Goal: Task Accomplishment & Management: Use online tool/utility

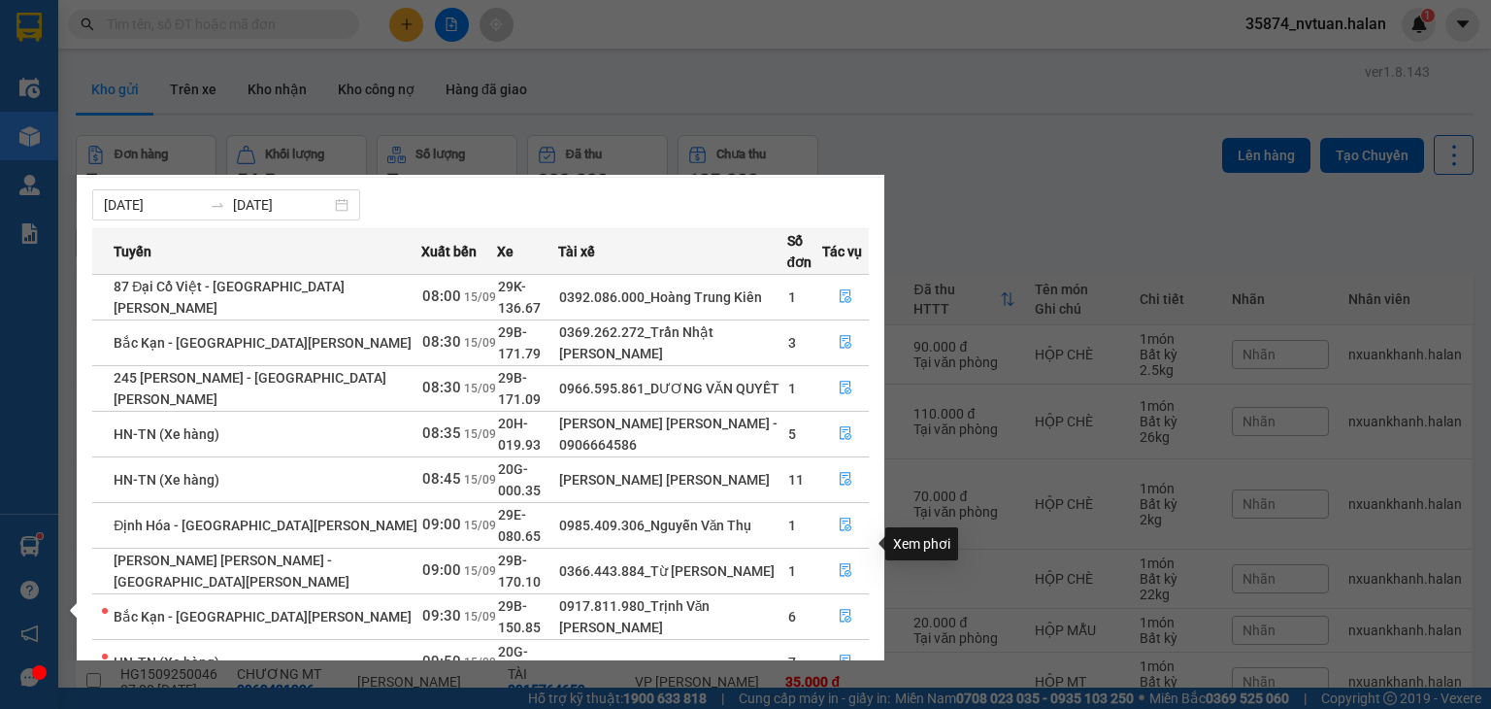
scroll to position [31, 0]
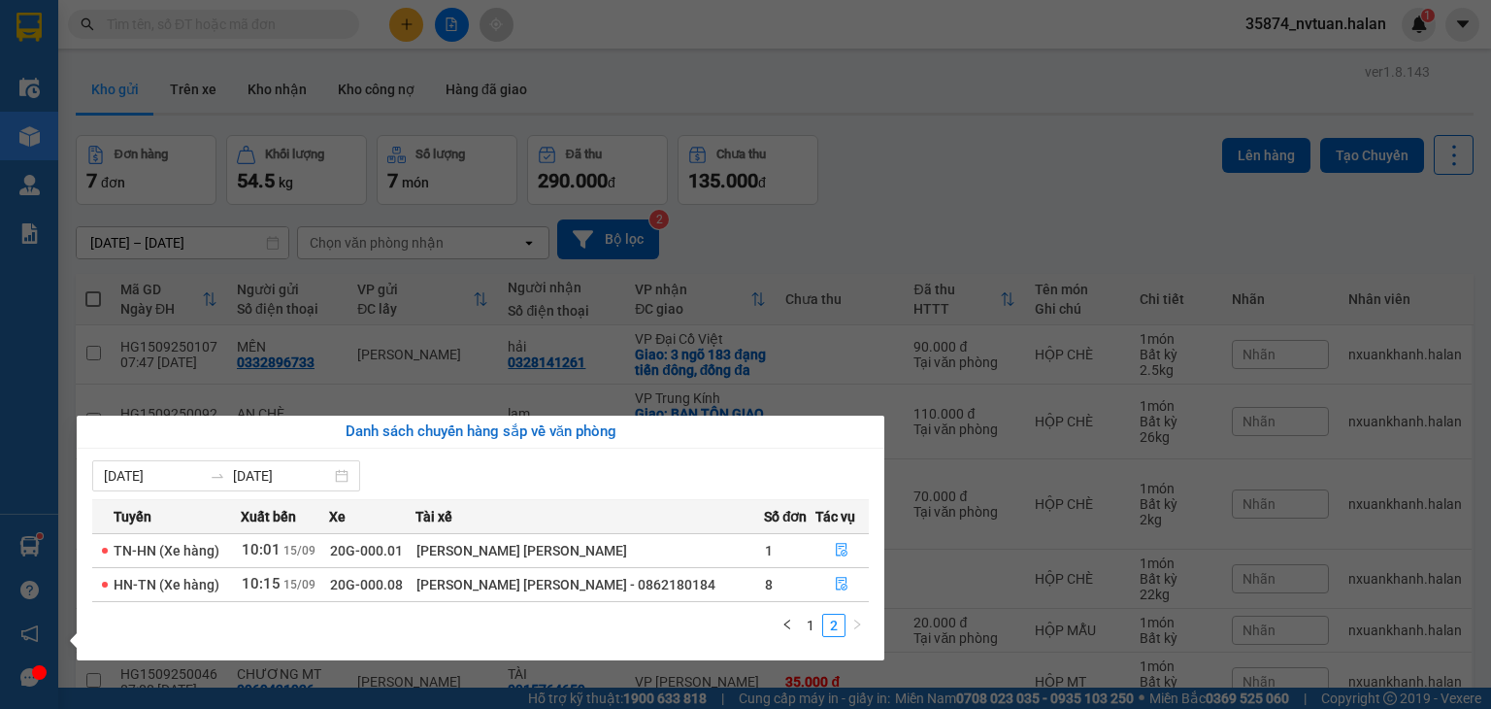
scroll to position [0, 0]
click at [799, 634] on li "1" at bounding box center [810, 625] width 23 height 23
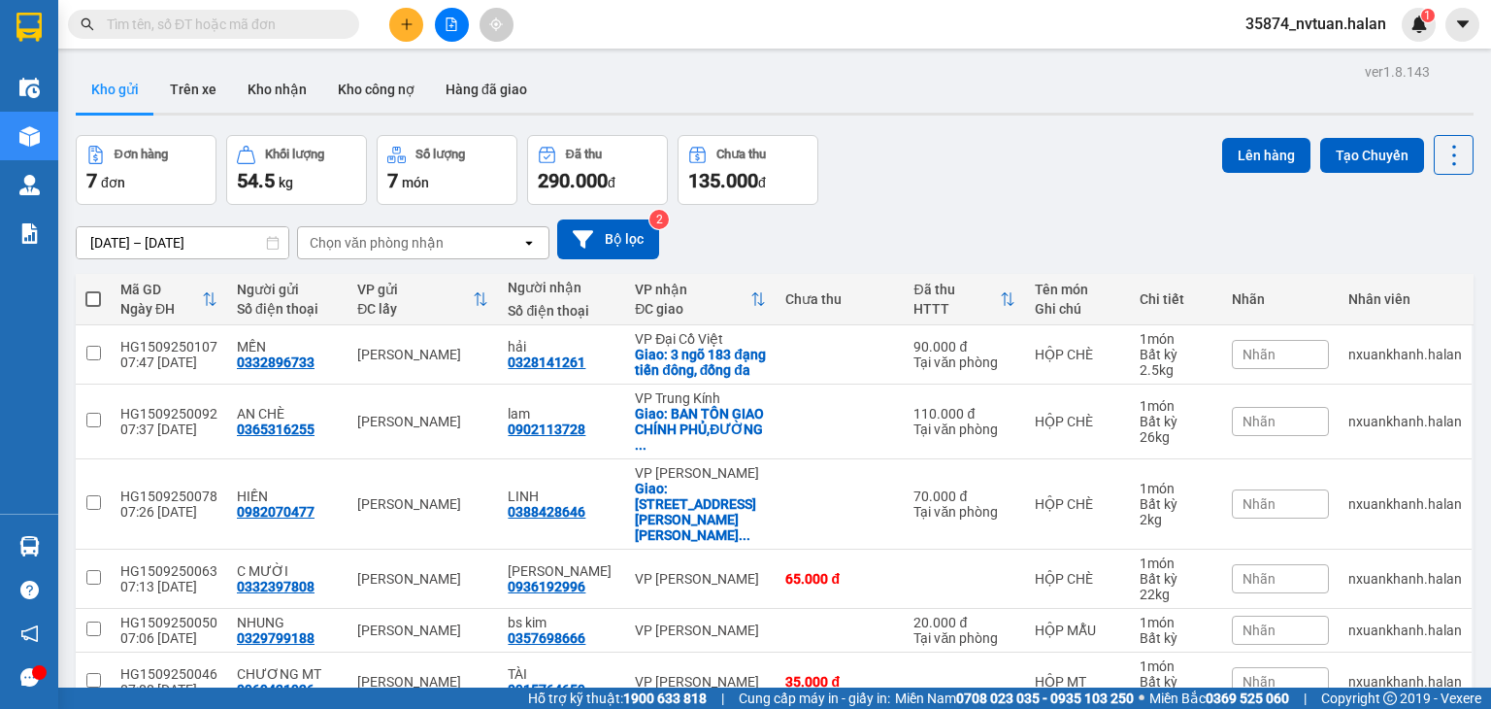
click at [998, 153] on section "Kết quả [PERSON_NAME] ( 0 ) Bộ lọc No Data 35874_nvtuan.halan 1 Điều [PERSON_NA…" at bounding box center [745, 354] width 1491 height 709
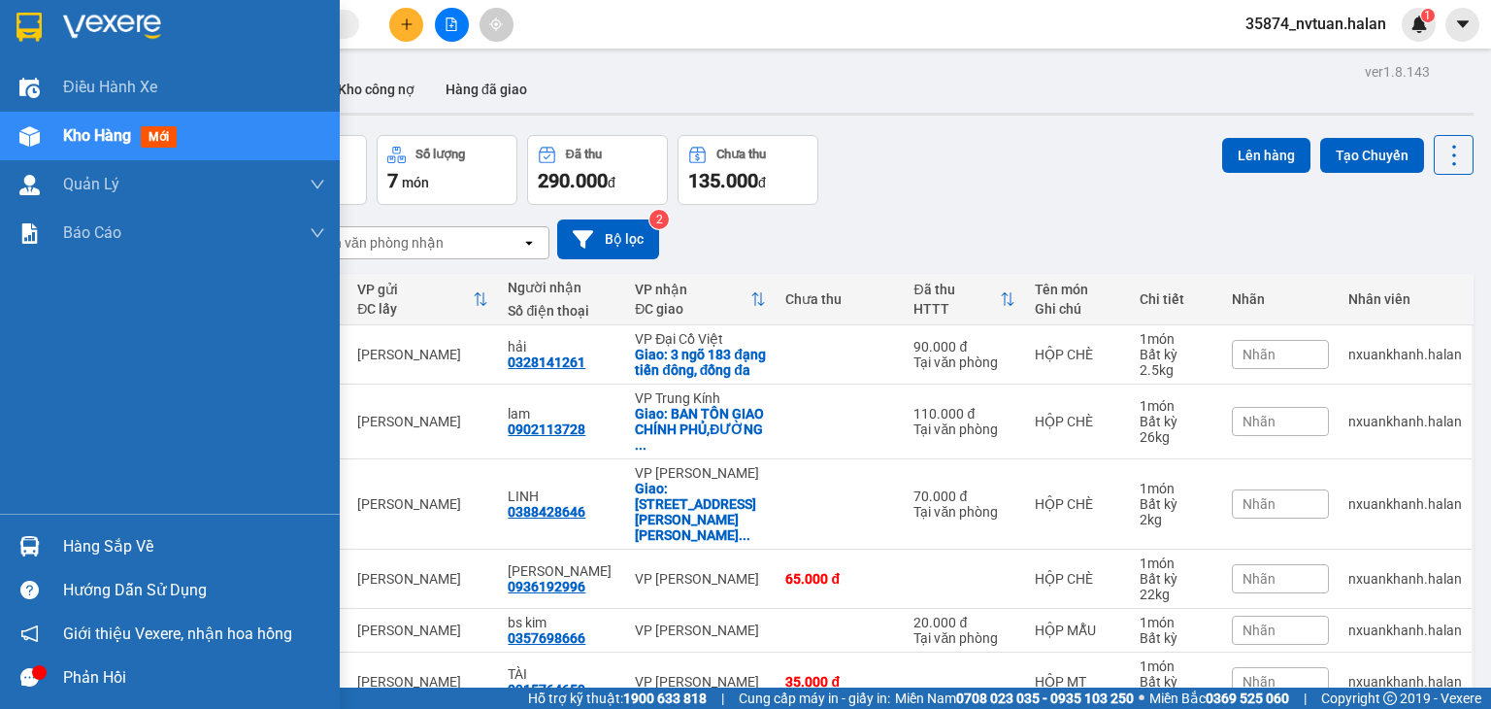
click at [65, 534] on div "Hàng sắp về" at bounding box center [194, 546] width 262 height 29
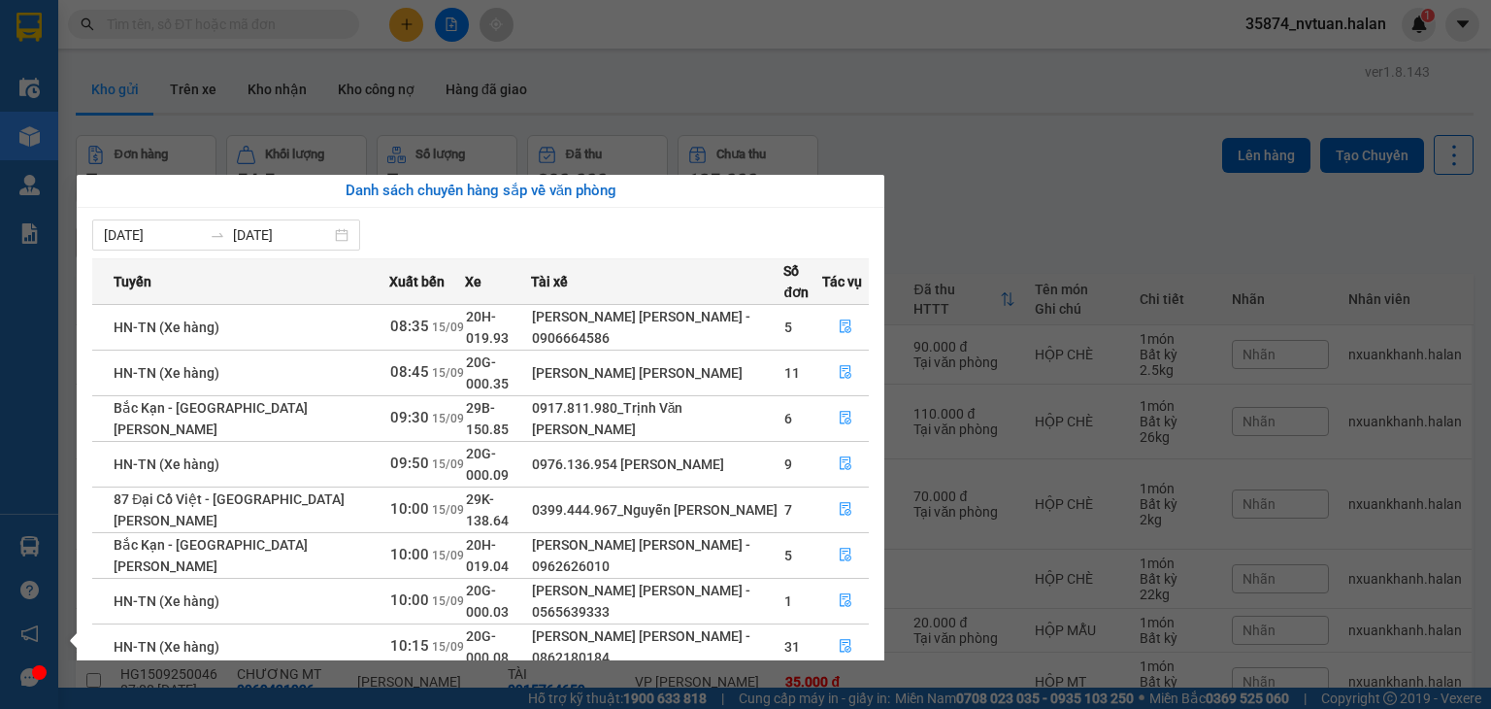
drag, startPoint x: 1040, startPoint y: 147, endPoint x: 878, endPoint y: 227, distance: 181.1
click at [1039, 150] on section "Kết quả [PERSON_NAME] ( 0 ) Bộ lọc No Data 35874_nvtuan.halan 1 Điều [PERSON_NA…" at bounding box center [745, 354] width 1491 height 709
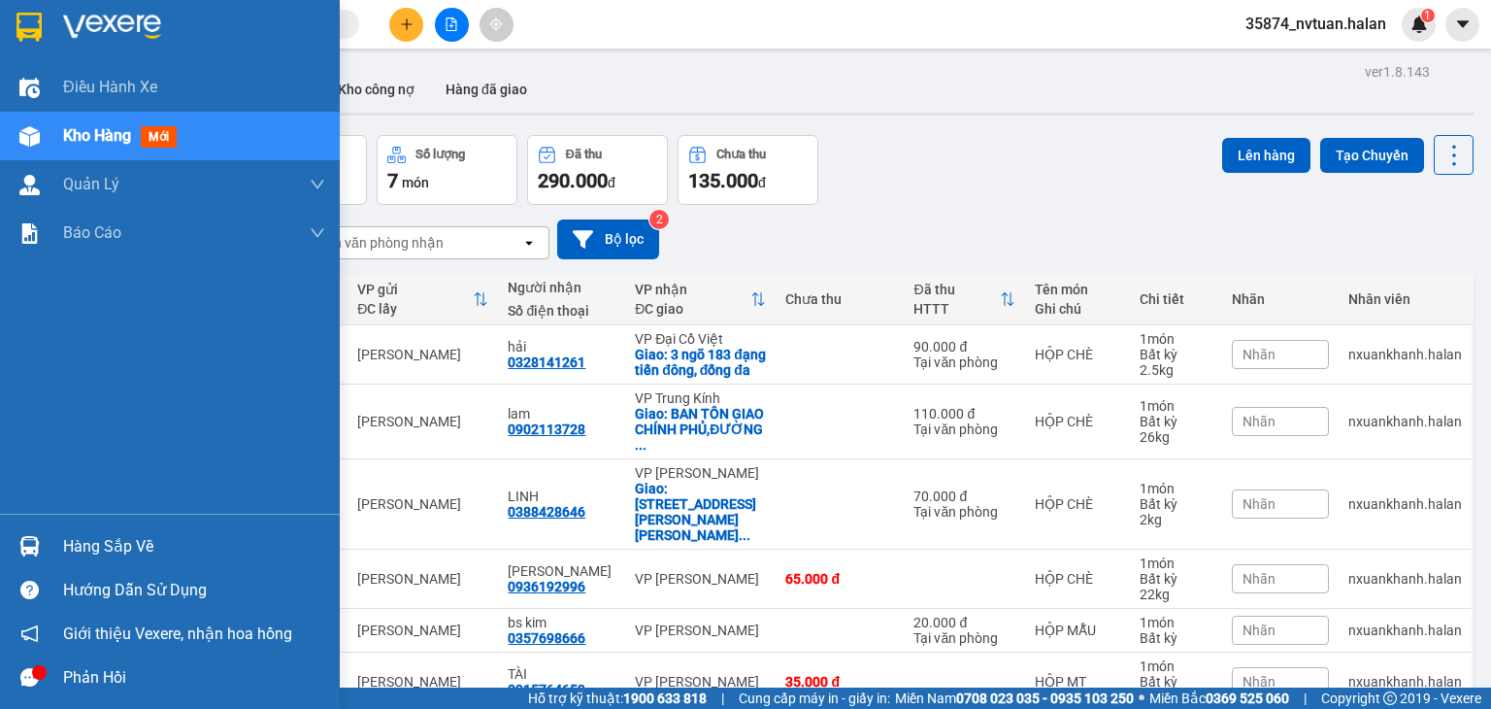
drag, startPoint x: 61, startPoint y: 560, endPoint x: 109, endPoint y: 552, distance: 48.2
click at [78, 557] on div "Hàng sắp về" at bounding box center [170, 546] width 340 height 44
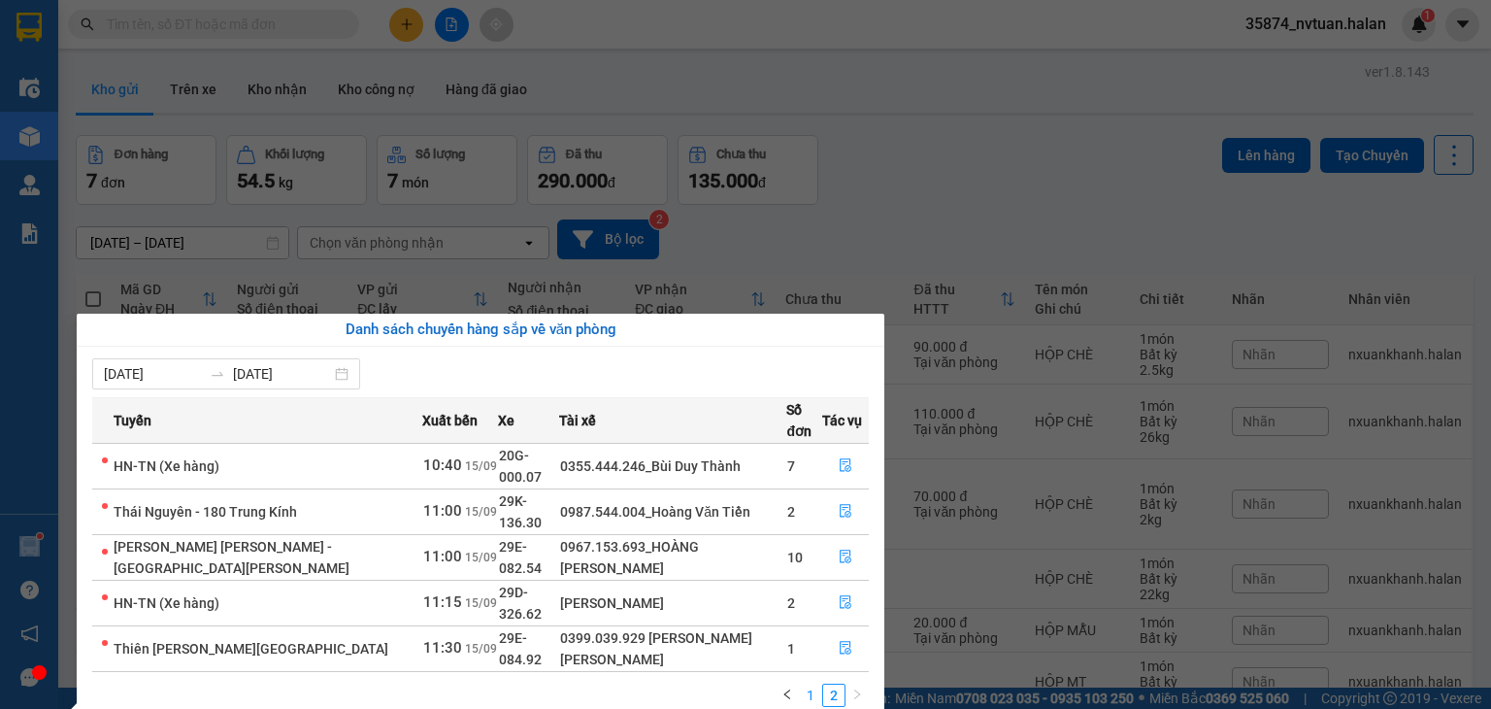
click at [810, 685] on link "1" at bounding box center [810, 695] width 21 height 21
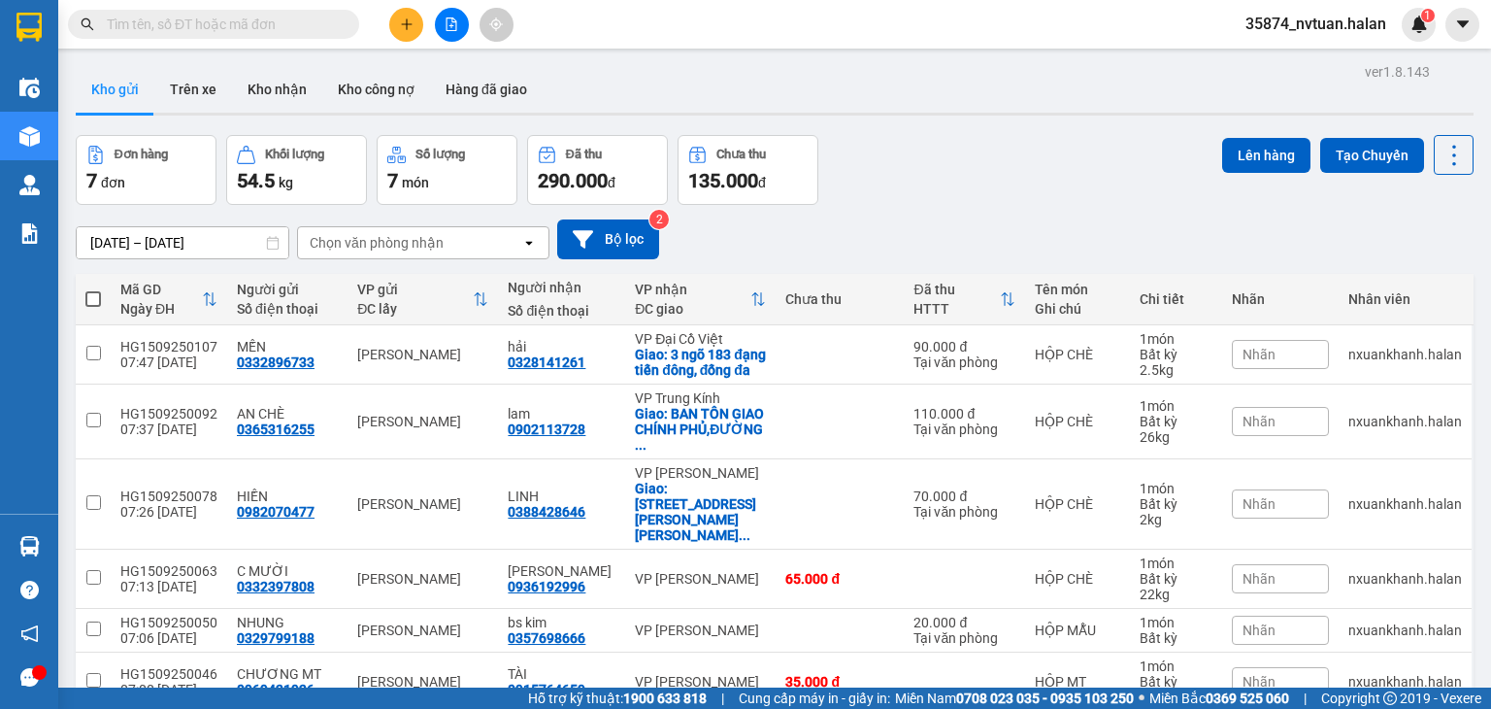
click at [1056, 202] on section "Kết quả [PERSON_NAME] ( 0 ) Bộ lọc No Data 35874_nvtuan.halan 1 Điều [PERSON_NA…" at bounding box center [745, 354] width 1491 height 709
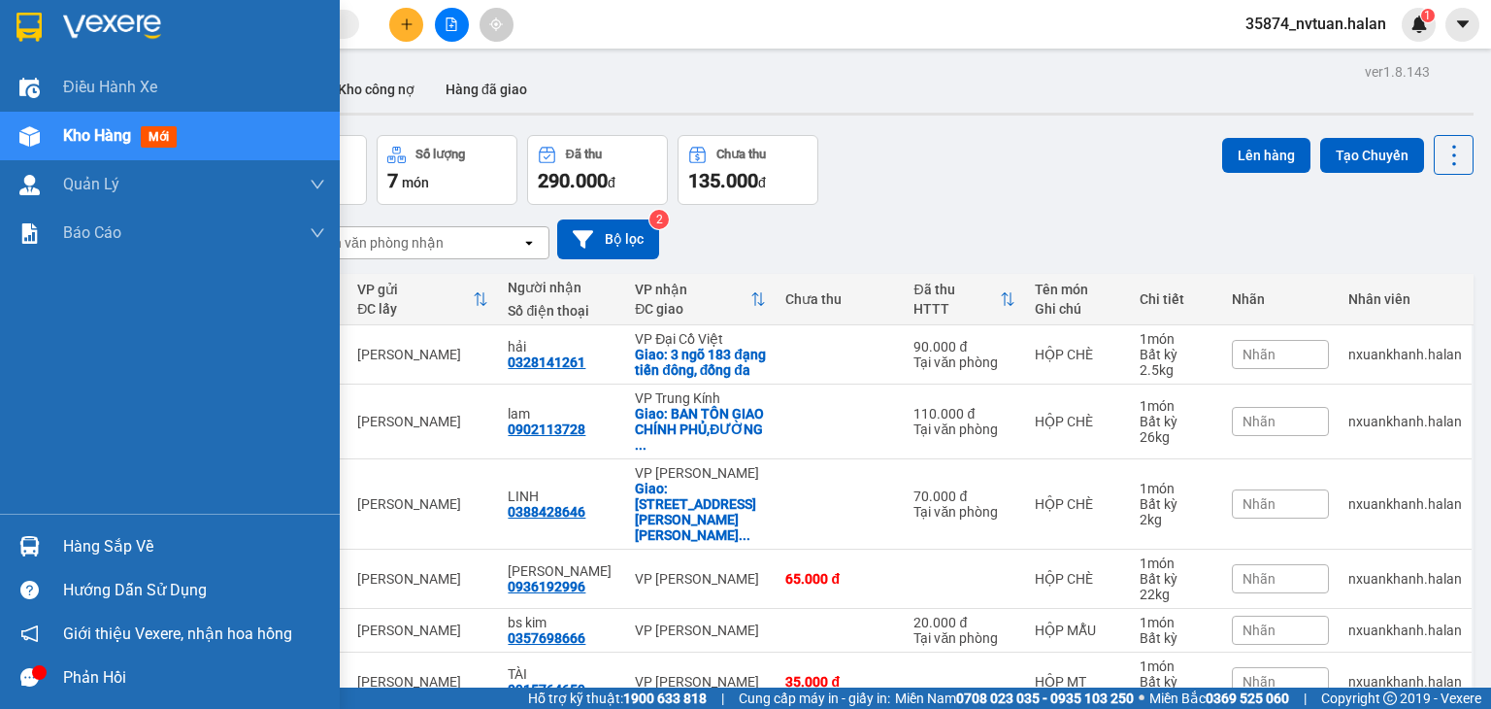
drag, startPoint x: 163, startPoint y: 555, endPoint x: 199, endPoint y: 541, distance: 38.8
click at [169, 551] on div "Hàng sắp về" at bounding box center [194, 546] width 262 height 29
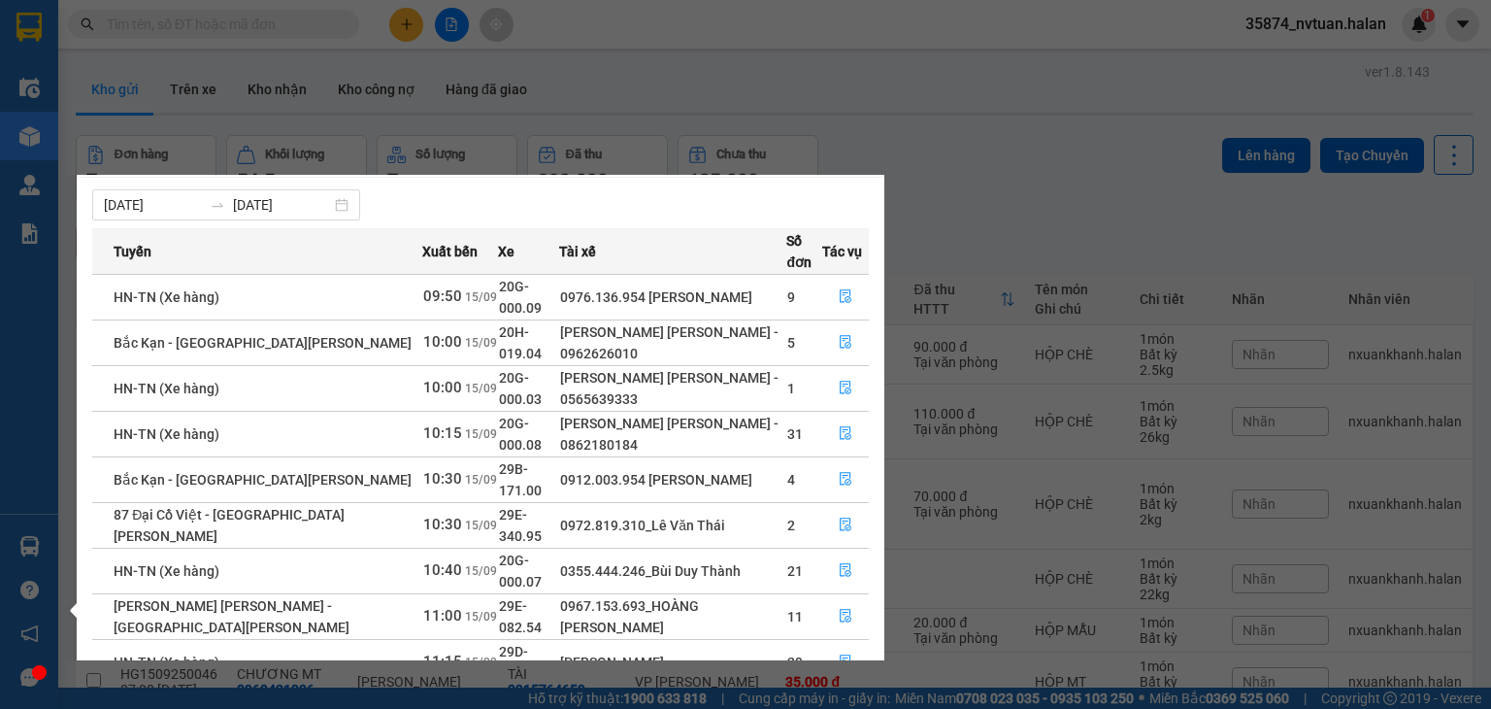
scroll to position [31, 0]
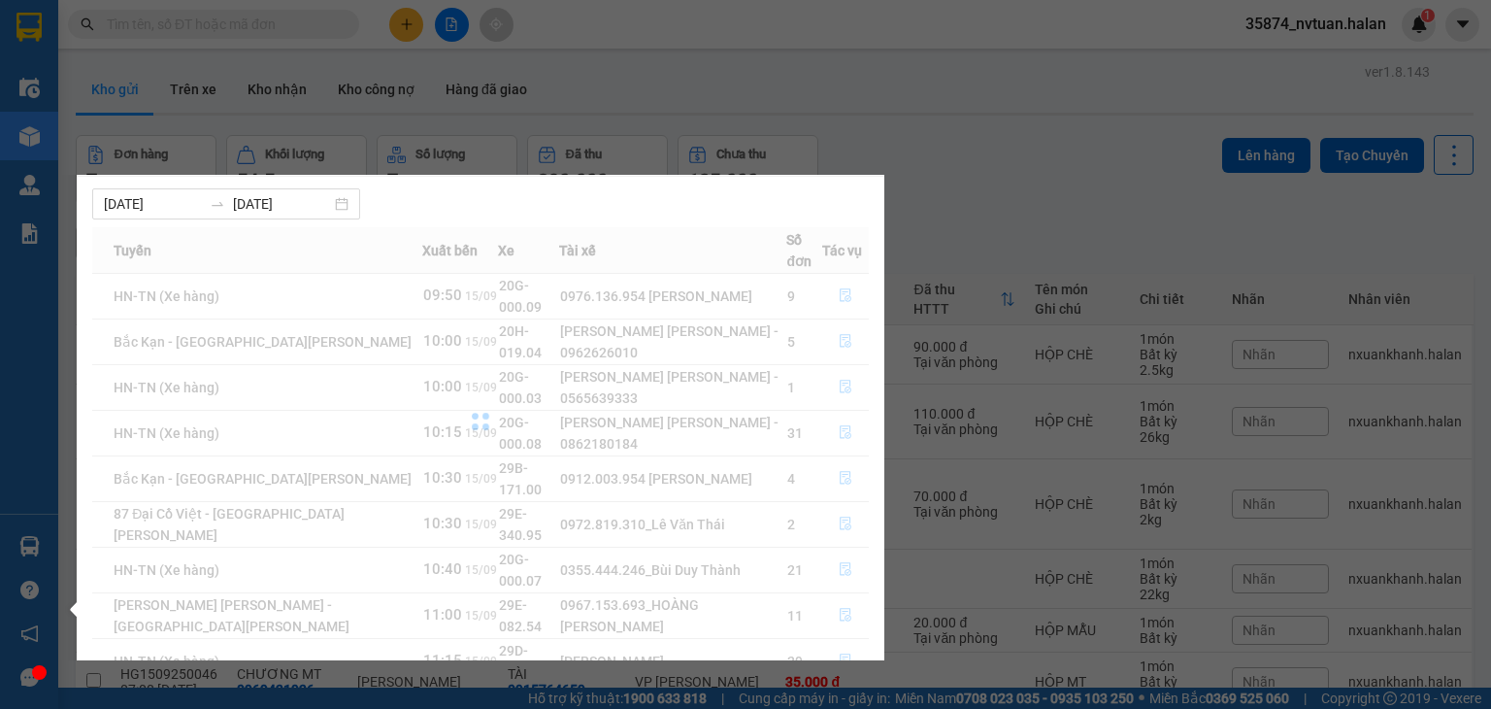
scroll to position [0, 0]
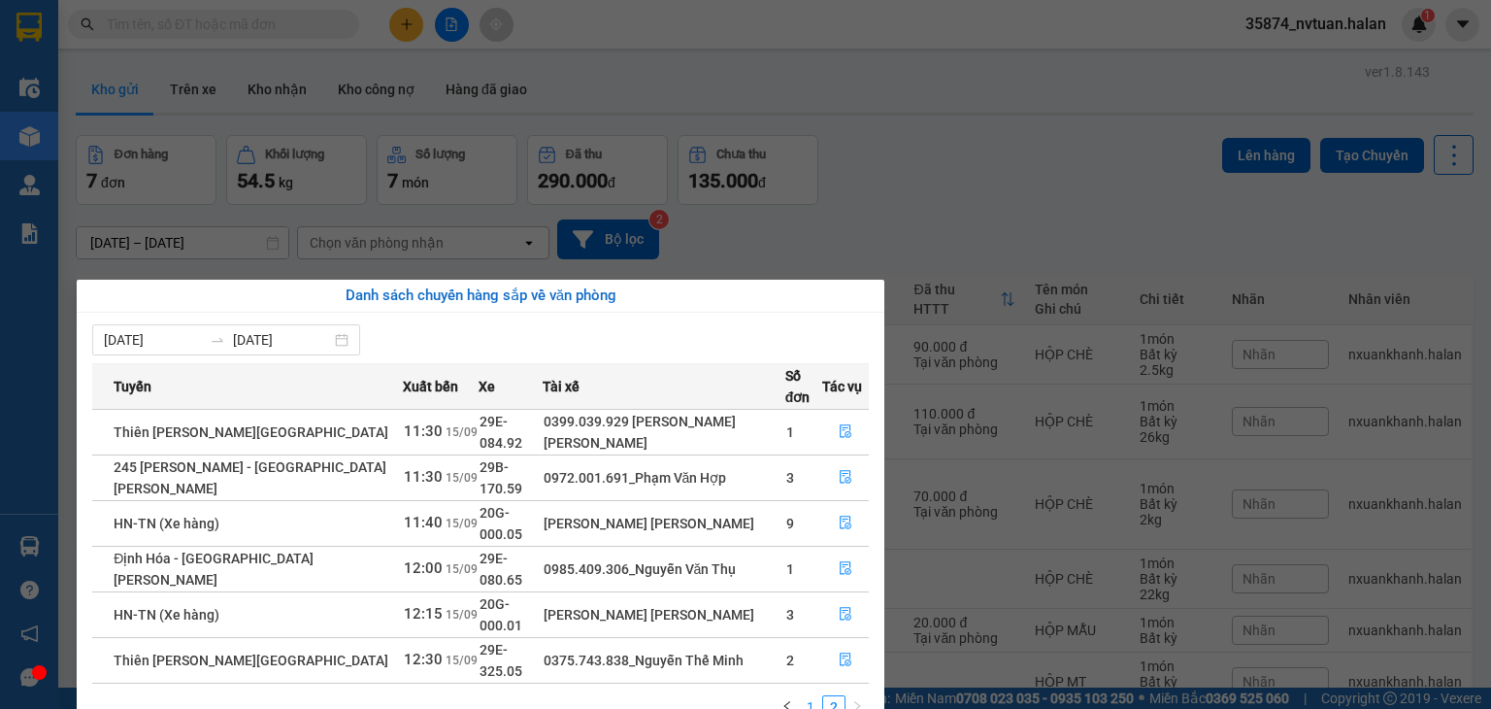
click at [813, 696] on link "1" at bounding box center [810, 706] width 21 height 21
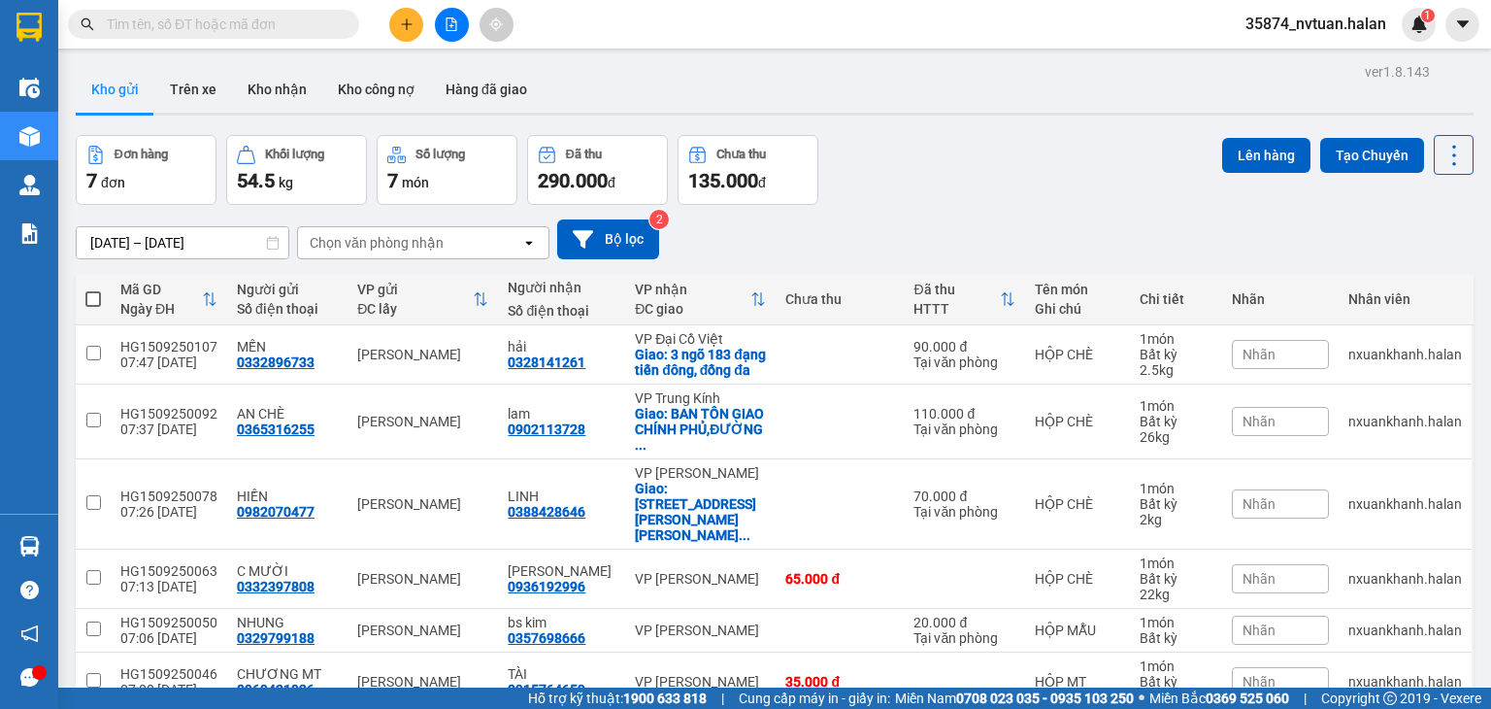
drag, startPoint x: 984, startPoint y: 161, endPoint x: 963, endPoint y: 178, distance: 26.2
click at [986, 161] on section "Kết quả [PERSON_NAME] ( 0 ) Bộ lọc No Data 35874_nvtuan.halan 1 Điều [PERSON_NA…" at bounding box center [745, 354] width 1491 height 709
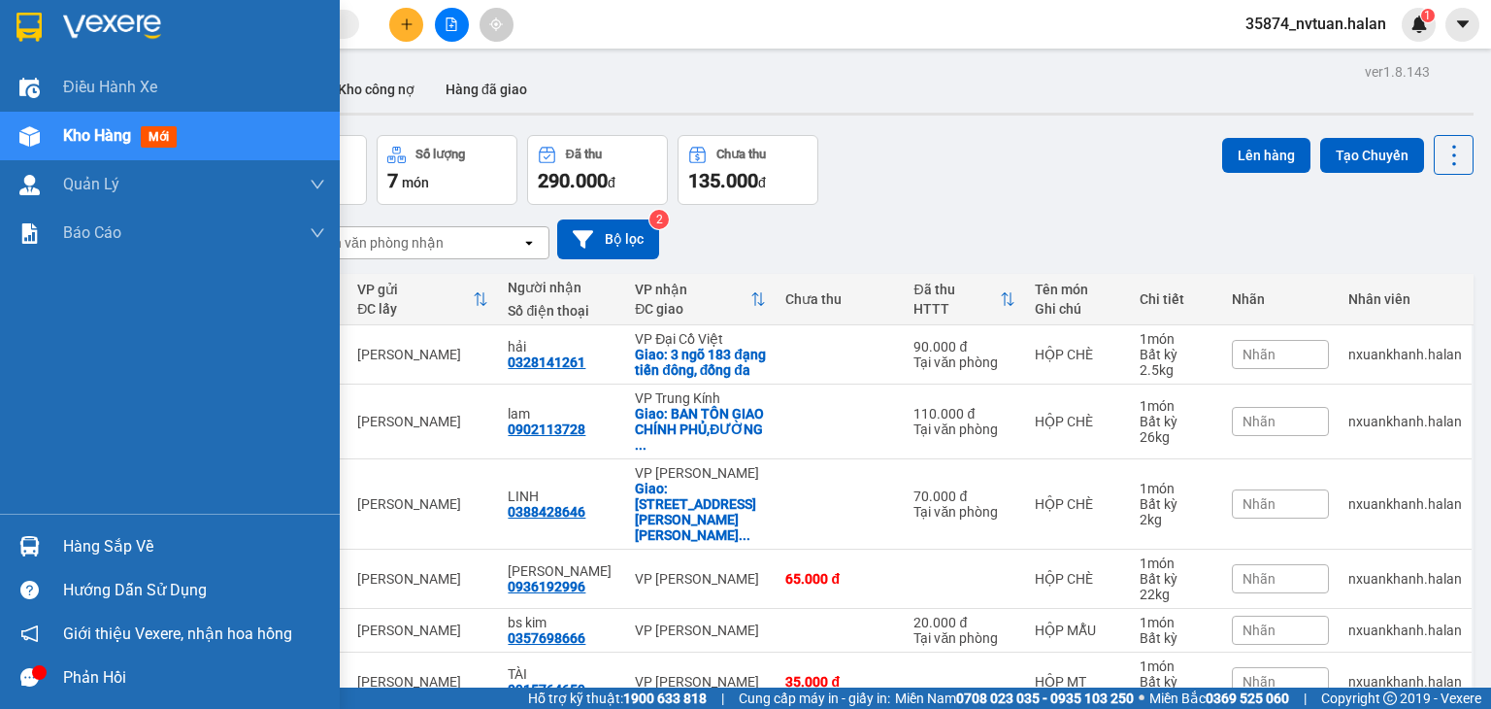
click at [152, 564] on div "Hàng sắp về" at bounding box center [170, 546] width 340 height 44
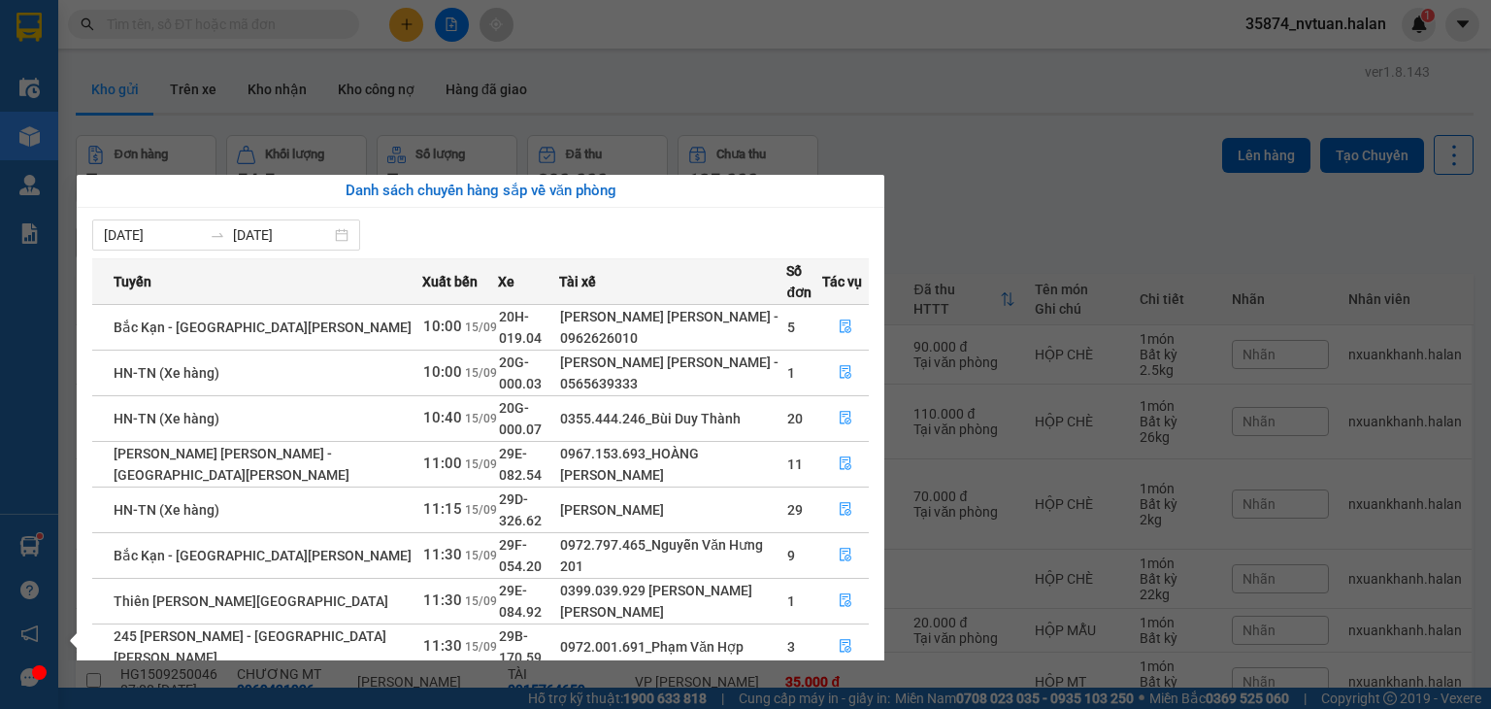
drag, startPoint x: 1035, startPoint y: 125, endPoint x: 1009, endPoint y: 124, distance: 26.2
click at [1033, 124] on section "Kết quả [PERSON_NAME] ( 0 ) Bộ lọc No Data 35874_nvtuan.halan 1 Điều [PERSON_NA…" at bounding box center [745, 354] width 1491 height 709
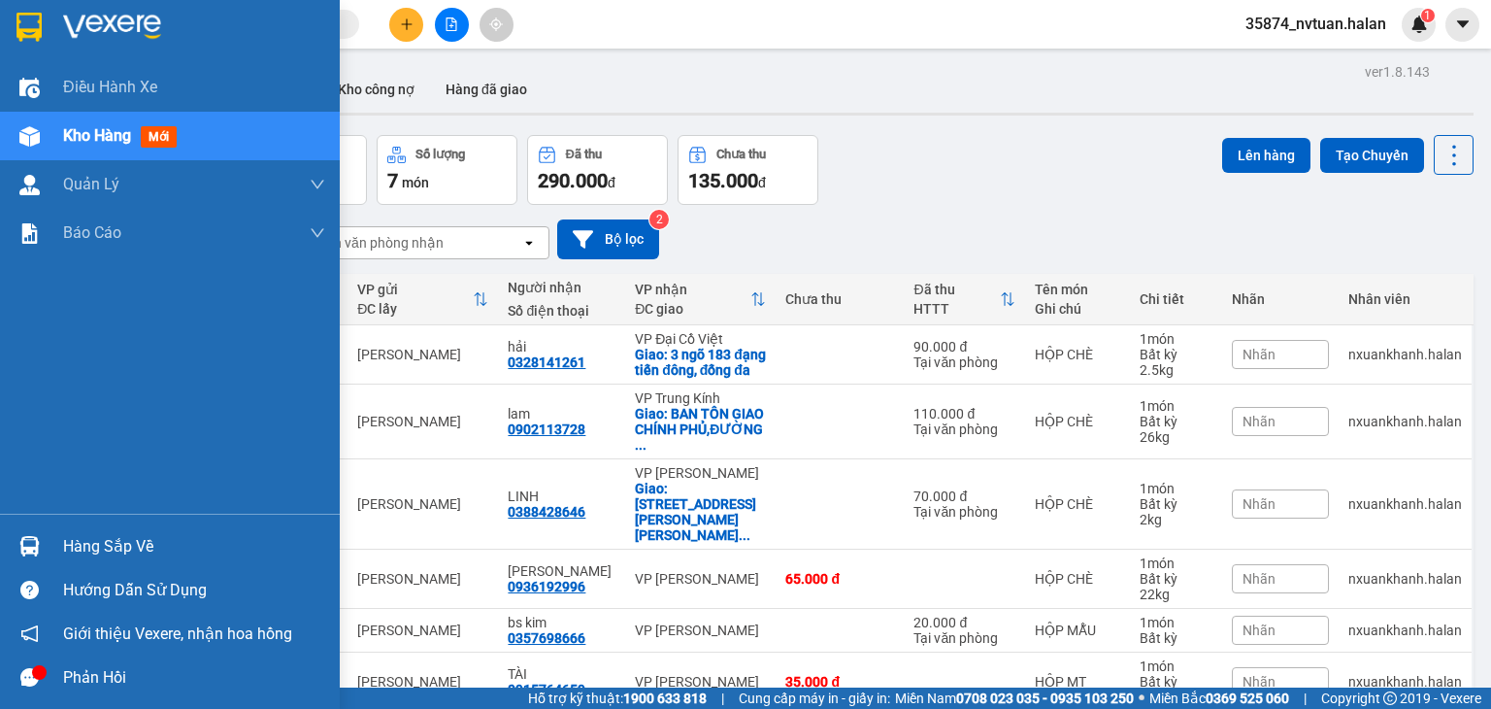
drag, startPoint x: 109, startPoint y: 558, endPoint x: 190, endPoint y: 544, distance: 82.8
click at [110, 557] on div "Hàng sắp về" at bounding box center [194, 546] width 262 height 29
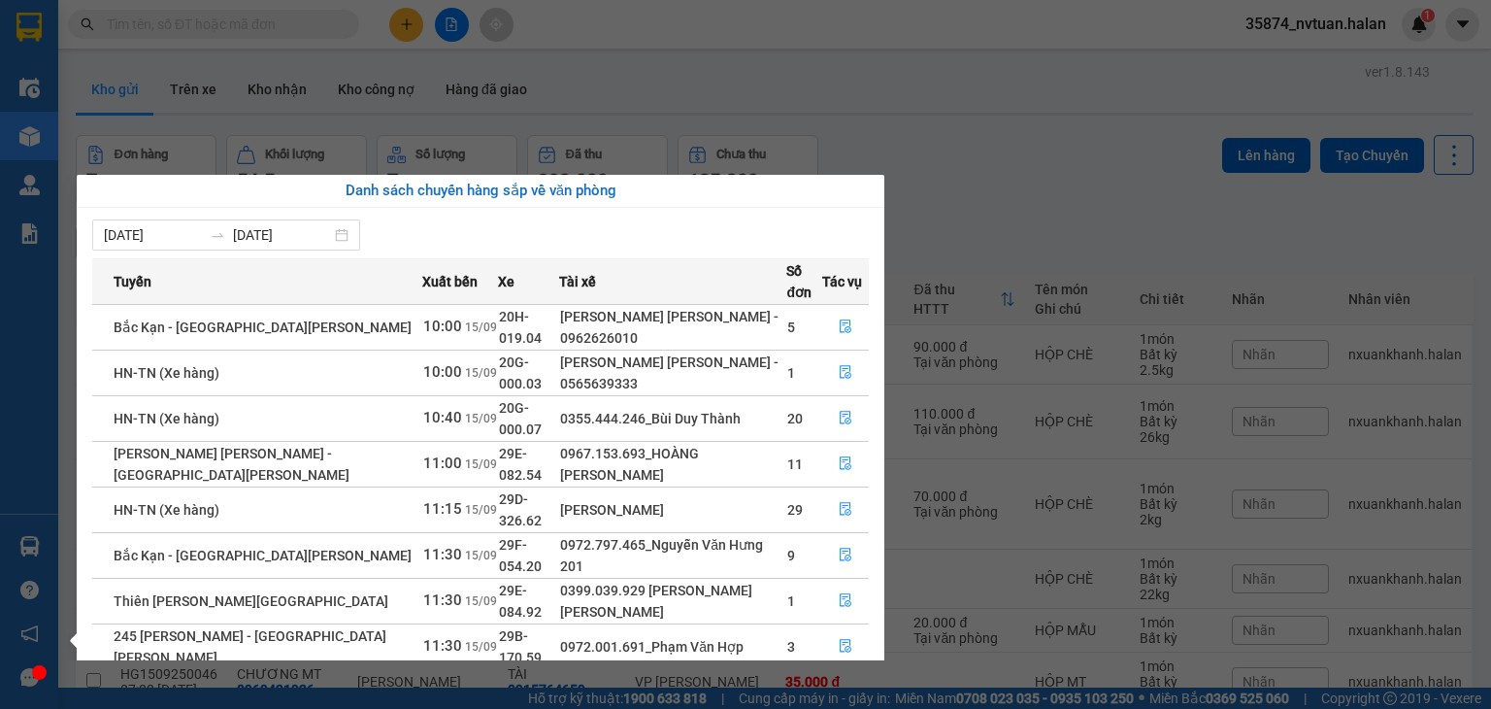
click at [1069, 137] on section "Kết quả [PERSON_NAME] ( 0 ) Bộ lọc No Data 35874_nvtuan.halan 1 Điều [PERSON_NA…" at bounding box center [745, 354] width 1491 height 709
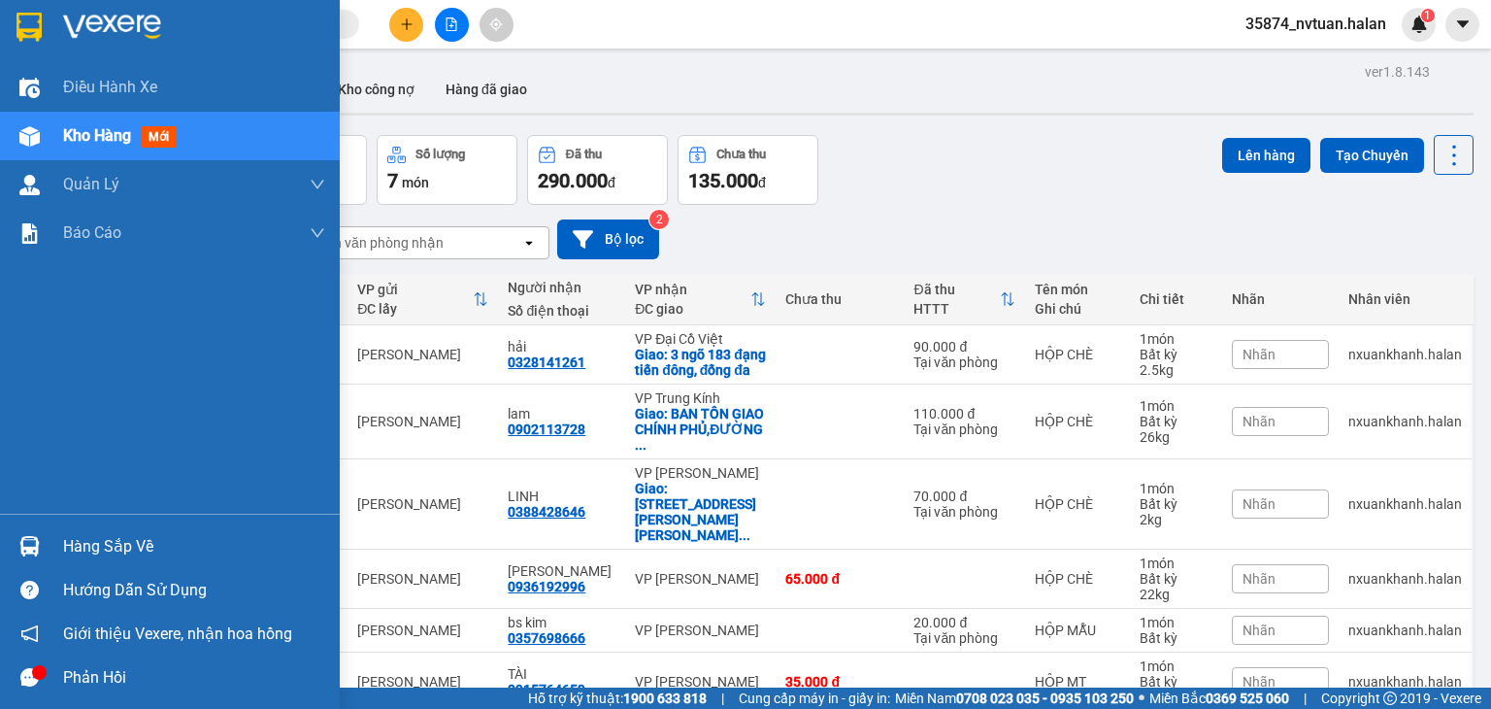
click at [119, 534] on div "Hàng sắp về" at bounding box center [194, 546] width 262 height 29
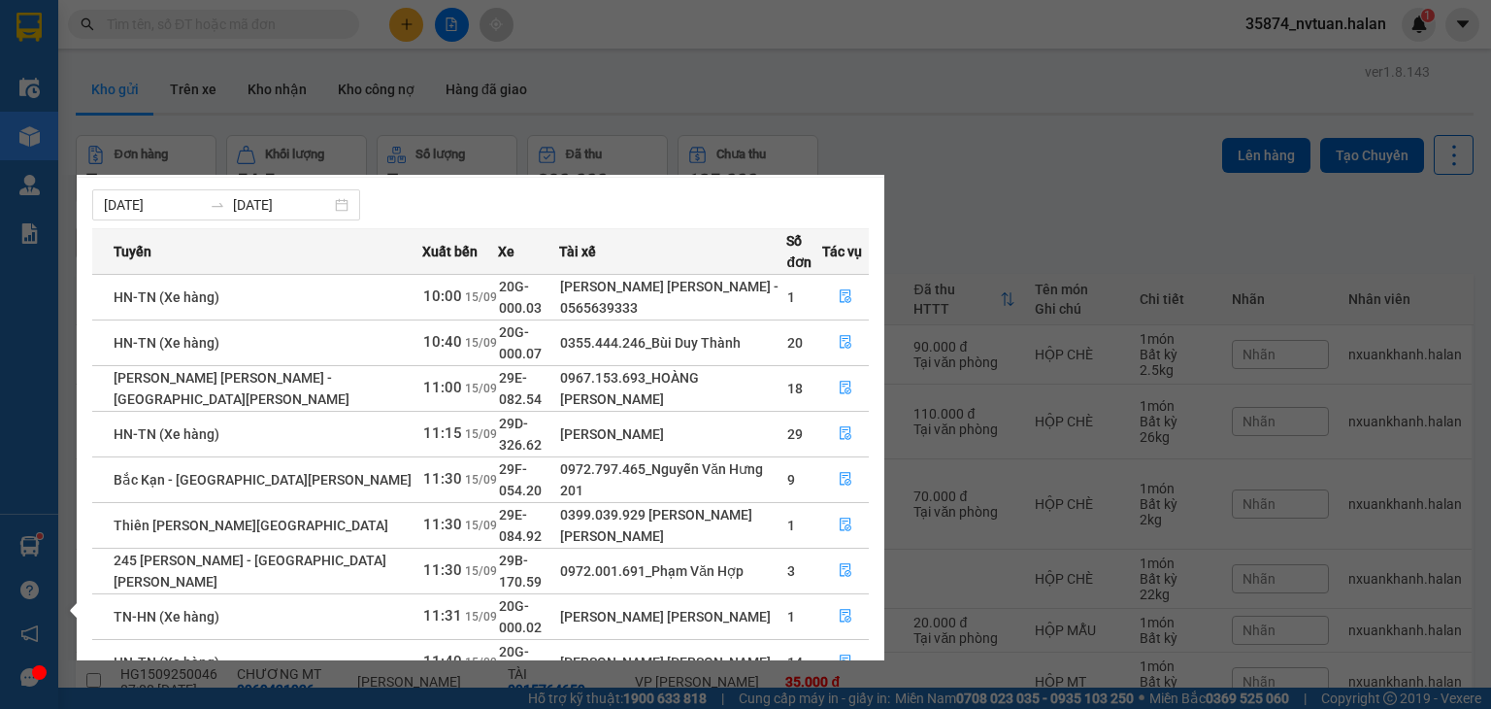
scroll to position [31, 0]
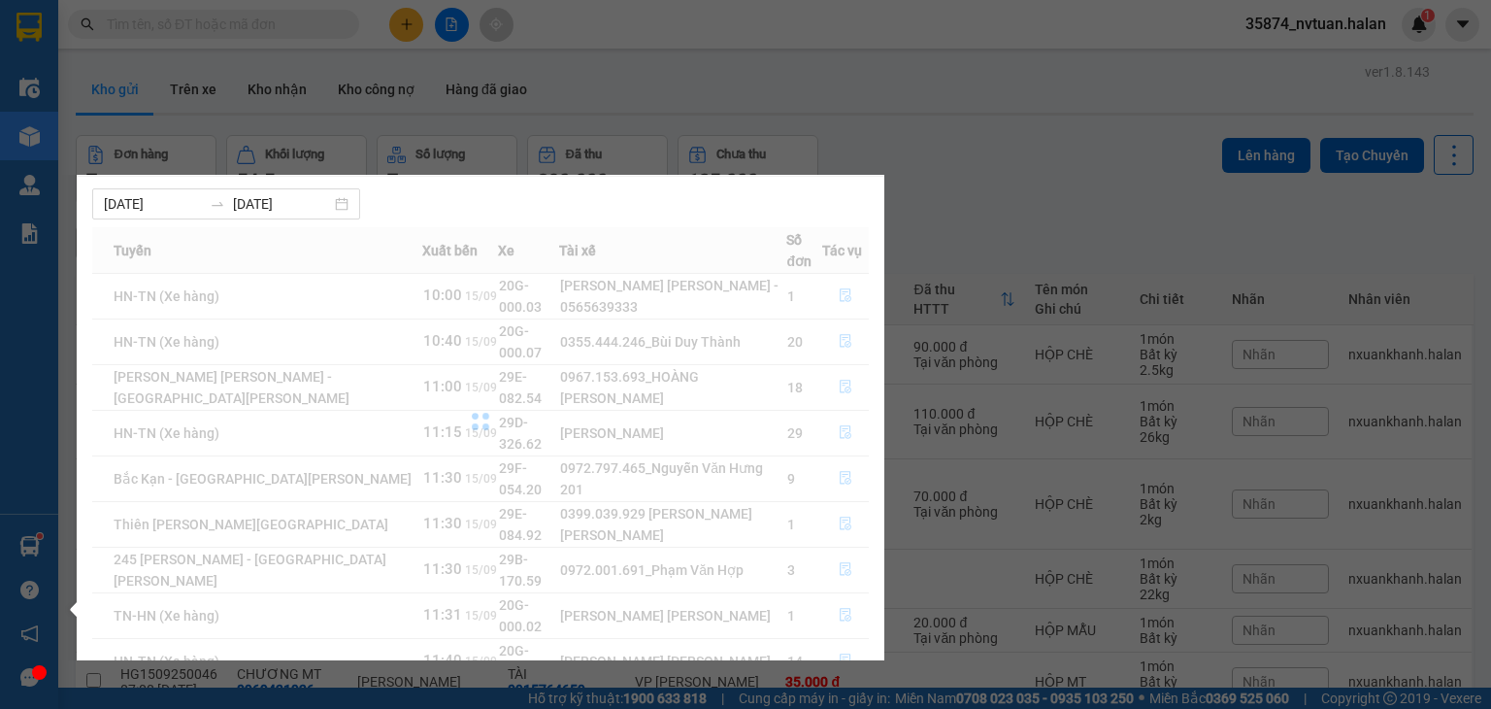
scroll to position [0, 0]
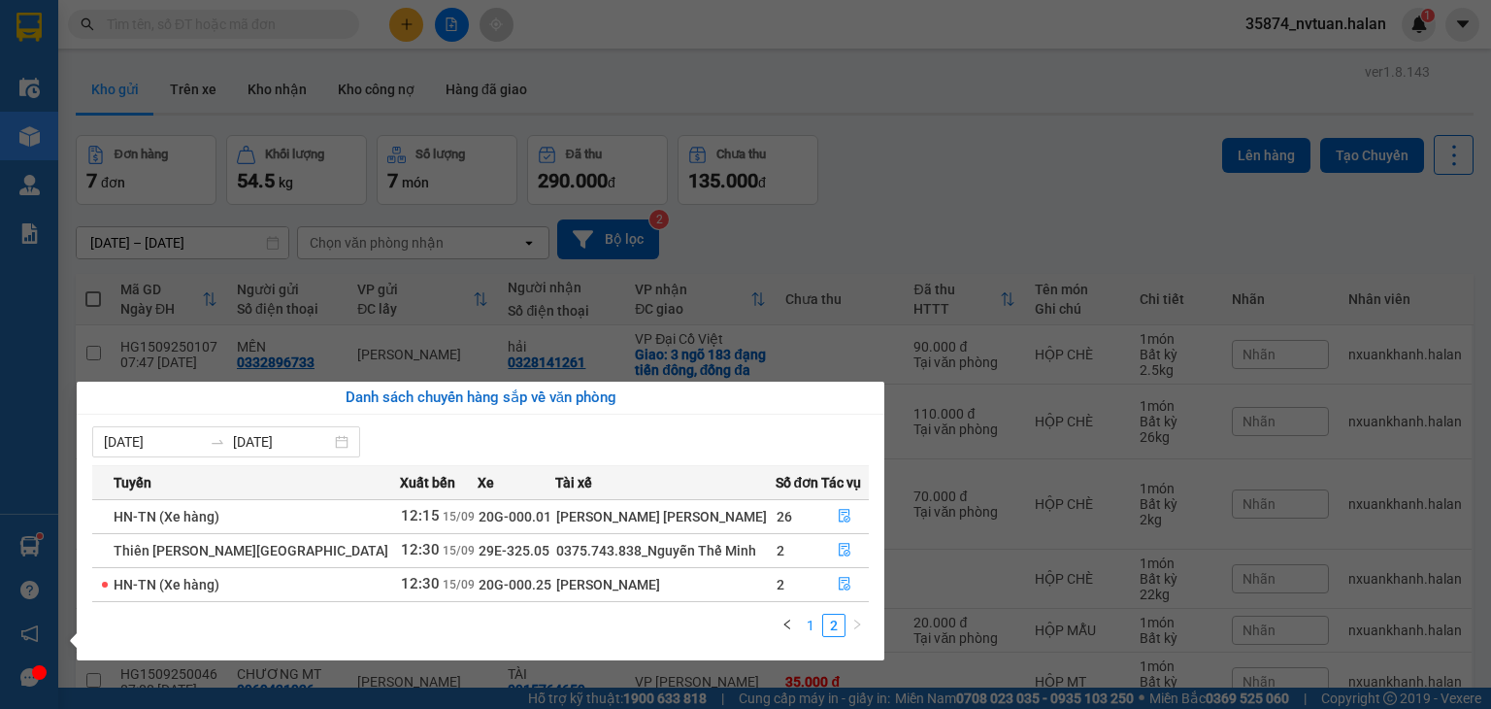
click at [806, 628] on link "1" at bounding box center [810, 625] width 21 height 21
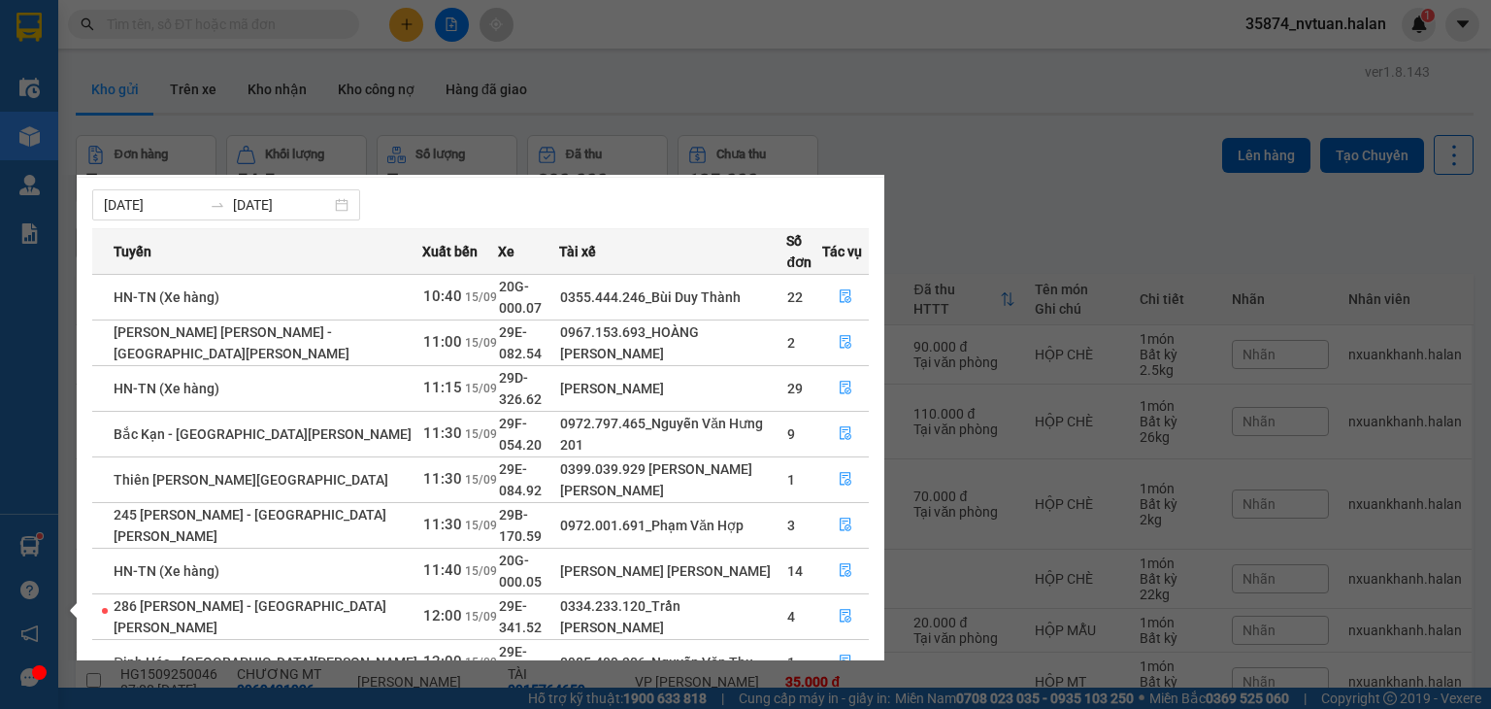
scroll to position [31, 0]
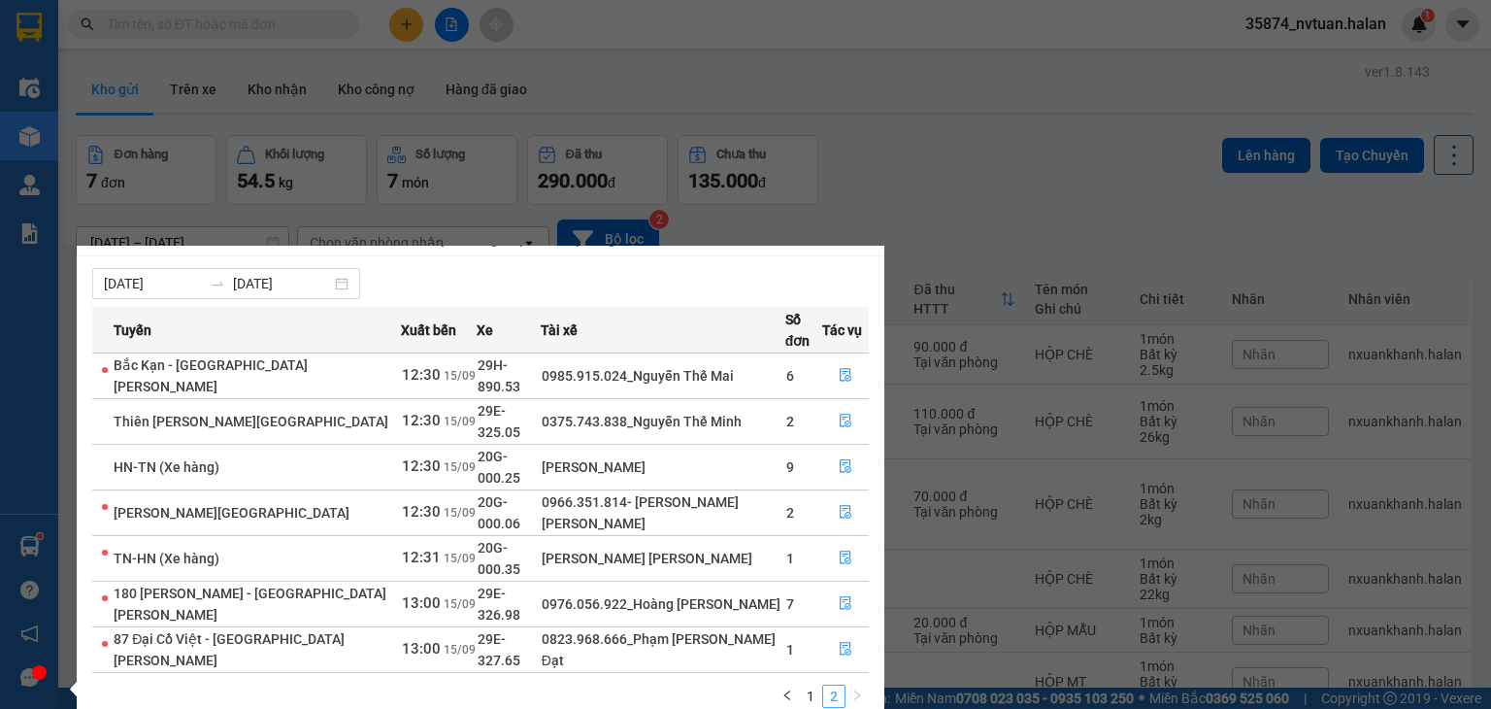
scroll to position [0, 0]
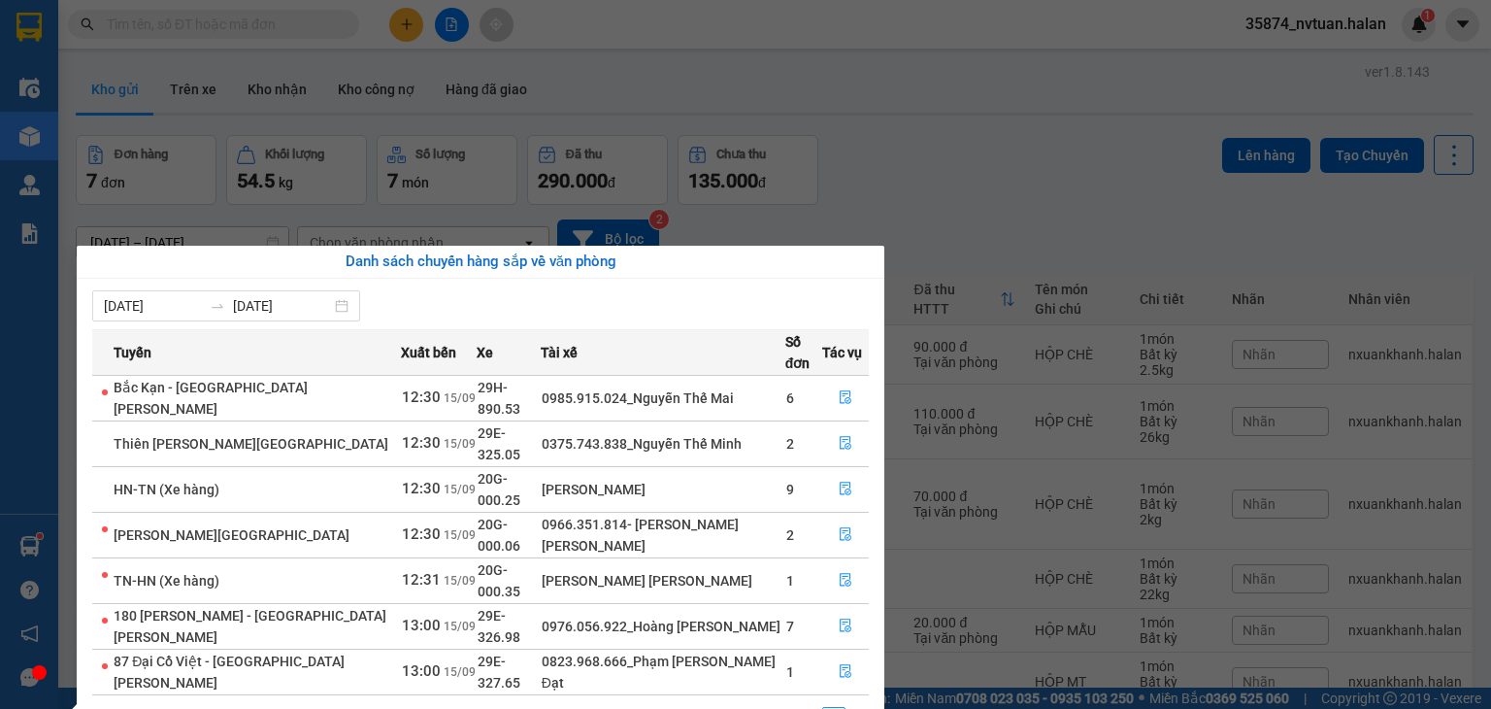
click at [816, 708] on link "1" at bounding box center [810, 718] width 21 height 21
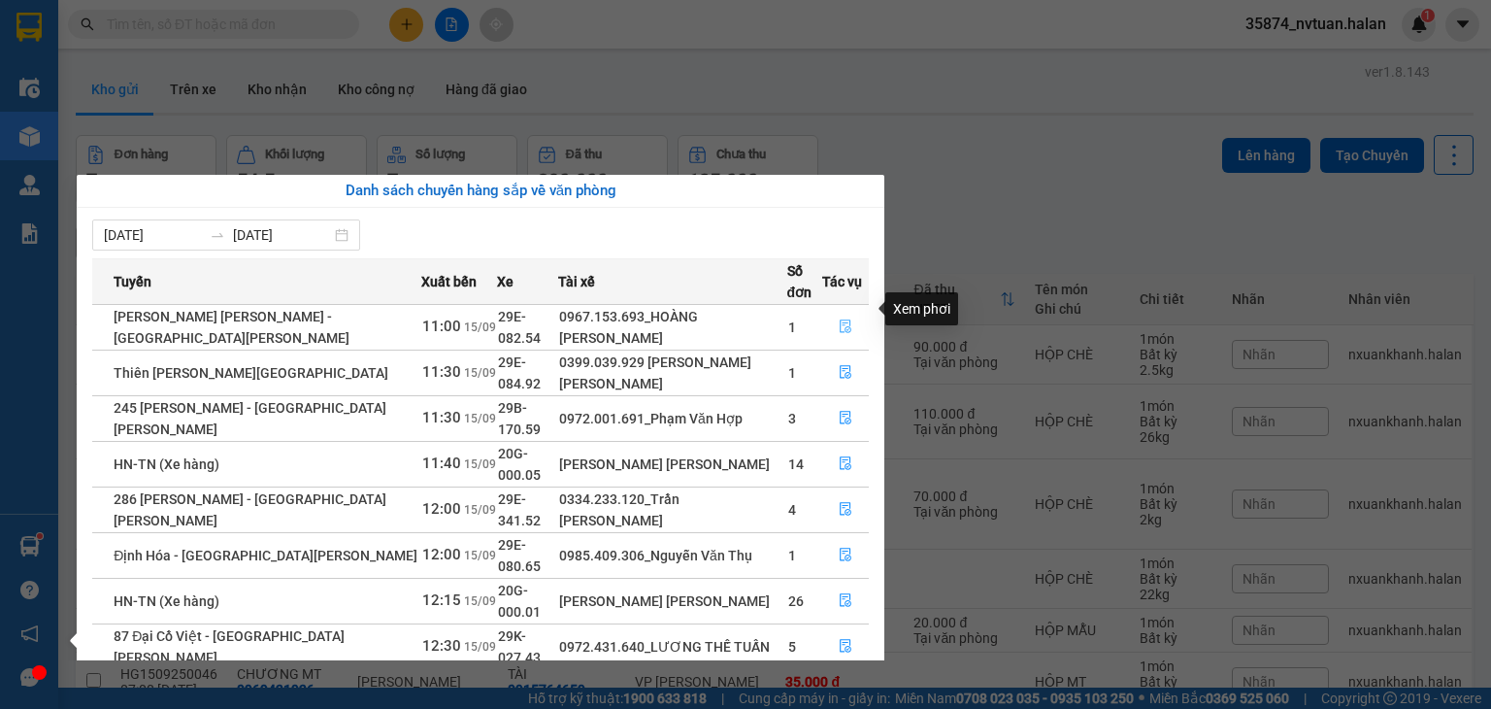
click at [841, 320] on icon "file-done" at bounding box center [846, 327] width 12 height 14
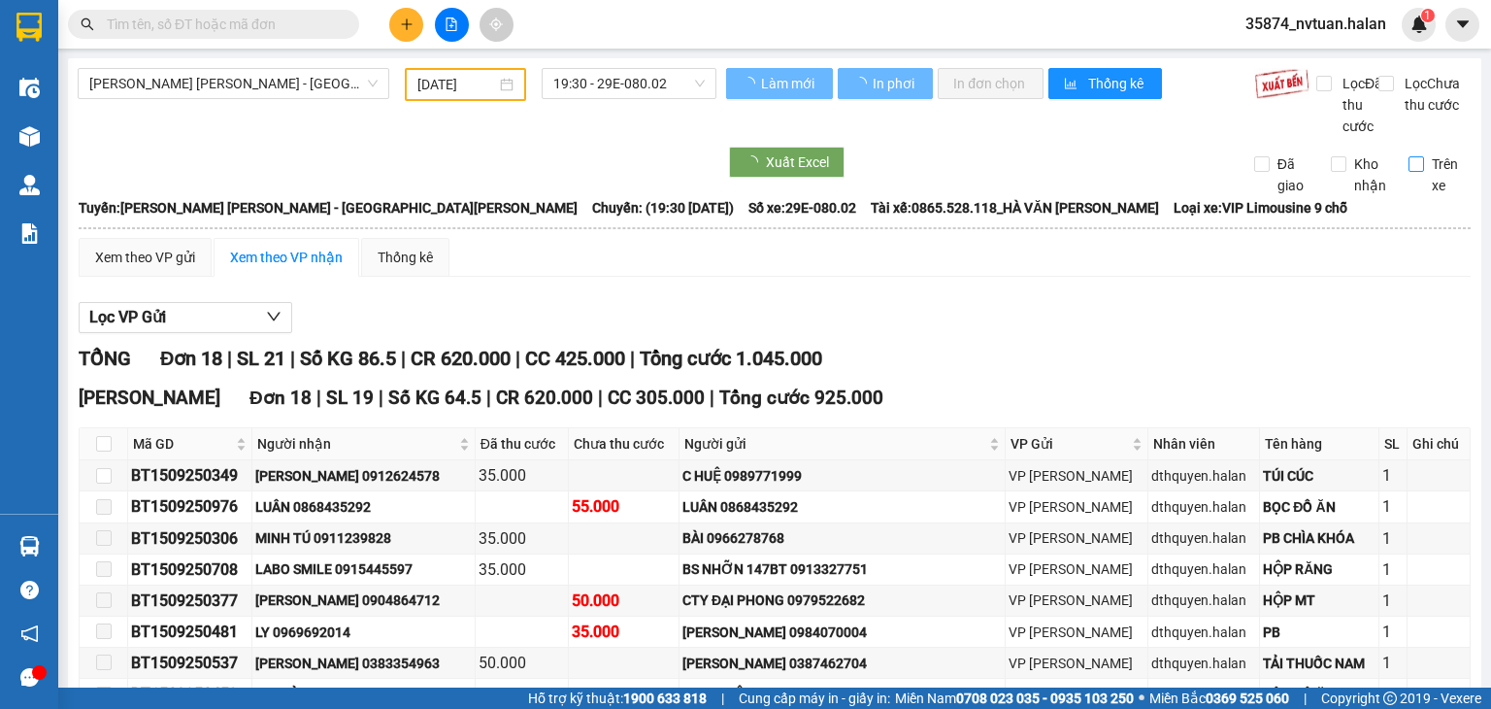
type input "[DATE]"
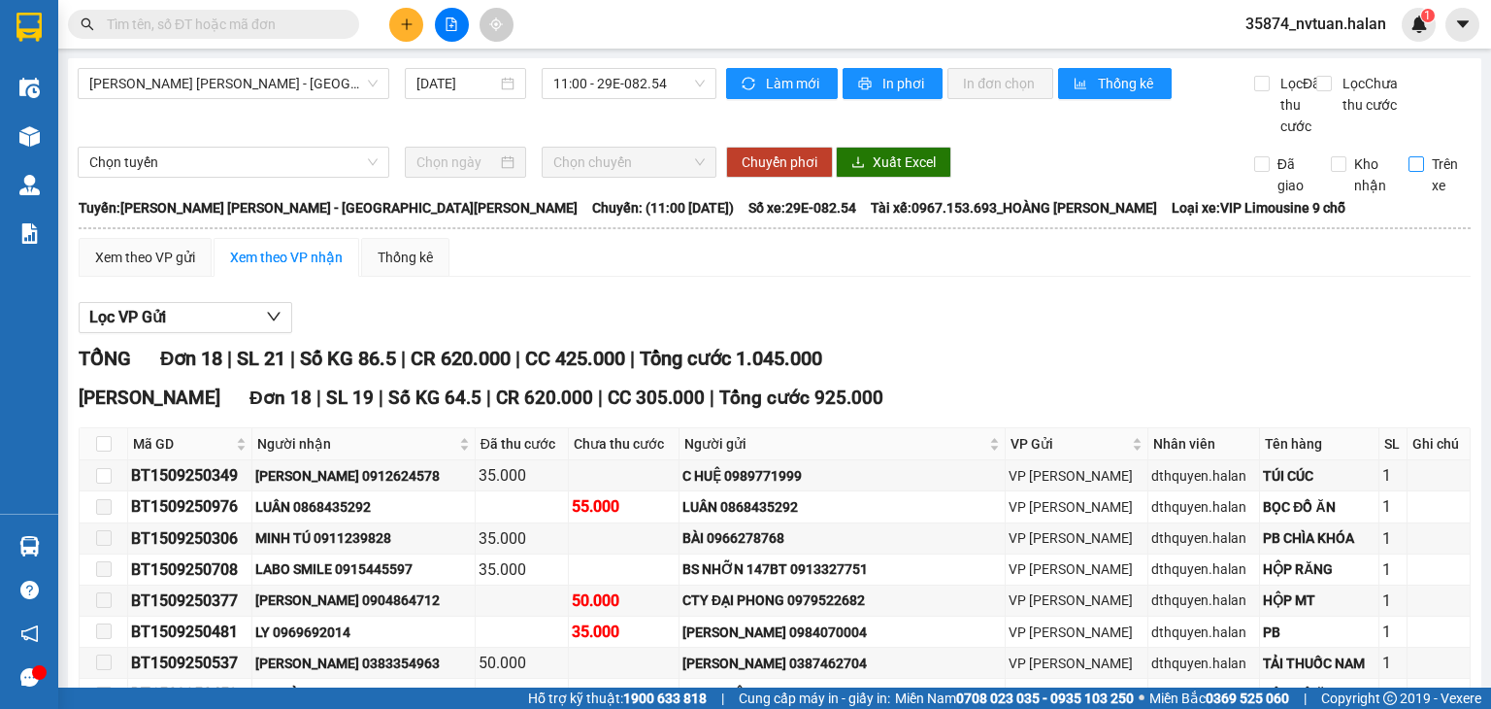
click at [1409, 172] on input "Trên xe" at bounding box center [1417, 164] width 16 height 16
checkbox input "true"
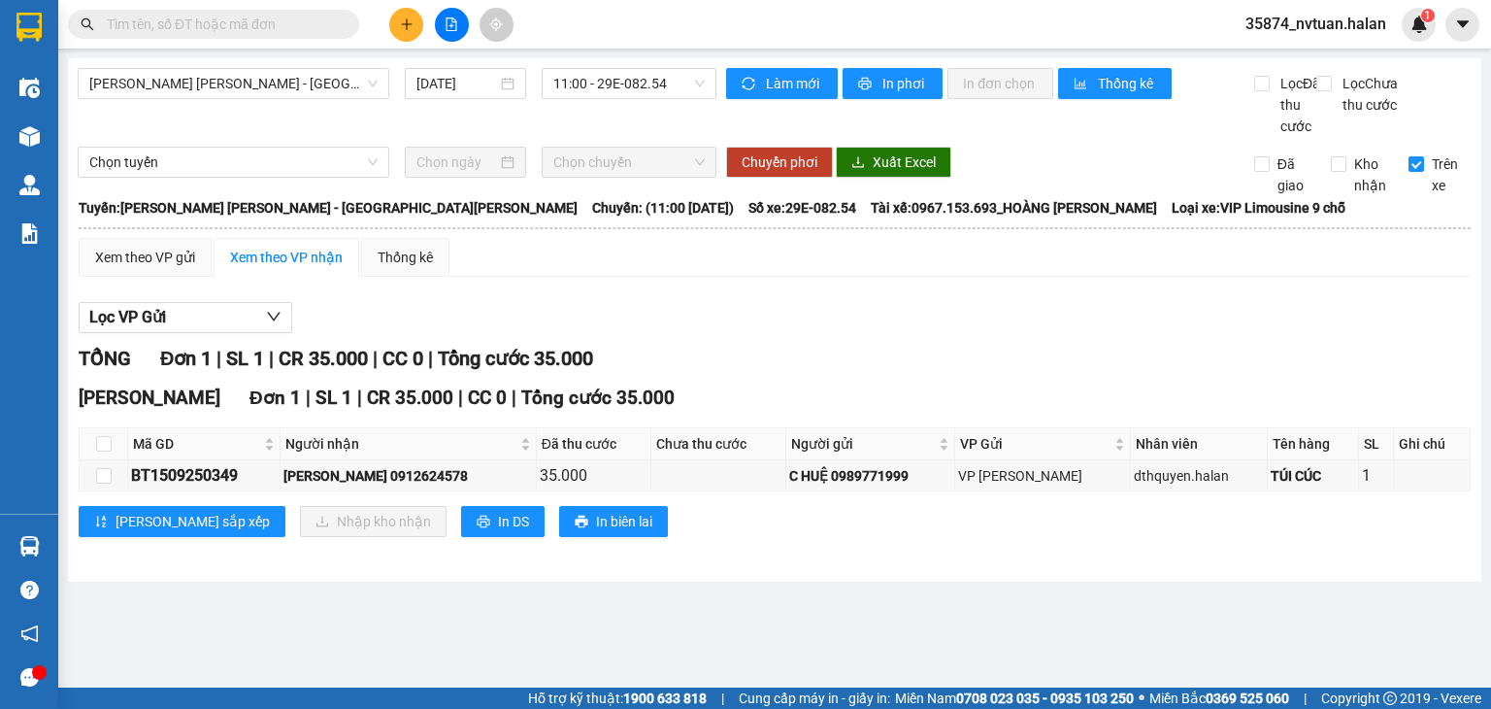
click at [229, 24] on input "text" at bounding box center [221, 24] width 229 height 21
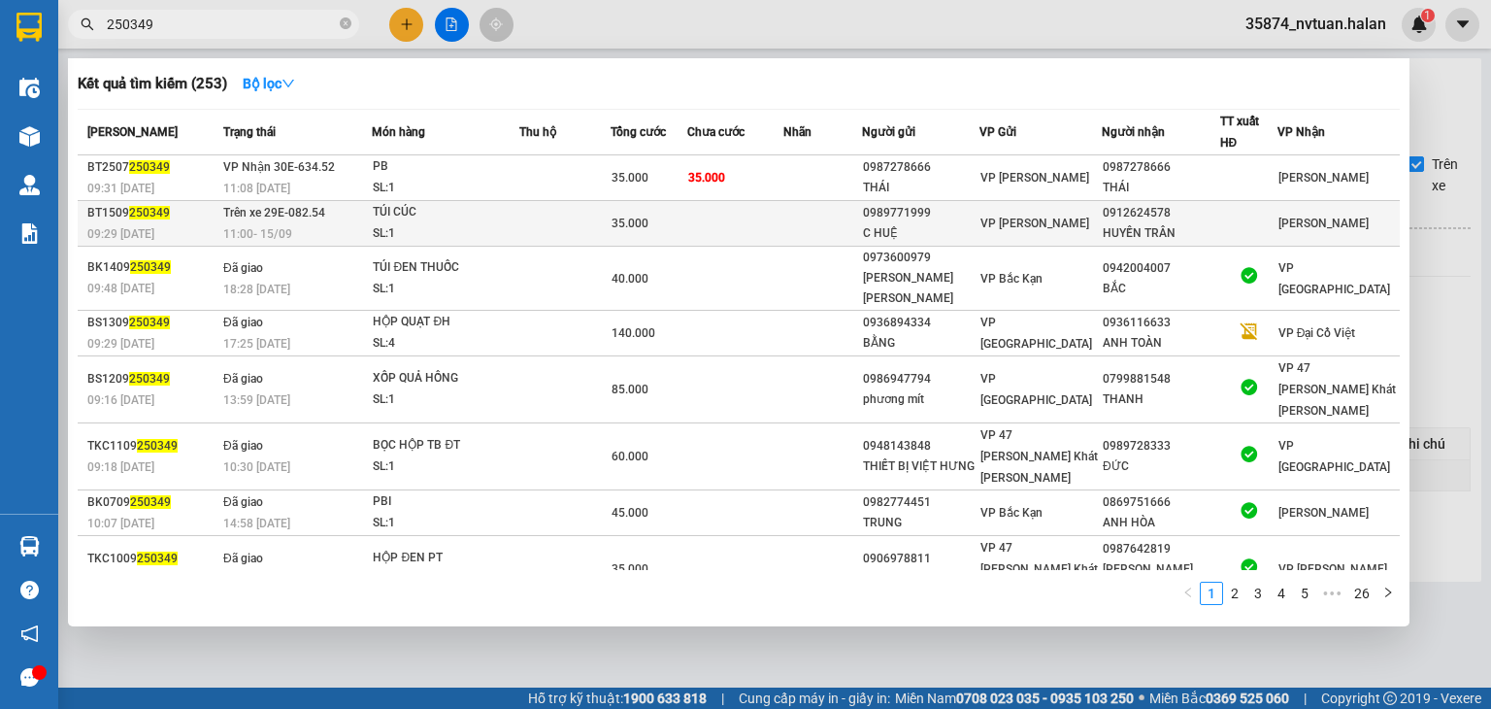
type input "250349"
click at [1132, 225] on div "HUYỀN TRÂN" at bounding box center [1161, 233] width 116 height 20
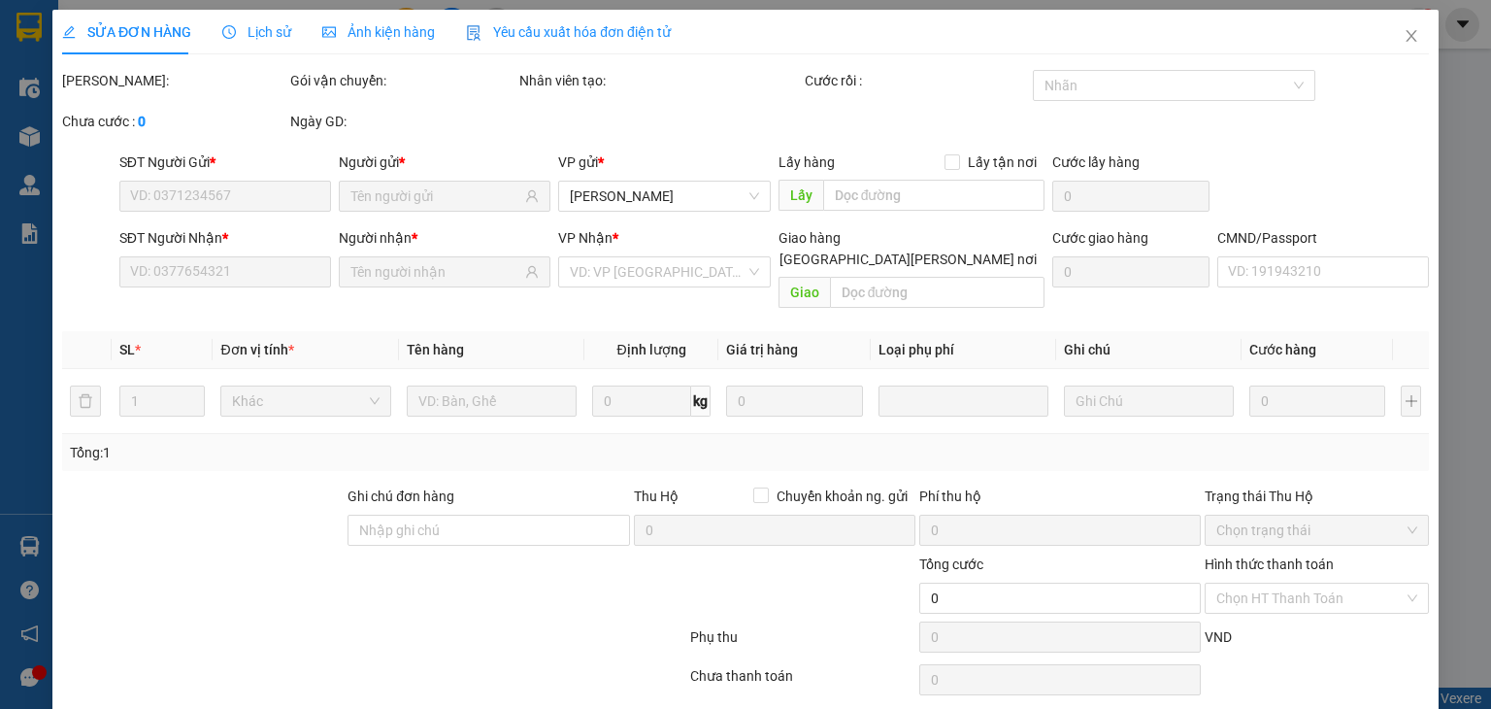
type input "0989771999"
type input "C HUỆ"
type input "0912624578"
type input "HUYỀN TRÂN"
type input "35.000"
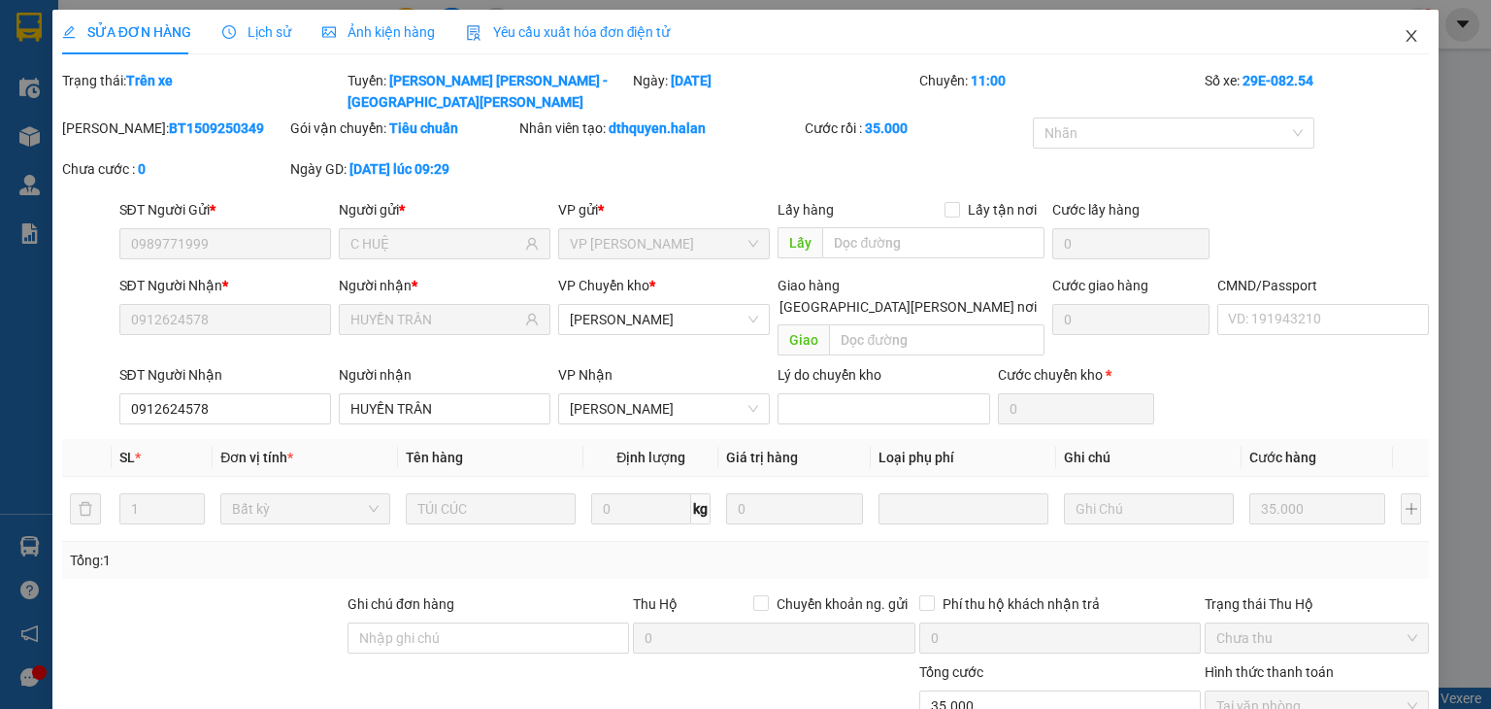
click at [1407, 35] on icon "close" at bounding box center [1412, 36] width 11 height 12
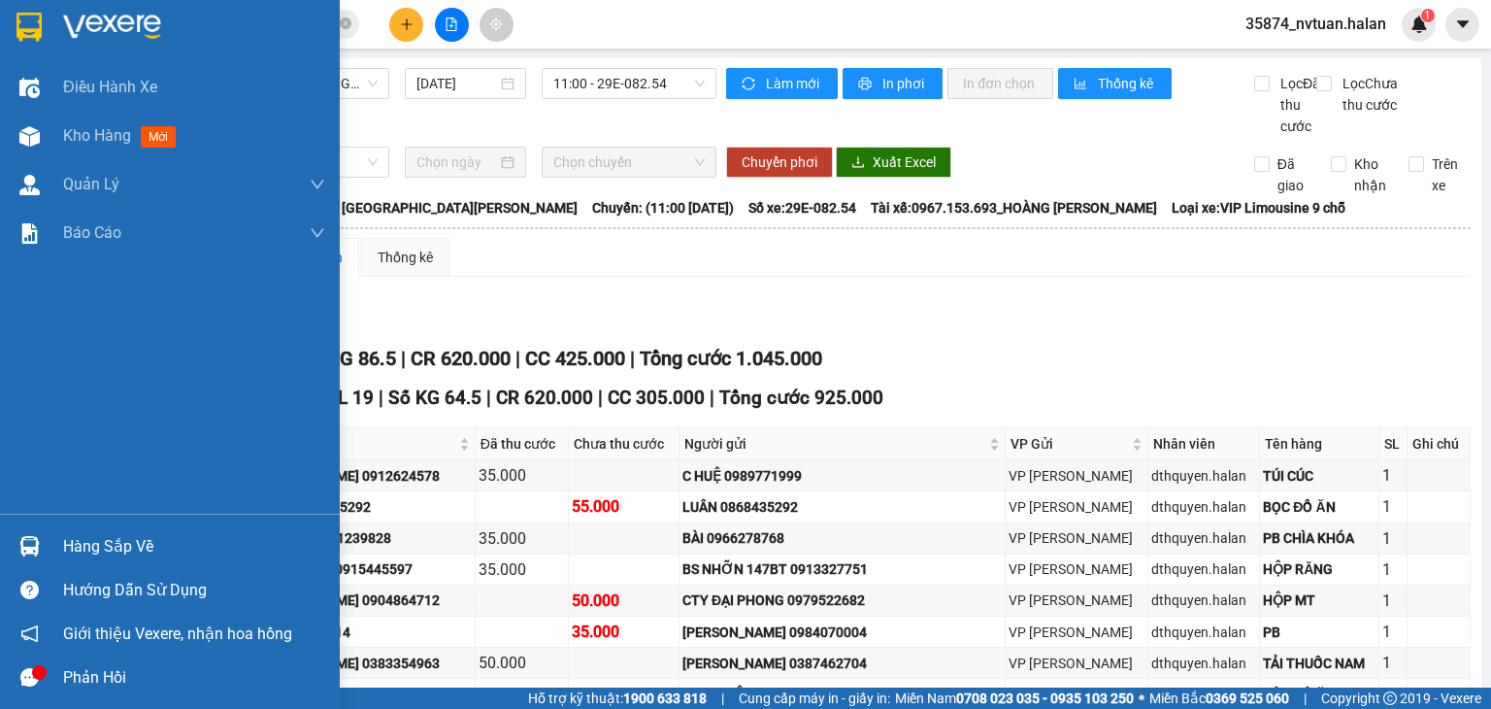
click at [78, 546] on div "Hàng sắp về" at bounding box center [194, 546] width 262 height 29
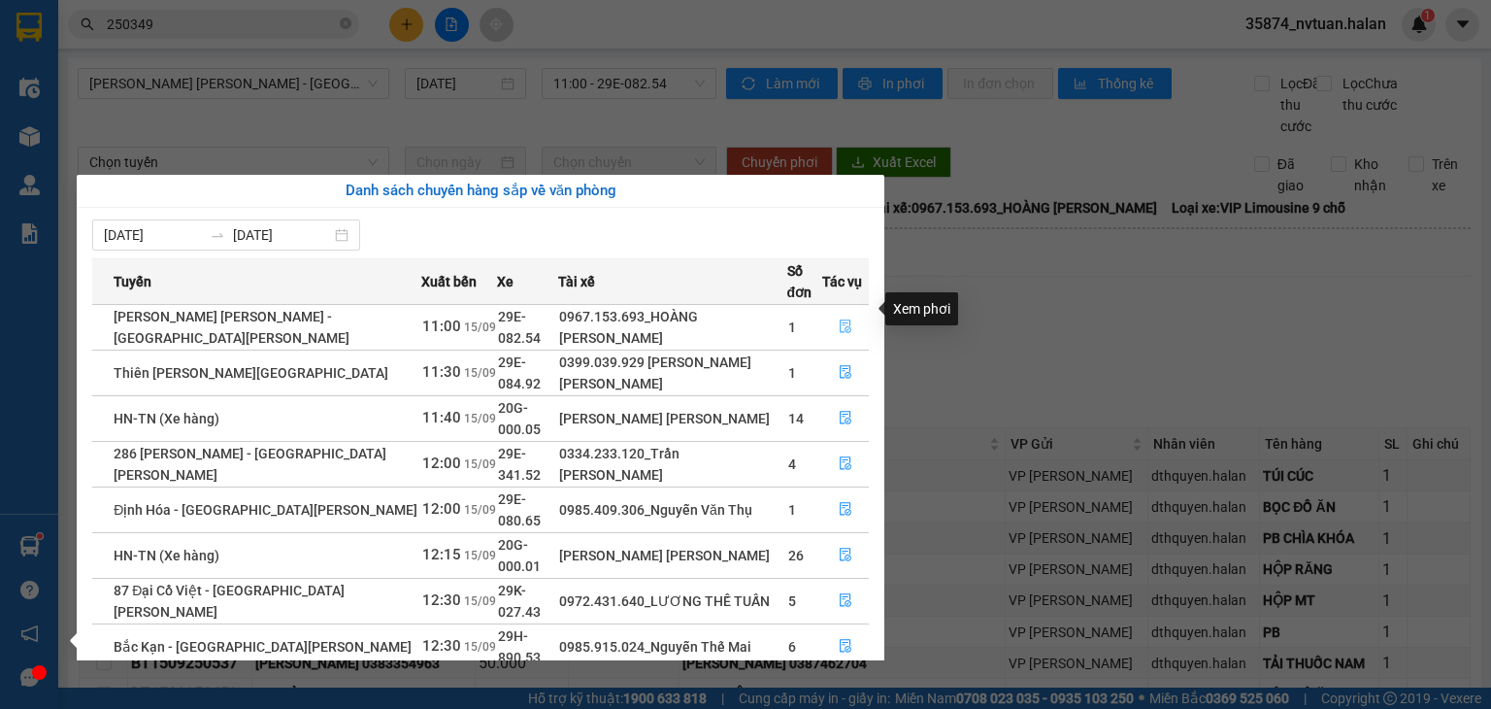
click at [843, 319] on icon "file-done" at bounding box center [846, 326] width 14 height 14
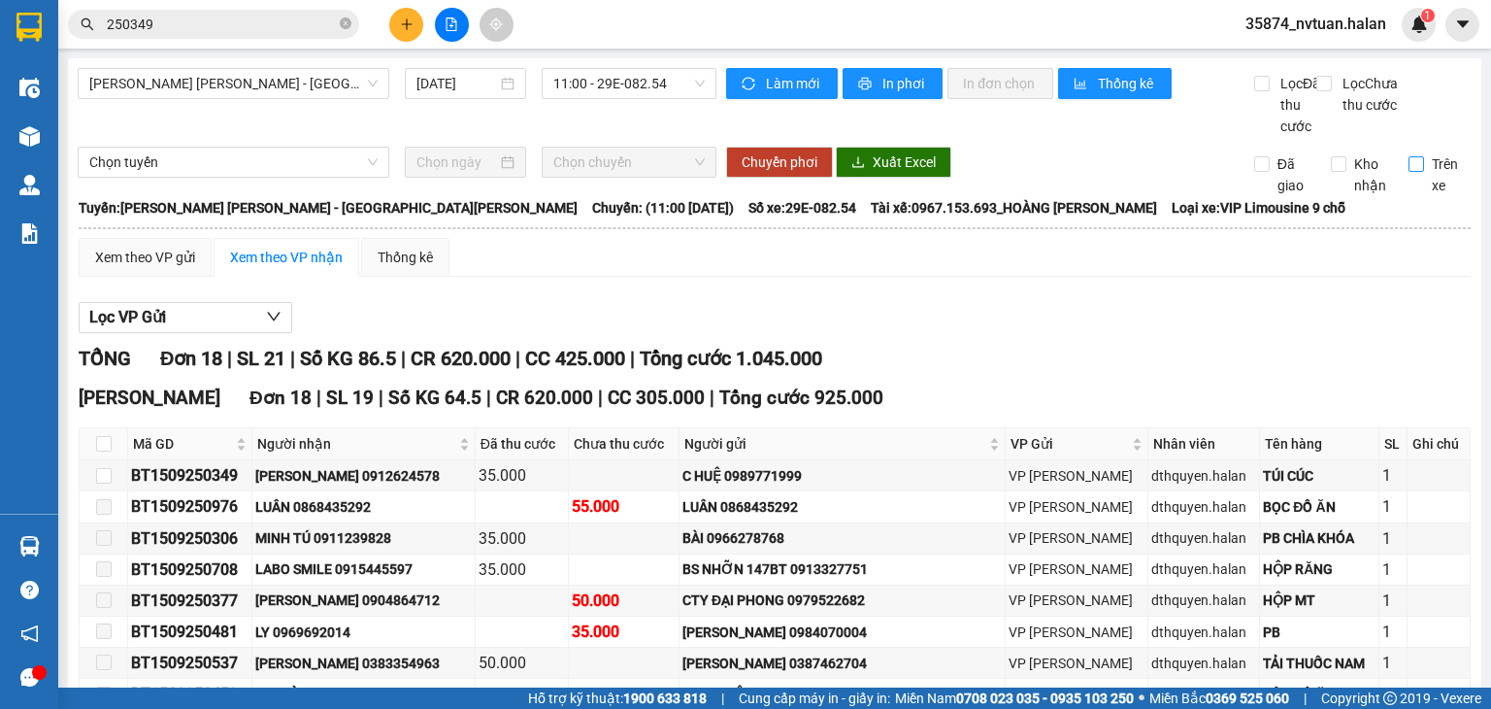
click at [1410, 172] on input "Trên xe" at bounding box center [1417, 164] width 16 height 16
checkbox input "true"
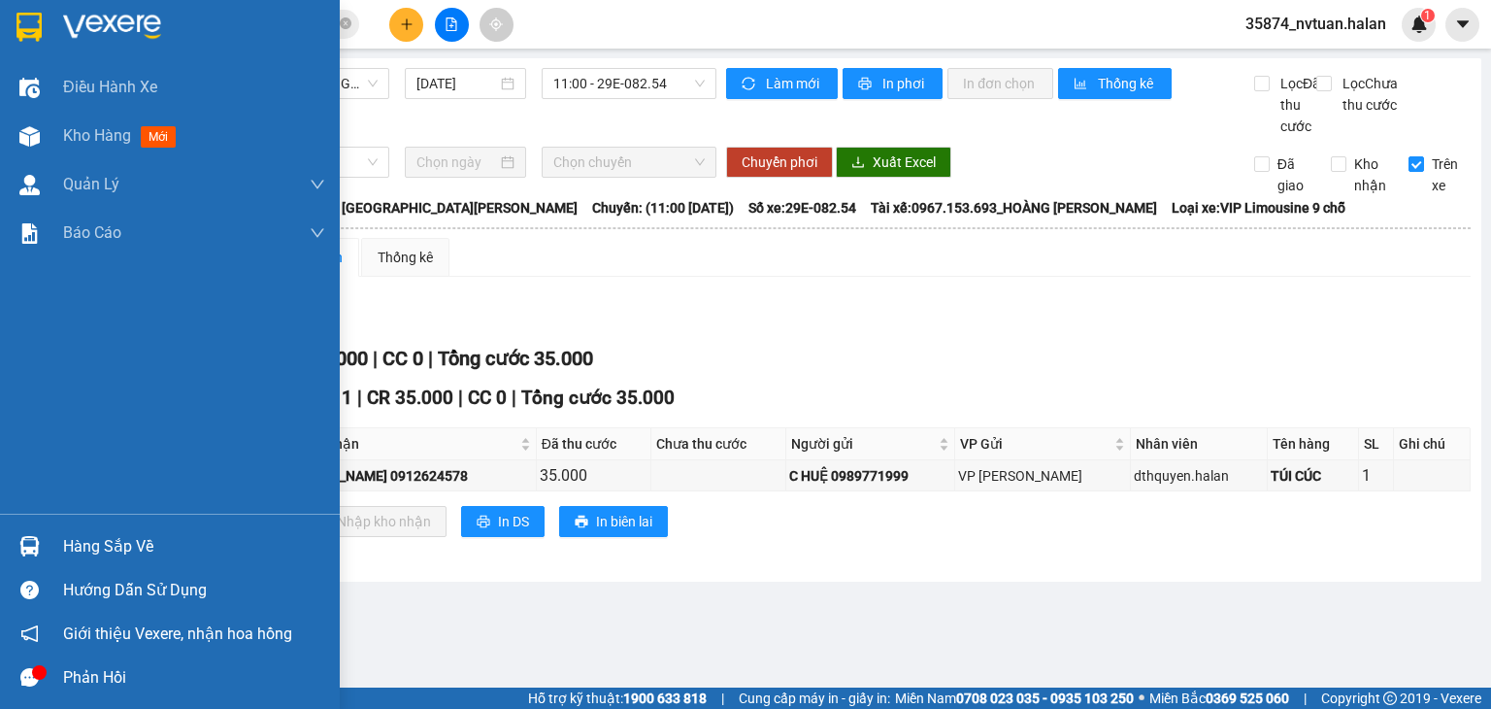
click at [43, 545] on div at bounding box center [30, 546] width 34 height 34
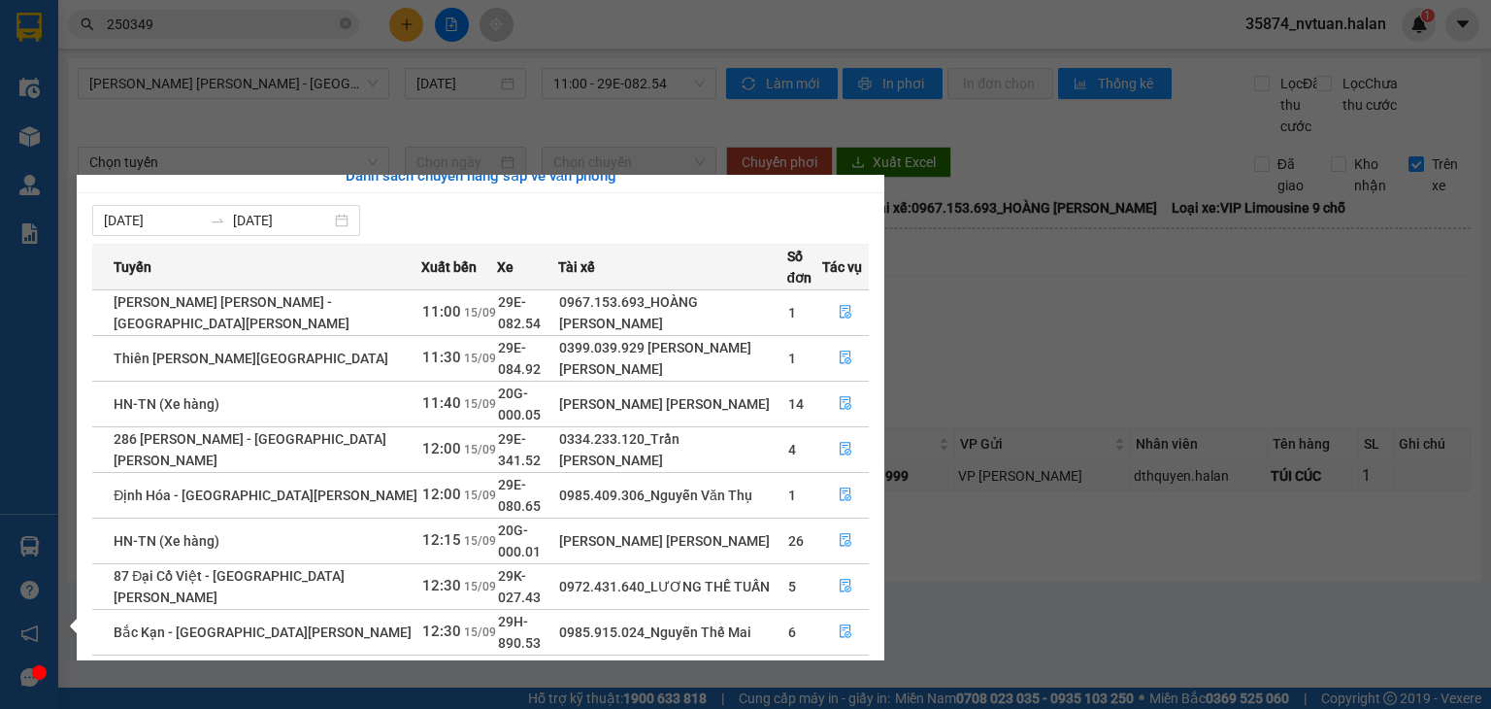
scroll to position [31, 0]
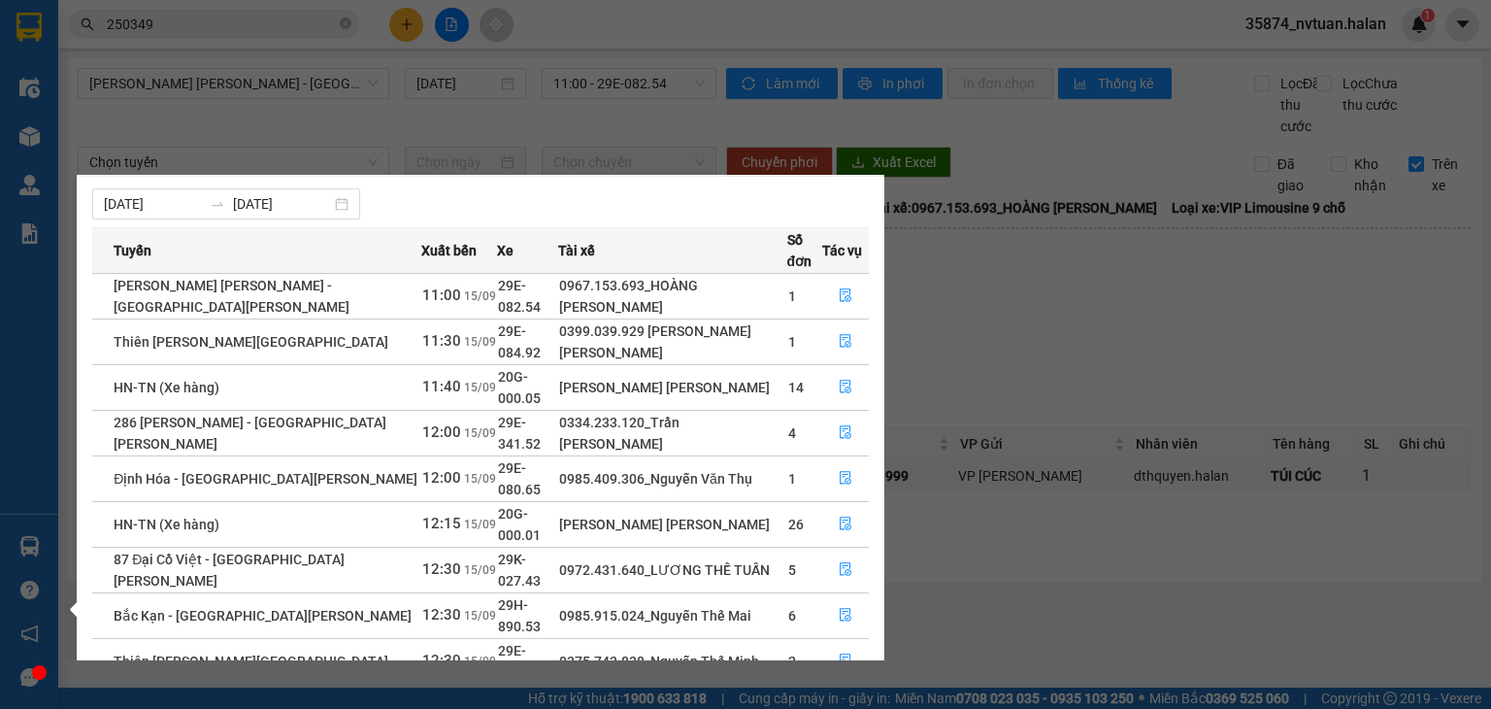
click at [22, 545] on div "Điều [PERSON_NAME] xe Kho hàng mới [PERSON_NAME] [PERSON_NAME] [PERSON_NAME] lý…" at bounding box center [29, 354] width 58 height 709
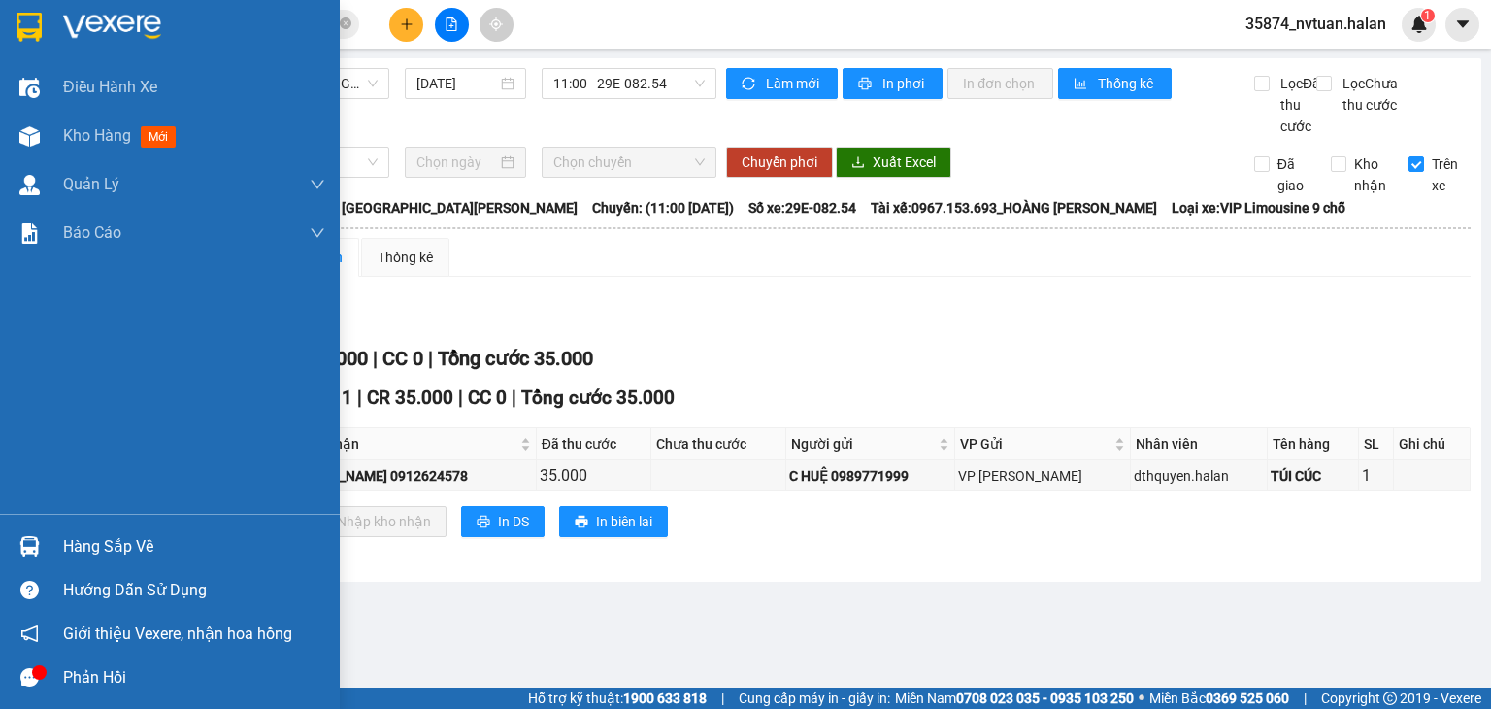
click at [22, 545] on img at bounding box center [29, 546] width 20 height 20
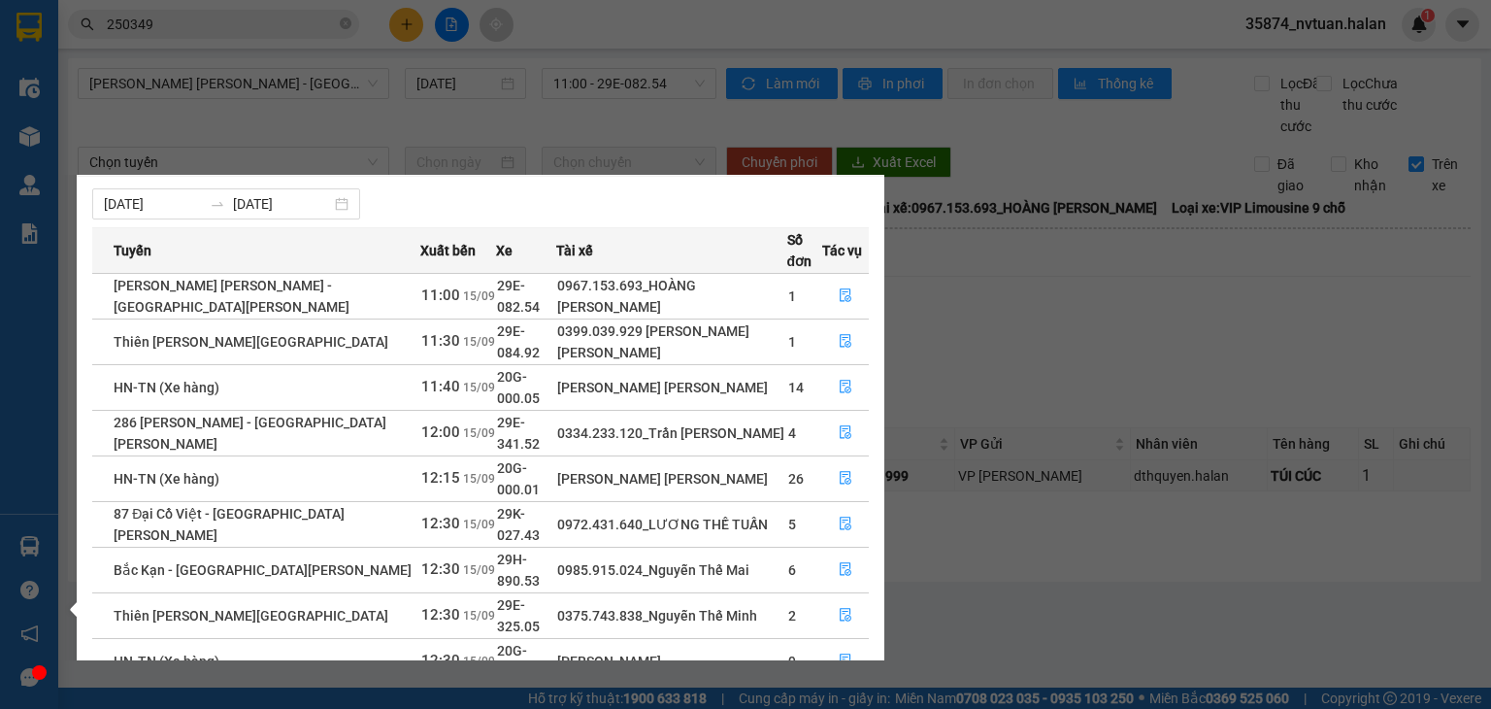
click at [28, 540] on div "Điều [PERSON_NAME] xe Kho hàng mới [PERSON_NAME] [PERSON_NAME] [PERSON_NAME] lý…" at bounding box center [29, 354] width 58 height 709
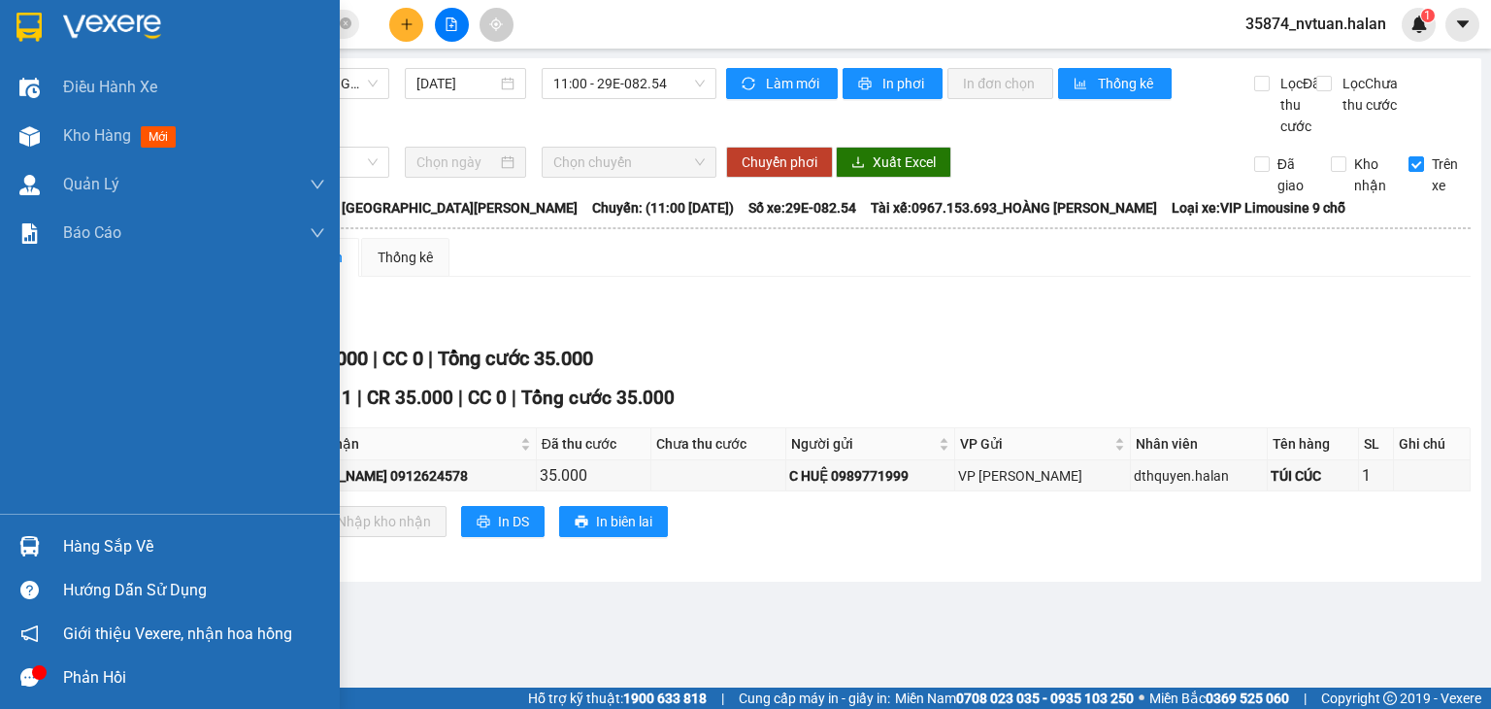
click at [28, 540] on img at bounding box center [29, 546] width 20 height 20
click at [31, 545] on div "Điều [PERSON_NAME] xe Kho hàng mới [PERSON_NAME] [PERSON_NAME] [PERSON_NAME] lý…" at bounding box center [170, 354] width 340 height 709
click at [33, 545] on img at bounding box center [29, 546] width 20 height 20
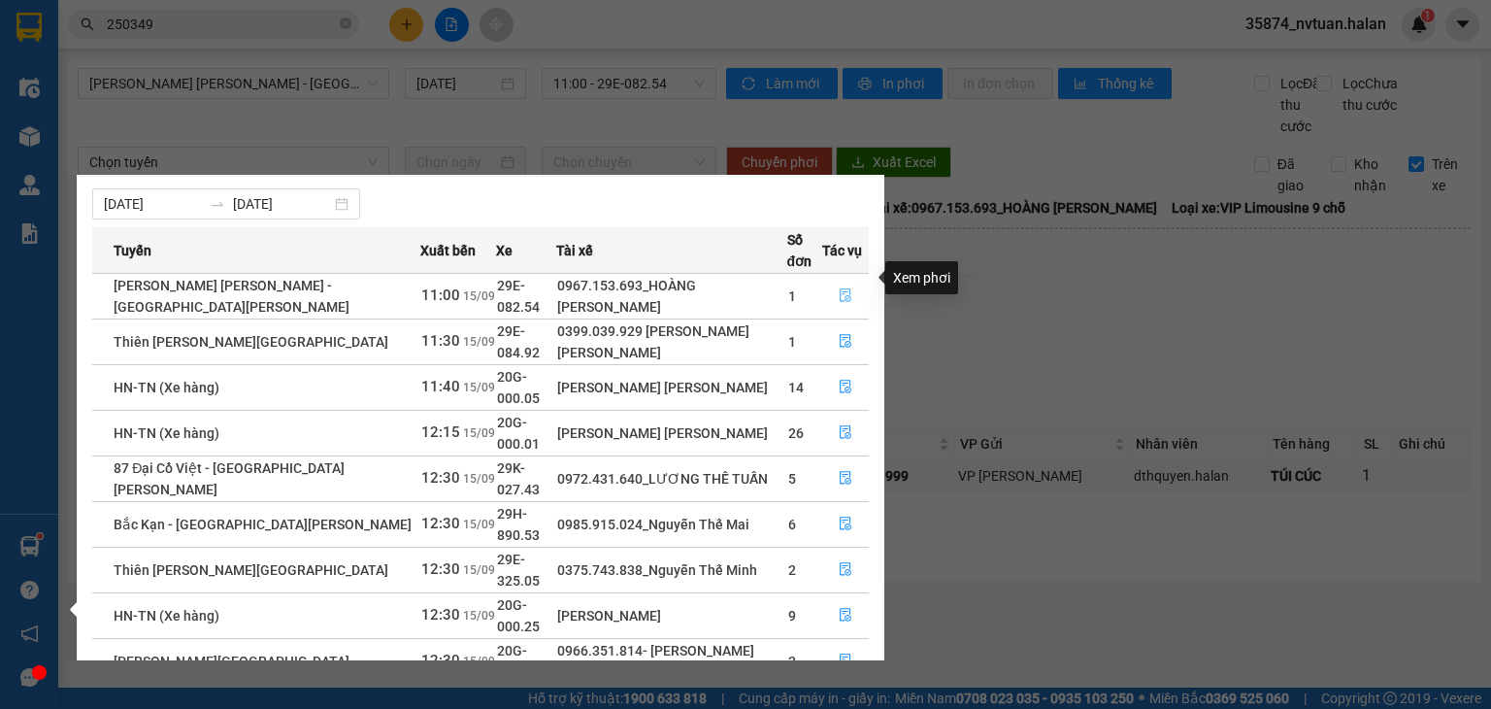
click at [846, 289] on icon "file-done" at bounding box center [846, 296] width 12 height 14
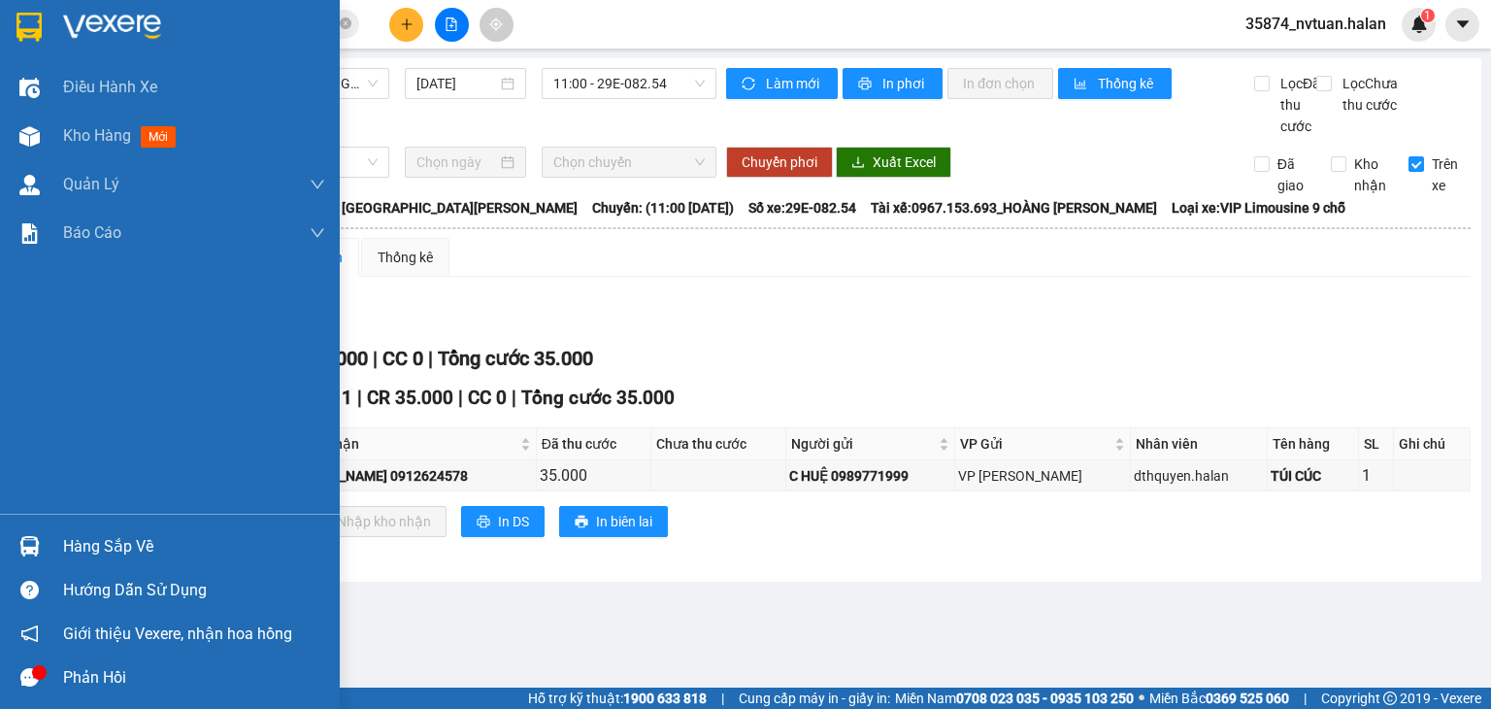
click at [23, 549] on img at bounding box center [29, 546] width 20 height 20
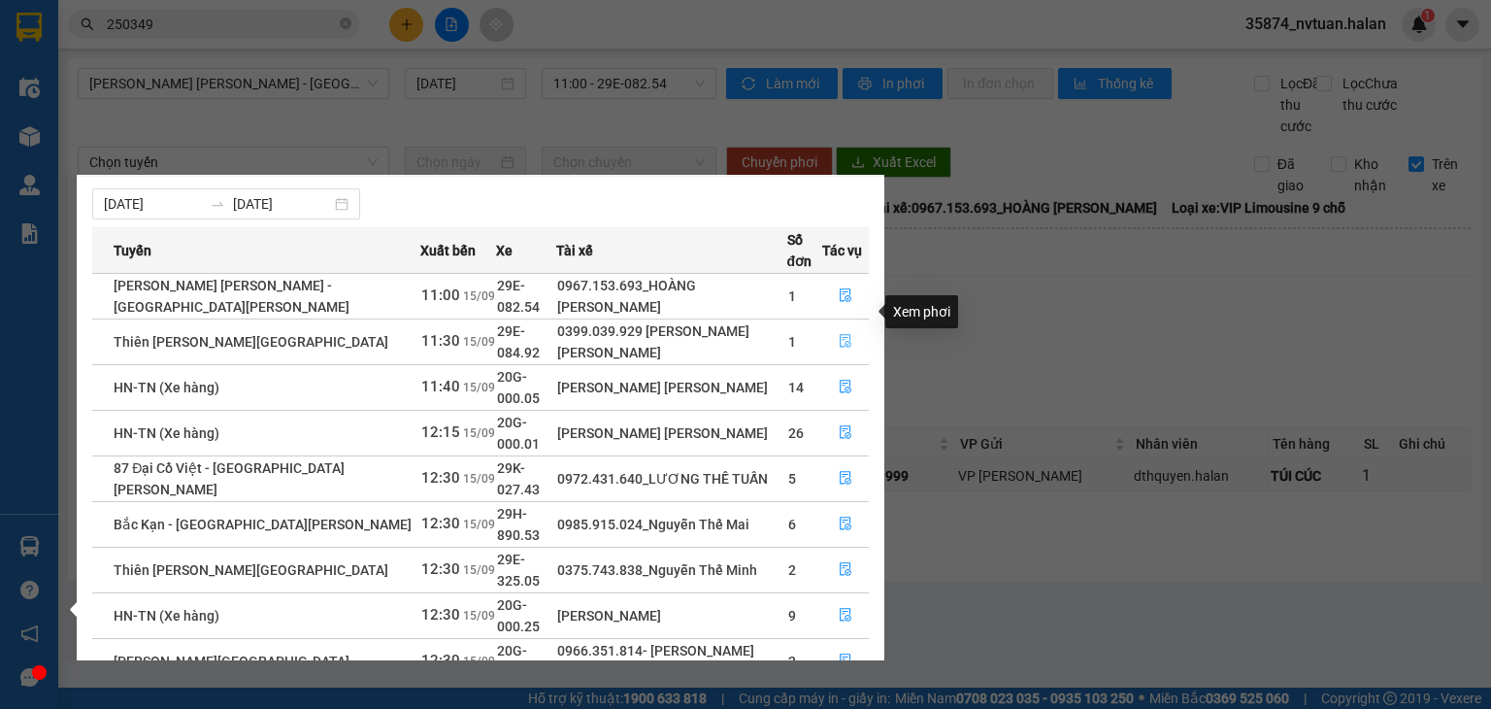
click at [844, 335] on icon "file-done" at bounding box center [846, 342] width 12 height 14
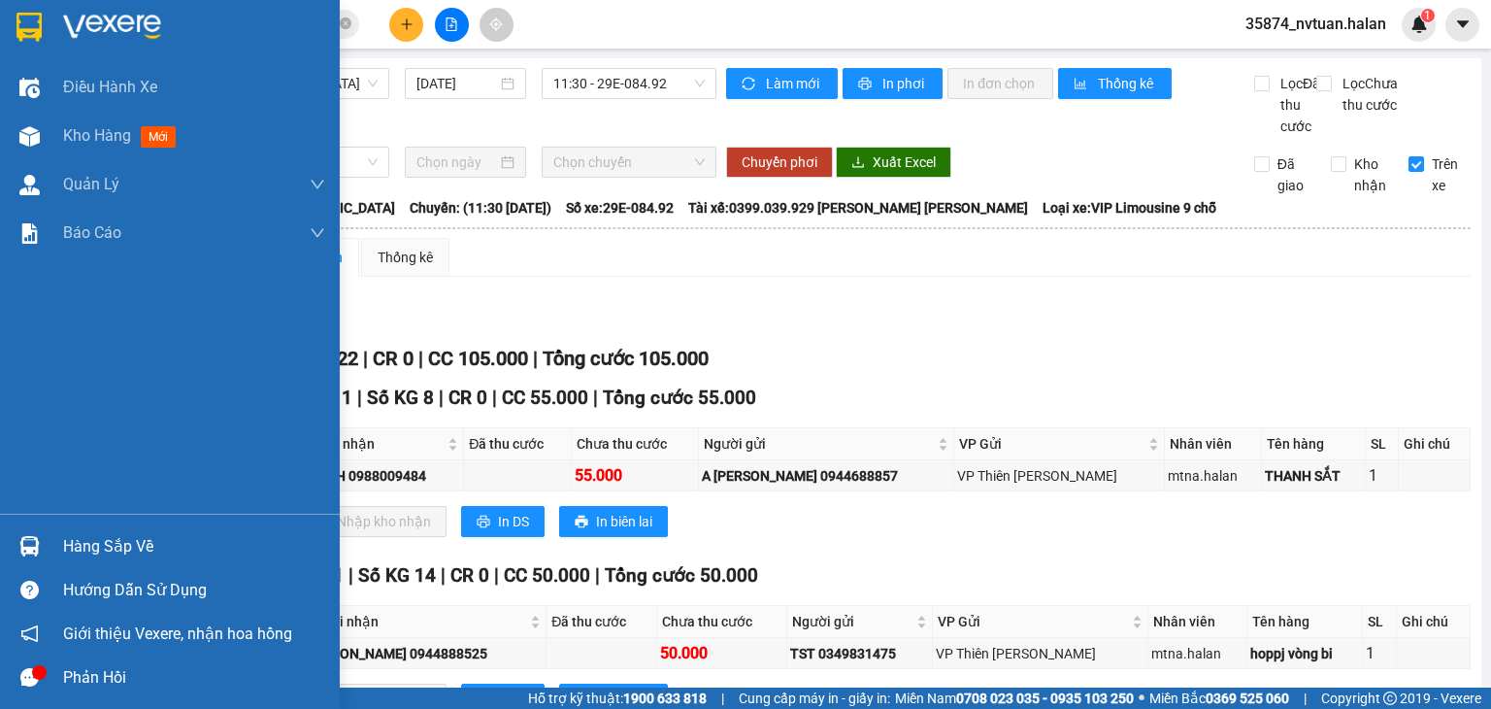
click at [66, 545] on div "Hàng sắp về" at bounding box center [194, 546] width 262 height 29
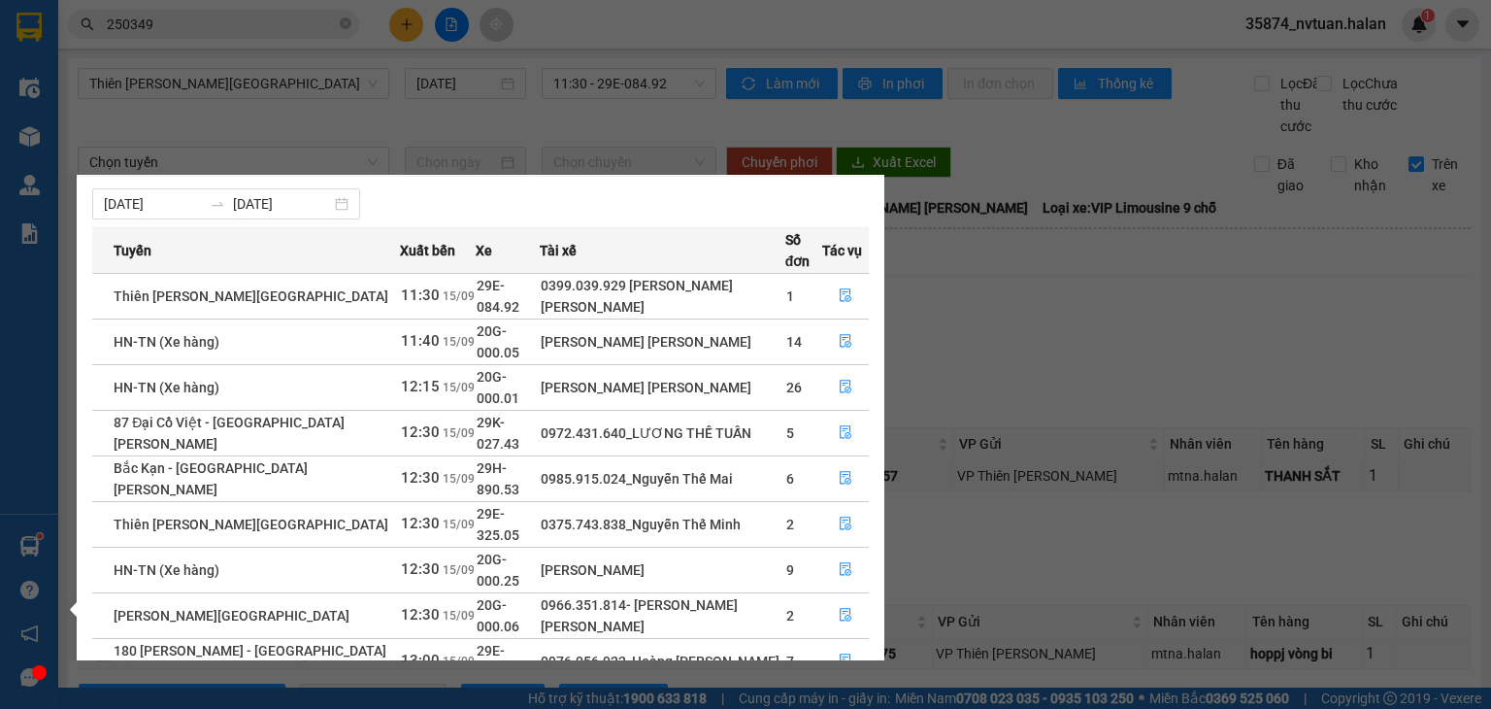
click at [25, 543] on div "Điều [PERSON_NAME] xe Kho hàng mới [PERSON_NAME] [PERSON_NAME] [PERSON_NAME] lý…" at bounding box center [29, 354] width 58 height 709
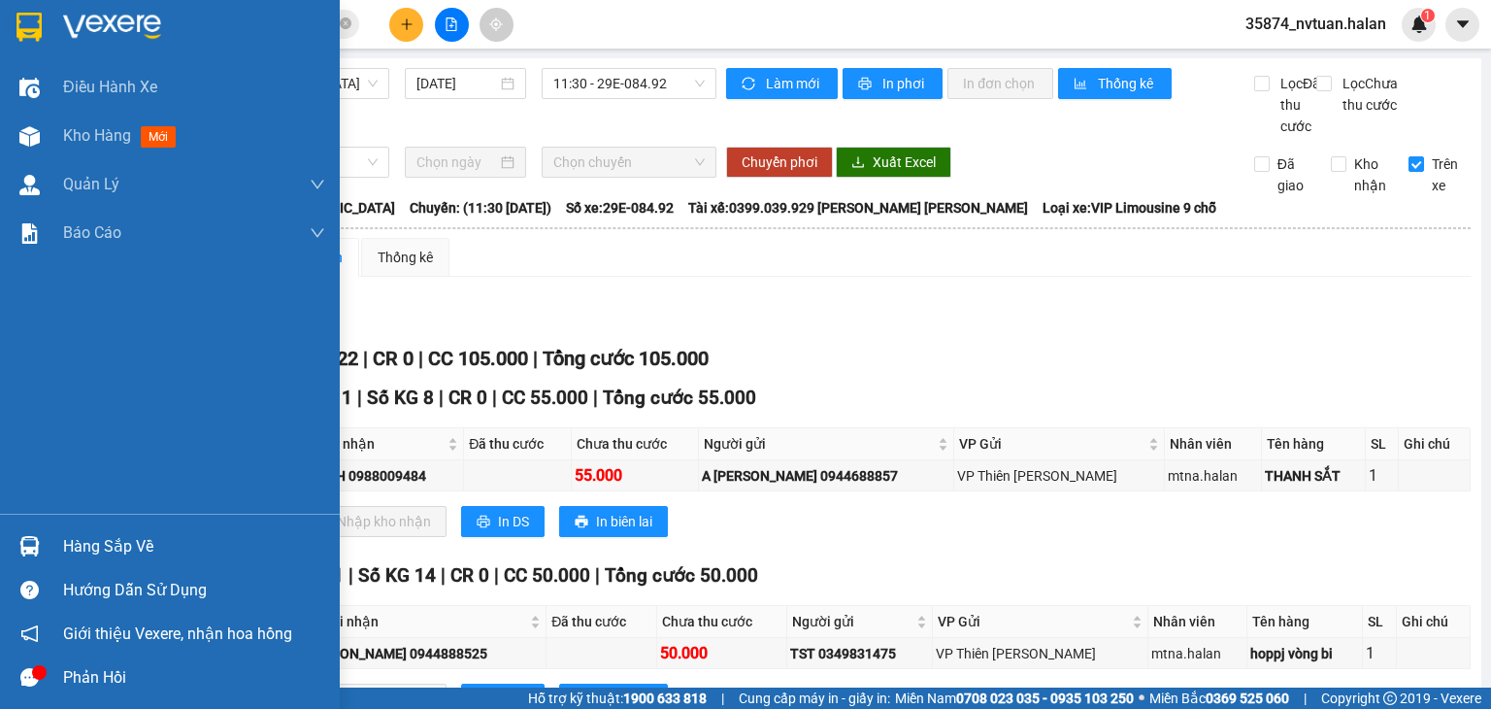
click at [25, 543] on img at bounding box center [29, 546] width 20 height 20
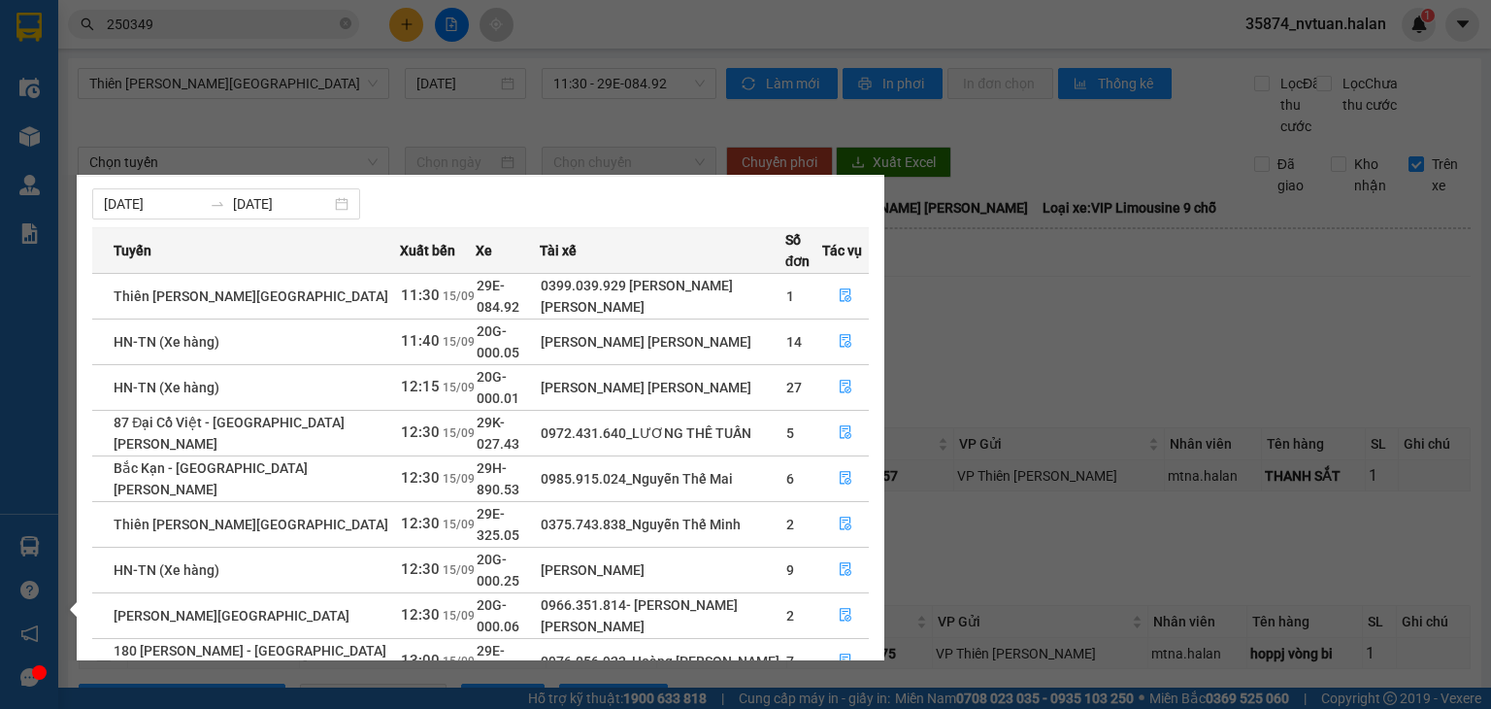
click at [39, 545] on div "Điều [PERSON_NAME] xe Kho hàng mới [PERSON_NAME] [PERSON_NAME] [PERSON_NAME] lý…" at bounding box center [29, 354] width 58 height 709
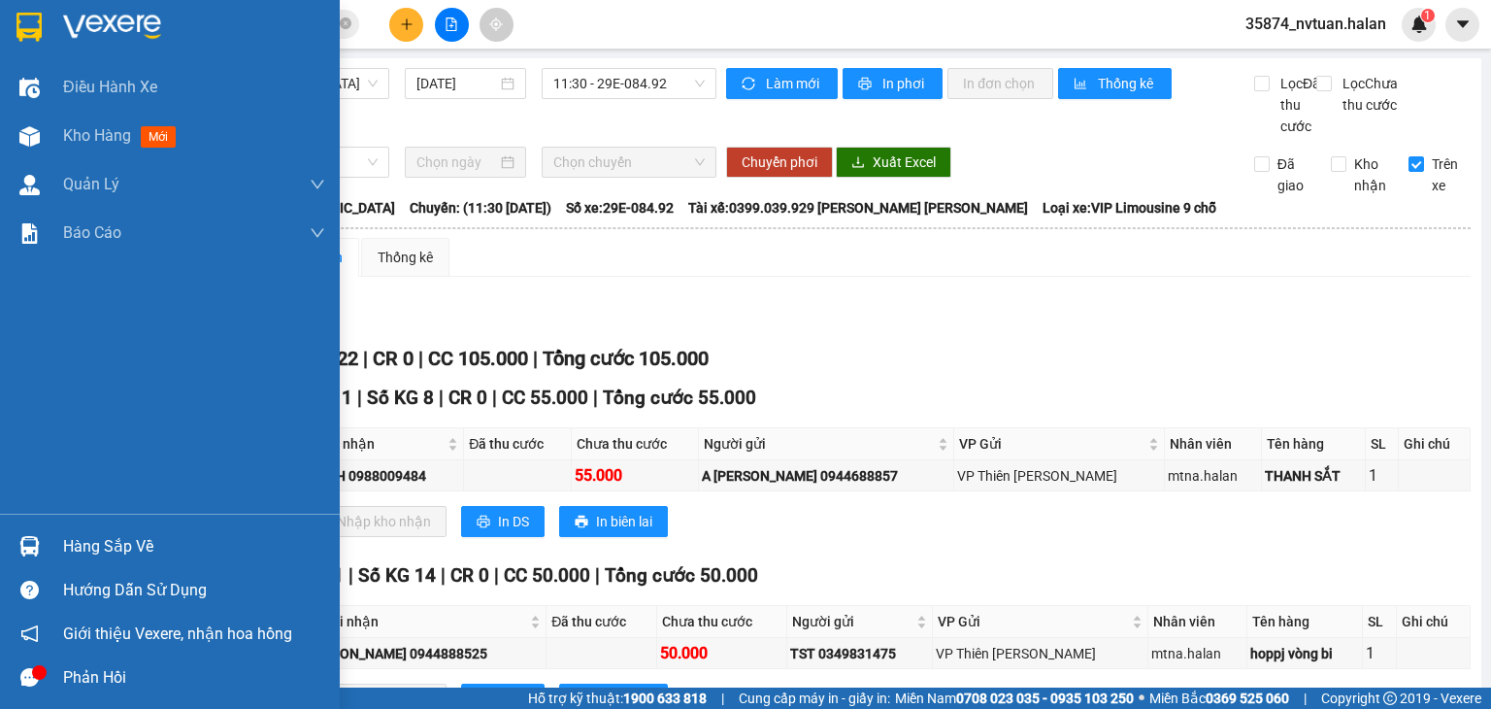
click at [38, 545] on img at bounding box center [29, 546] width 20 height 20
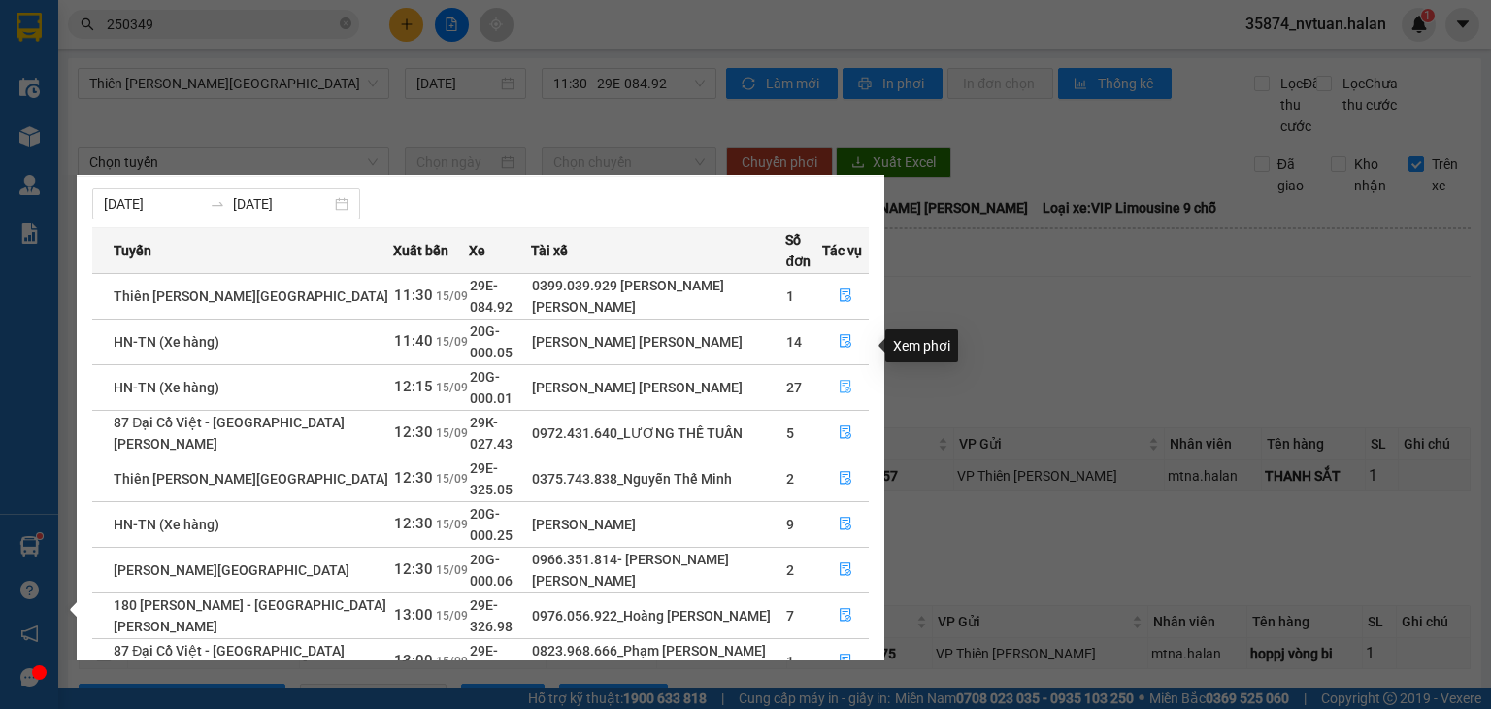
click at [842, 380] on icon "file-done" at bounding box center [846, 387] width 14 height 14
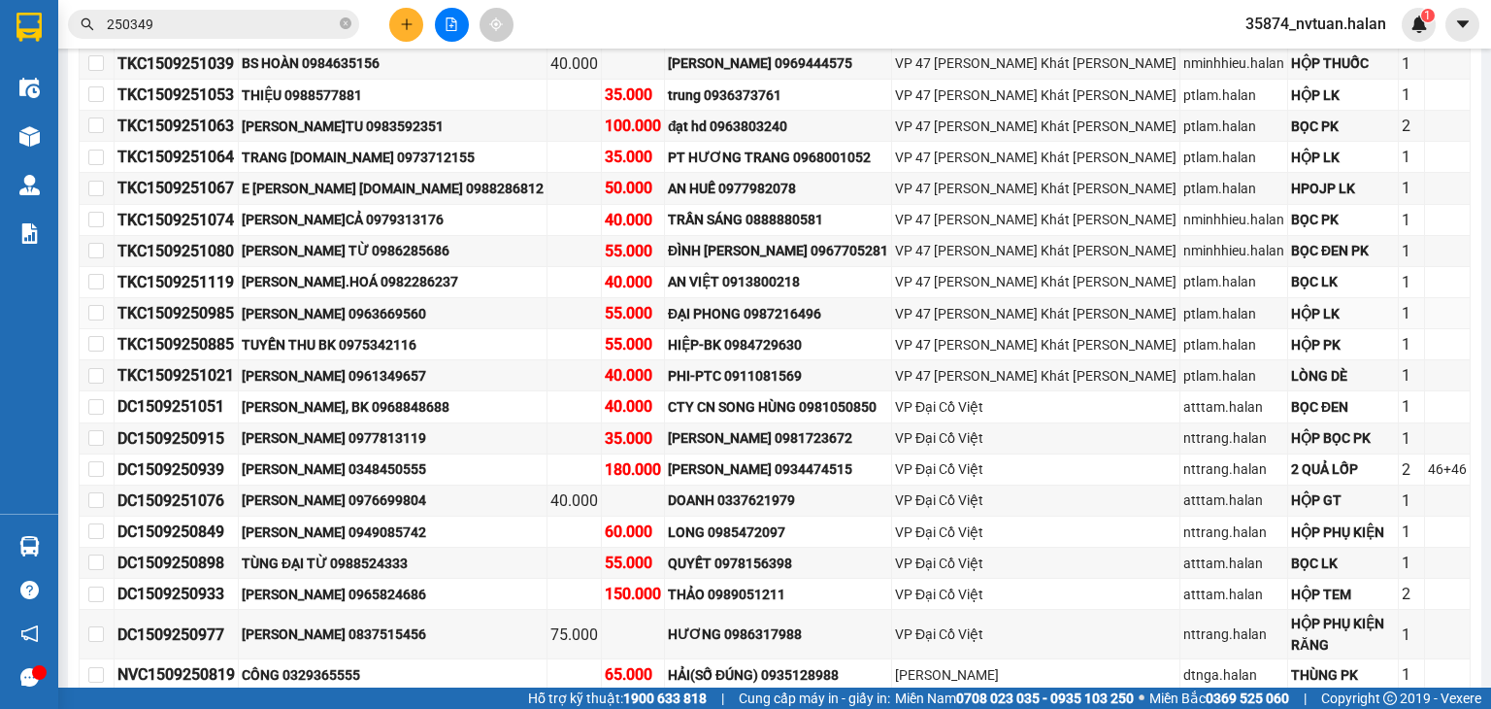
scroll to position [583, 0]
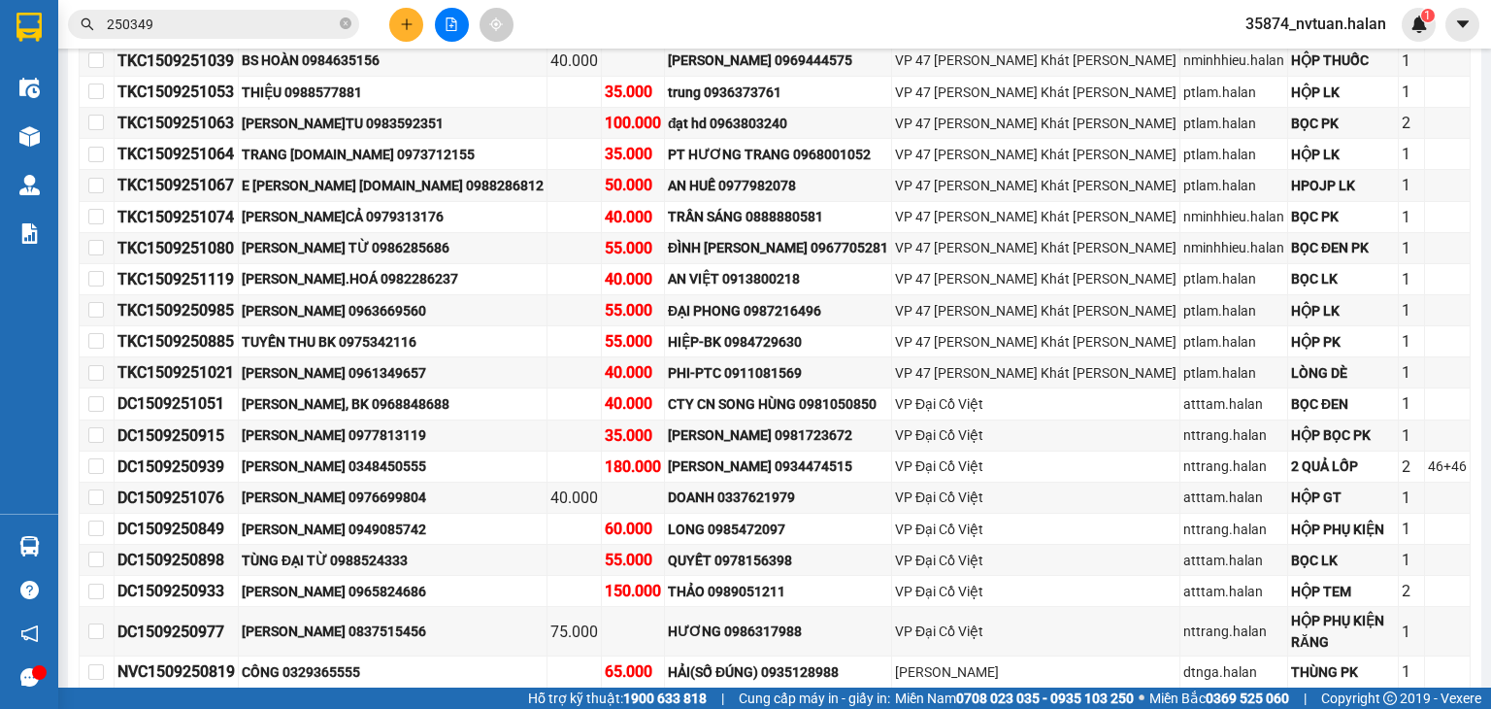
click at [234, 28] on input "250349" at bounding box center [221, 24] width 229 height 21
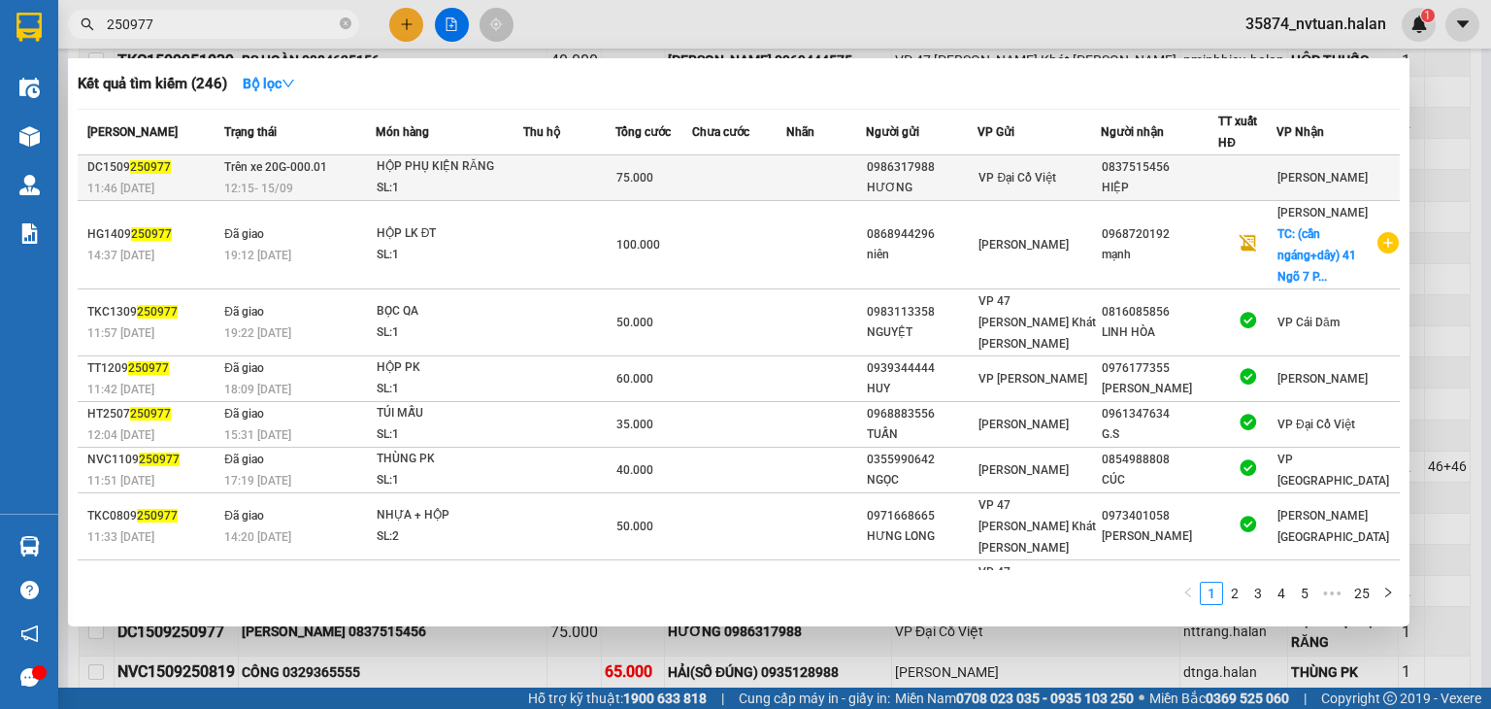
type input "250977"
click at [1138, 180] on div "HIỆP" at bounding box center [1160, 188] width 116 height 20
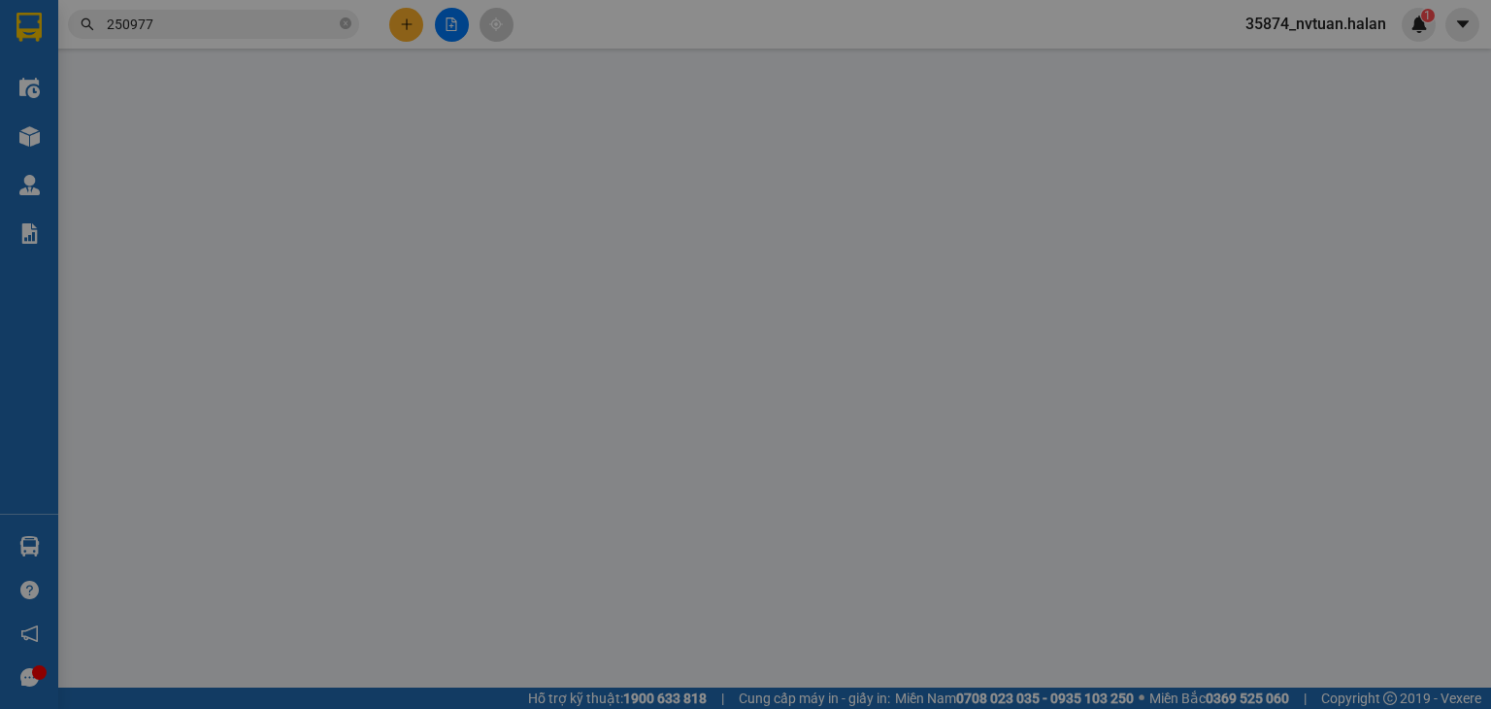
type input "0986317988"
type input "HƯƠNG"
type input "0837515456"
type input "HIỆP"
type input "75.000"
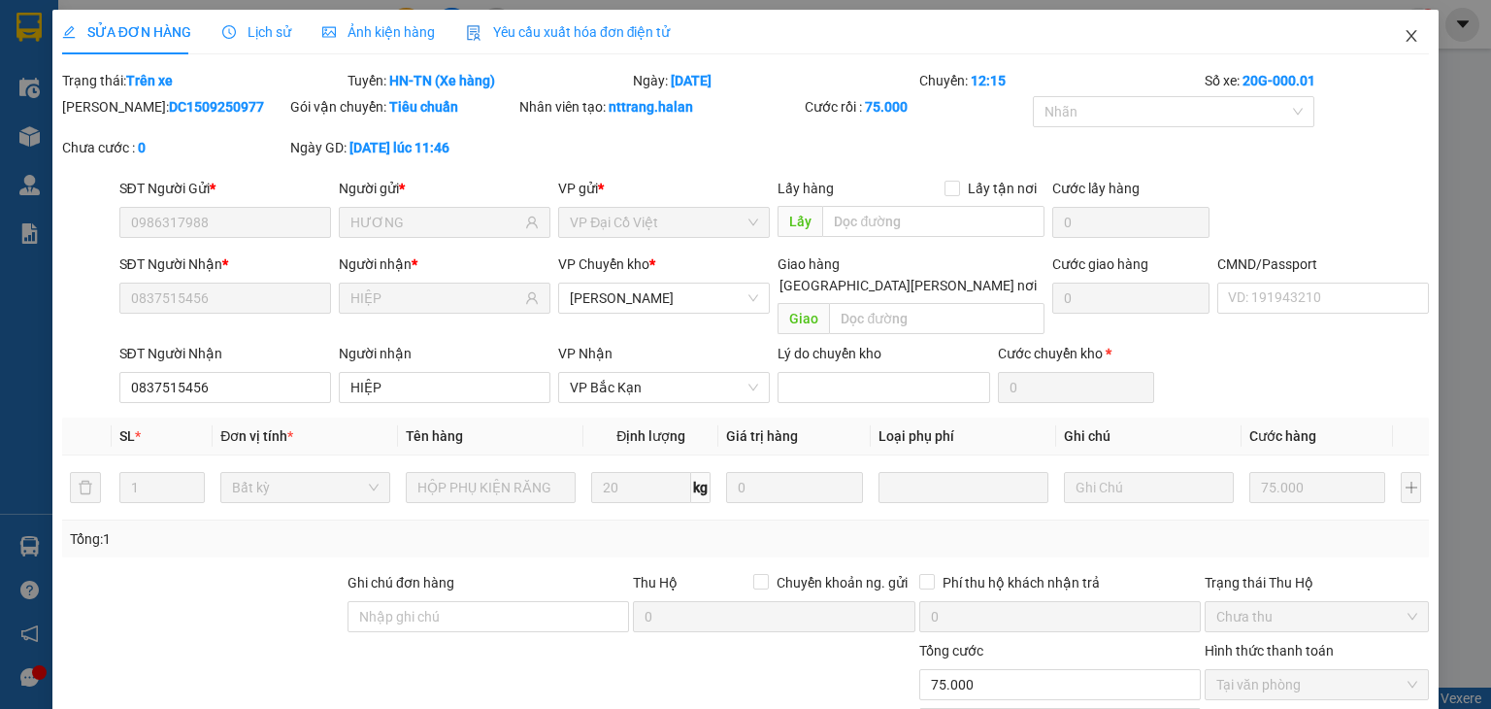
click at [1407, 37] on icon "close" at bounding box center [1412, 36] width 11 height 12
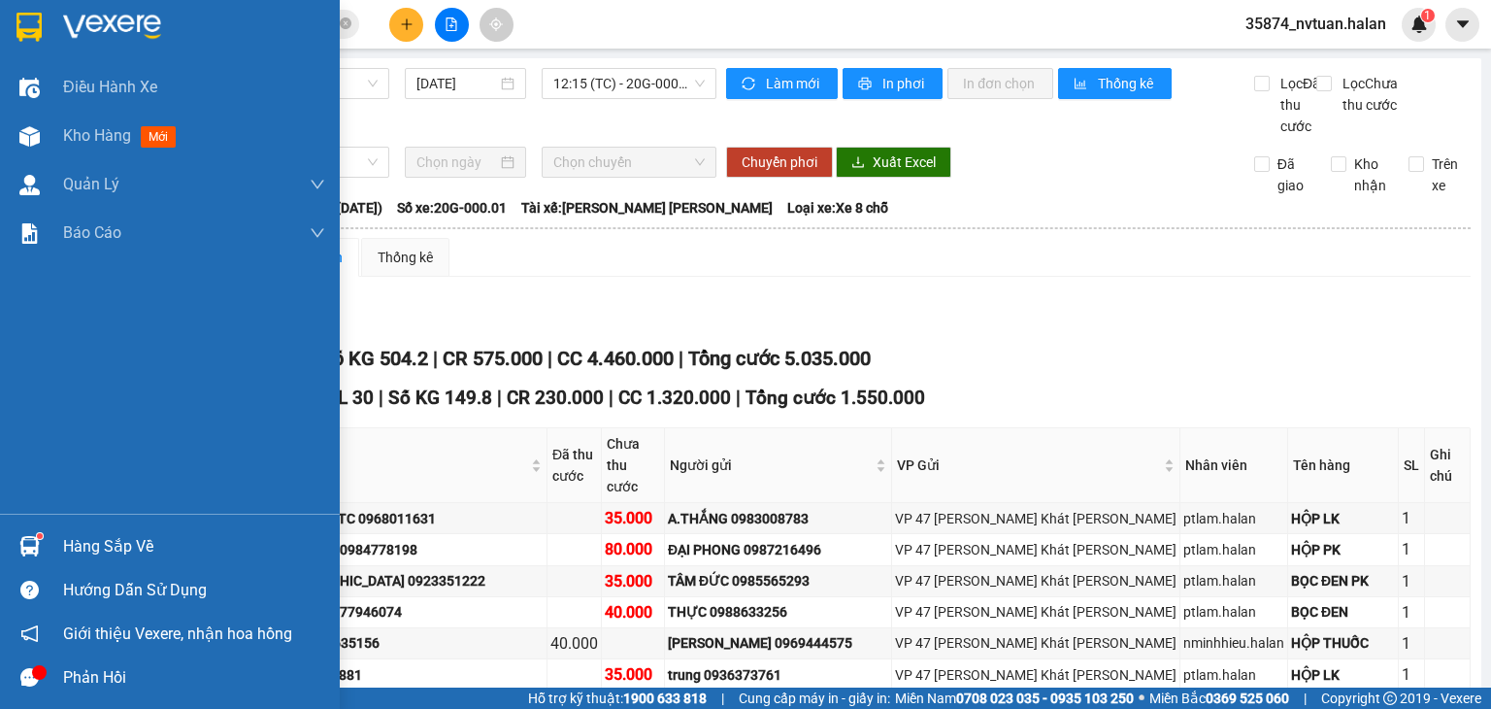
click at [35, 540] on img at bounding box center [29, 546] width 20 height 20
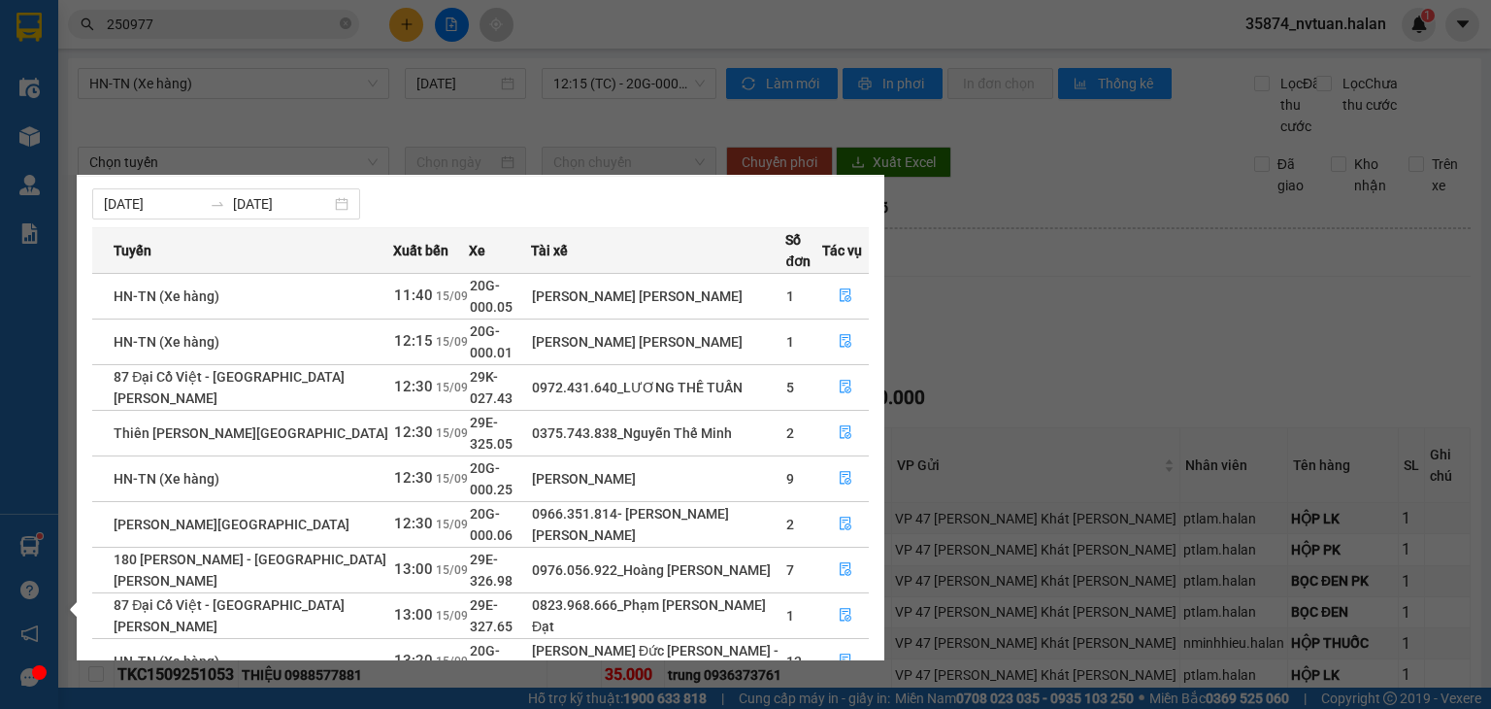
click at [233, 111] on section "Kết quả [PERSON_NAME] ( 246 ) Bộ lọc Mã ĐH Trạng thái Món hàng Thu hộ Tổng [PER…" at bounding box center [745, 354] width 1491 height 709
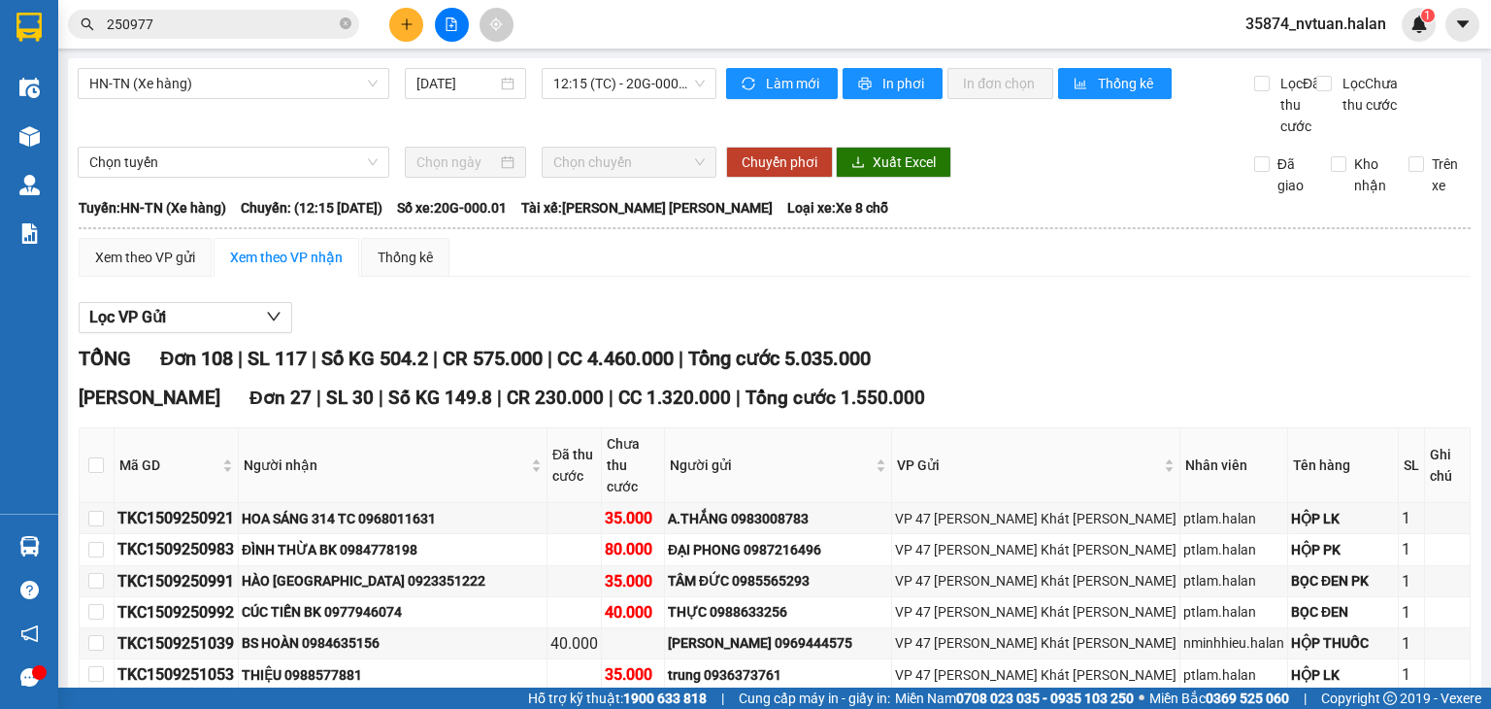
click at [217, 35] on span "250977" at bounding box center [213, 24] width 291 height 29
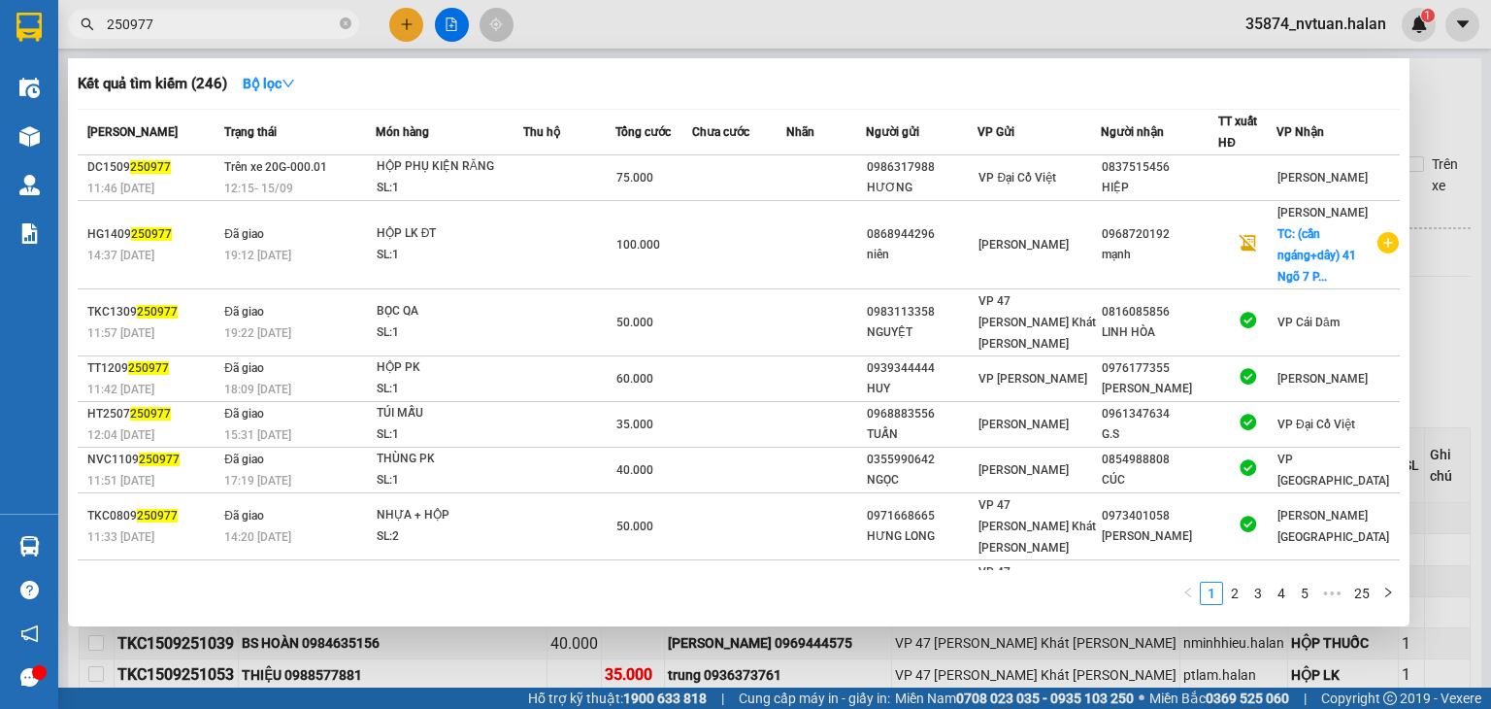
click at [217, 35] on span "250977" at bounding box center [213, 24] width 291 height 29
click at [215, 24] on input "250977" at bounding box center [221, 24] width 229 height 21
click at [215, 23] on input "250977" at bounding box center [221, 24] width 229 height 21
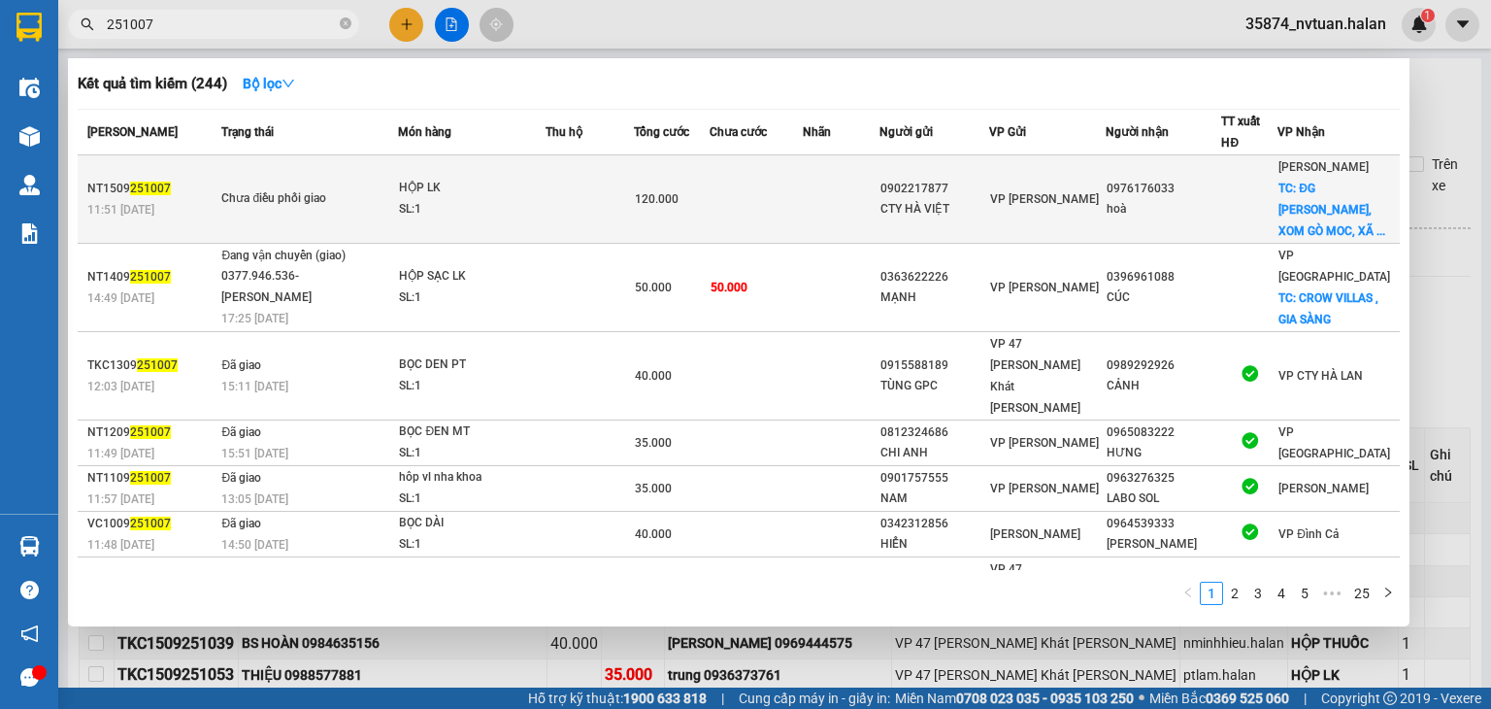
type input "251007"
click at [1138, 195] on div "0976176033" at bounding box center [1164, 189] width 115 height 20
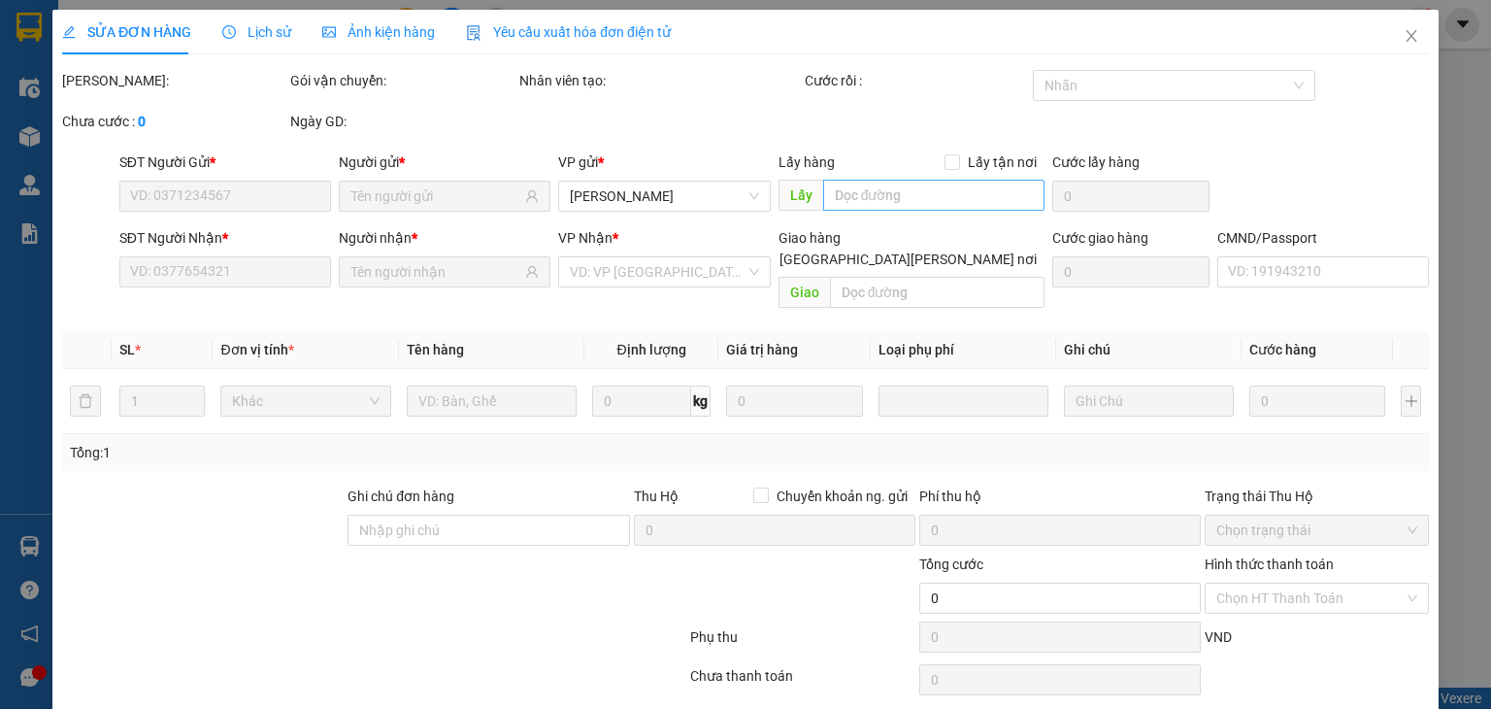
type input "0902217877"
type input "CTY HÀ VIỆT"
type input "0976176033"
type input "hoà"
checkbox input "true"
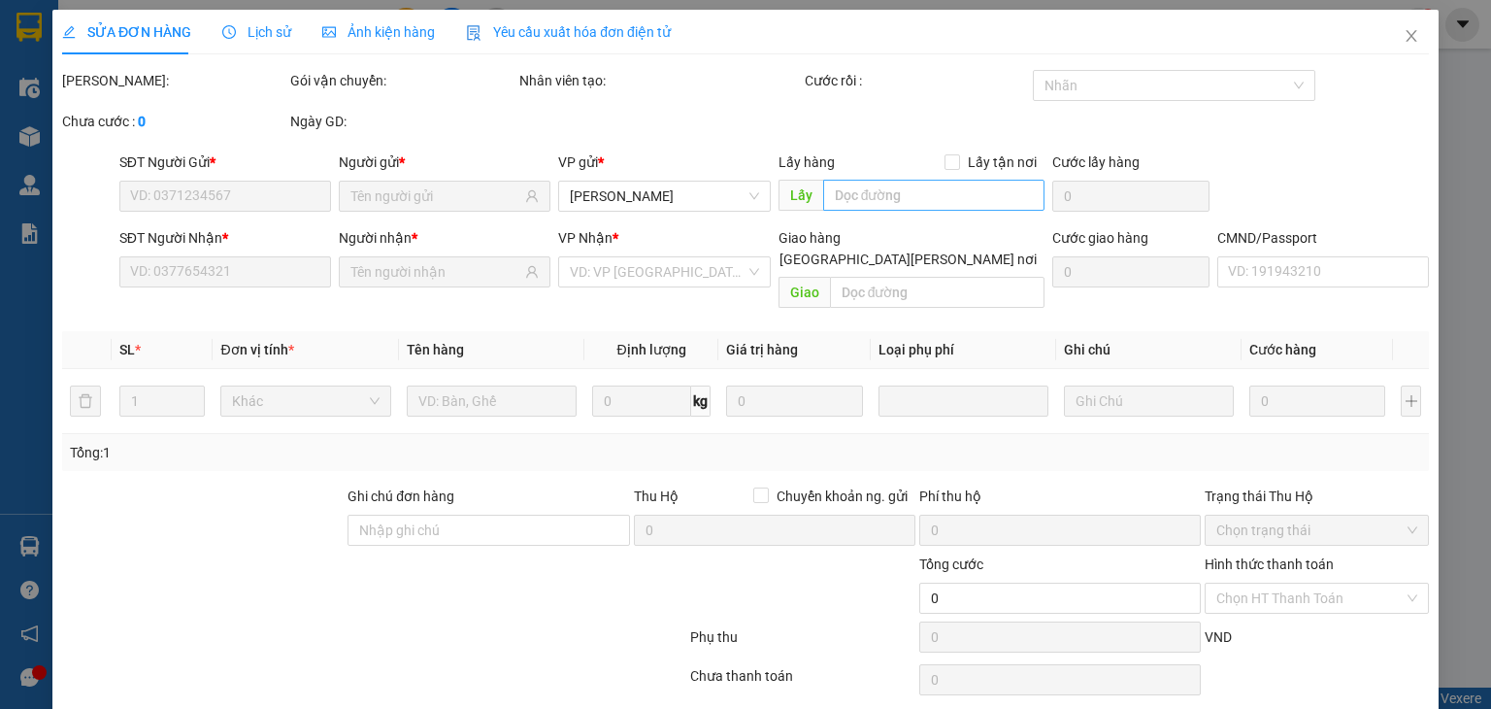
type input "ĐG [PERSON_NAME], XOM GÒ MOC, XÃ [PERSON_NAME]"
type input "70.000"
type input "120.000"
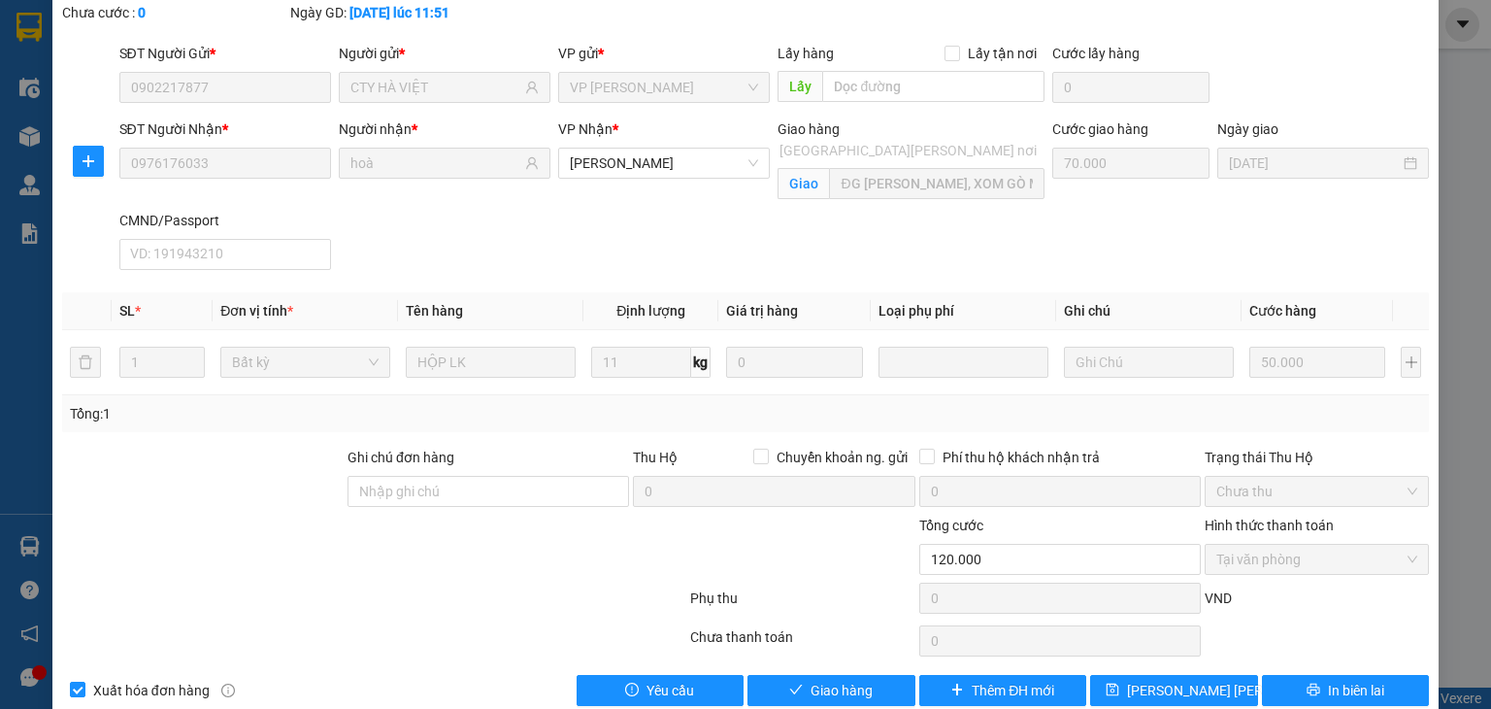
scroll to position [142, 0]
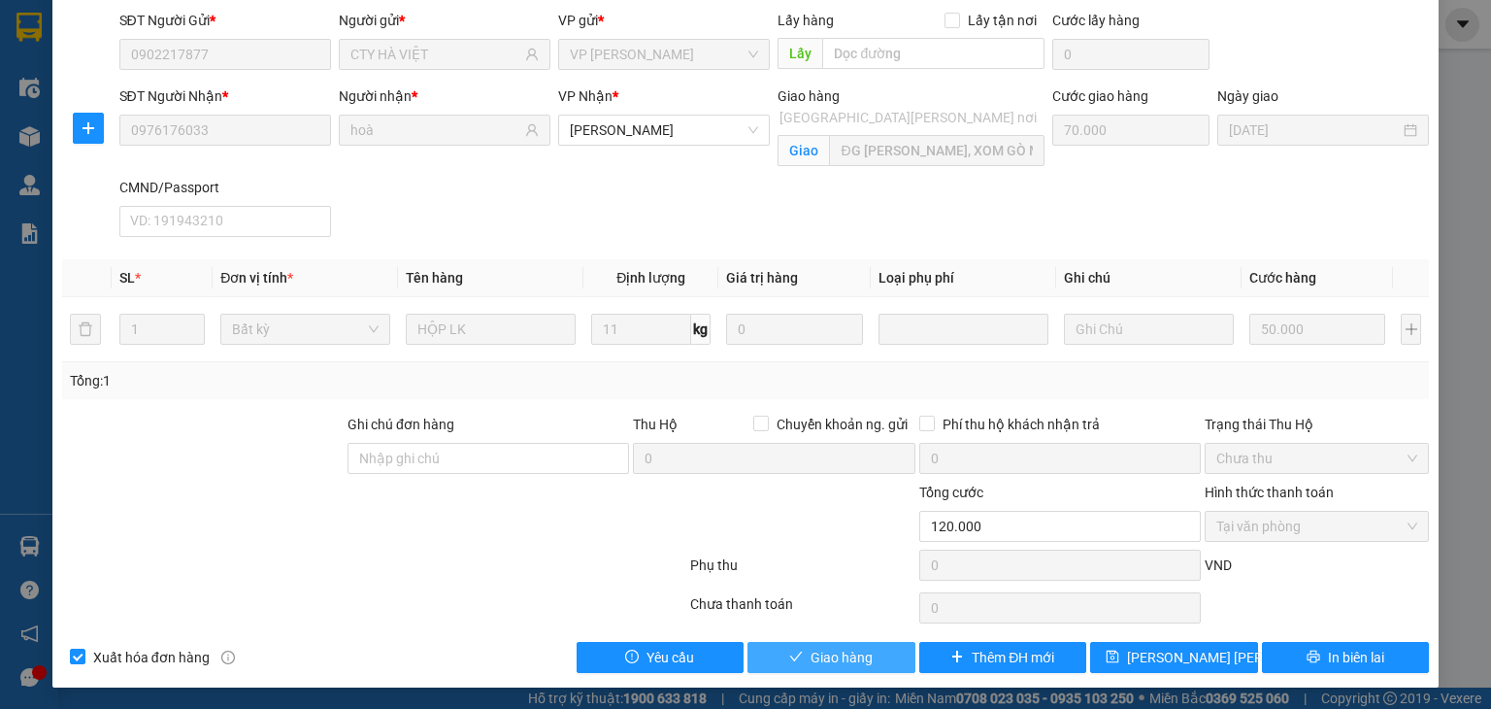
click at [846, 655] on span "Giao hàng" at bounding box center [842, 657] width 62 height 21
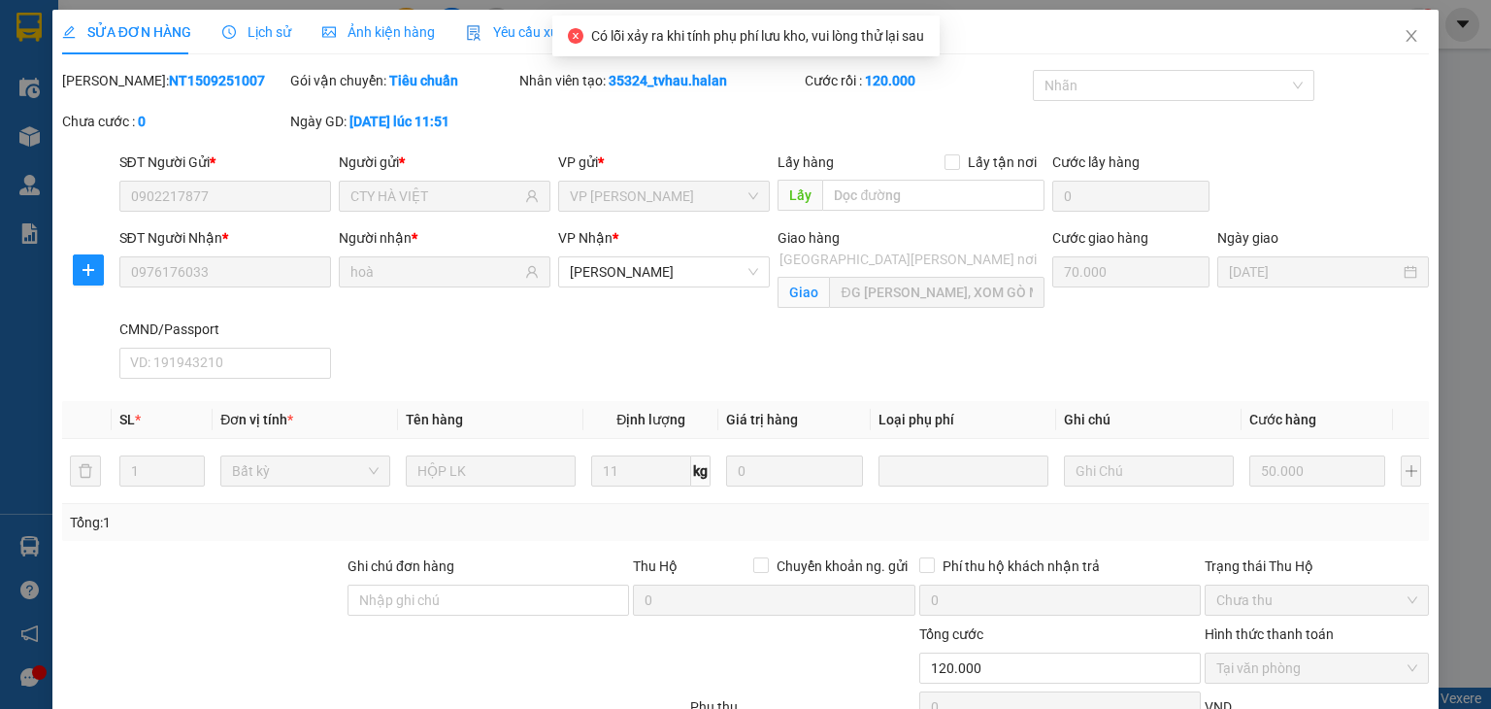
scroll to position [0, 0]
click at [1407, 34] on icon "close" at bounding box center [1412, 36] width 11 height 12
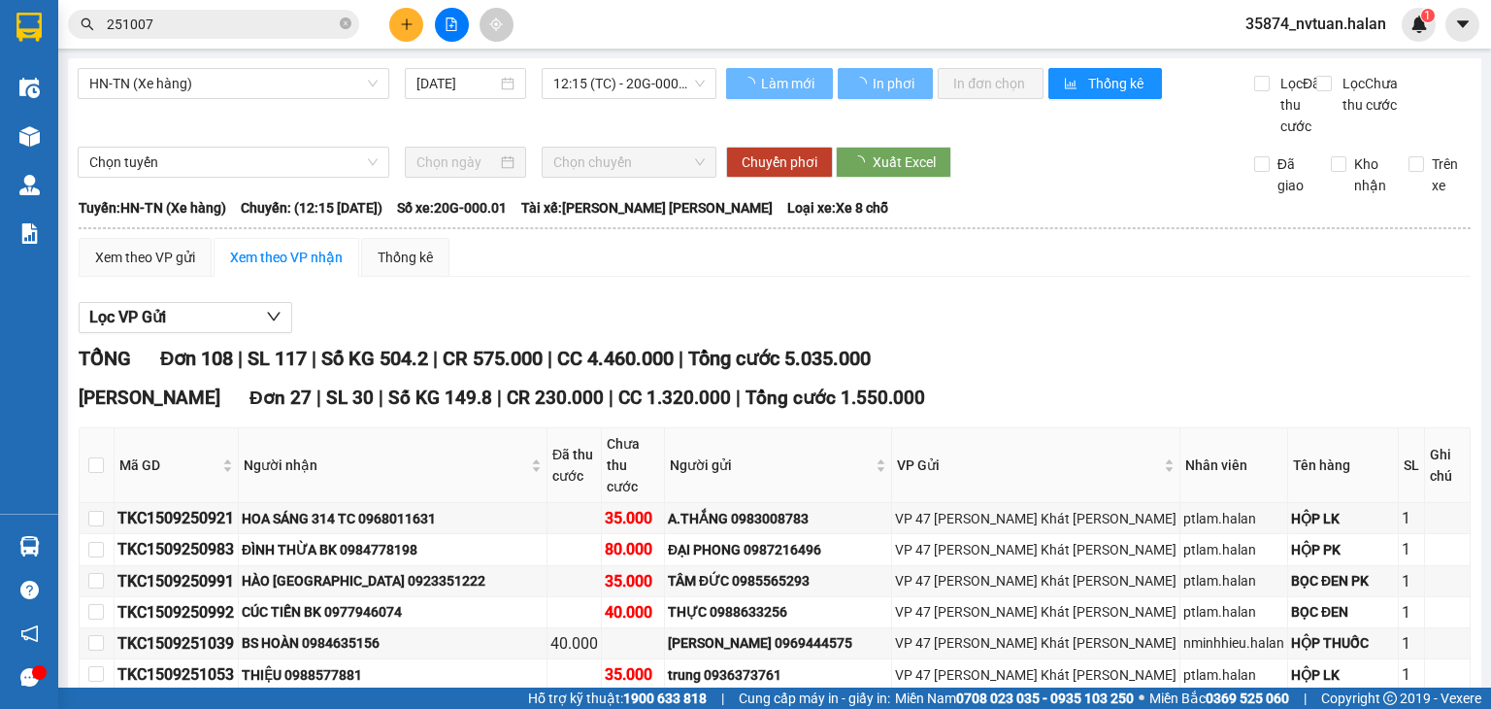
click at [233, 26] on input "251007" at bounding box center [221, 24] width 229 height 21
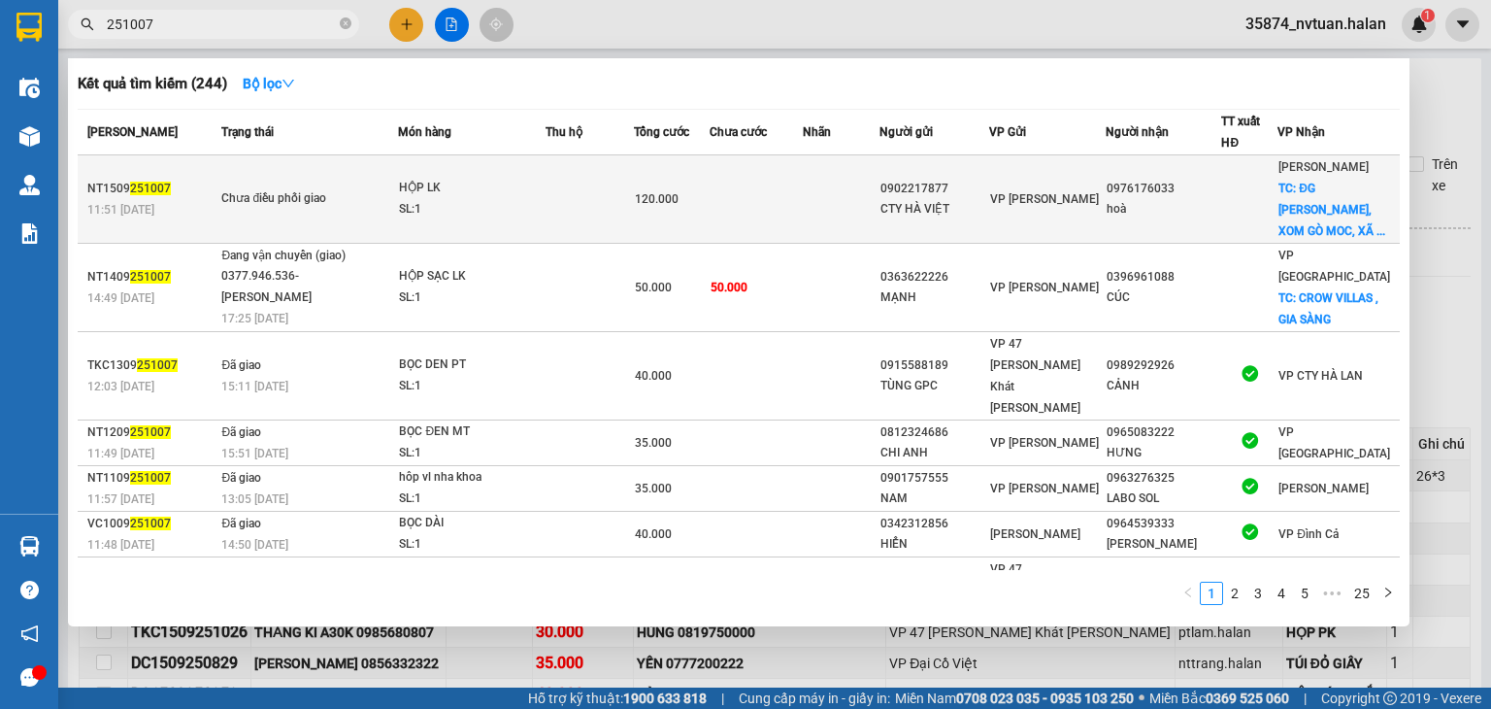
click at [1130, 189] on div "0976176033" at bounding box center [1164, 189] width 115 height 20
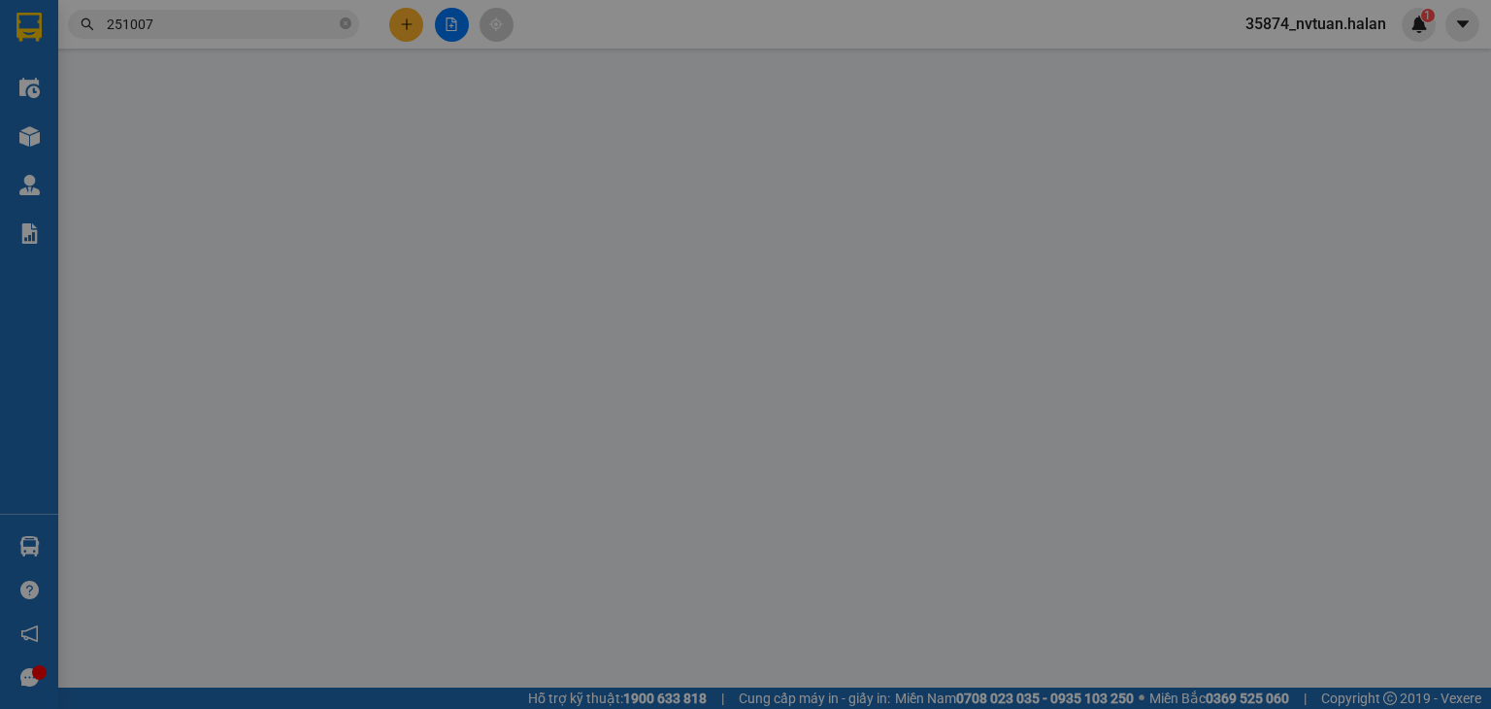
type input "0902217877"
type input "CTY HÀ VIỆT"
type input "0976176033"
type input "hoà"
checkbox input "true"
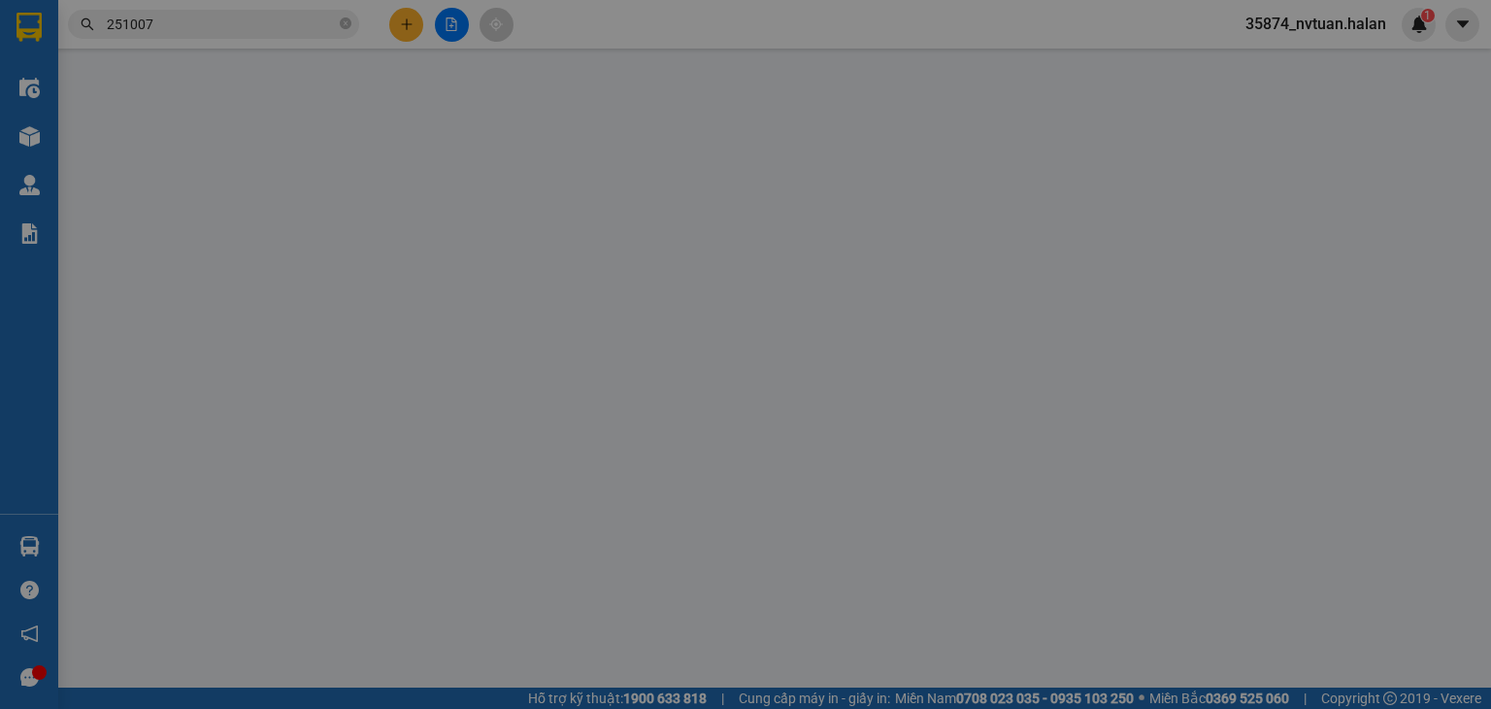
type input "ĐG [PERSON_NAME], XOM GÒ MOC, XÃ [PERSON_NAME]"
type input "70.000"
type input "120.000"
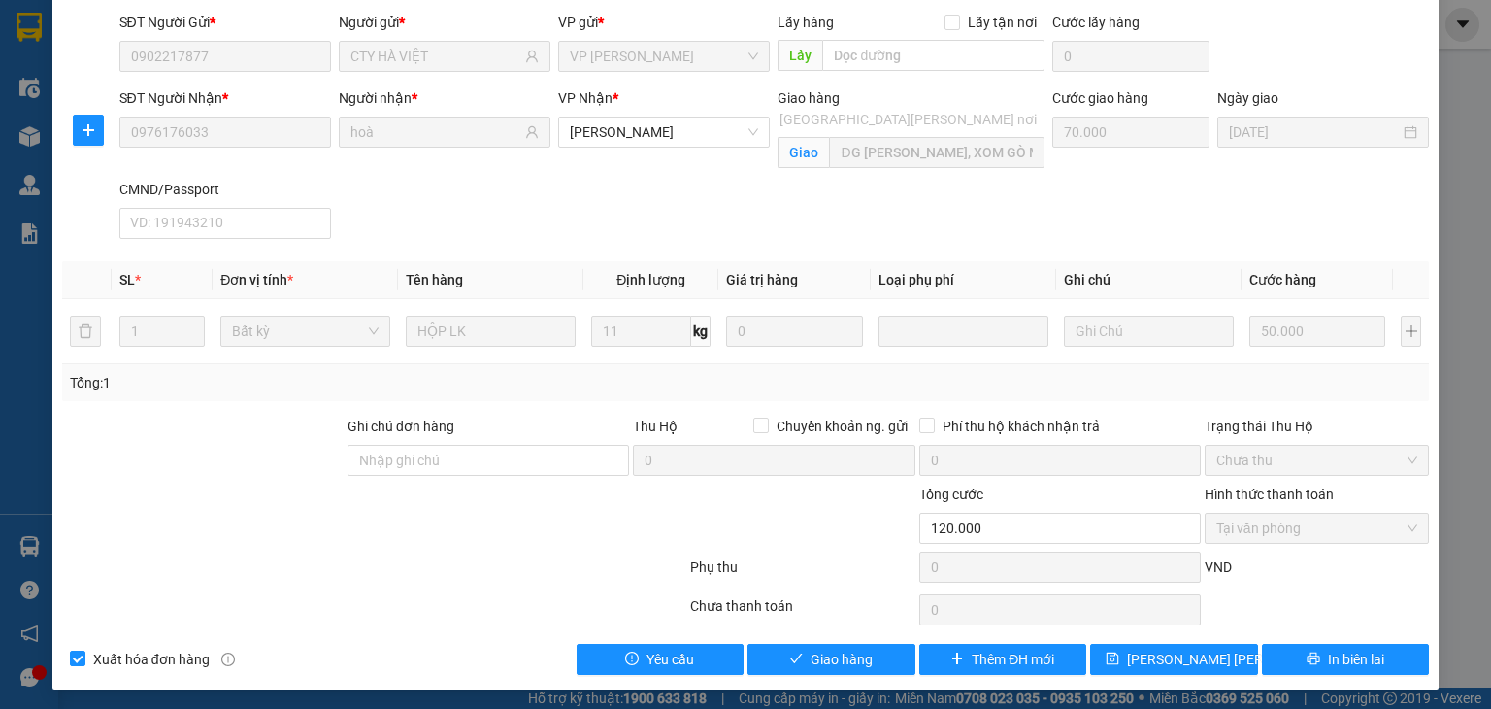
scroll to position [142, 0]
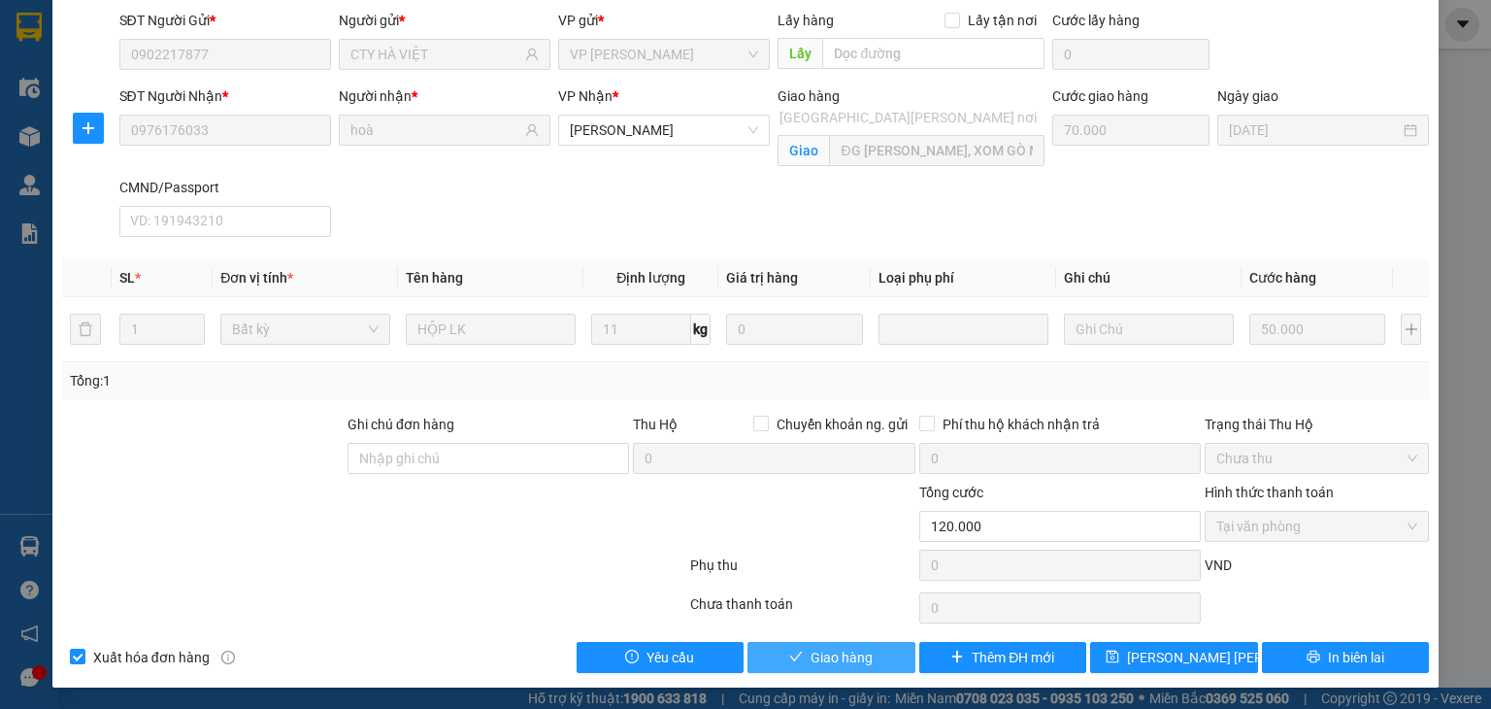
click at [835, 661] on span "Giao hàng" at bounding box center [842, 657] width 62 height 21
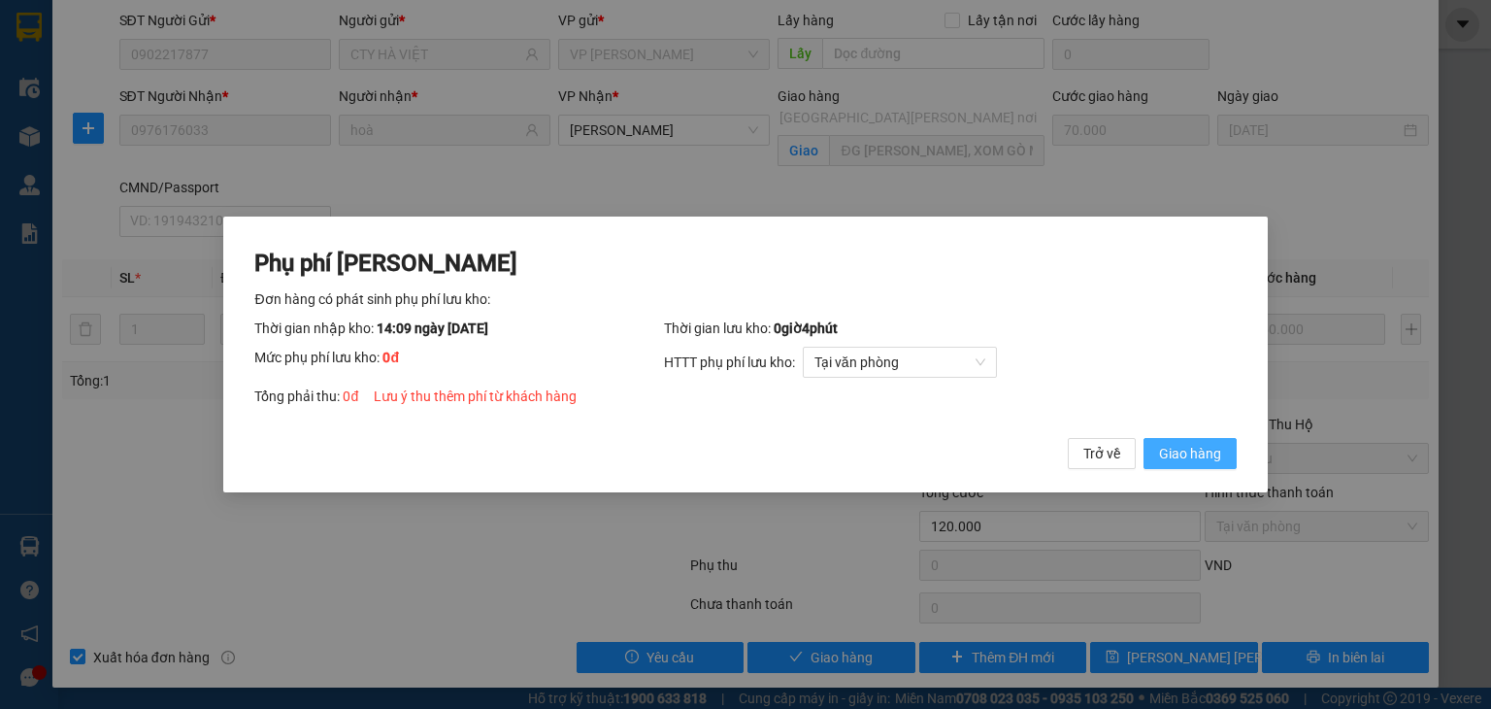
click at [1185, 452] on span "Giao hàng" at bounding box center [1190, 453] width 62 height 21
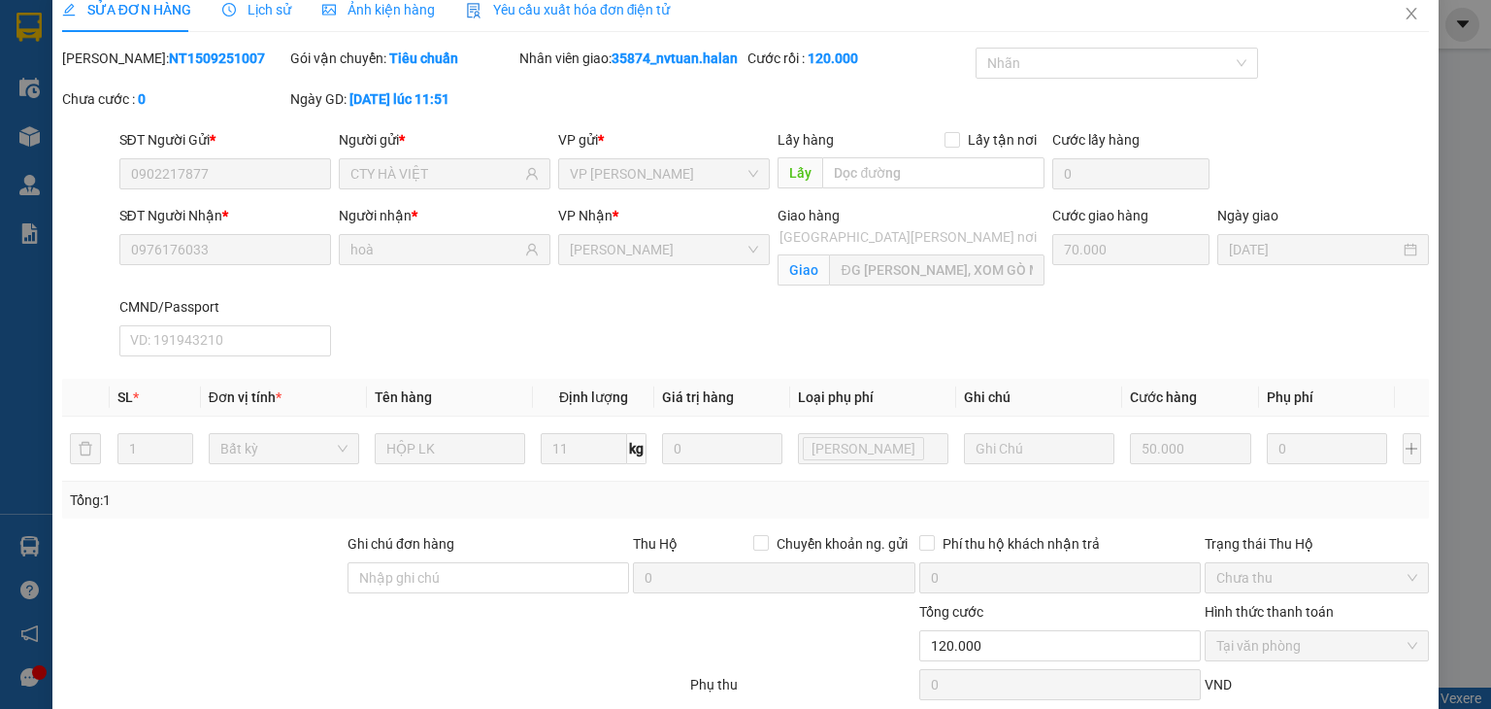
scroll to position [0, 0]
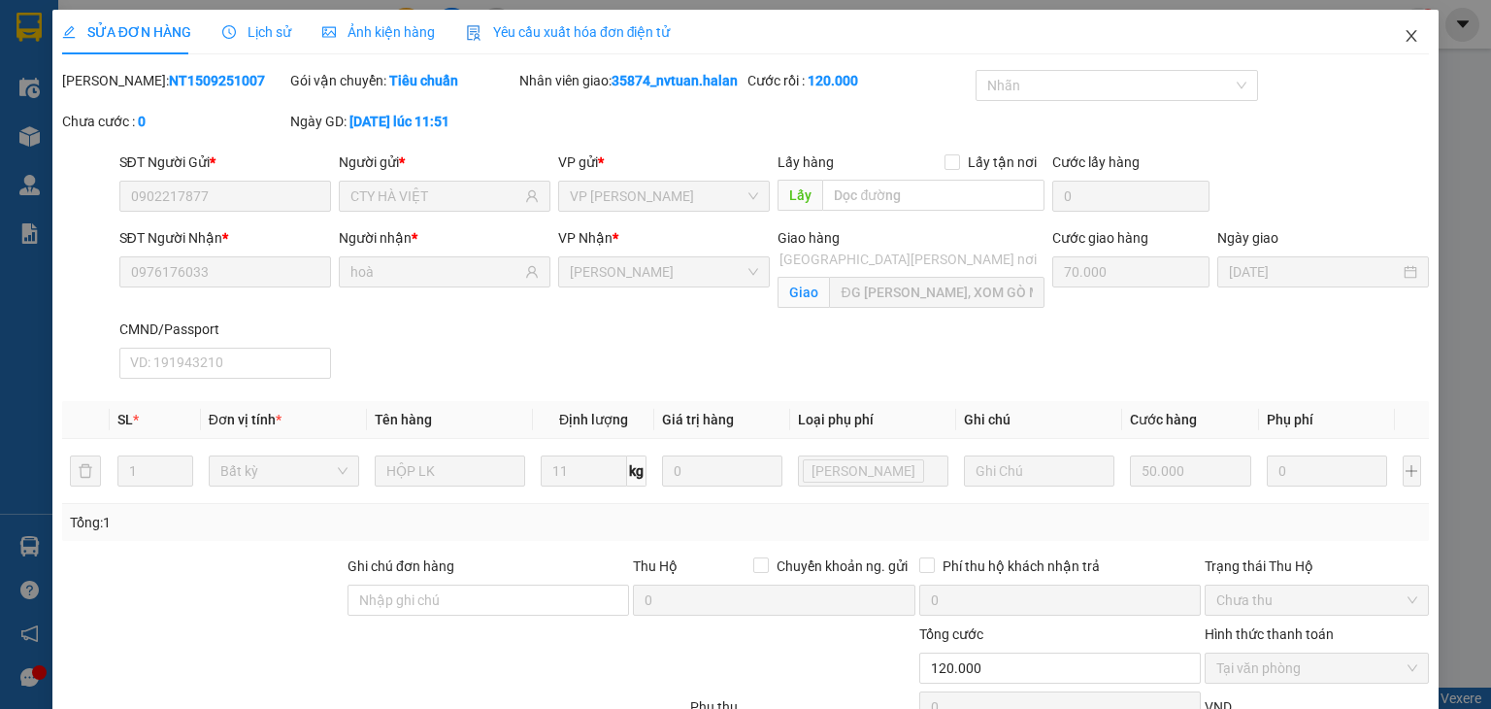
click at [1407, 35] on icon "close" at bounding box center [1412, 36] width 11 height 12
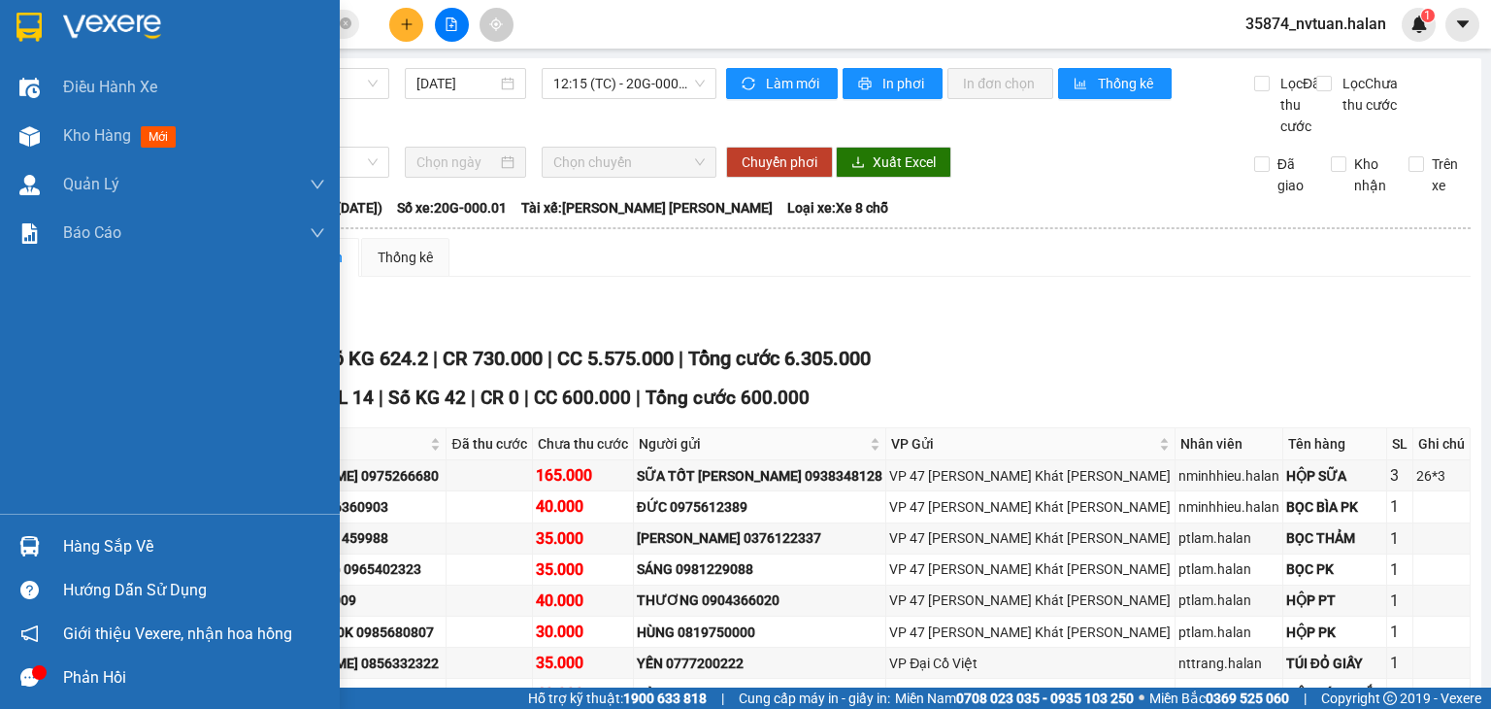
click at [66, 532] on div "Hàng sắp về" at bounding box center [194, 546] width 262 height 29
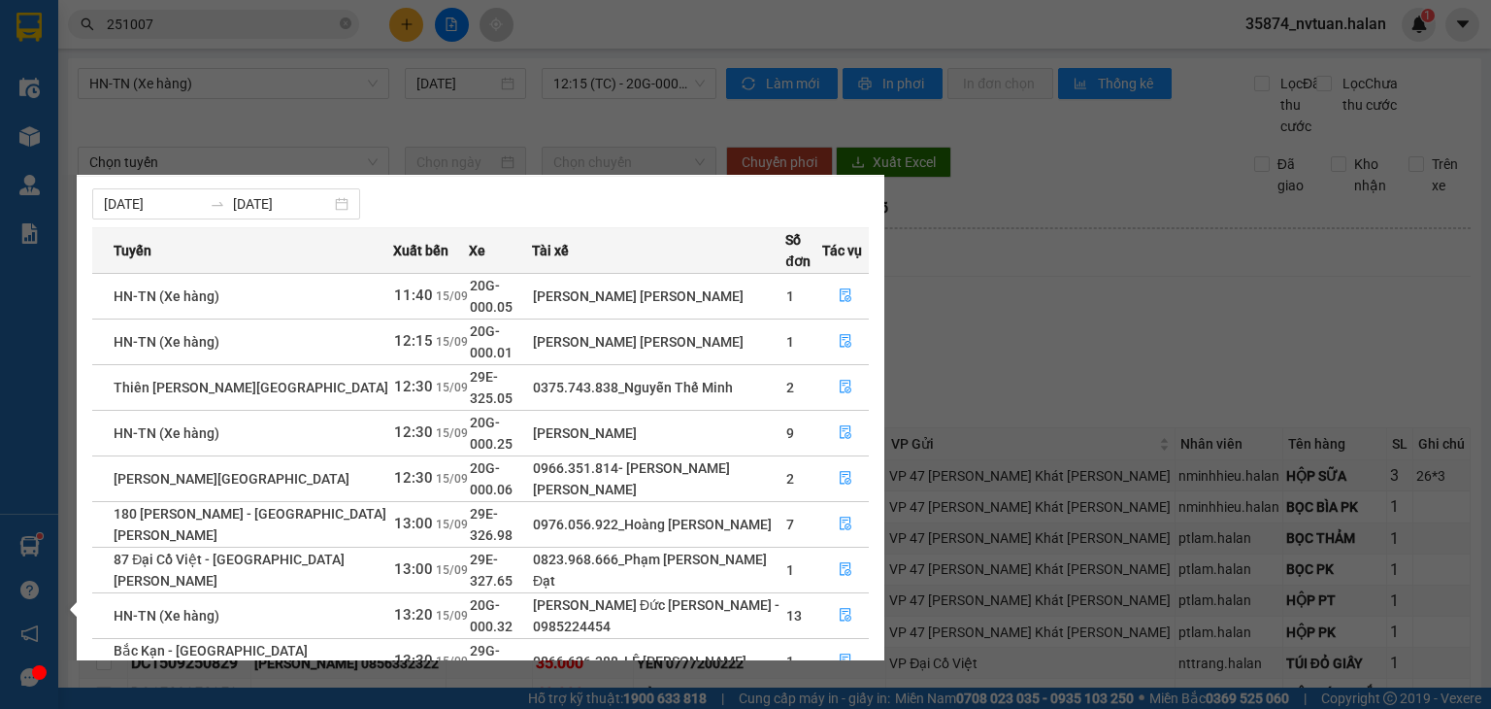
click at [31, 549] on div "Điều [PERSON_NAME] xe Kho hàng mới [PERSON_NAME] [PERSON_NAME] [PERSON_NAME] lý…" at bounding box center [29, 354] width 58 height 709
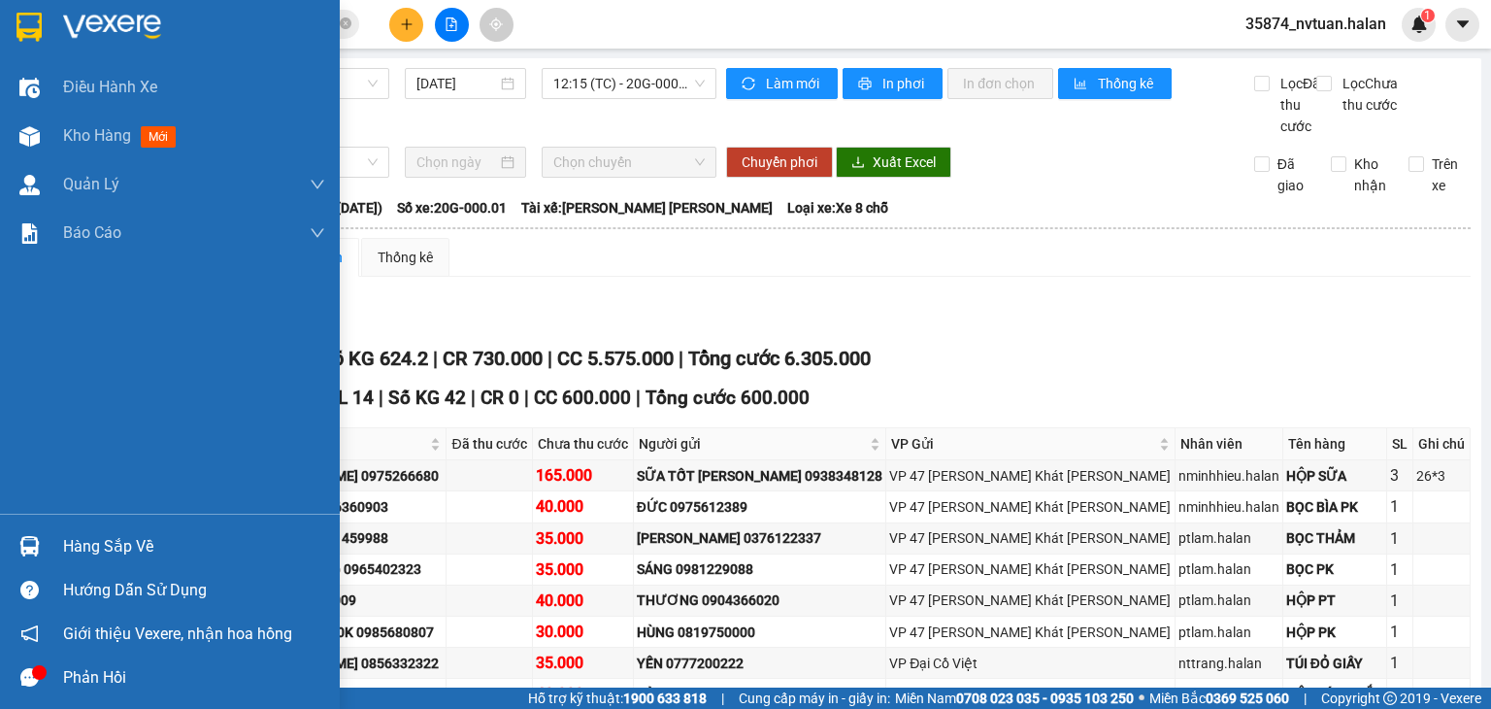
click at [31, 549] on img at bounding box center [29, 546] width 20 height 20
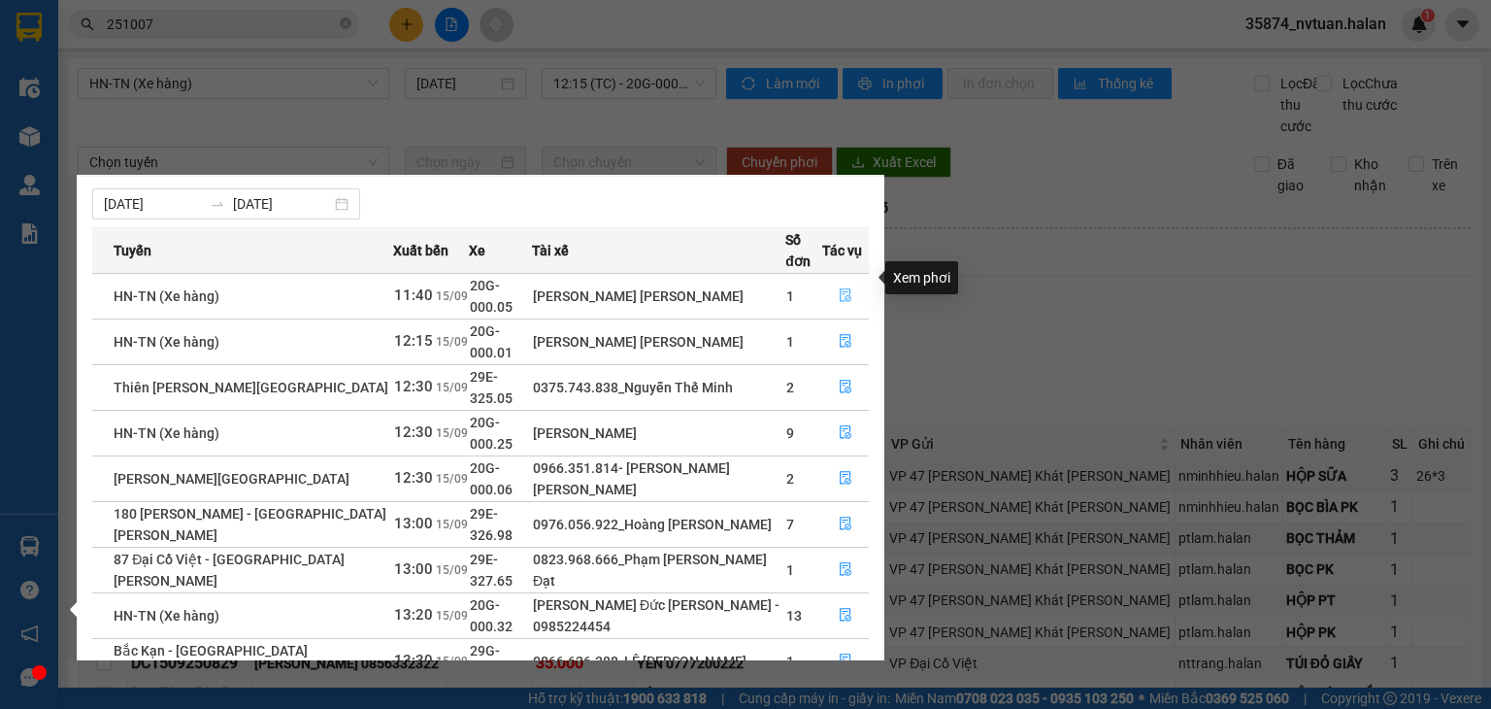
click at [843, 288] on icon "file-done" at bounding box center [846, 295] width 14 height 14
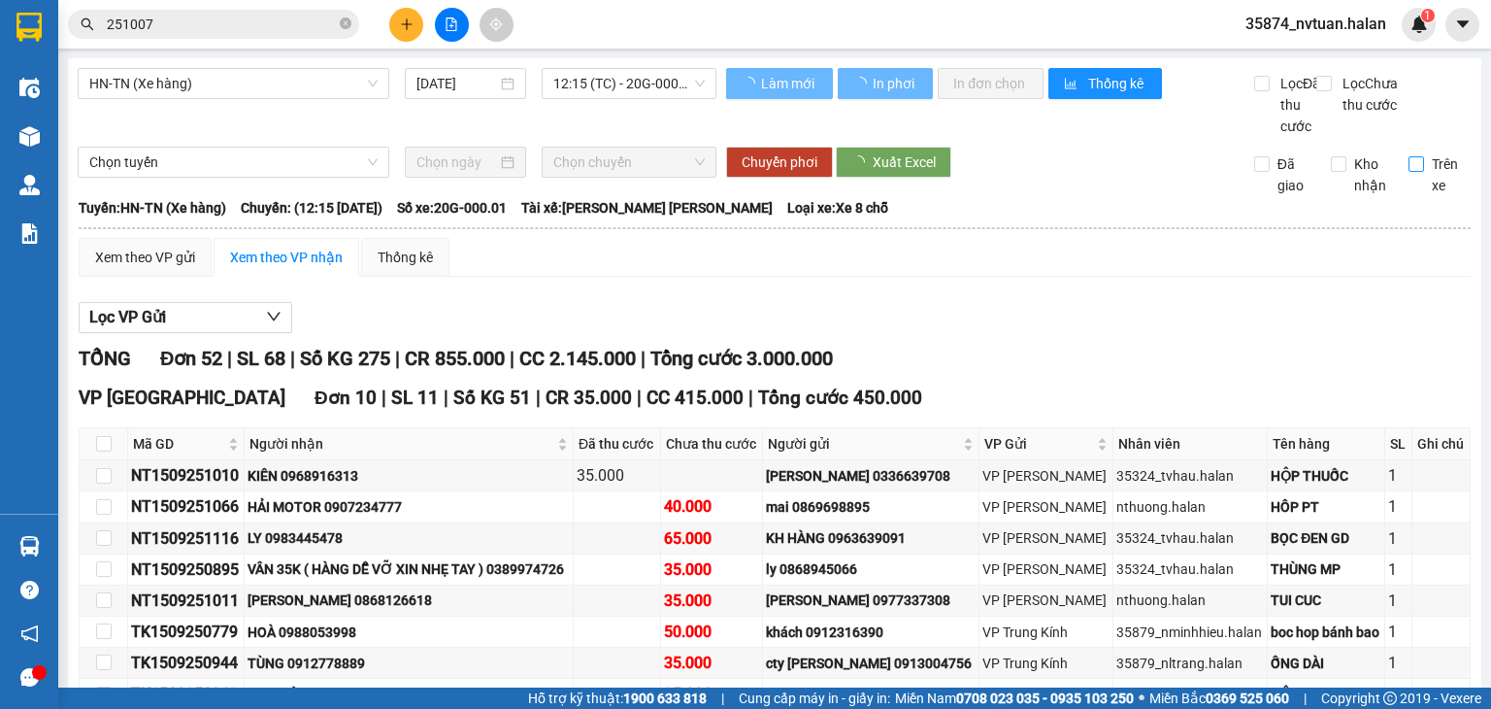
click at [1409, 172] on input "Trên xe" at bounding box center [1417, 164] width 16 height 16
checkbox input "true"
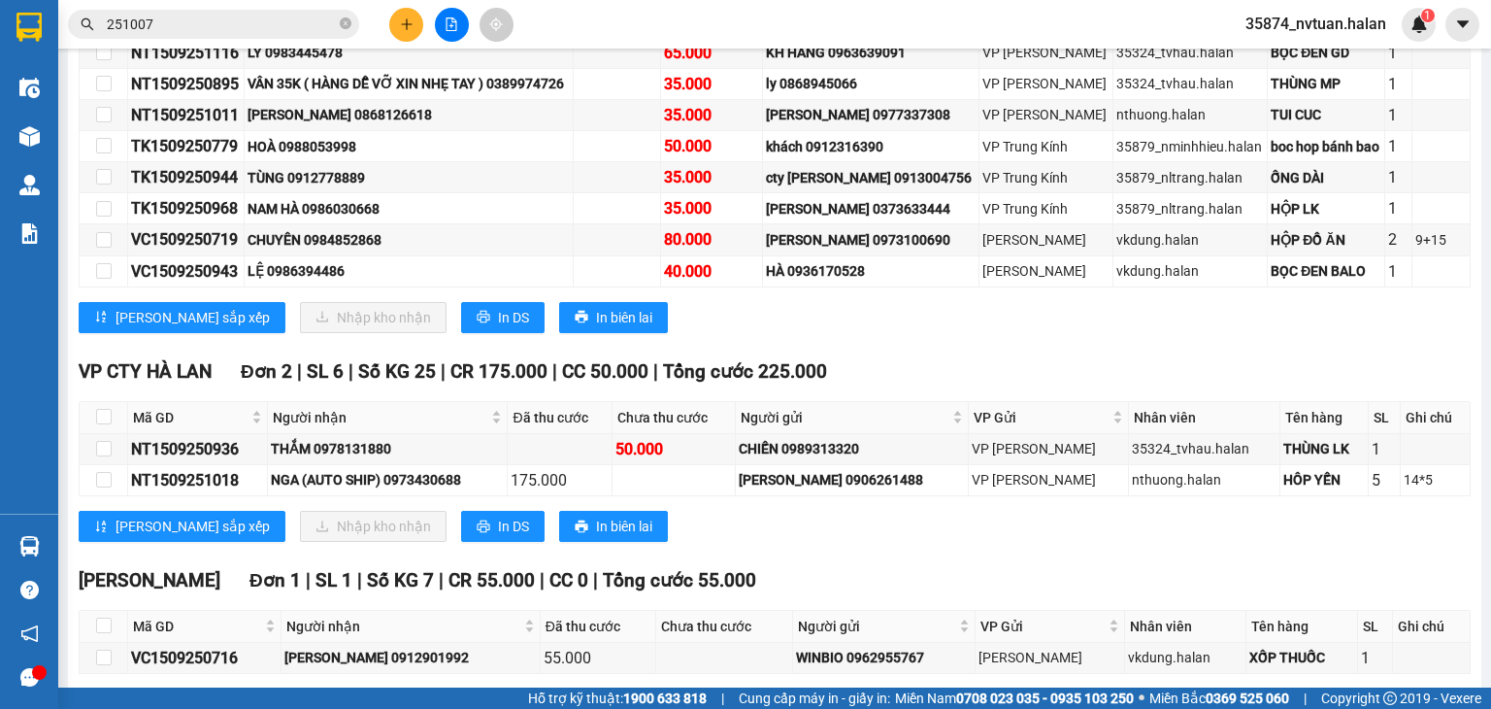
scroll to position [777, 0]
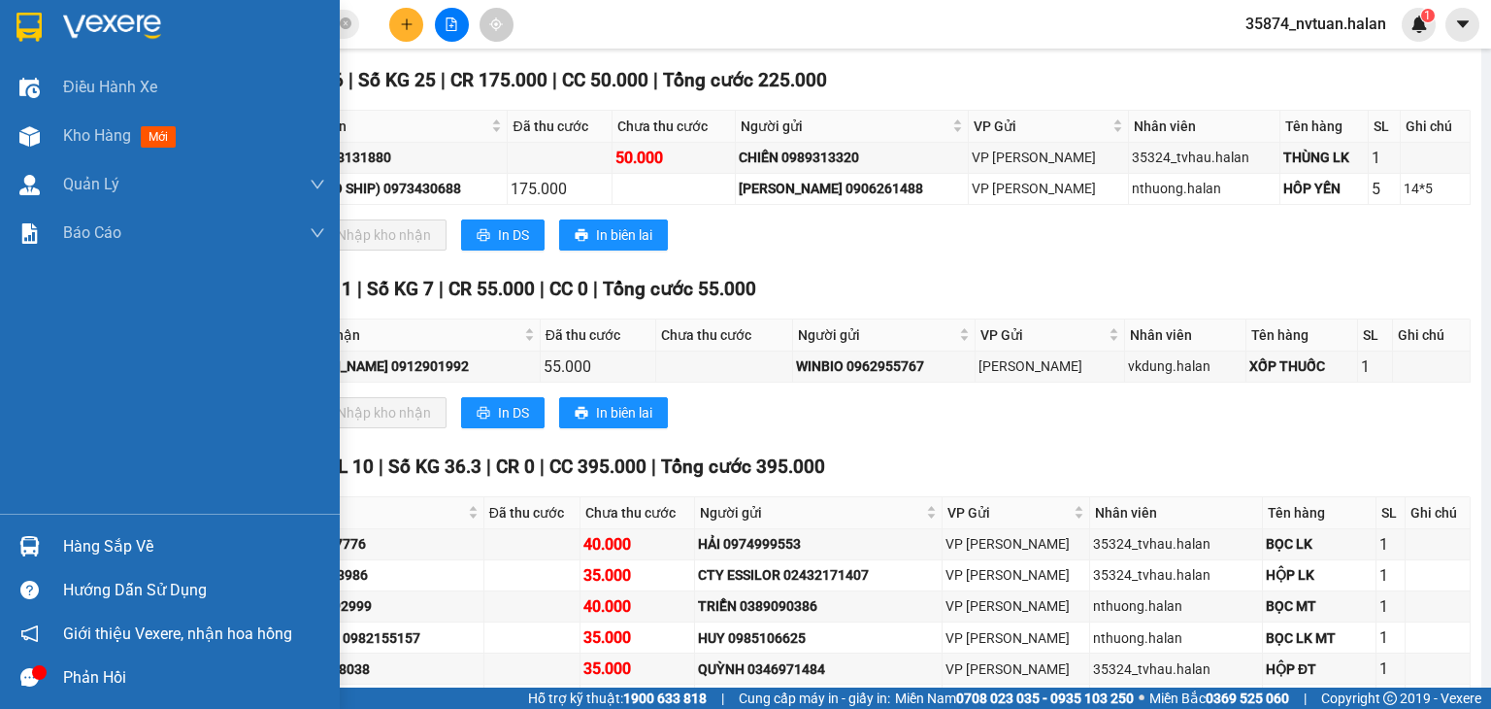
click at [54, 545] on div "Hàng sắp về" at bounding box center [170, 546] width 340 height 44
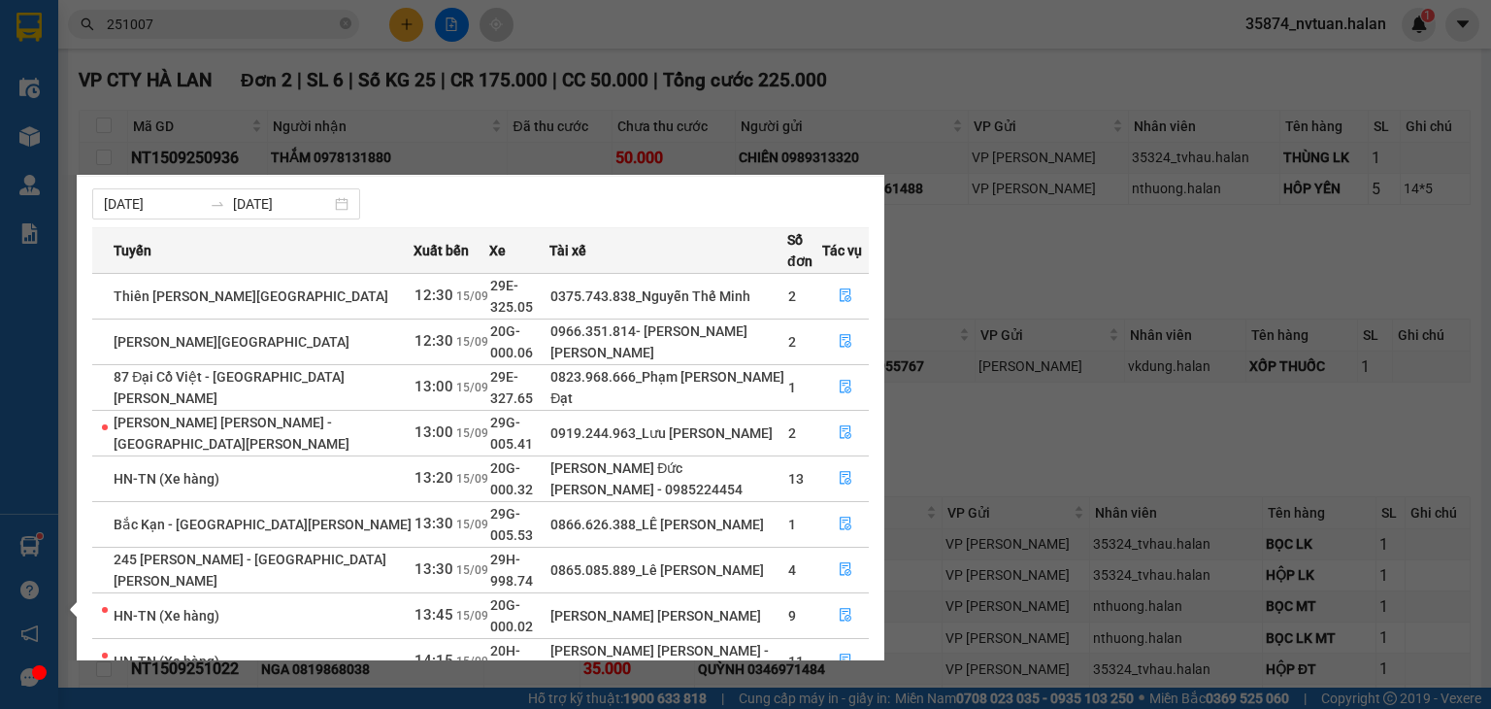
click at [31, 542] on div "Điều [PERSON_NAME] xe Kho hàng mới [PERSON_NAME] [PERSON_NAME] [PERSON_NAME] lý…" at bounding box center [29, 354] width 58 height 709
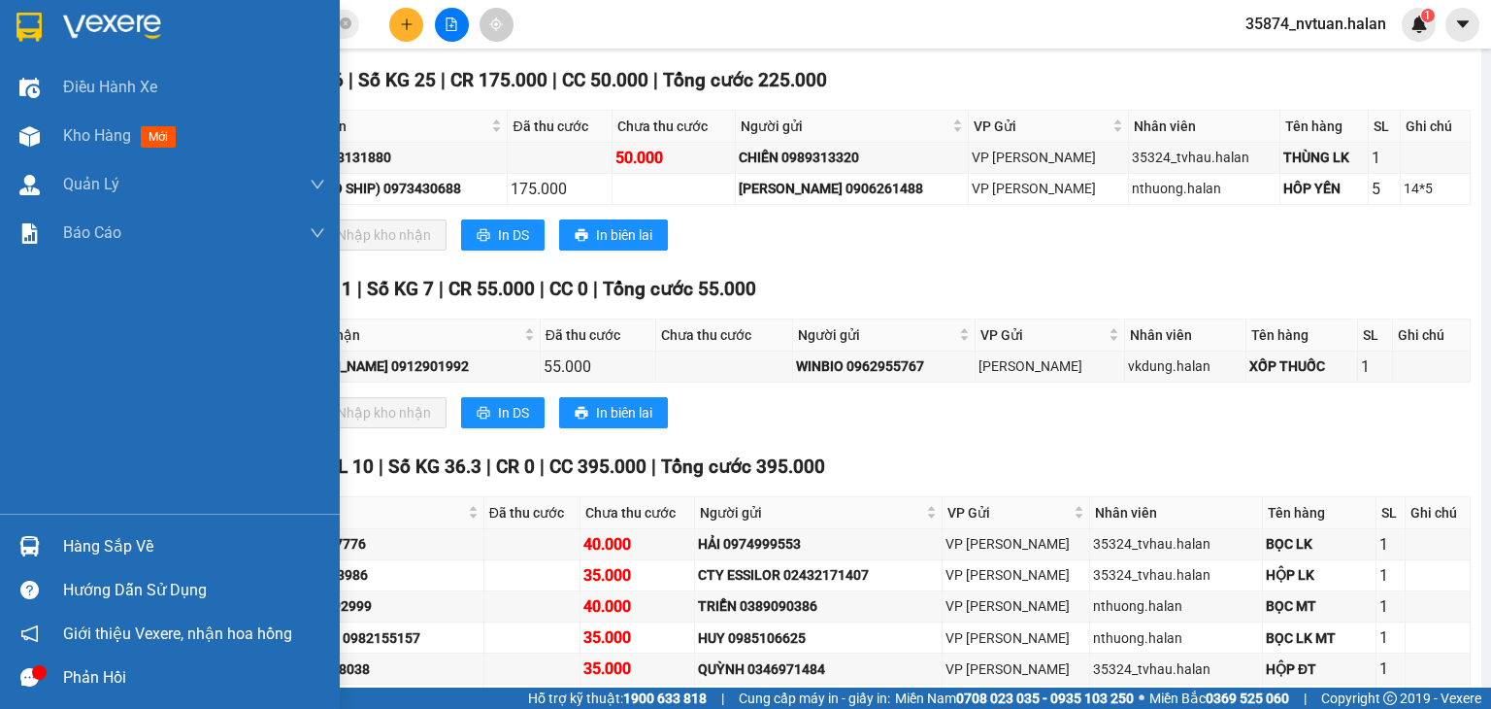
click at [31, 542] on img at bounding box center [29, 546] width 20 height 20
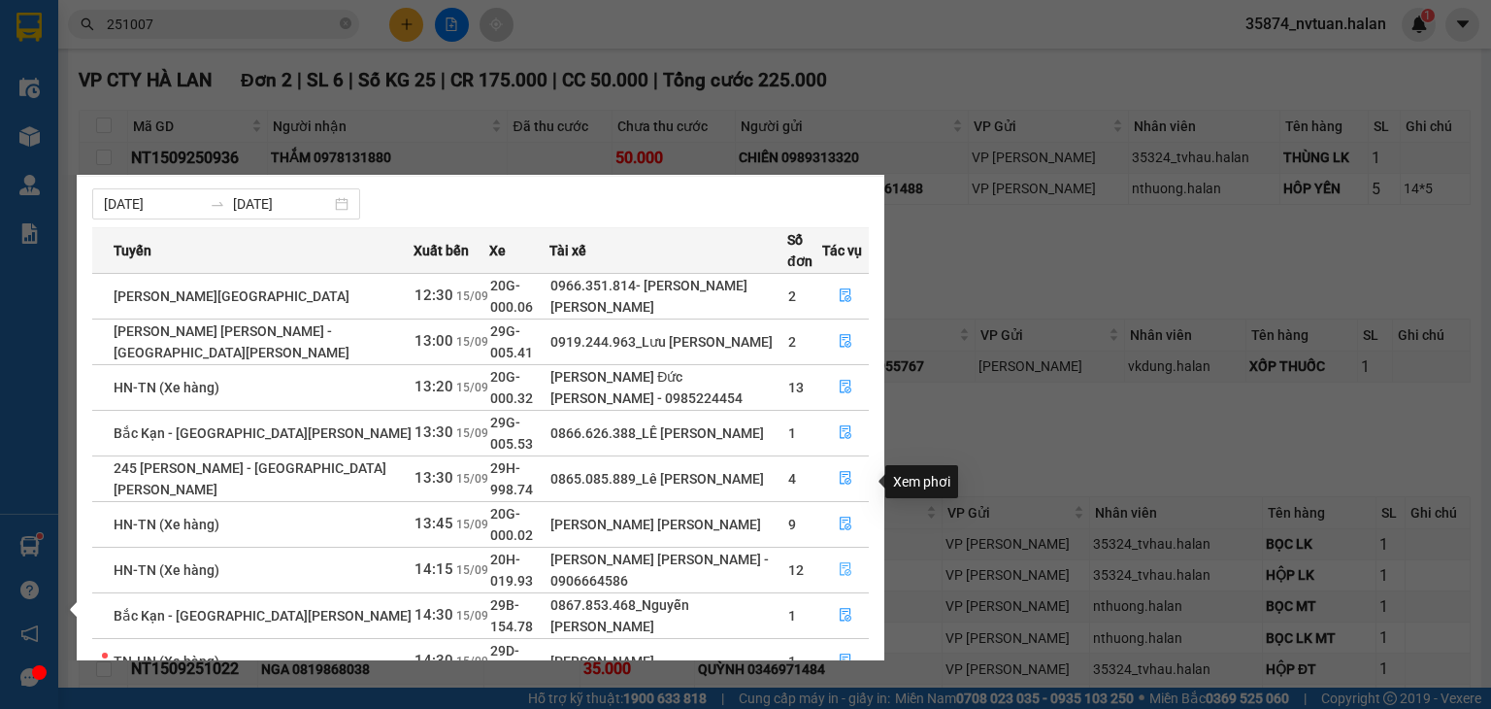
click at [834, 554] on button "button" at bounding box center [845, 569] width 45 height 31
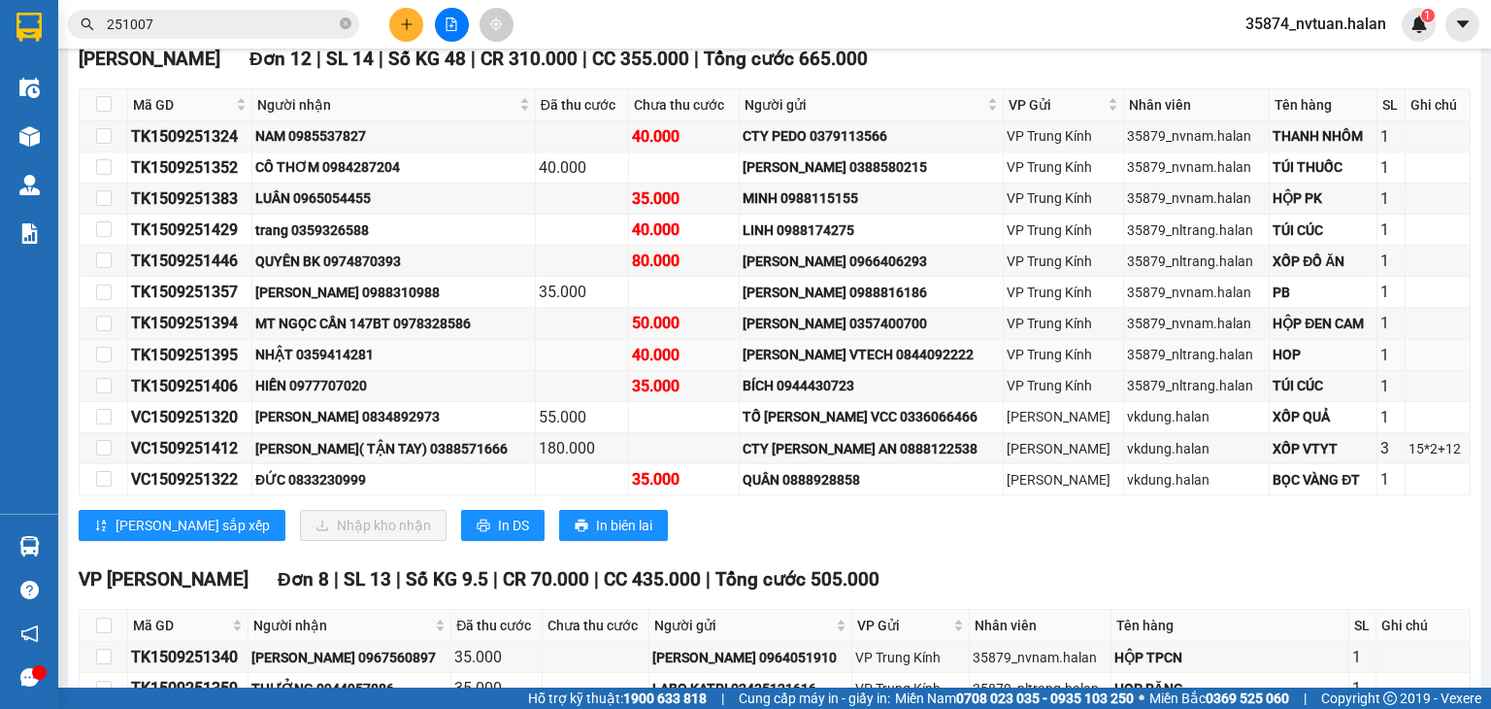
scroll to position [583, 0]
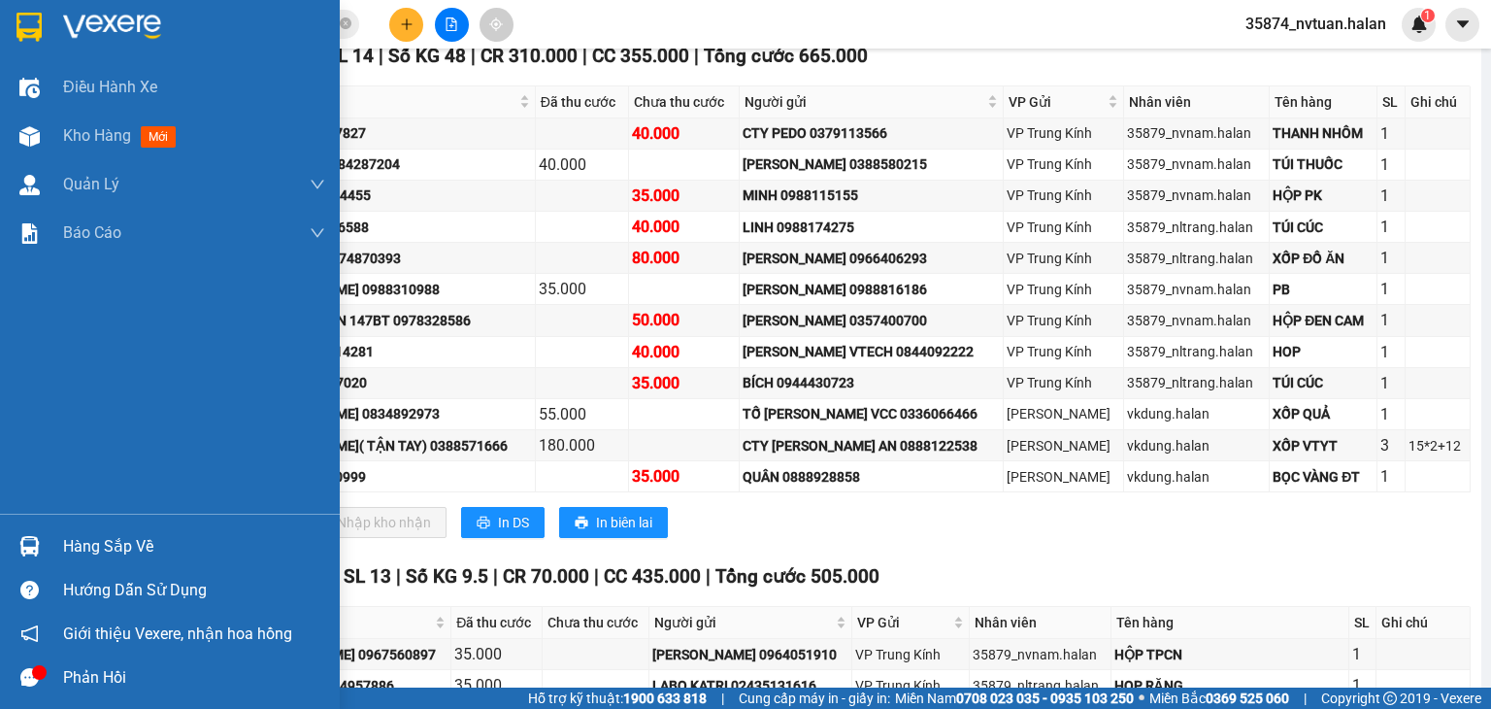
click at [49, 537] on div "Hàng sắp về" at bounding box center [170, 546] width 340 height 44
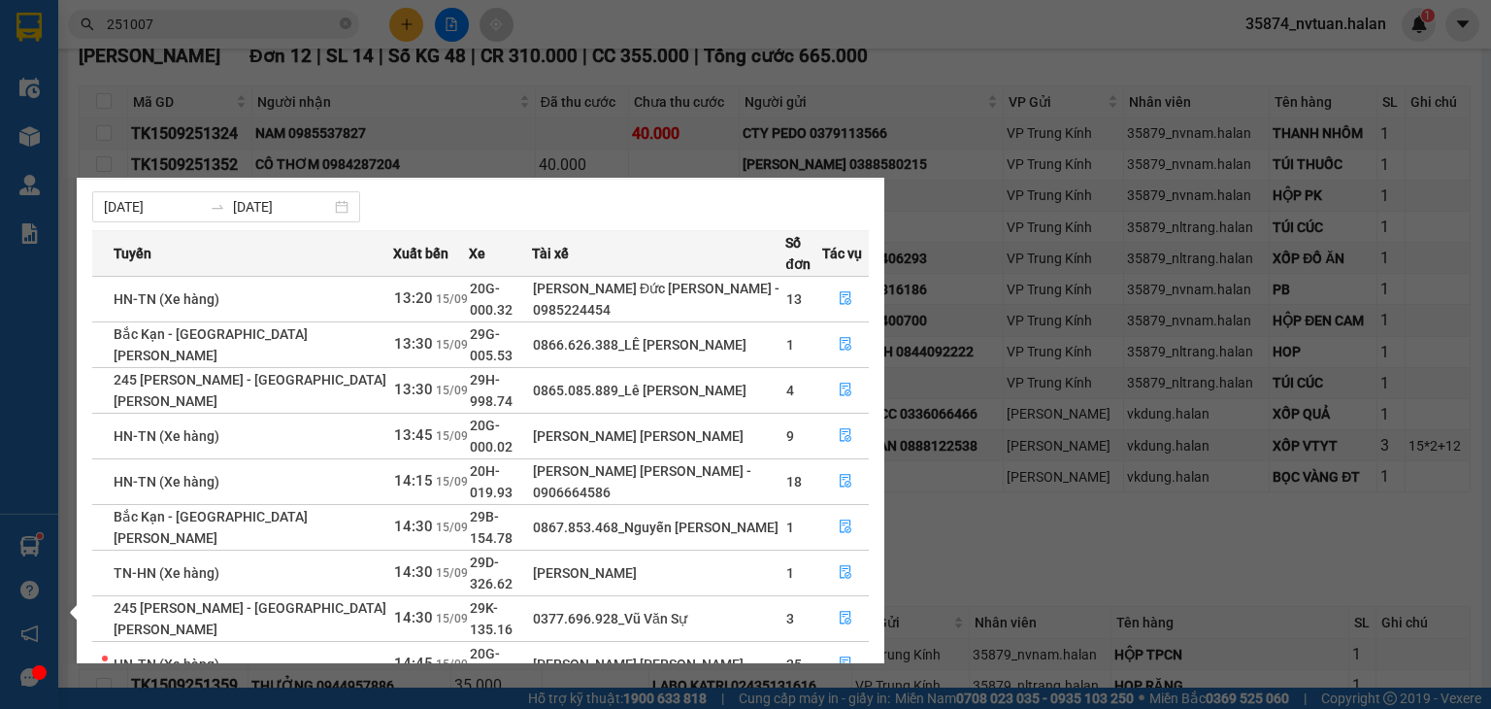
scroll to position [0, 0]
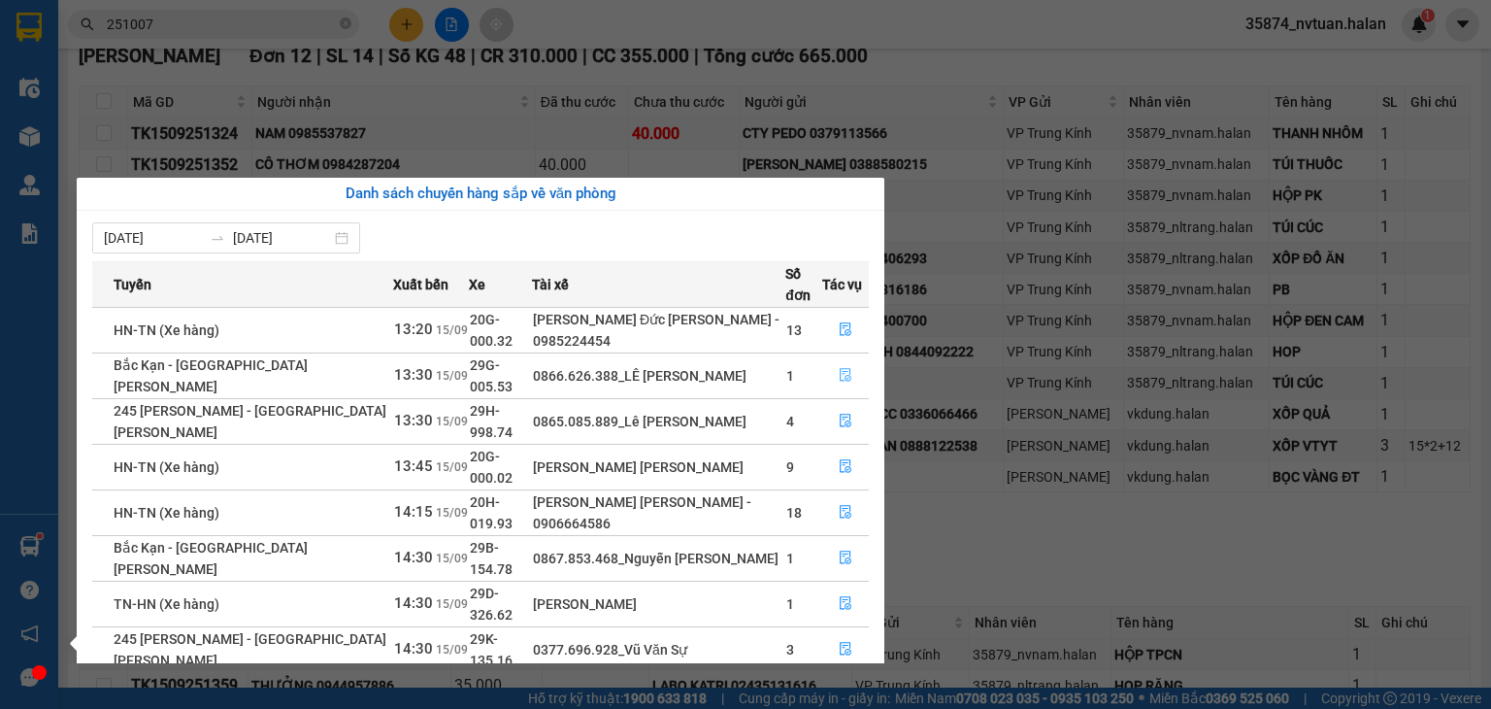
click at [832, 360] on button "button" at bounding box center [845, 375] width 45 height 31
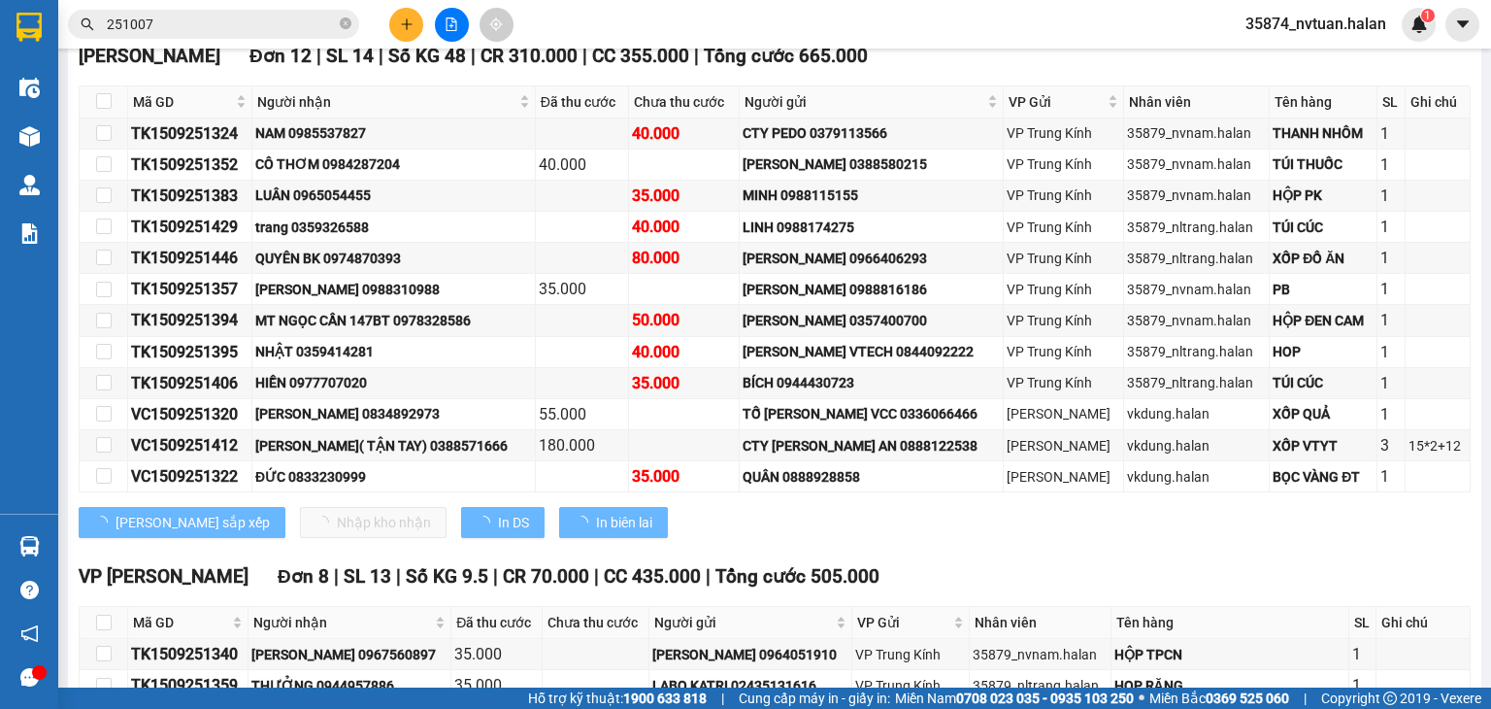
scroll to position [122, 0]
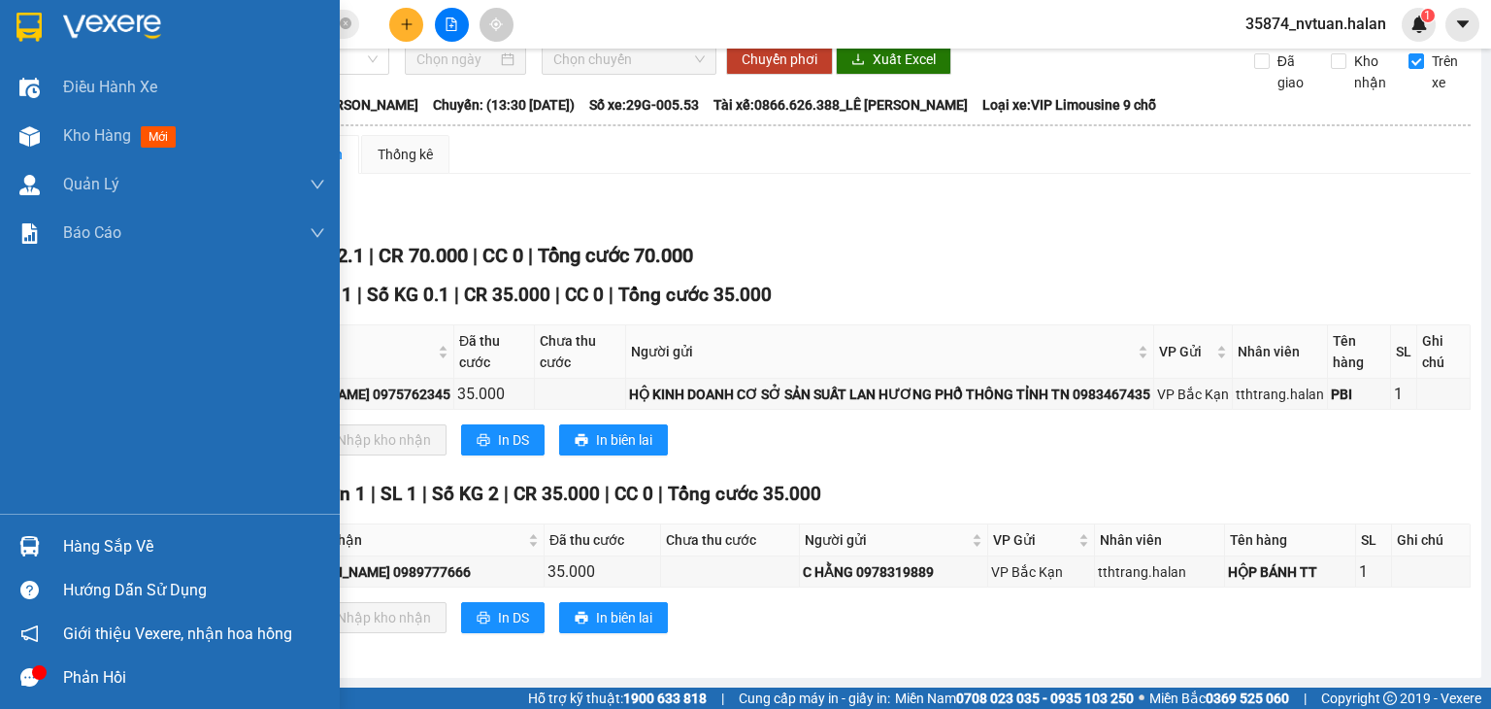
drag, startPoint x: 21, startPoint y: 552, endPoint x: 116, endPoint y: 529, distance: 97.0
click at [23, 552] on img at bounding box center [29, 546] width 20 height 20
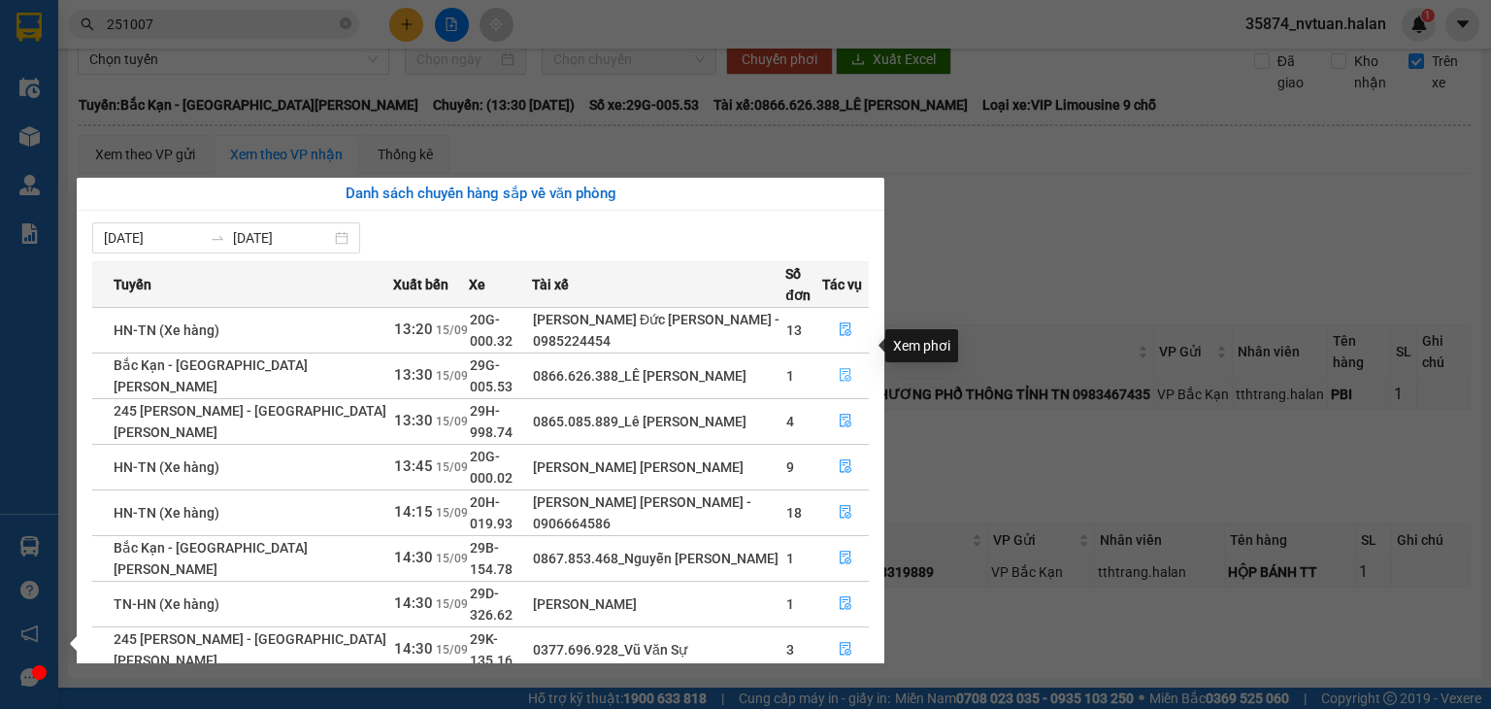
click at [843, 368] on icon "file-done" at bounding box center [846, 375] width 14 height 14
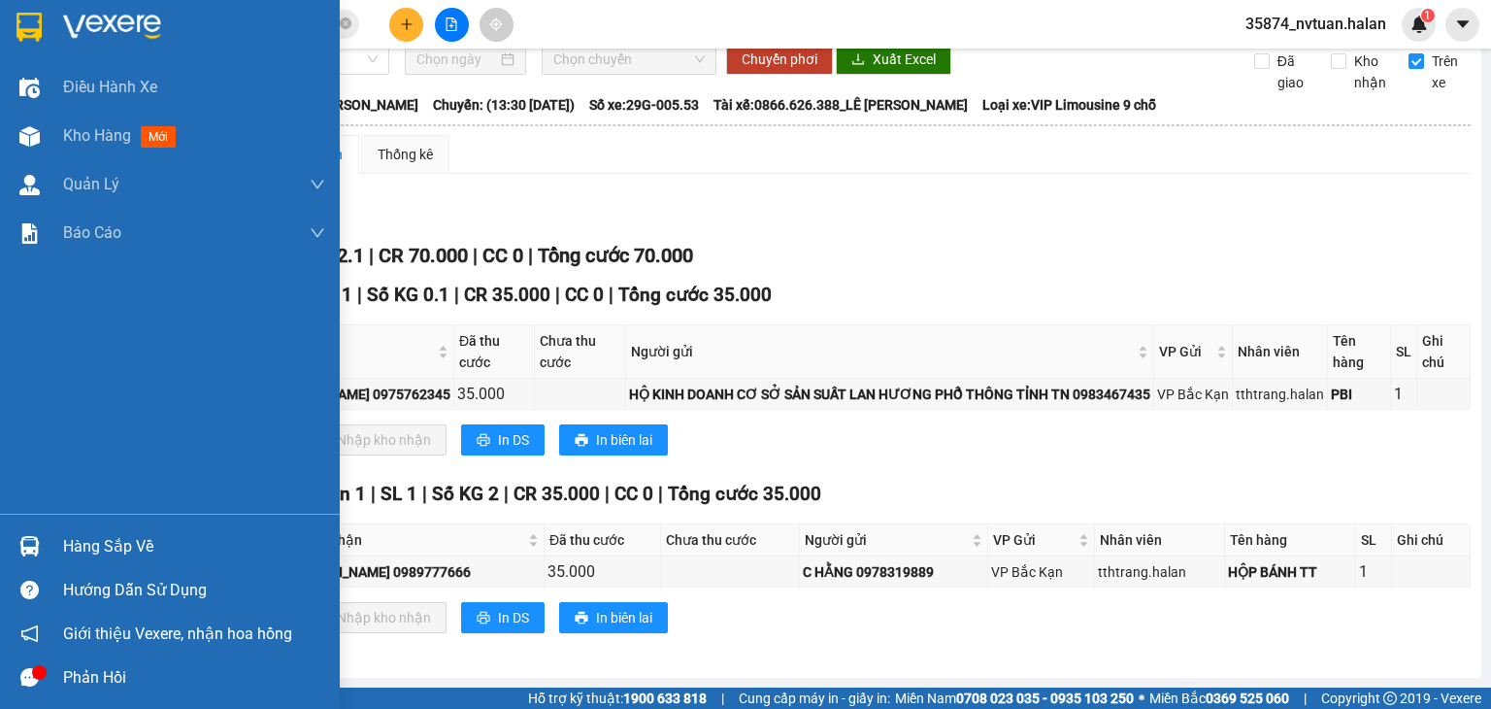
click at [71, 549] on div "Hàng sắp về" at bounding box center [194, 546] width 262 height 29
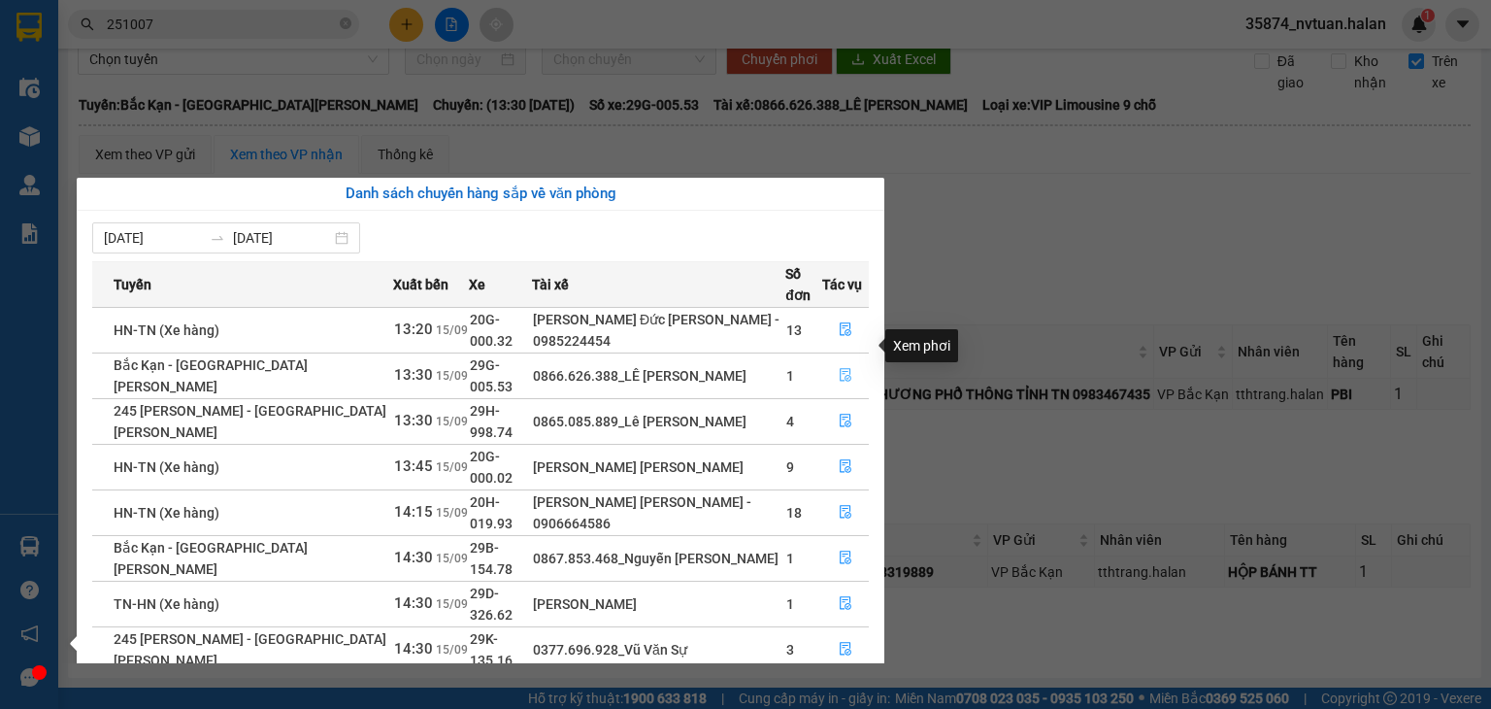
click at [841, 368] on icon "file-done" at bounding box center [846, 375] width 14 height 14
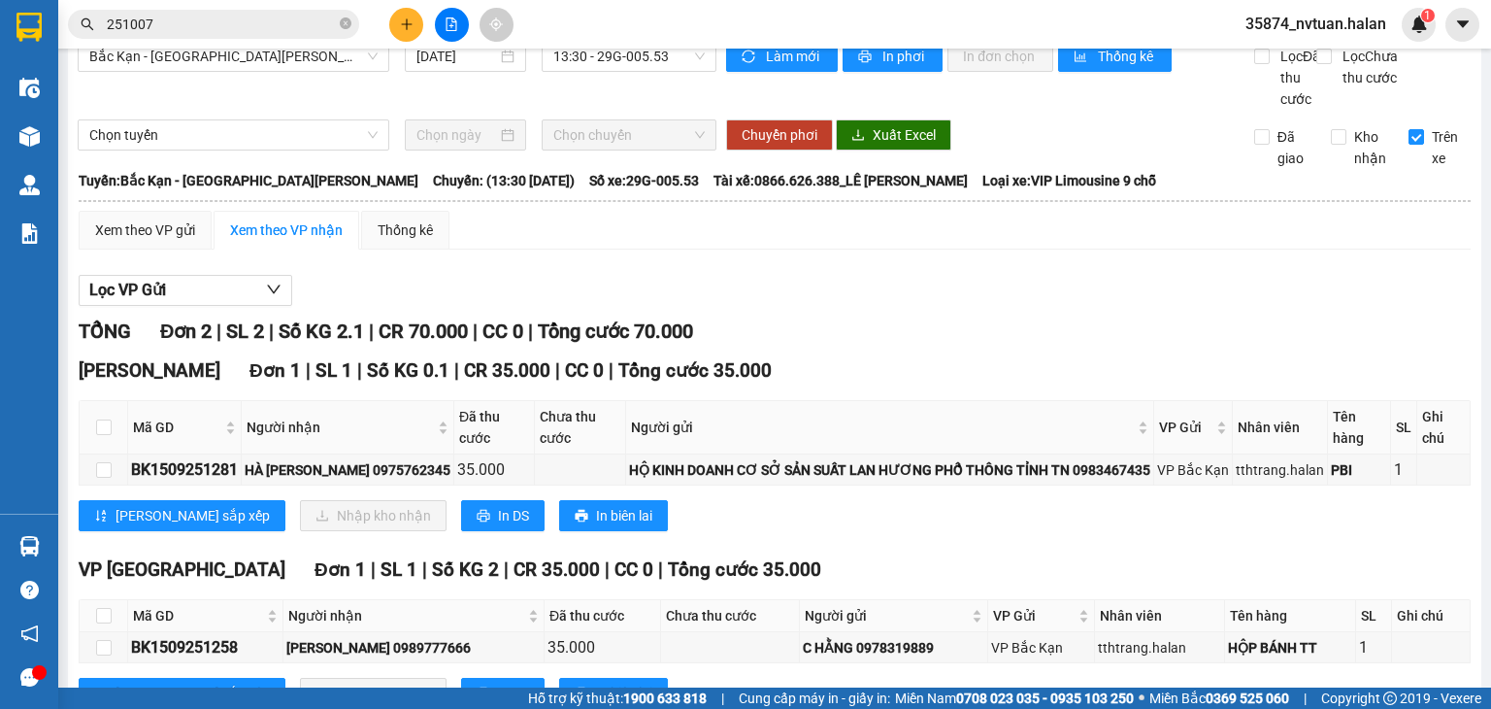
scroll to position [25, 0]
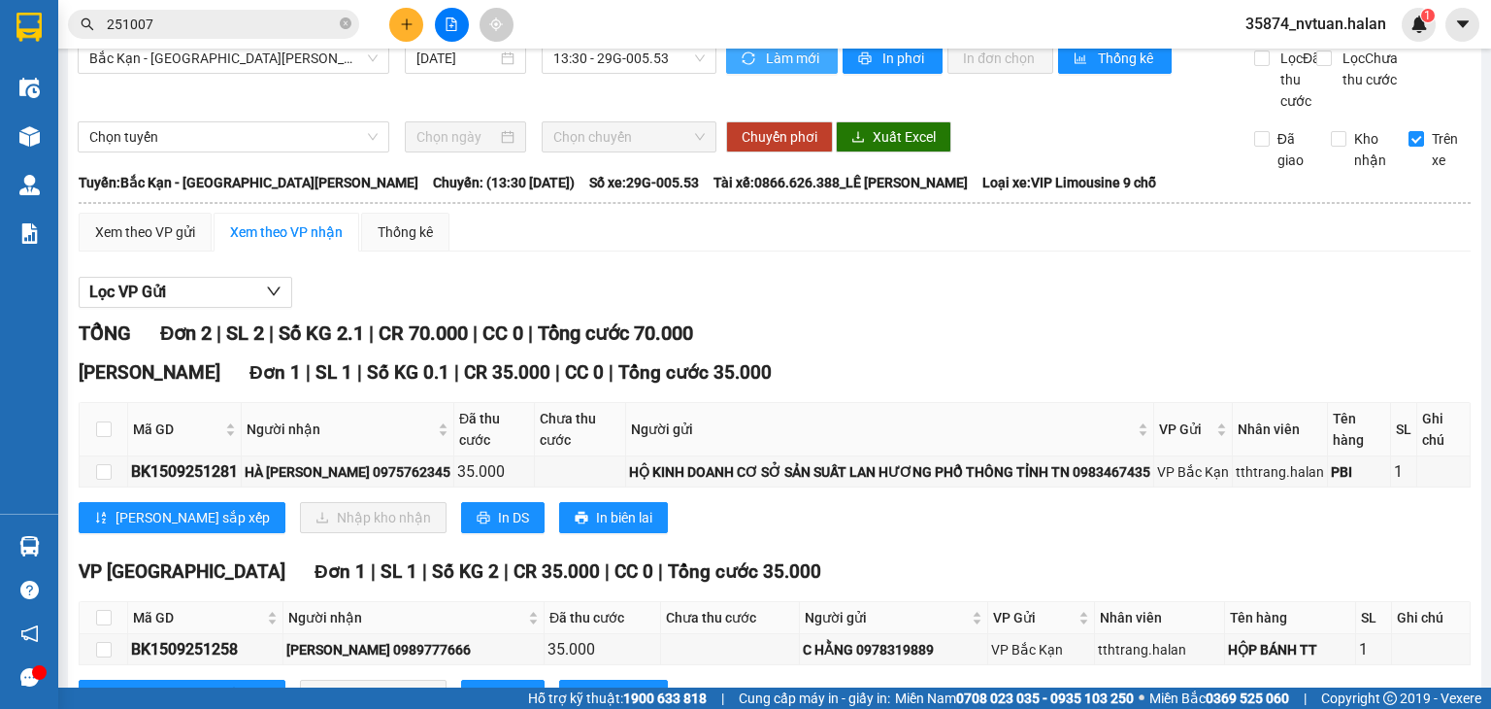
drag, startPoint x: 769, startPoint y: 53, endPoint x: 752, endPoint y: 53, distance: 17.5
click at [767, 53] on span "Làm mới" at bounding box center [794, 58] width 56 height 21
drag, startPoint x: 101, startPoint y: 490, endPoint x: 136, endPoint y: 497, distance: 35.6
click at [104, 480] on input "checkbox" at bounding box center [104, 472] width 16 height 16
checkbox input "true"
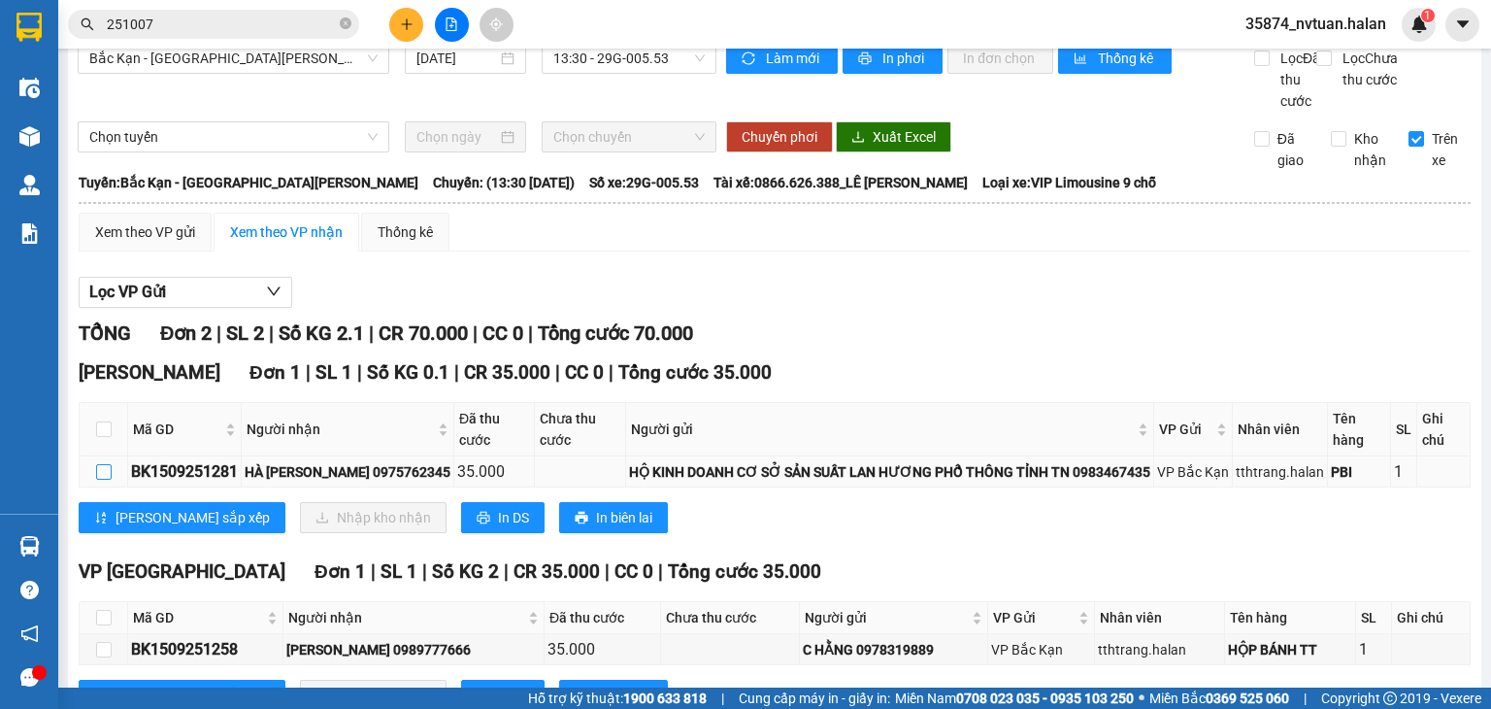
checkbox input "true"
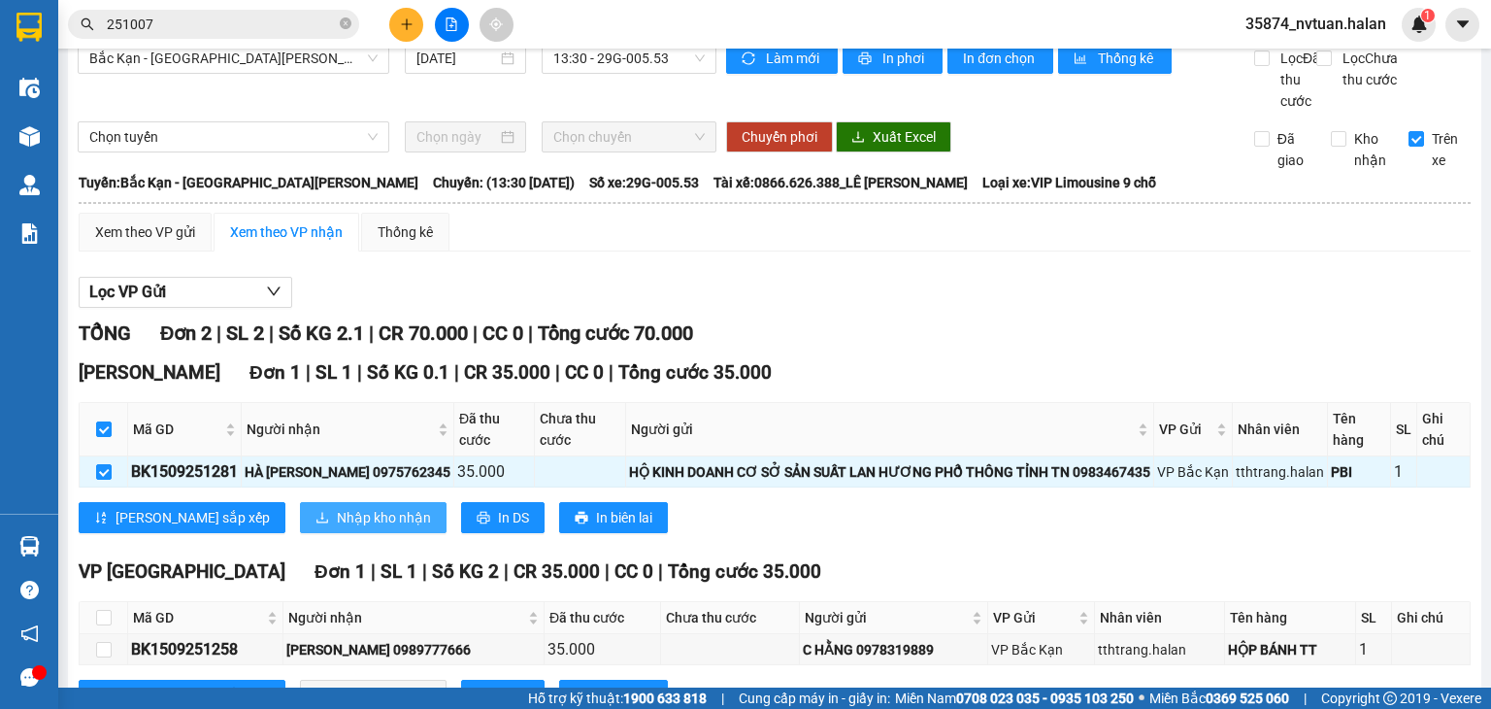
click at [337, 528] on span "Nhập kho nhận" at bounding box center [384, 517] width 94 height 21
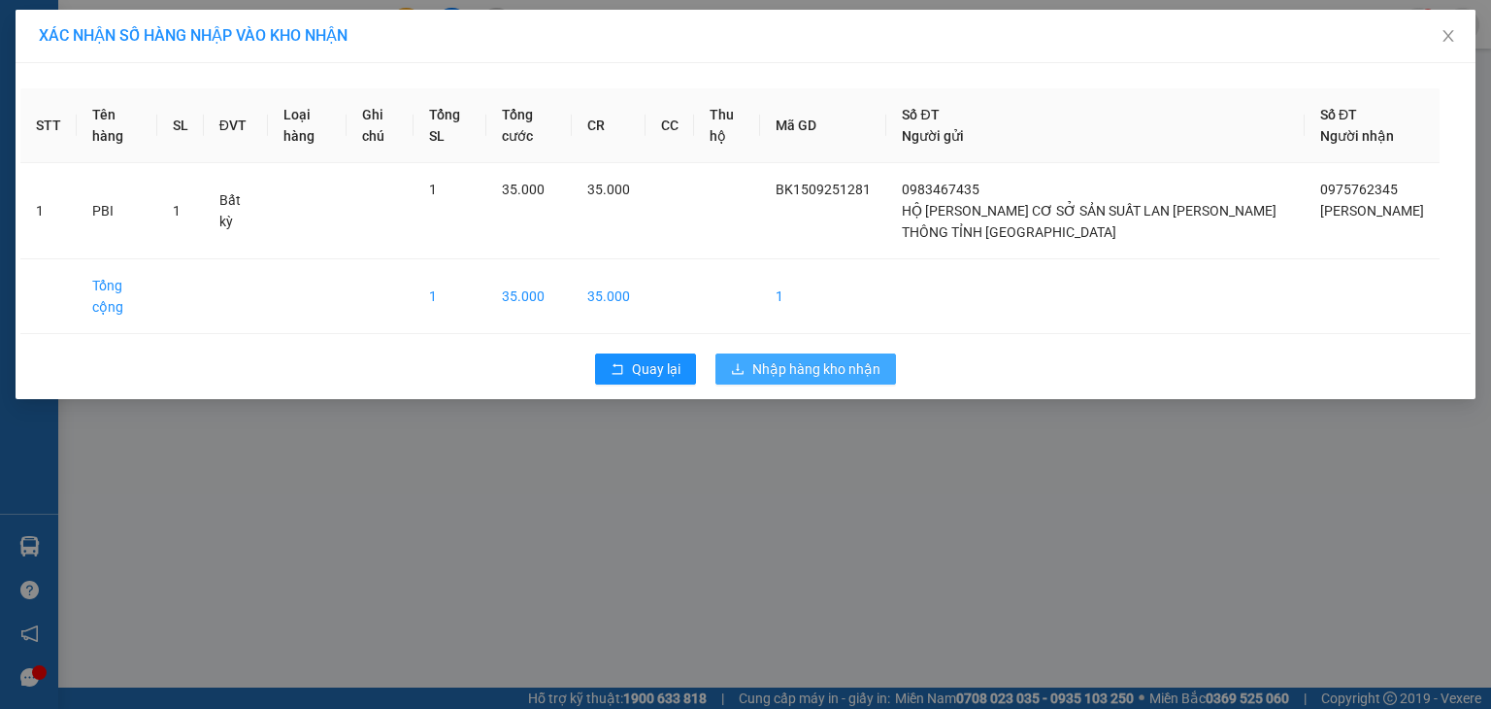
click at [818, 367] on span "Nhập hàng kho nhận" at bounding box center [816, 368] width 128 height 21
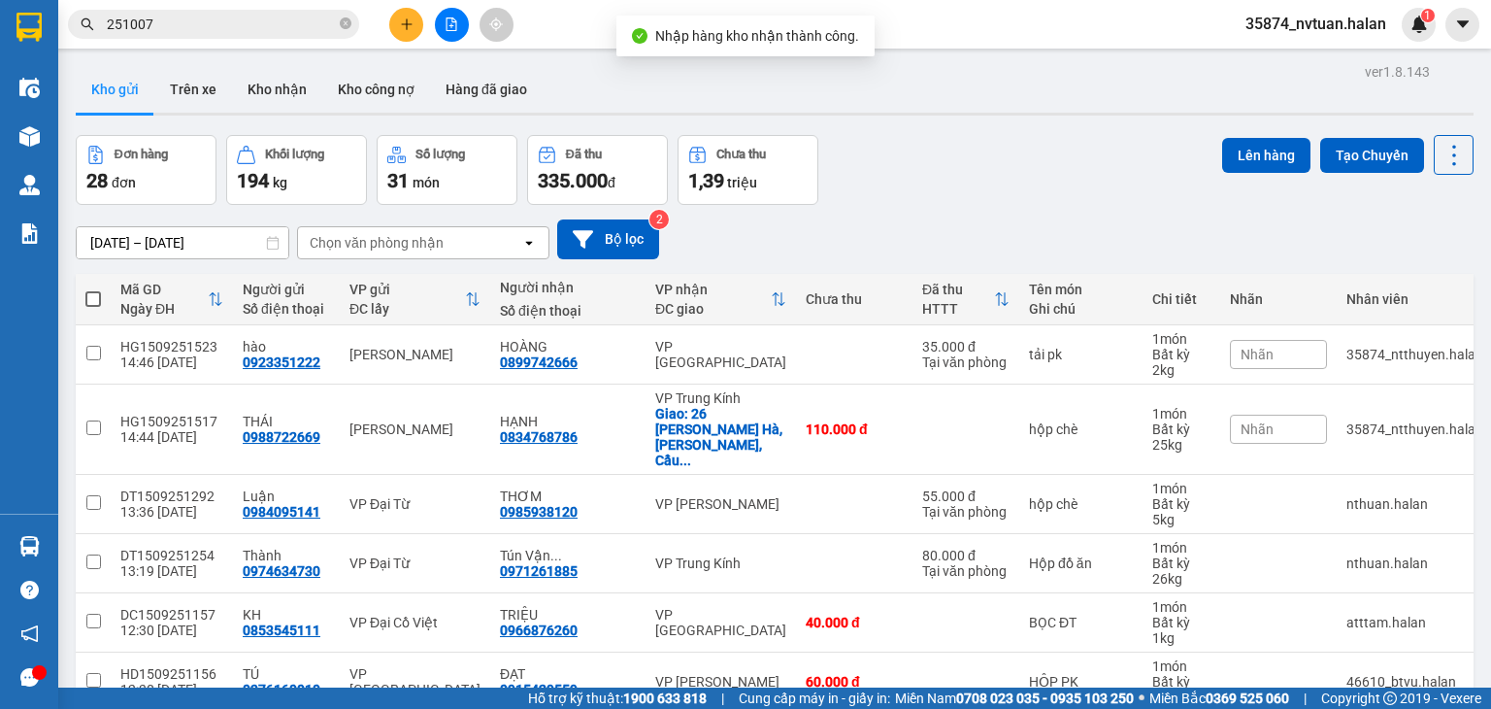
drag, startPoint x: 1005, startPoint y: 195, endPoint x: 942, endPoint y: 184, distance: 64.2
click at [983, 192] on div "Đơn hàng 28 đơn [PERSON_NAME] 194 kg Số [PERSON_NAME] 31 món Đã thu 335.000 [PE…" at bounding box center [775, 170] width 1398 height 70
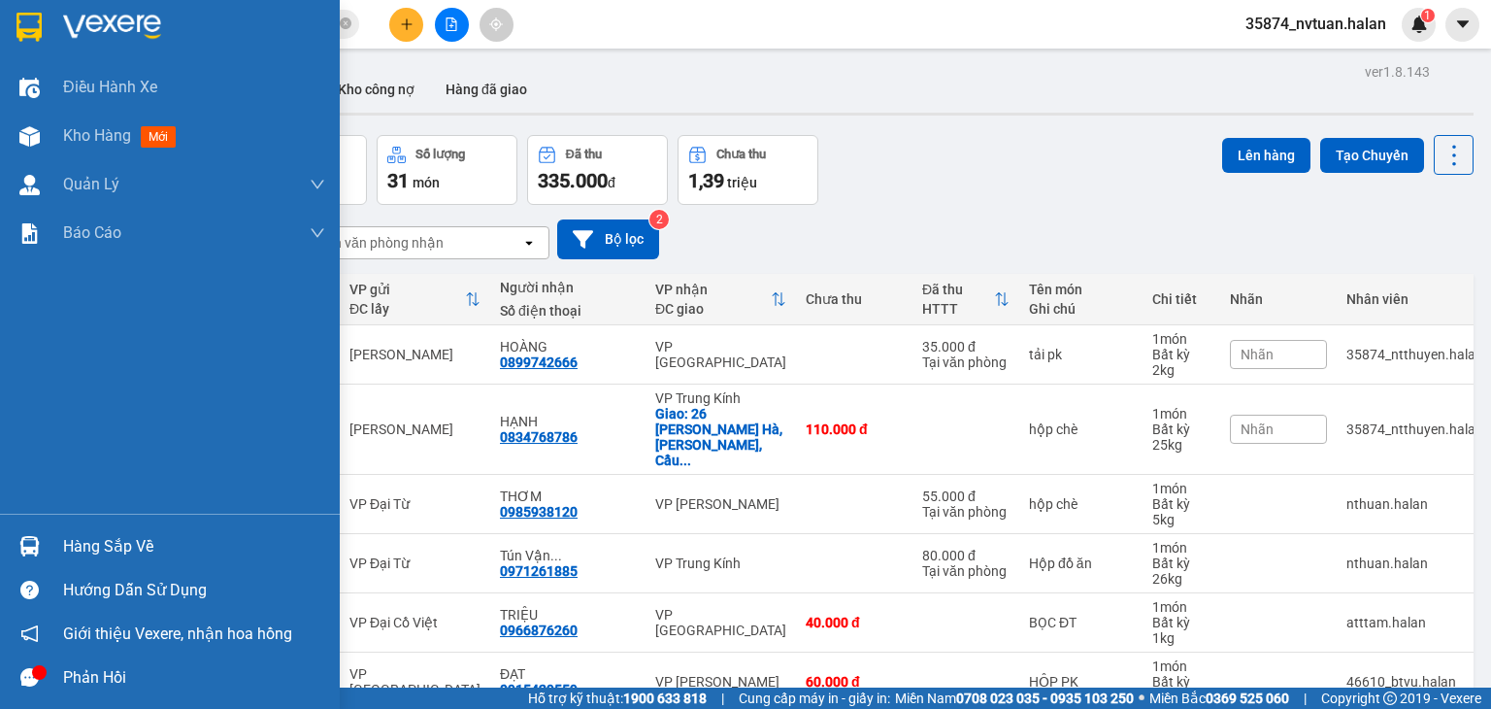
click at [77, 551] on div "Hàng sắp về" at bounding box center [194, 546] width 262 height 29
click at [35, 549] on div "Điều [PERSON_NAME] xe Kho hàng mới [PERSON_NAME] [PERSON_NAME] [PERSON_NAME] lý…" at bounding box center [170, 354] width 340 height 709
click at [103, 549] on div "Hàng sắp về" at bounding box center [194, 546] width 262 height 29
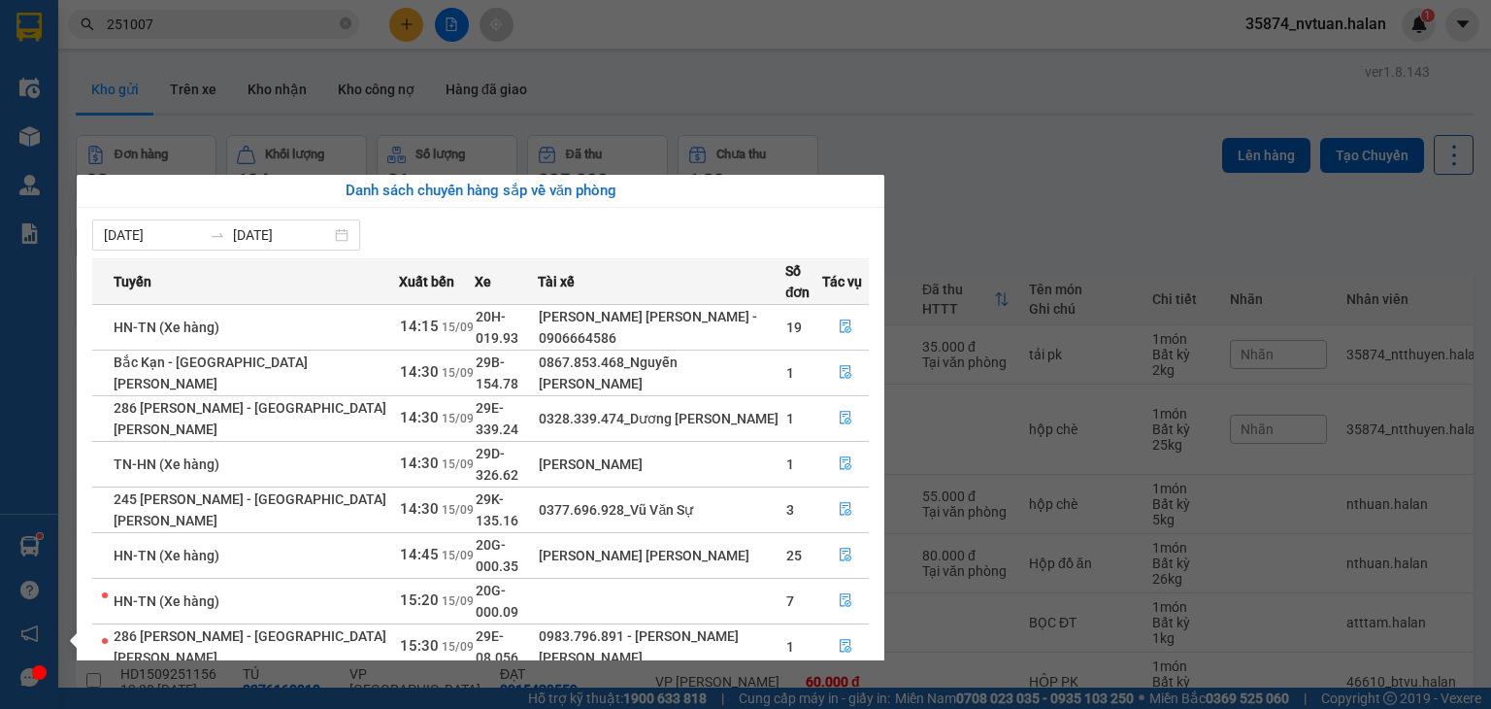
click at [39, 549] on div "Điều [PERSON_NAME] xe Kho hàng mới [PERSON_NAME] [PERSON_NAME] [PERSON_NAME] lý…" at bounding box center [29, 354] width 58 height 709
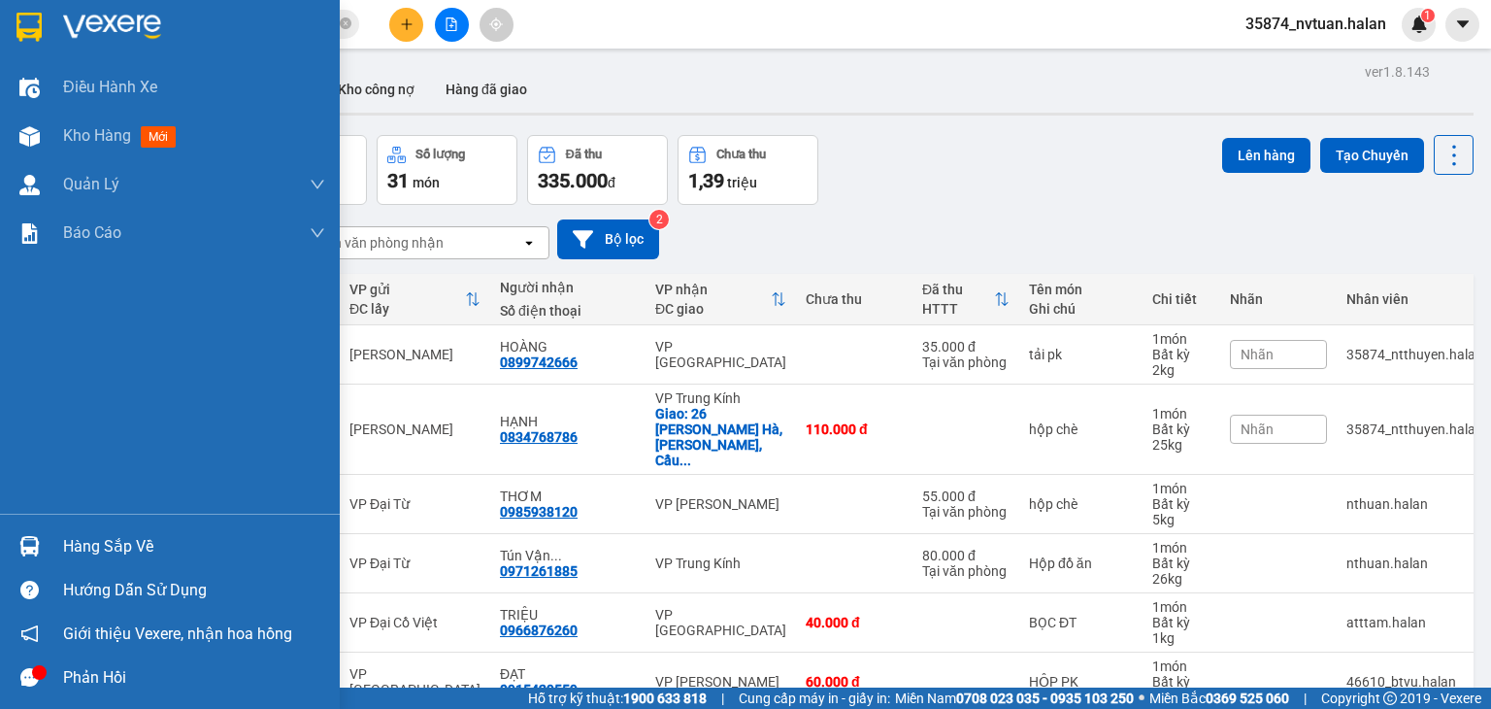
click at [36, 548] on img at bounding box center [29, 546] width 20 height 20
click at [24, 545] on div "Điều [PERSON_NAME] xe Kho hàng mới [PERSON_NAME] [PERSON_NAME] [PERSON_NAME] lý…" at bounding box center [170, 354] width 340 height 709
click at [66, 548] on div "Hàng sắp về" at bounding box center [194, 546] width 262 height 29
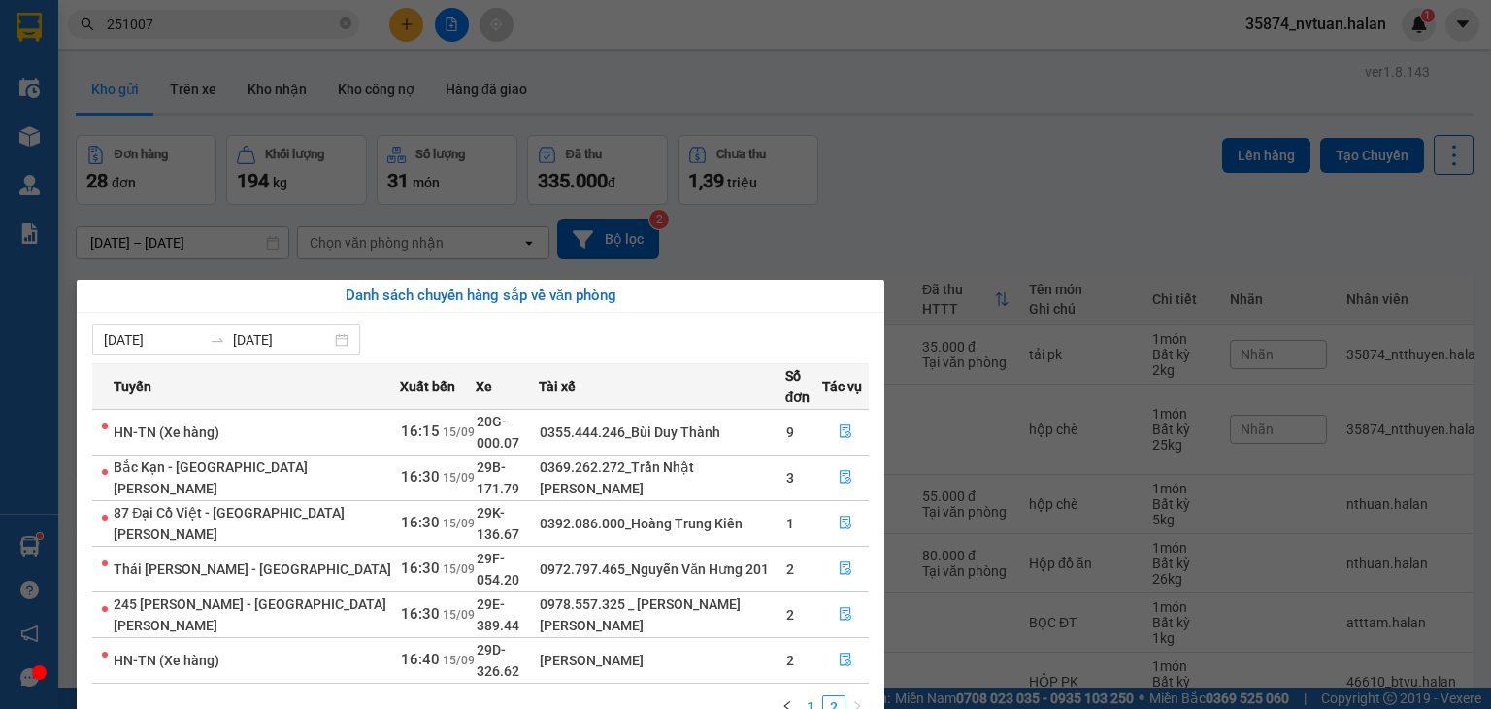
click at [808, 696] on link "1" at bounding box center [810, 706] width 21 height 21
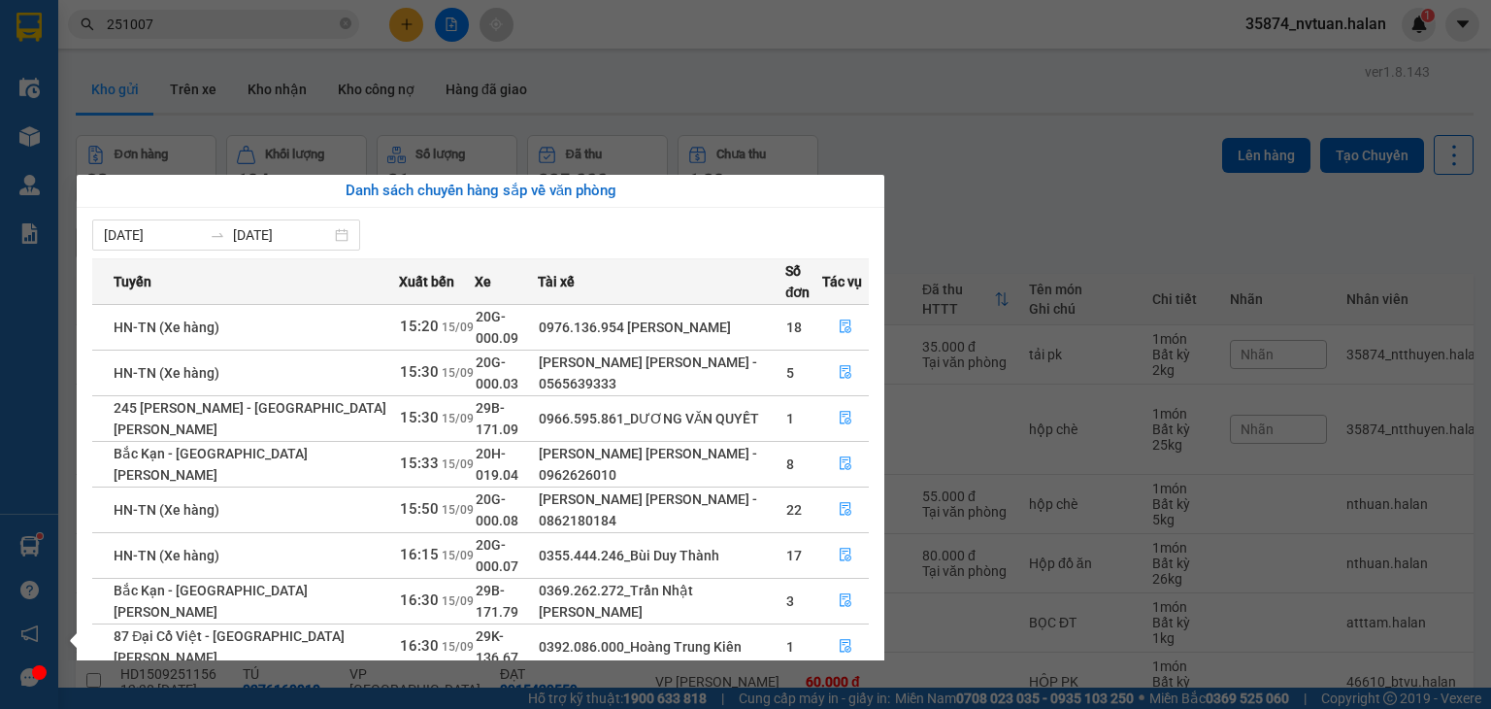
click at [32, 546] on div "Điều [PERSON_NAME] xe Kho hàng mới [PERSON_NAME] [PERSON_NAME] [PERSON_NAME] lý…" at bounding box center [29, 354] width 58 height 709
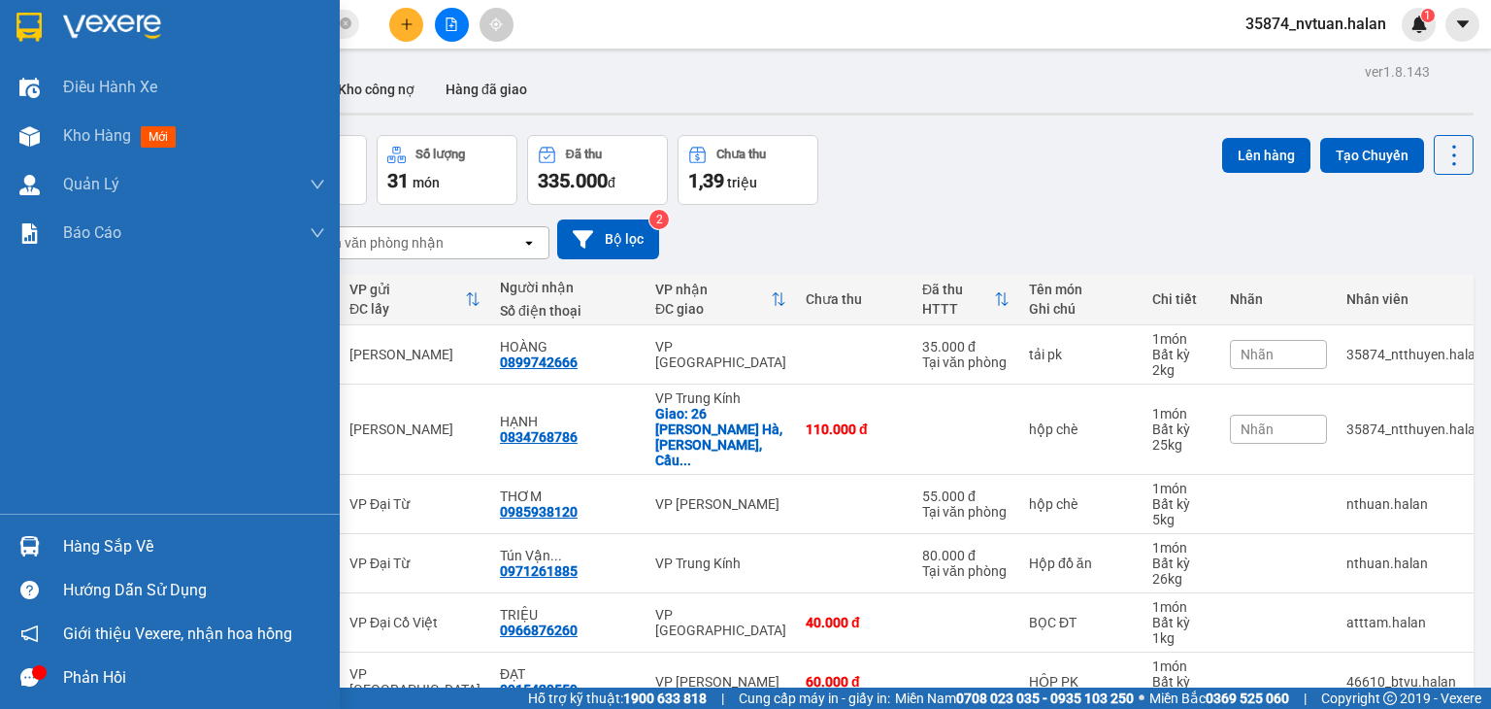
click at [32, 546] on img at bounding box center [29, 546] width 20 height 20
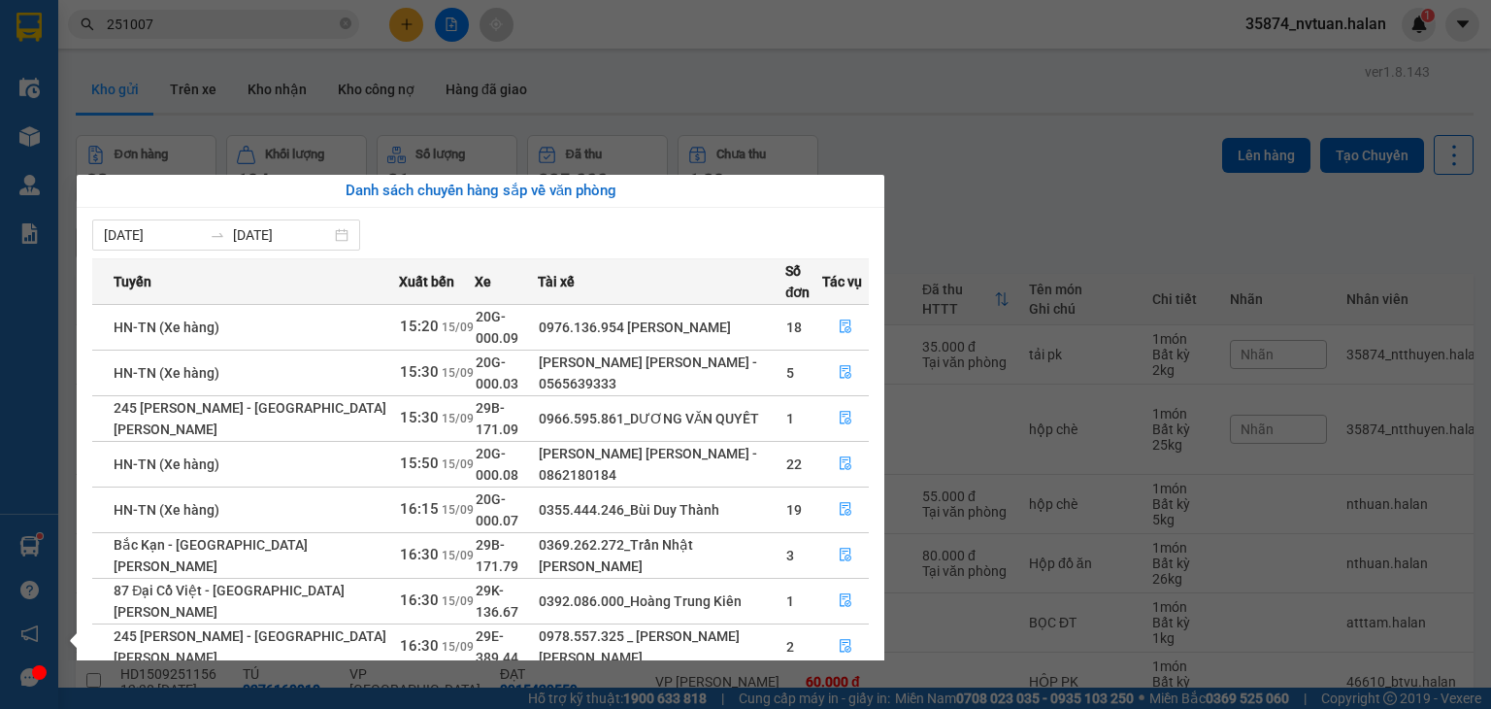
click at [35, 544] on div "Điều [PERSON_NAME] xe Kho hàng mới [PERSON_NAME] [PERSON_NAME] [PERSON_NAME] lý…" at bounding box center [29, 354] width 58 height 709
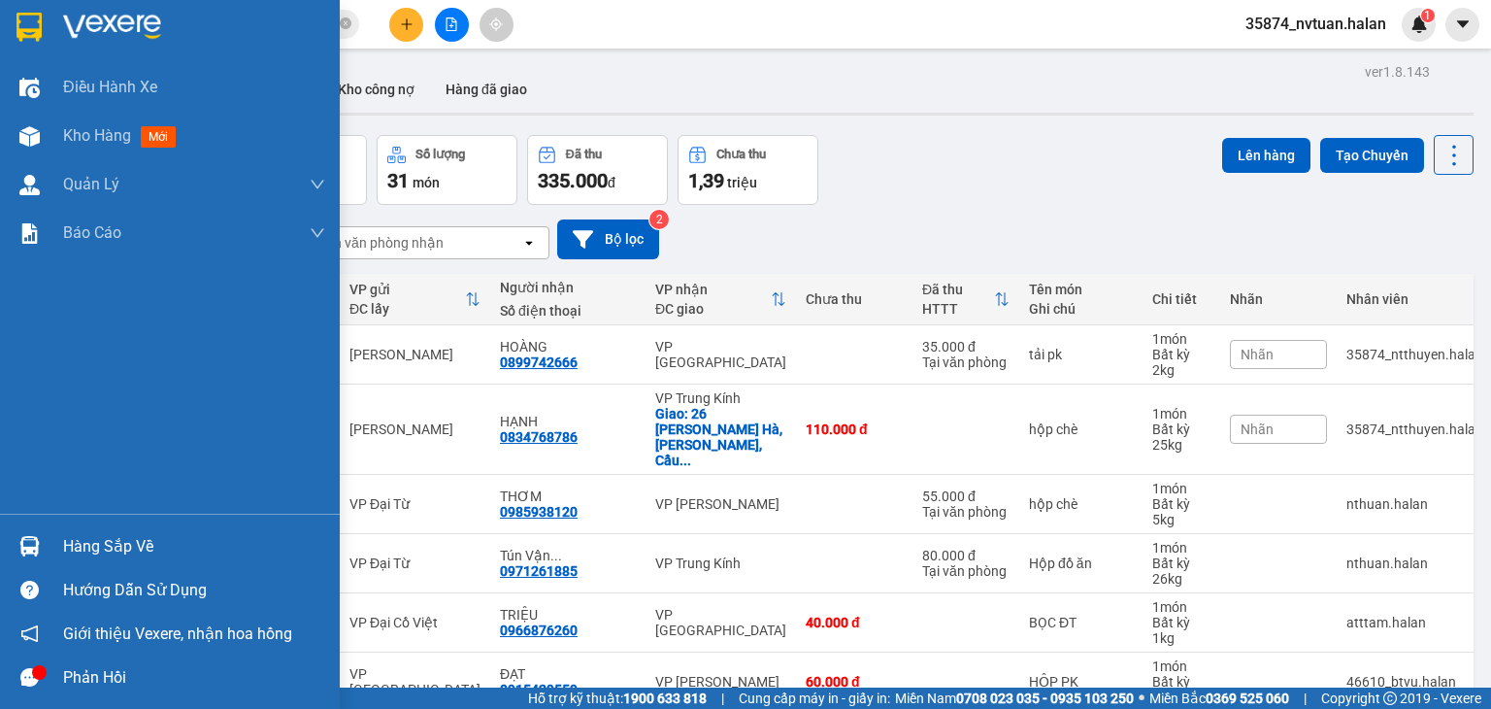
click at [35, 544] on img at bounding box center [29, 546] width 20 height 20
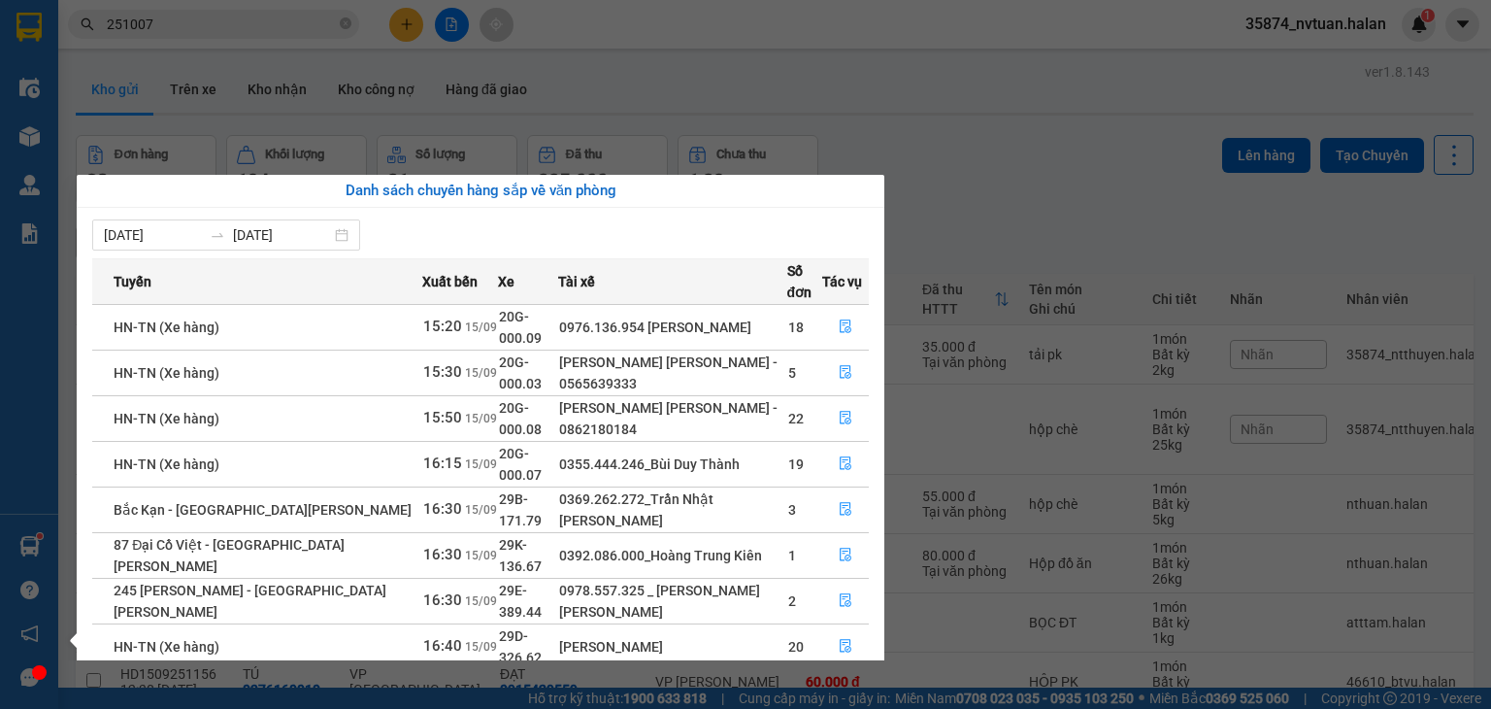
click at [26, 541] on div "Điều [PERSON_NAME] xe Kho hàng mới [PERSON_NAME] [PERSON_NAME] [PERSON_NAME] lý…" at bounding box center [29, 354] width 58 height 709
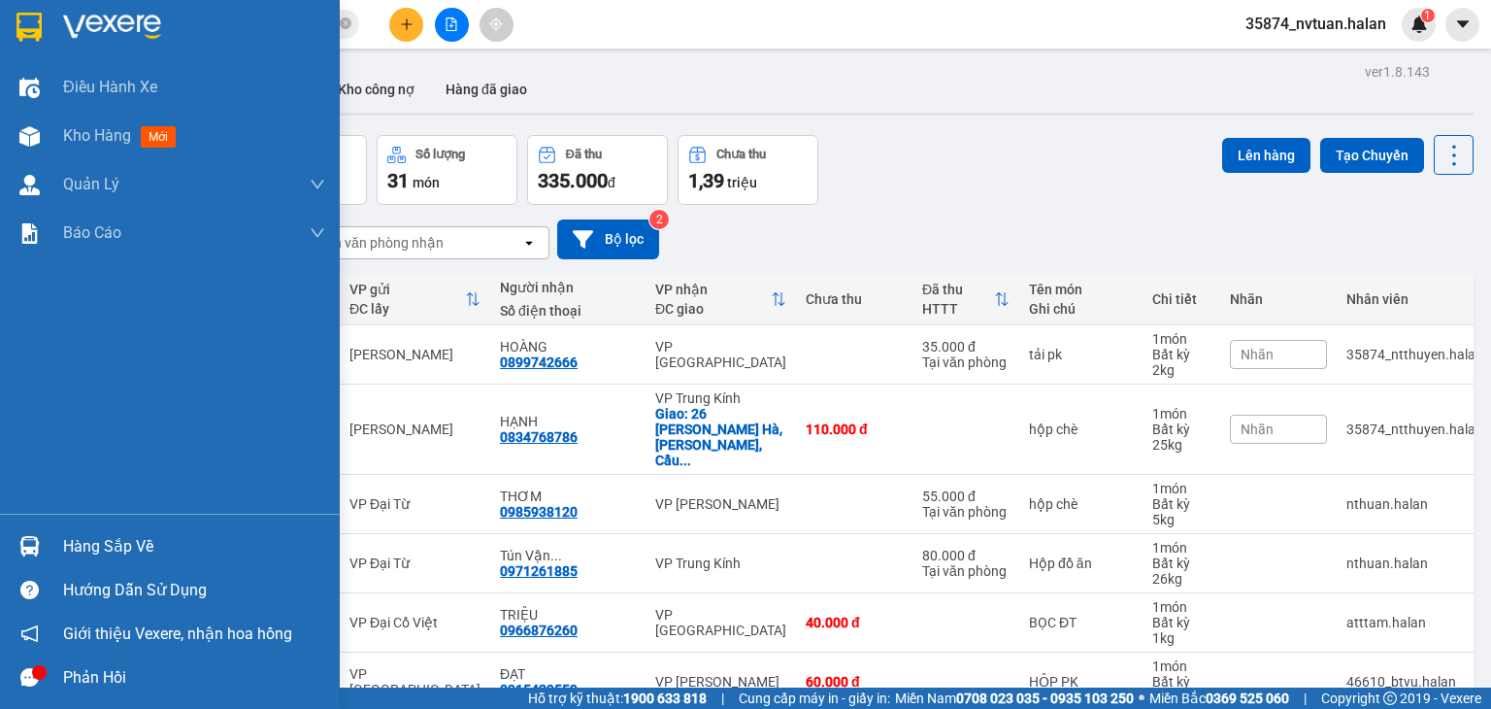
click at [26, 544] on img at bounding box center [29, 546] width 20 height 20
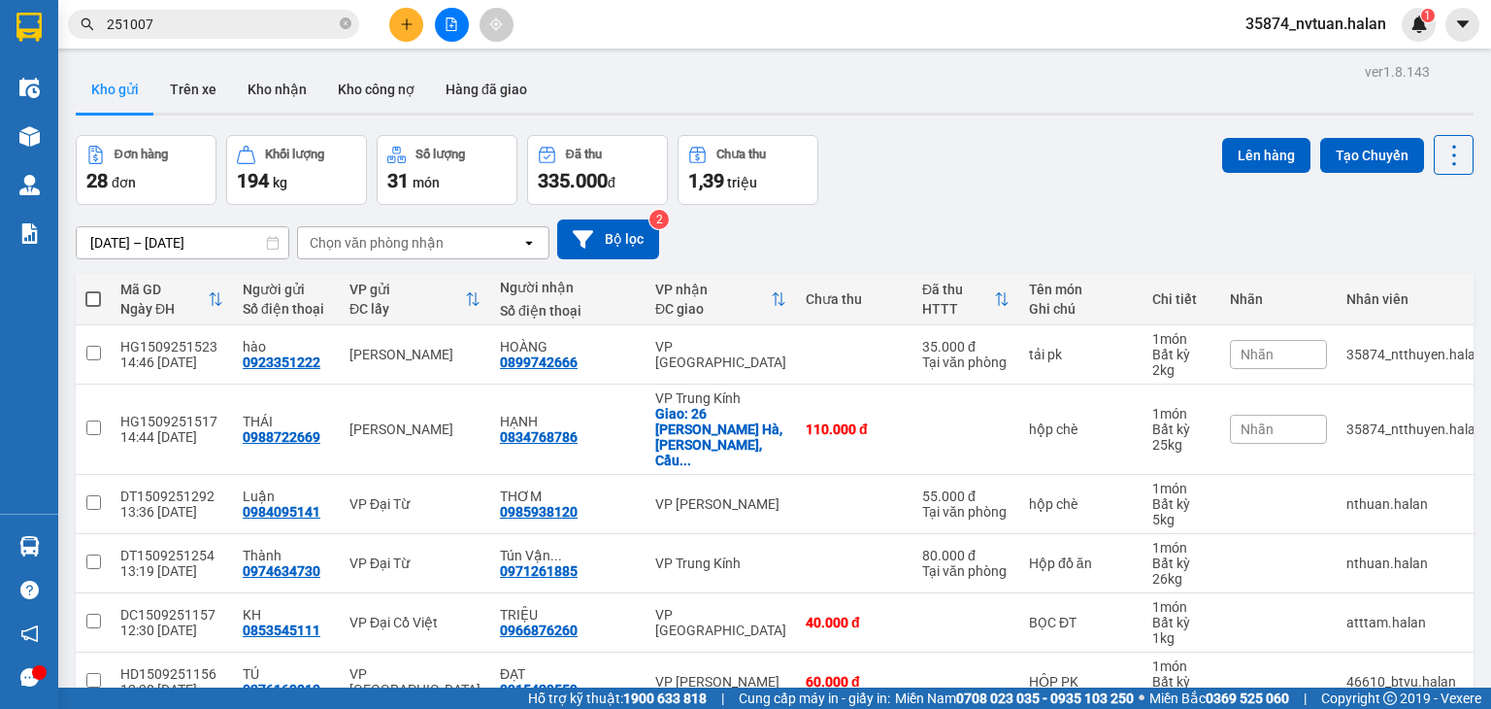
click at [1046, 206] on section "Kết quả [PERSON_NAME] ( 244 ) Bộ lọc Mã ĐH Trạng thái Món hàng Thu hộ Tổng [PER…" at bounding box center [745, 354] width 1491 height 709
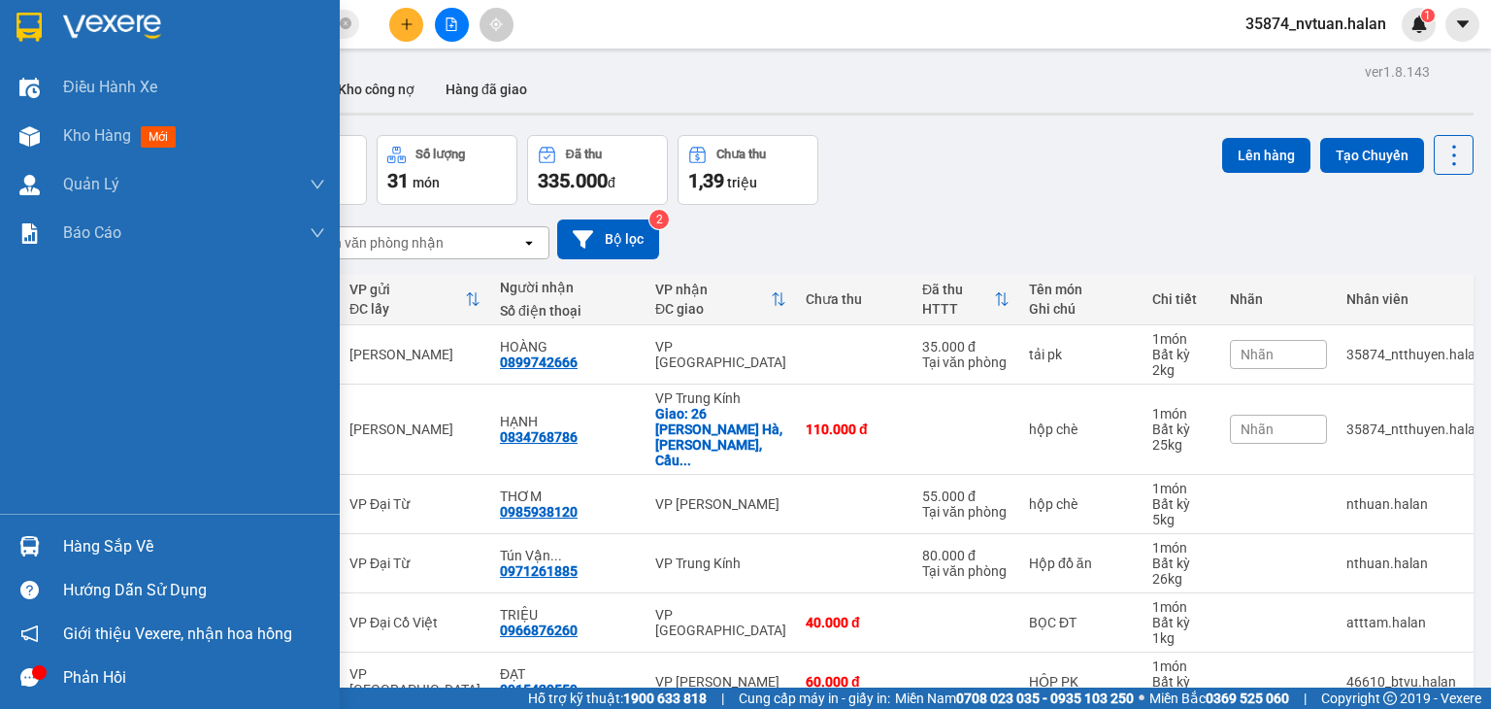
click at [44, 548] on div at bounding box center [30, 546] width 34 height 34
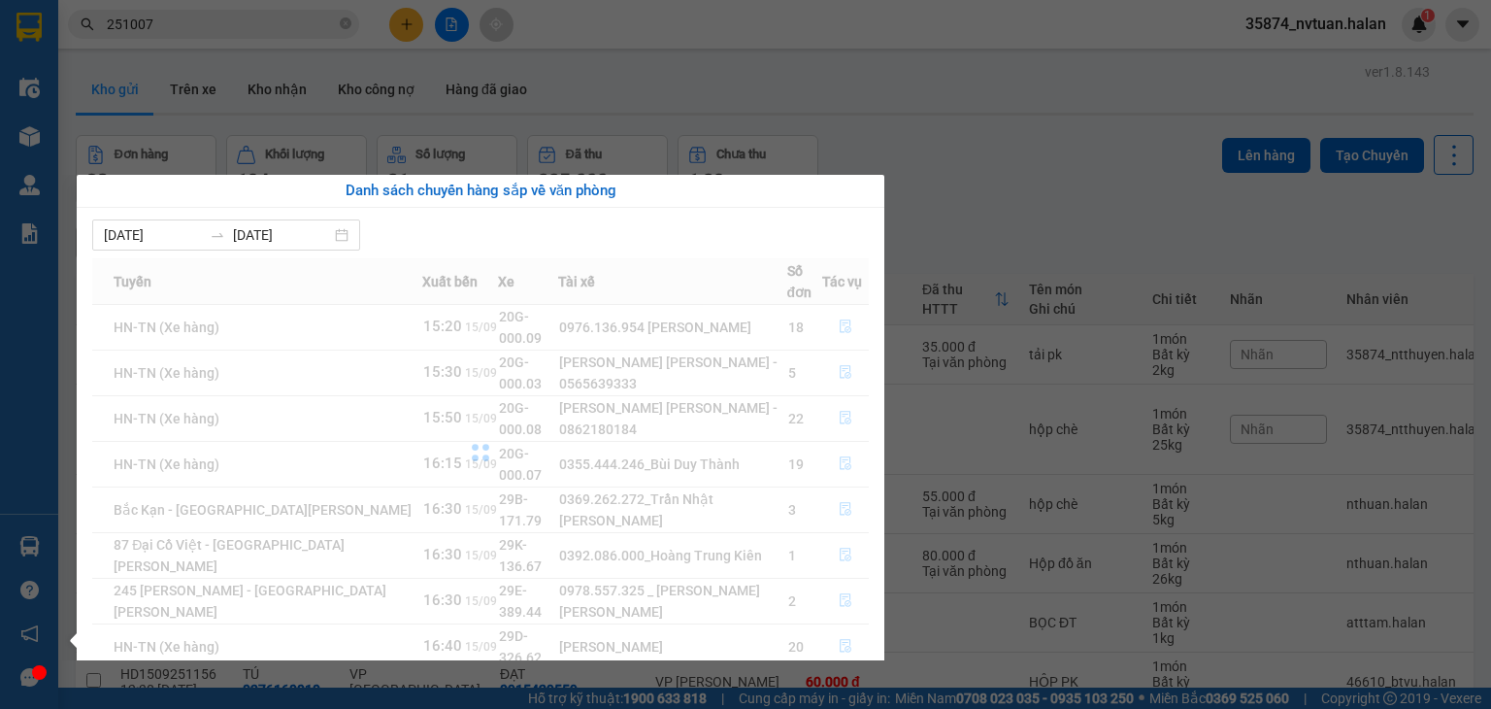
click at [44, 547] on div "Điều [PERSON_NAME] xe Kho hàng mới [PERSON_NAME] [PERSON_NAME] [PERSON_NAME] lý…" at bounding box center [29, 354] width 58 height 709
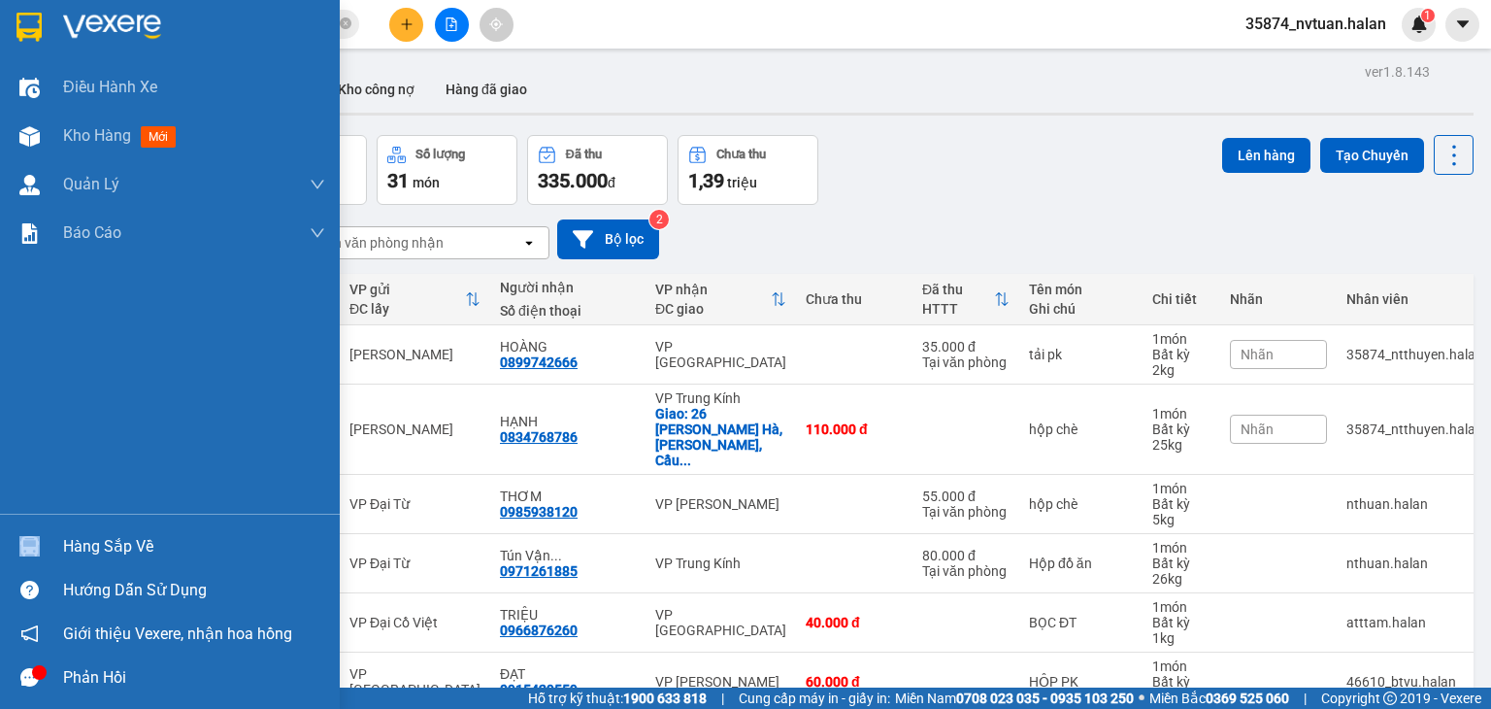
click at [44, 546] on div at bounding box center [30, 546] width 34 height 34
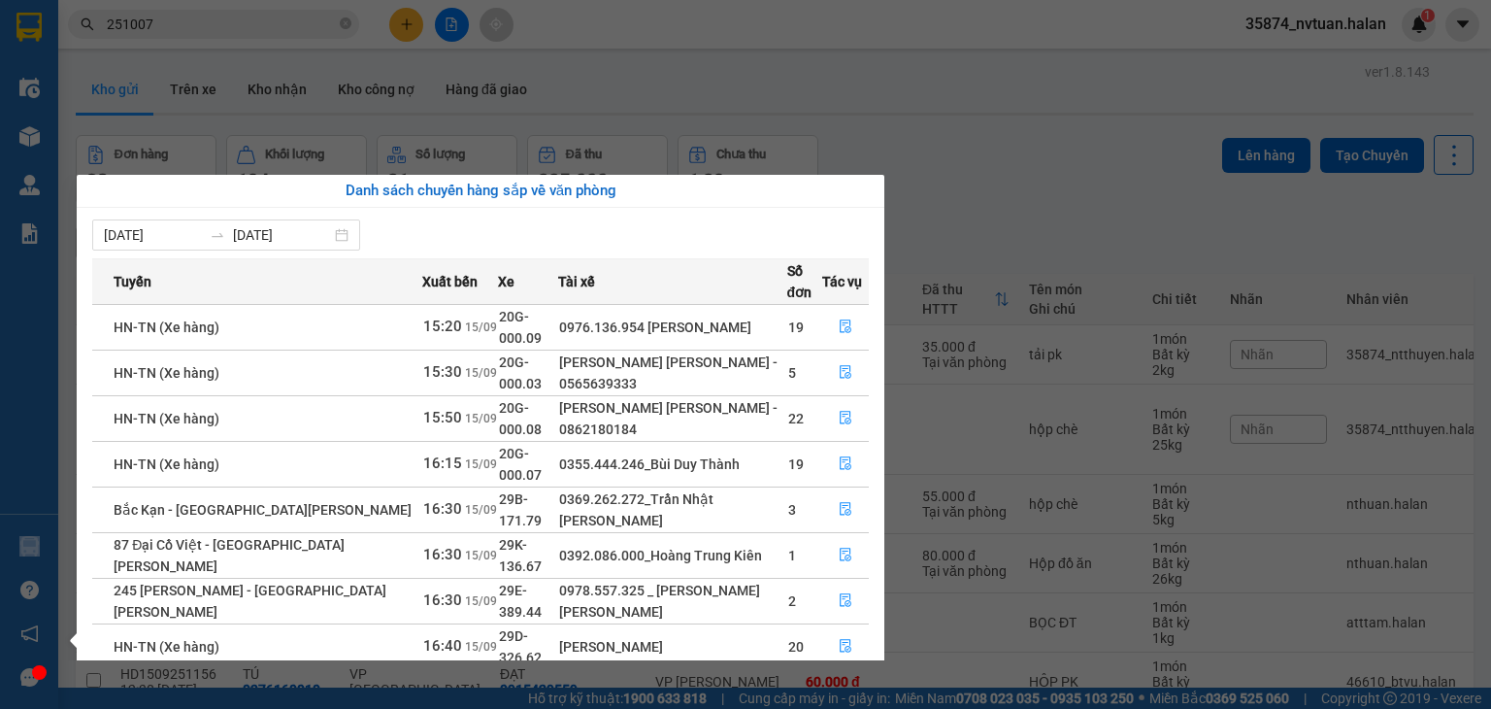
click at [34, 552] on div "Điều [PERSON_NAME] xe Kho hàng mới [PERSON_NAME] [PERSON_NAME] [PERSON_NAME] lý…" at bounding box center [29, 354] width 58 height 709
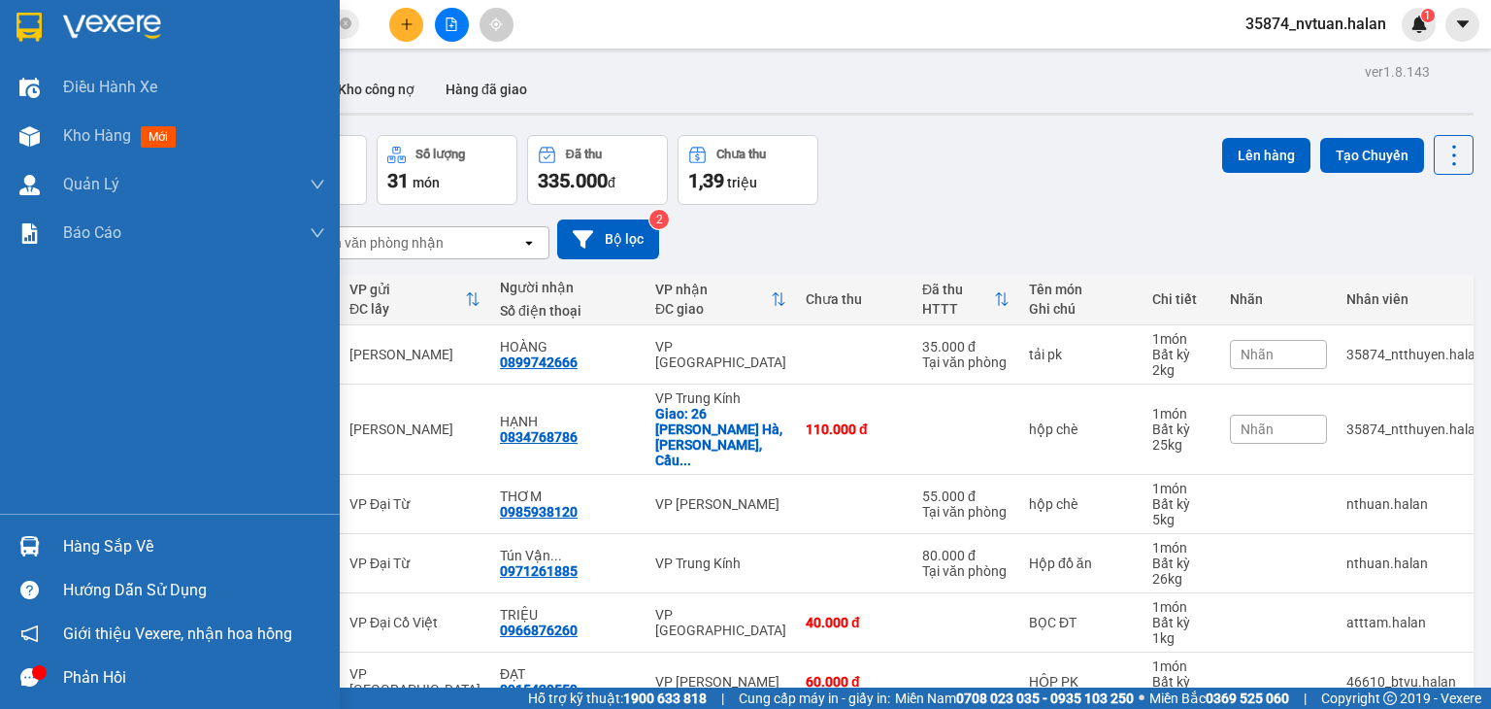
click at [35, 552] on img at bounding box center [29, 546] width 20 height 20
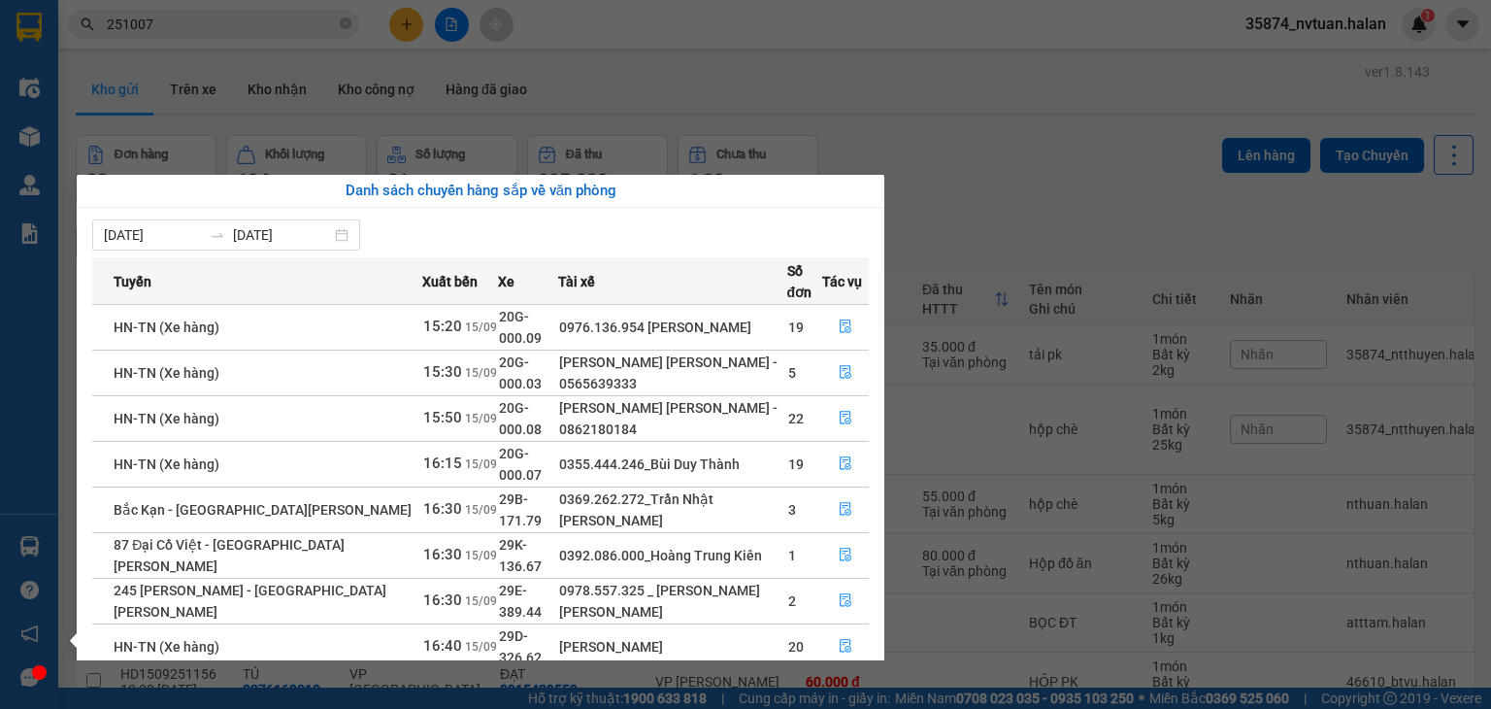
click at [28, 543] on div "Điều [PERSON_NAME] xe Kho hàng mới [PERSON_NAME] [PERSON_NAME] [PERSON_NAME] lý…" at bounding box center [29, 354] width 58 height 709
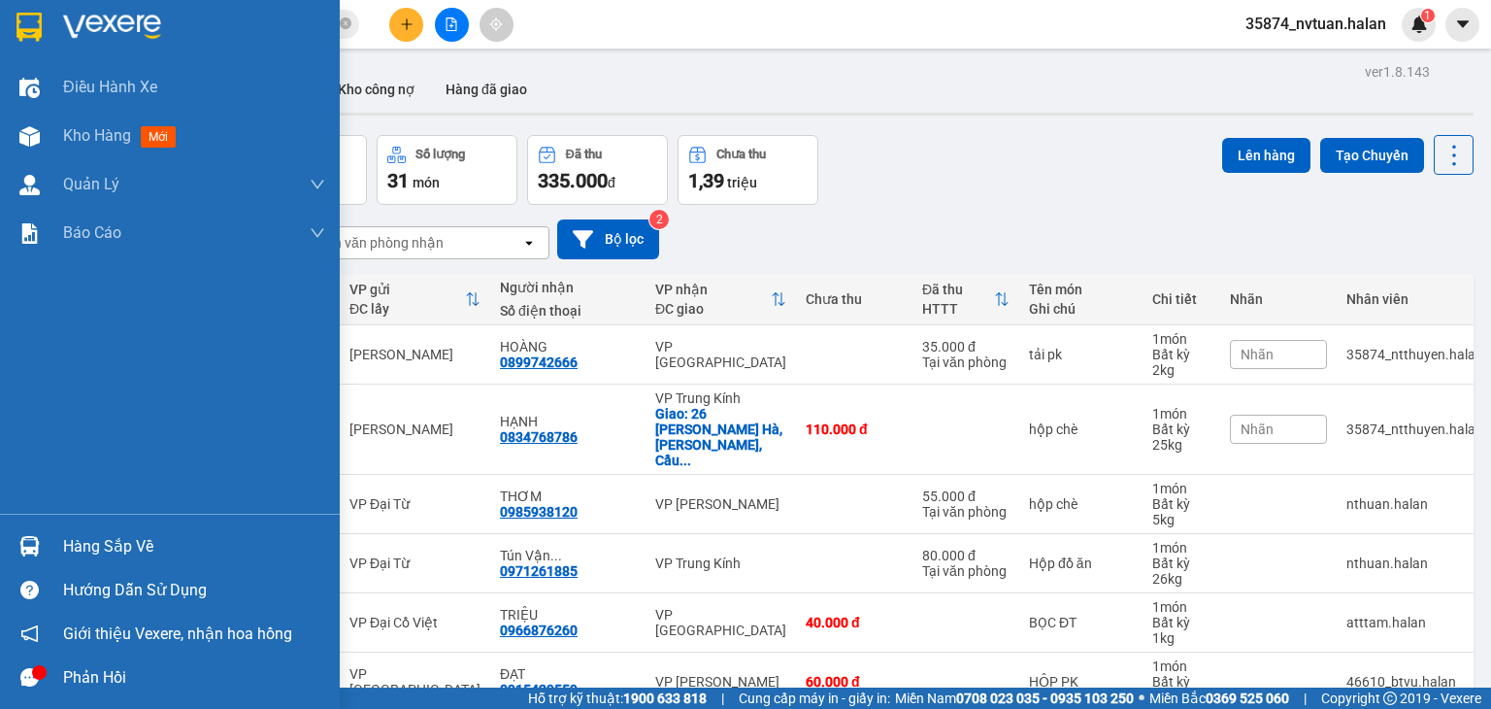
click at [28, 543] on img at bounding box center [29, 546] width 20 height 20
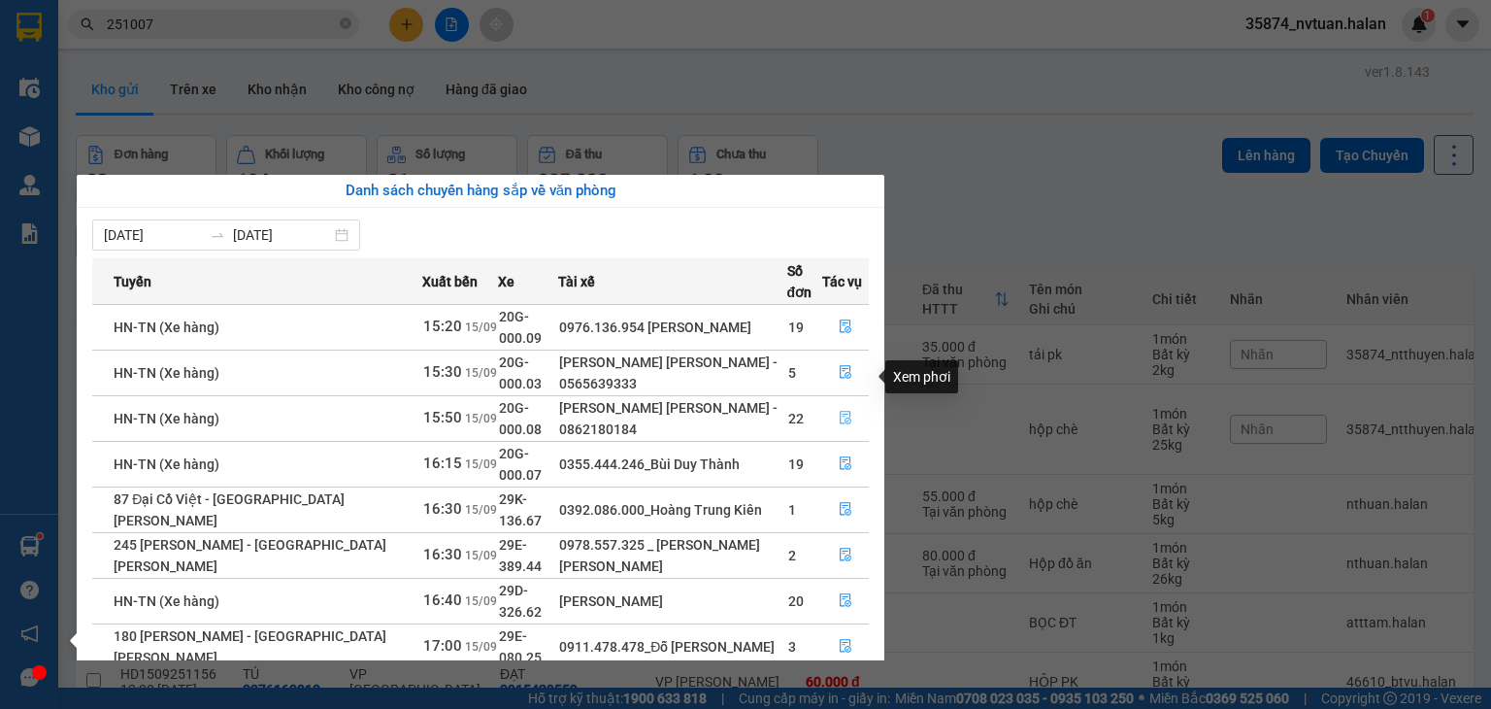
click at [843, 411] on icon "file-done" at bounding box center [846, 418] width 14 height 14
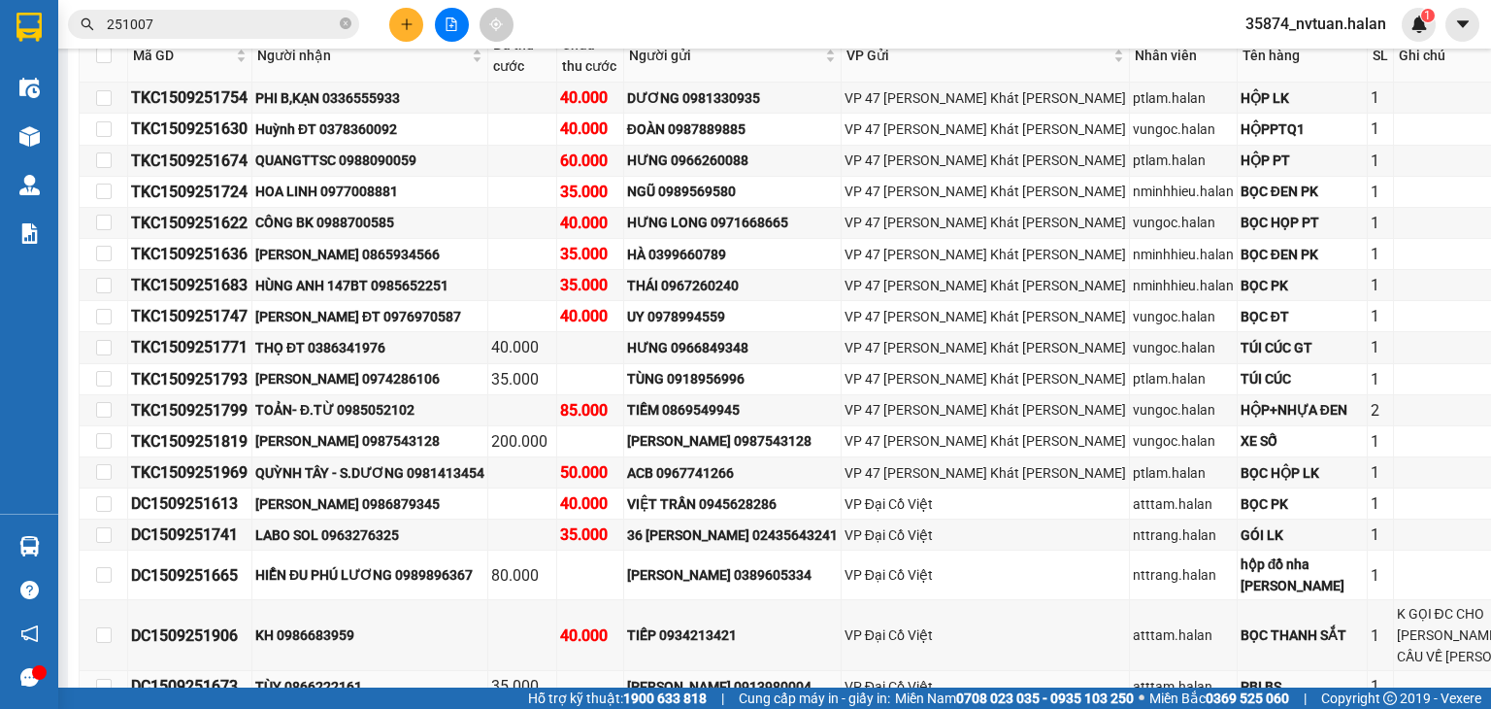
scroll to position [1554, 0]
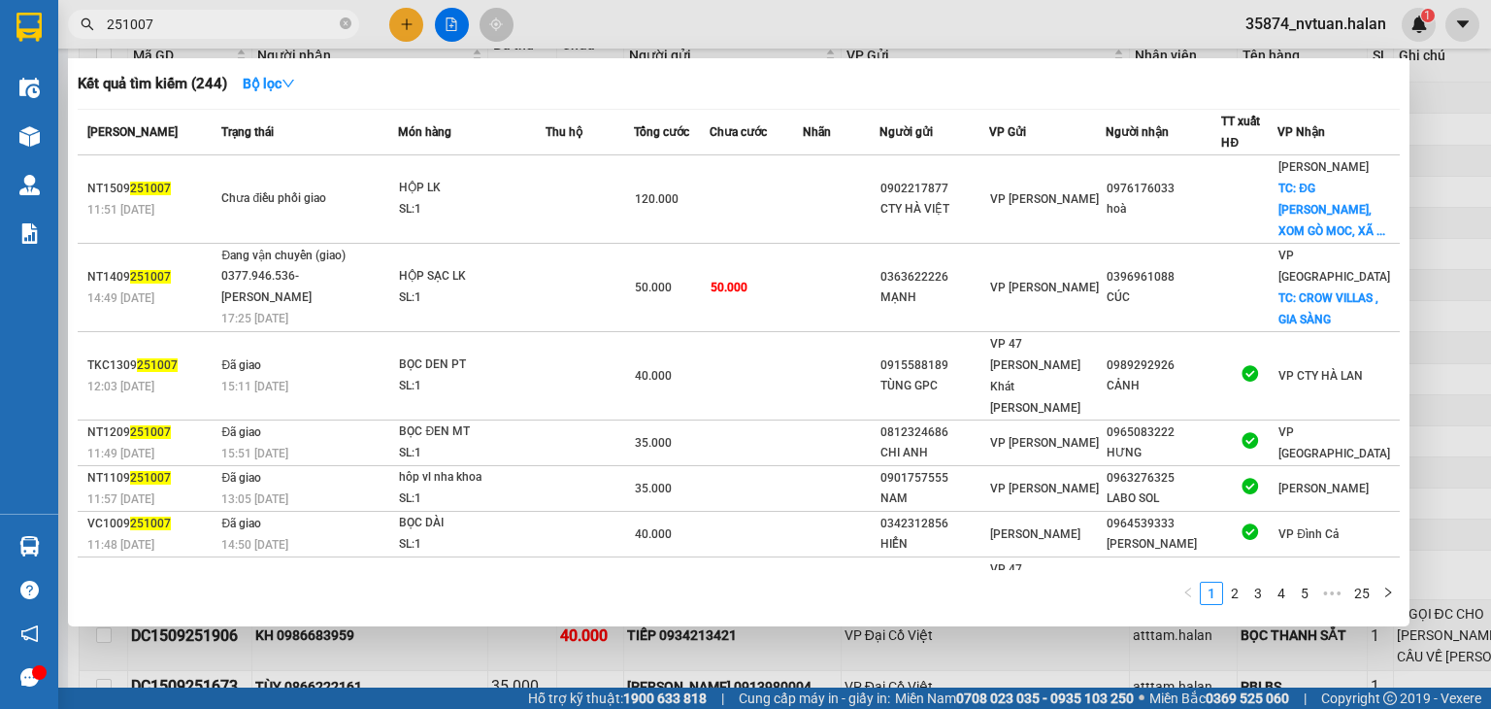
click at [181, 28] on input "251007" at bounding box center [221, 24] width 229 height 21
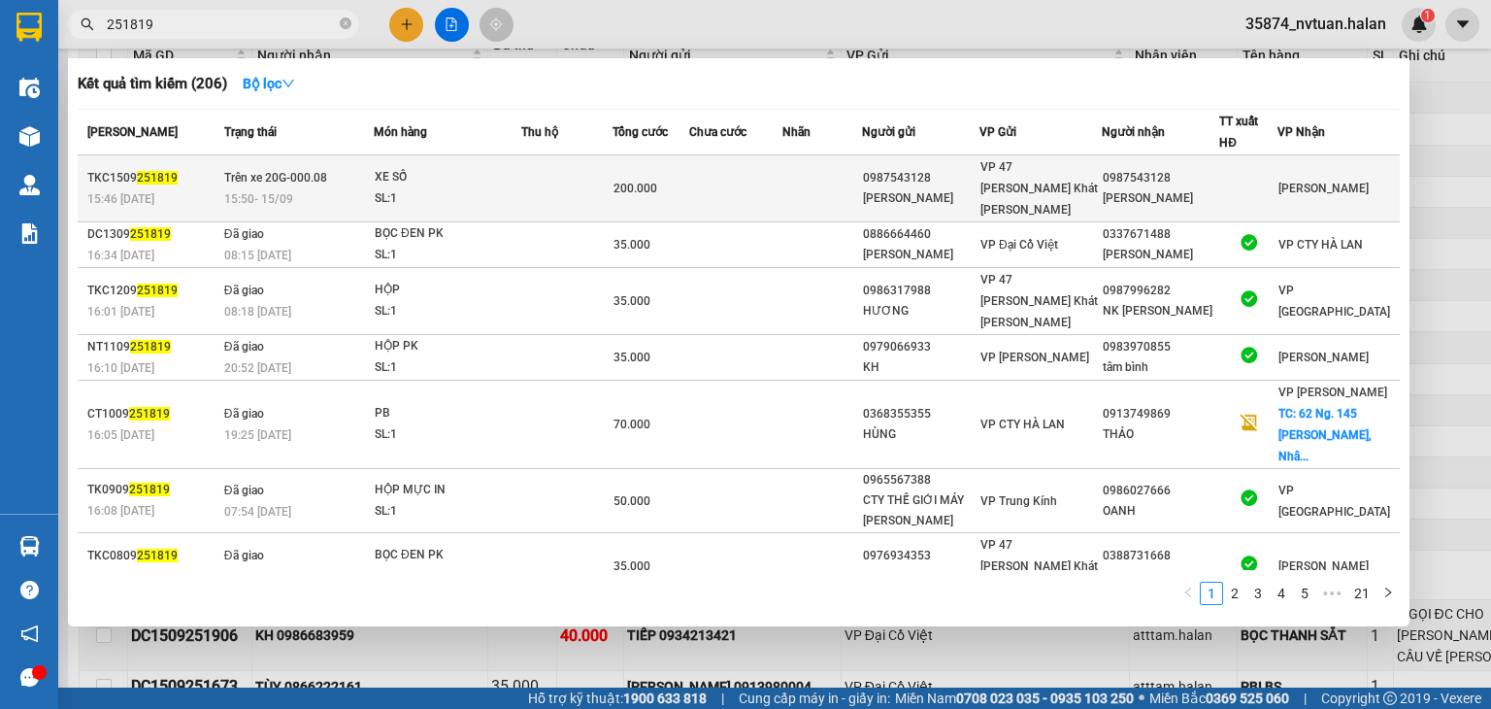
type input "251819"
click at [1154, 188] on div "[PERSON_NAME]" at bounding box center [1161, 198] width 116 height 20
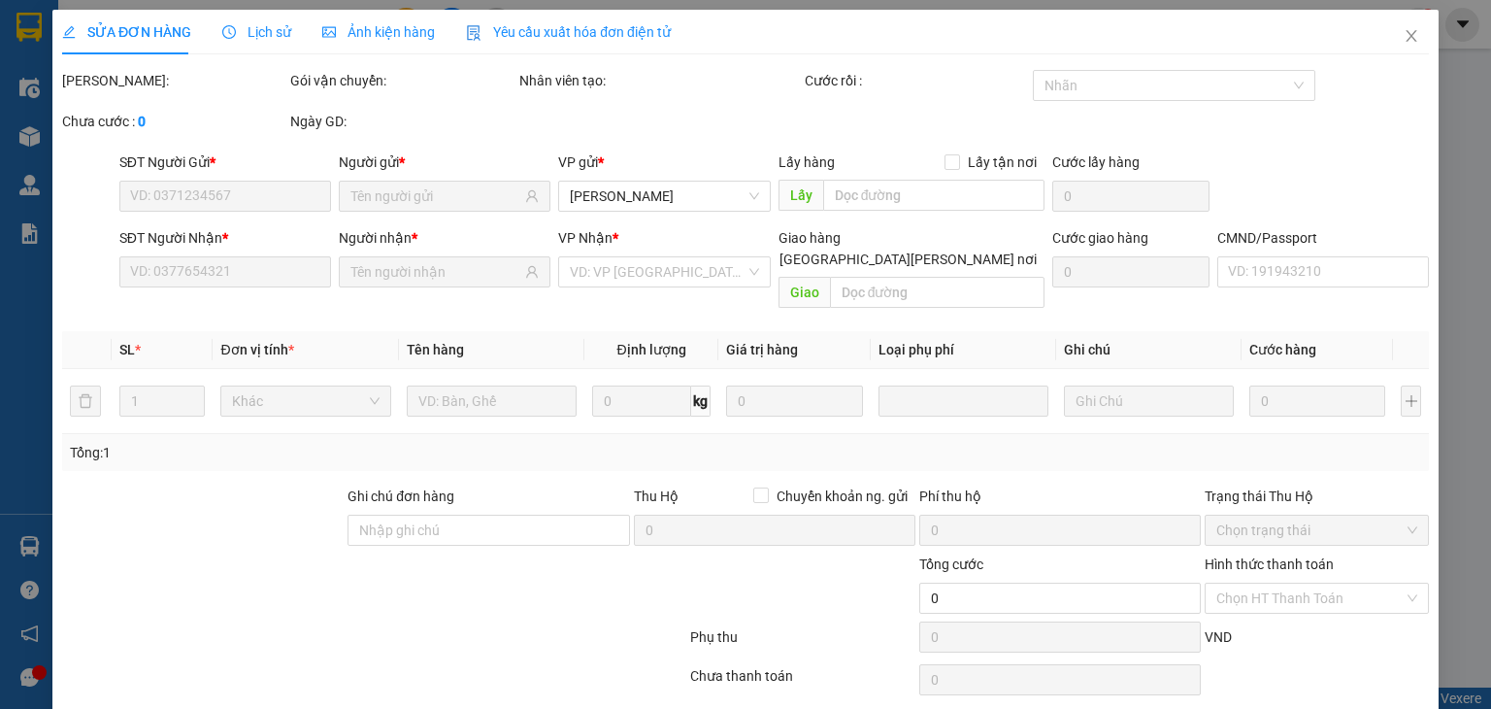
type input "0987543128"
type input "[PERSON_NAME]"
type input "0987543128"
type input "[PERSON_NAME]"
type input "200.000"
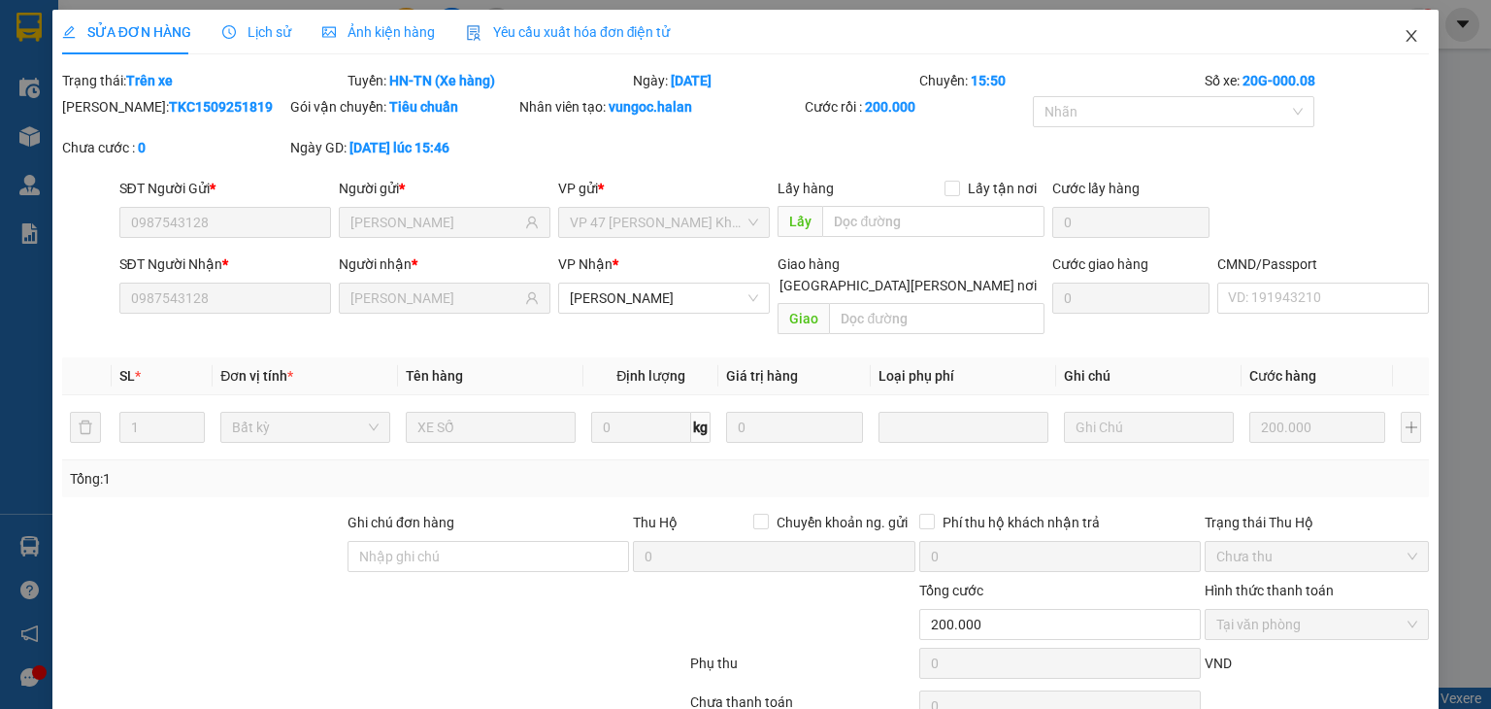
click at [1404, 31] on icon "close" at bounding box center [1412, 36] width 16 height 16
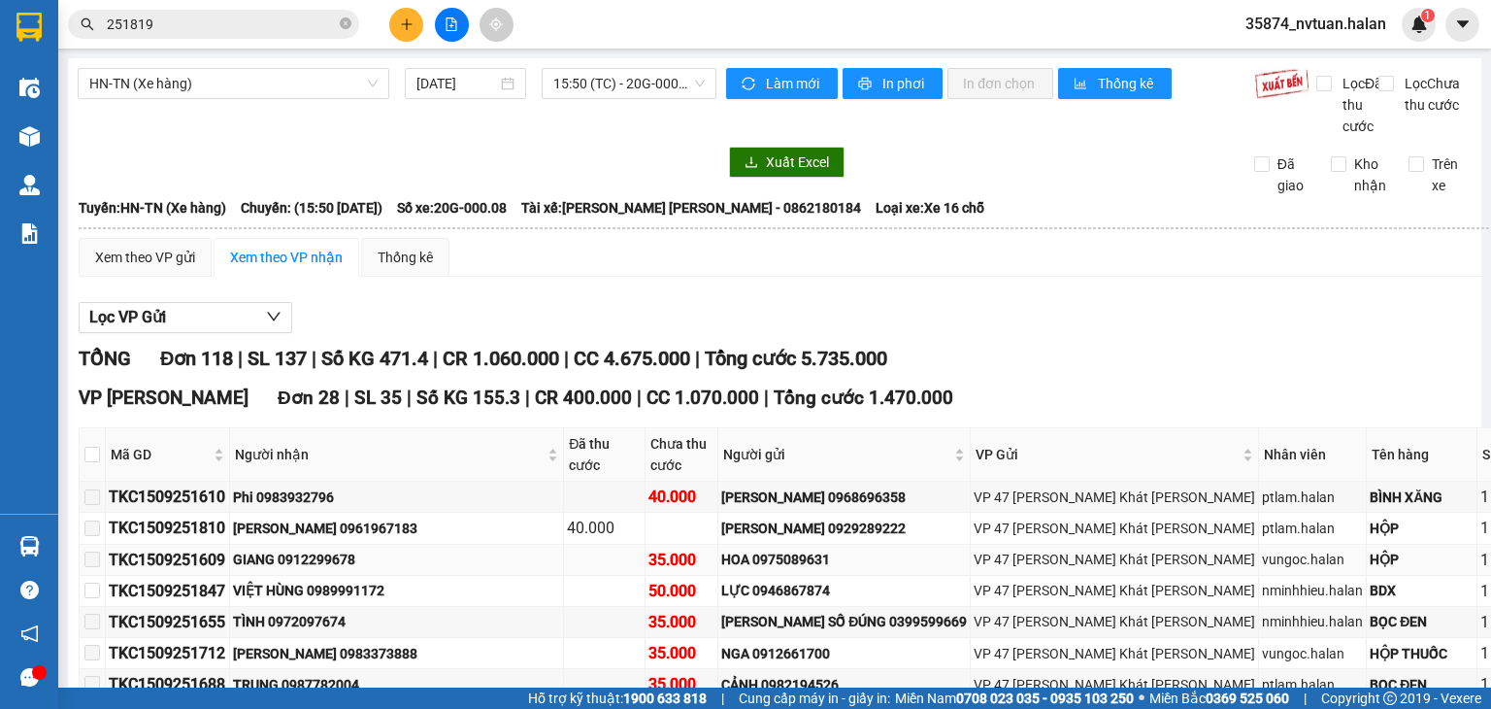
click at [92, 549] on td at bounding box center [93, 560] width 26 height 31
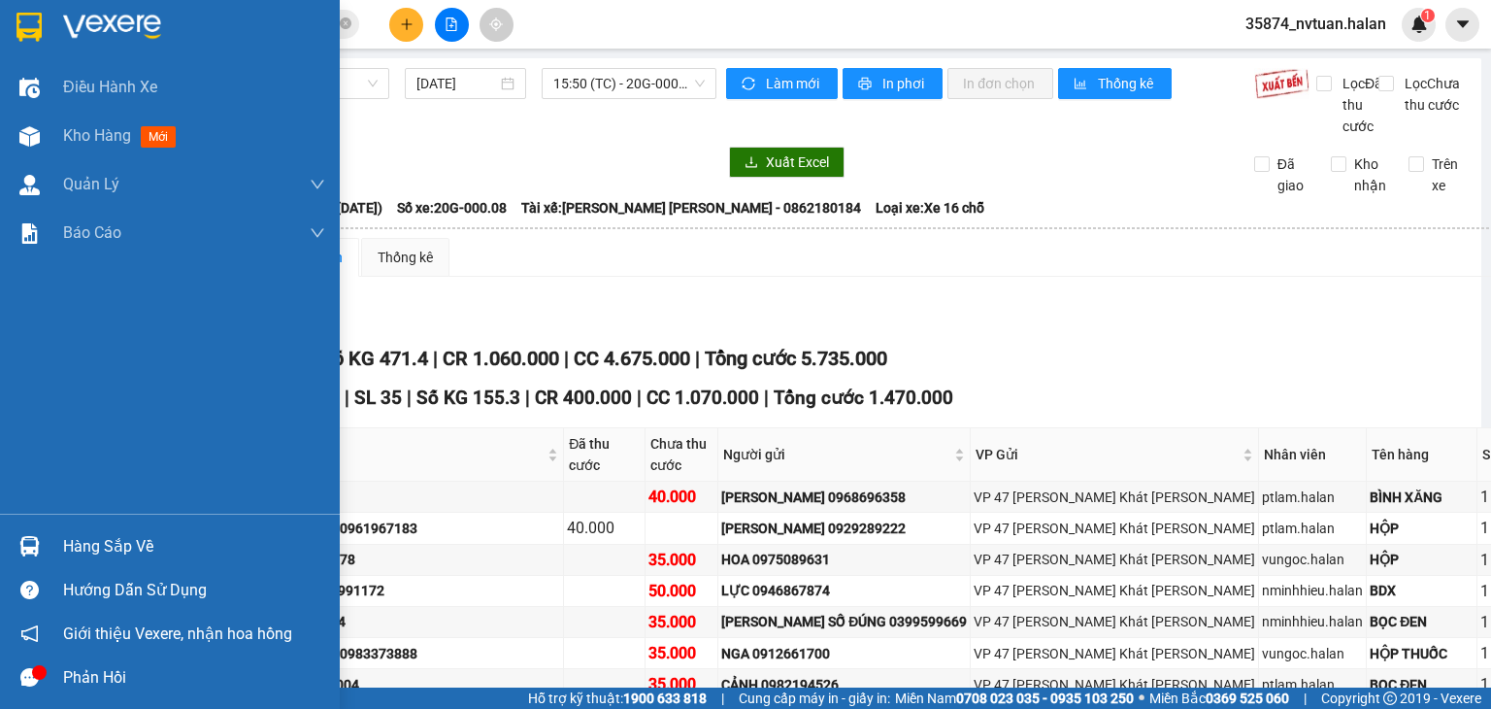
click at [44, 541] on div at bounding box center [30, 546] width 34 height 34
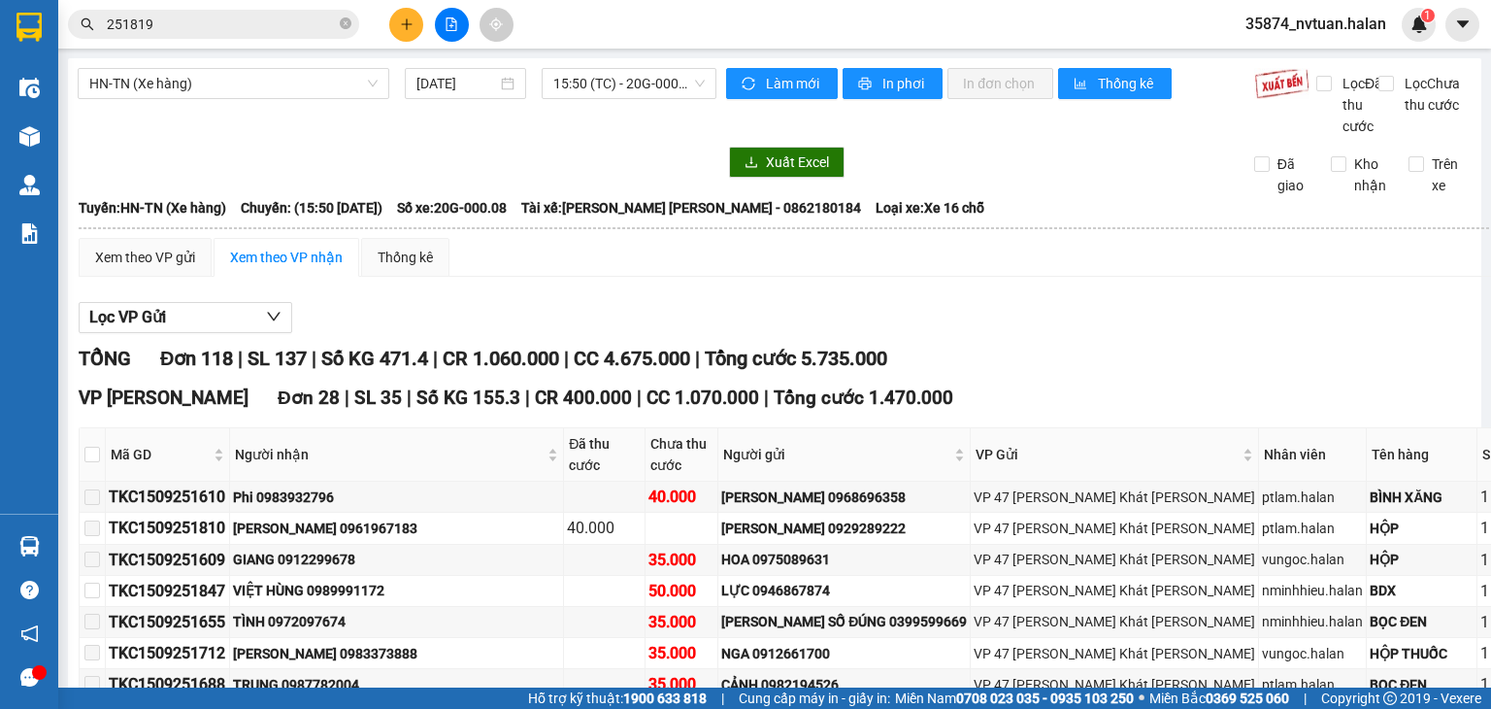
click at [1060, 292] on section "Kết quả [PERSON_NAME] ( 206 ) Bộ lọc Mã ĐH Trạng thái Món hàng Thu hộ Tổng [PER…" at bounding box center [745, 354] width 1491 height 709
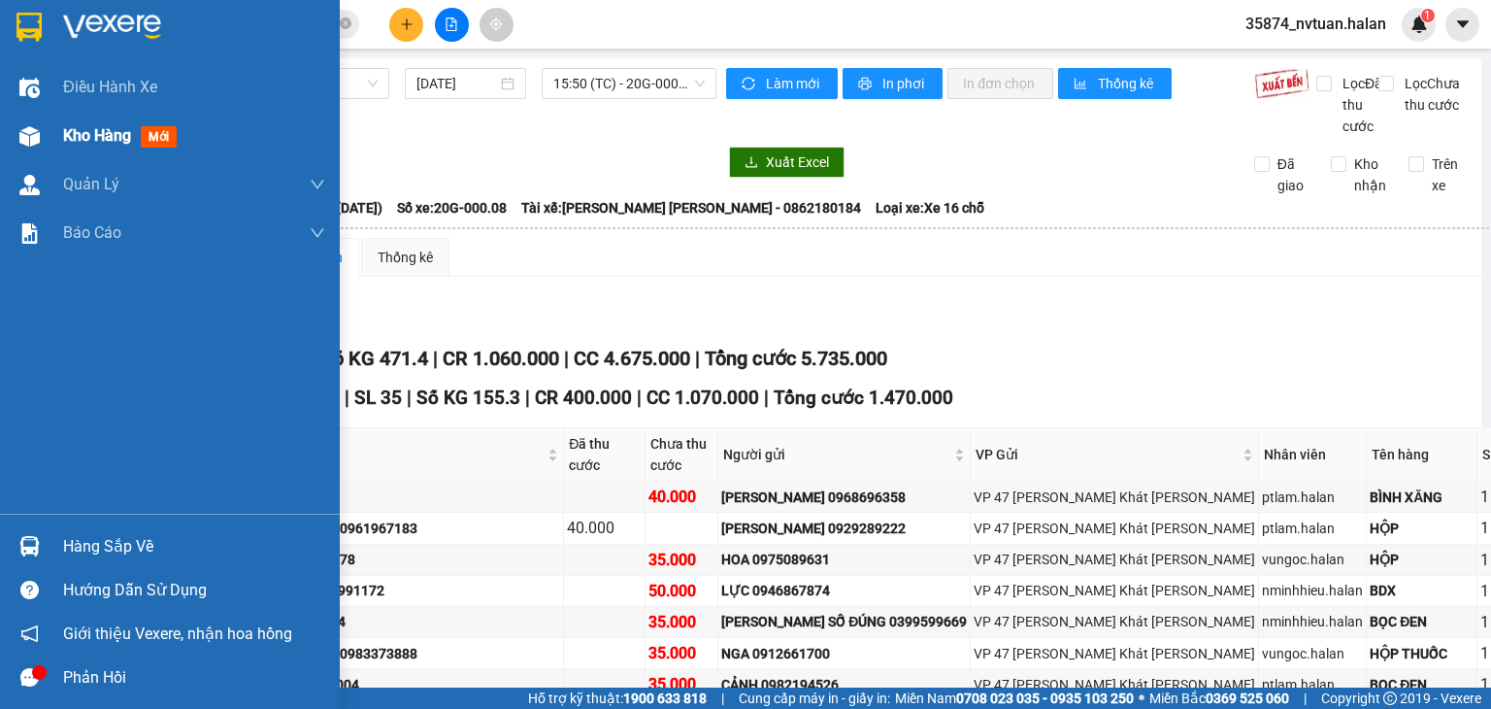
click at [80, 128] on span "Kho hàng" at bounding box center [97, 135] width 68 height 18
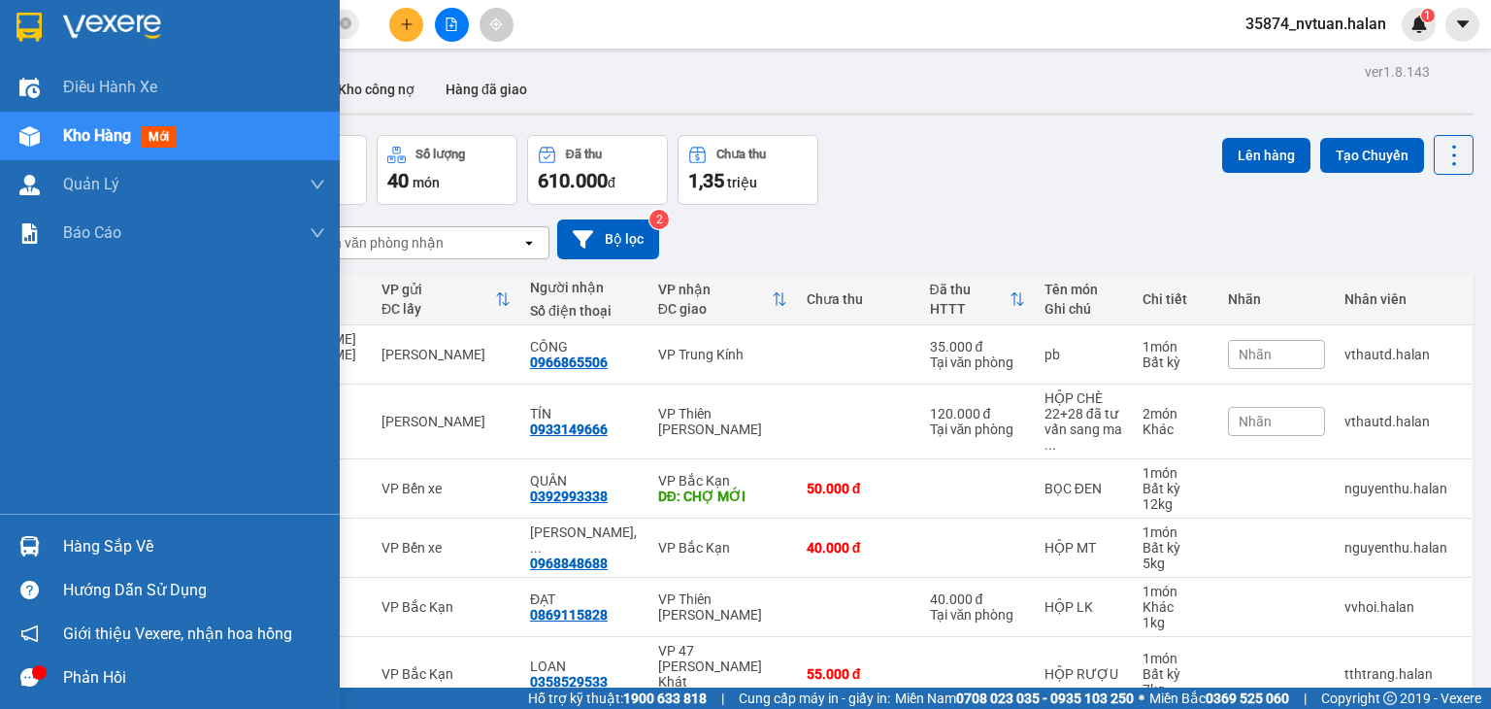
drag, startPoint x: 47, startPoint y: 552, endPoint x: 158, endPoint y: 495, distance: 125.5
click at [47, 551] on div "Hàng sắp về" at bounding box center [170, 546] width 340 height 44
click at [30, 546] on div "Điều [PERSON_NAME] xe Kho hàng mới [PERSON_NAME] [PERSON_NAME] [PERSON_NAME] lý…" at bounding box center [170, 354] width 340 height 709
click at [30, 546] on img at bounding box center [29, 546] width 20 height 20
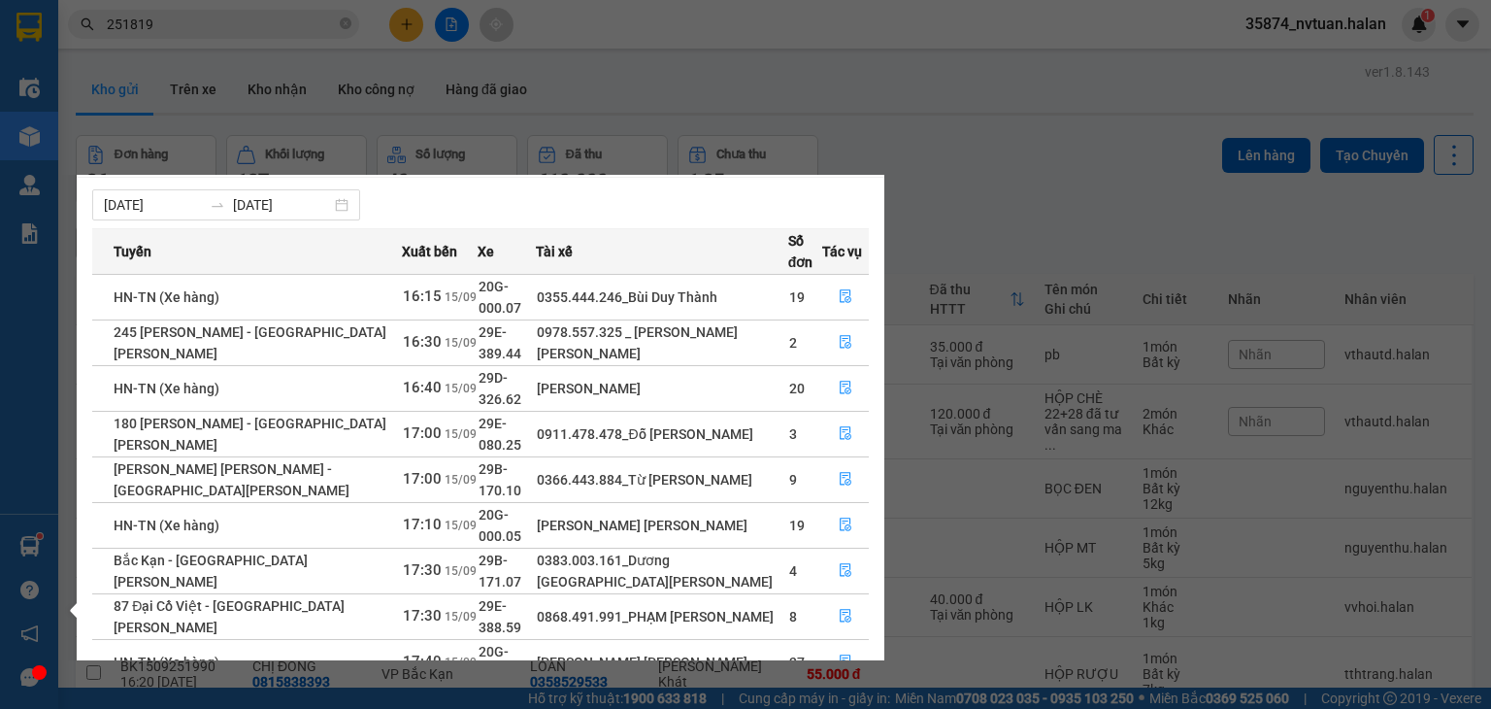
scroll to position [31, 0]
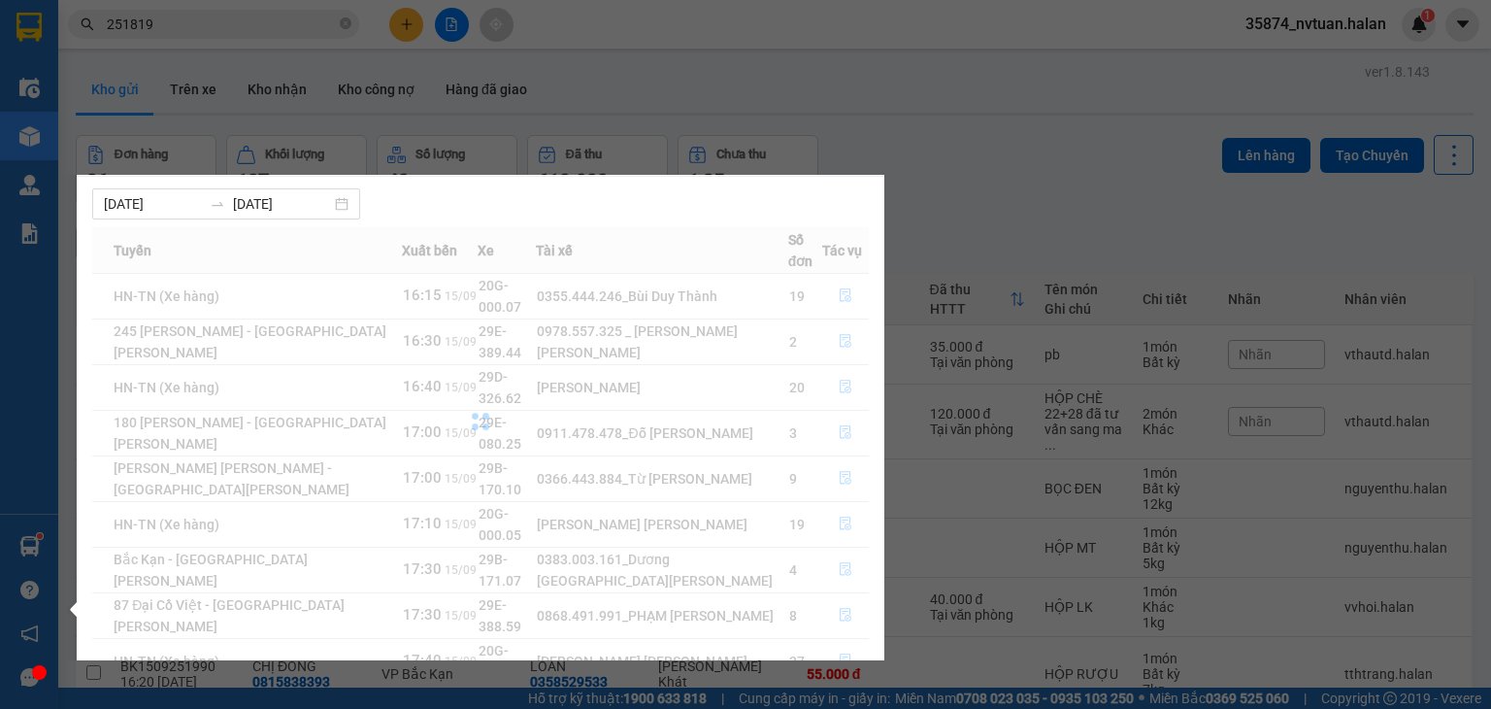
scroll to position [0, 0]
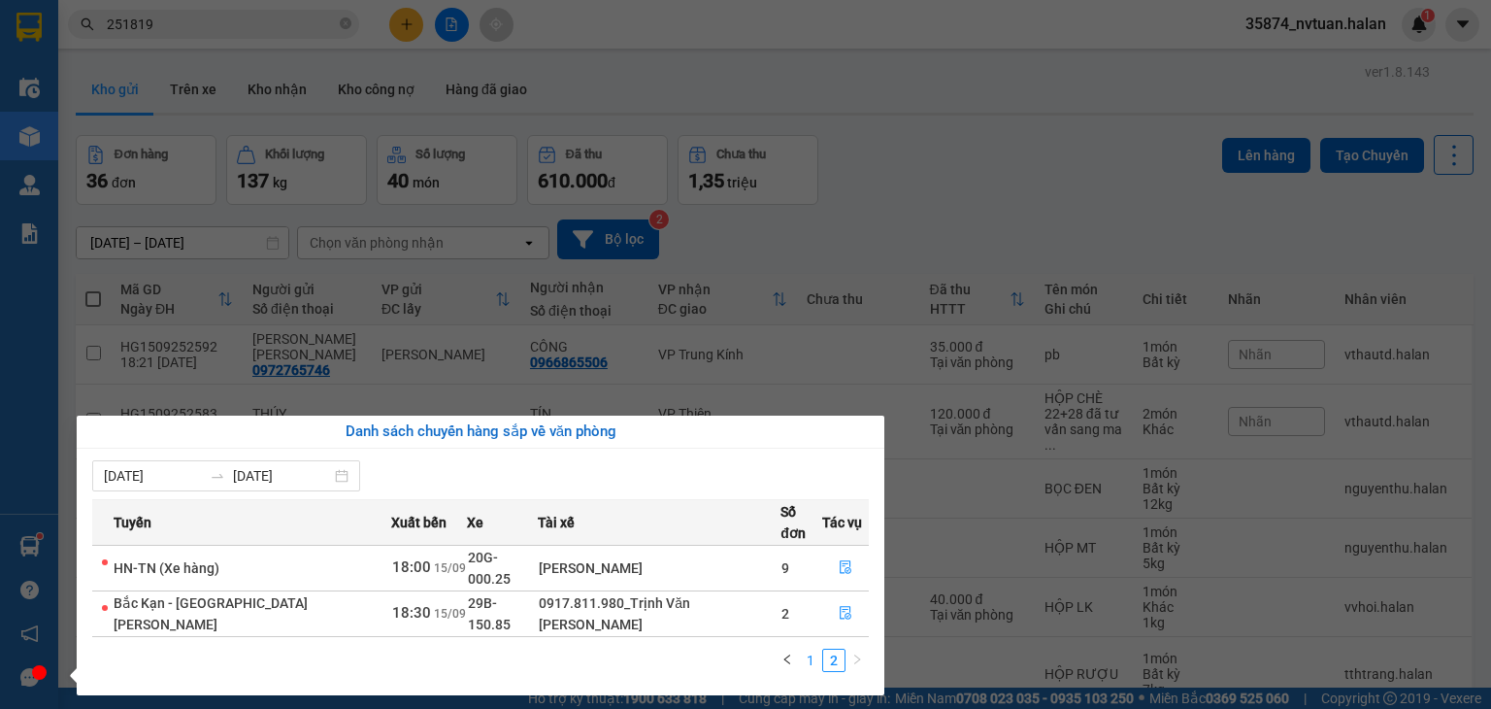
click at [813, 650] on link "1" at bounding box center [810, 660] width 21 height 21
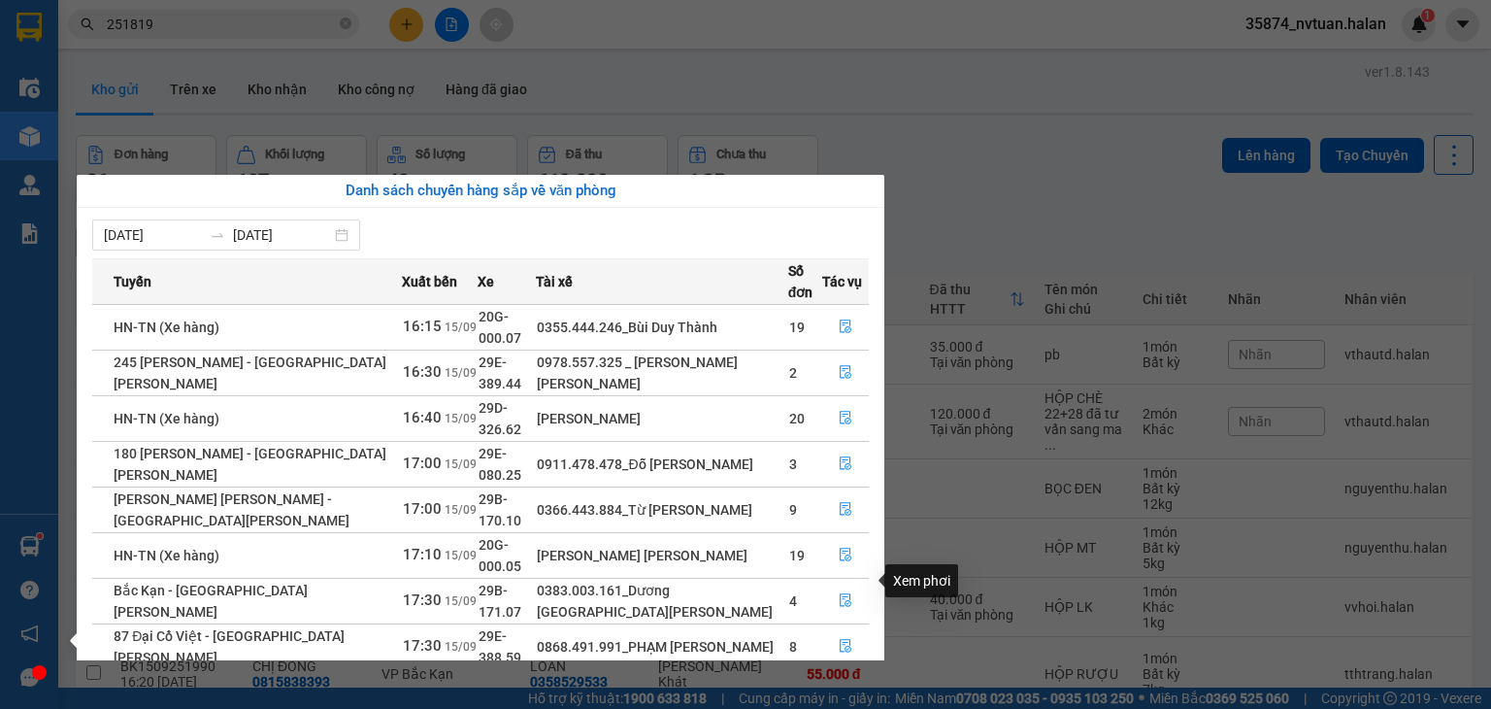
click at [840, 685] on icon "file-done" at bounding box center [846, 692] width 14 height 14
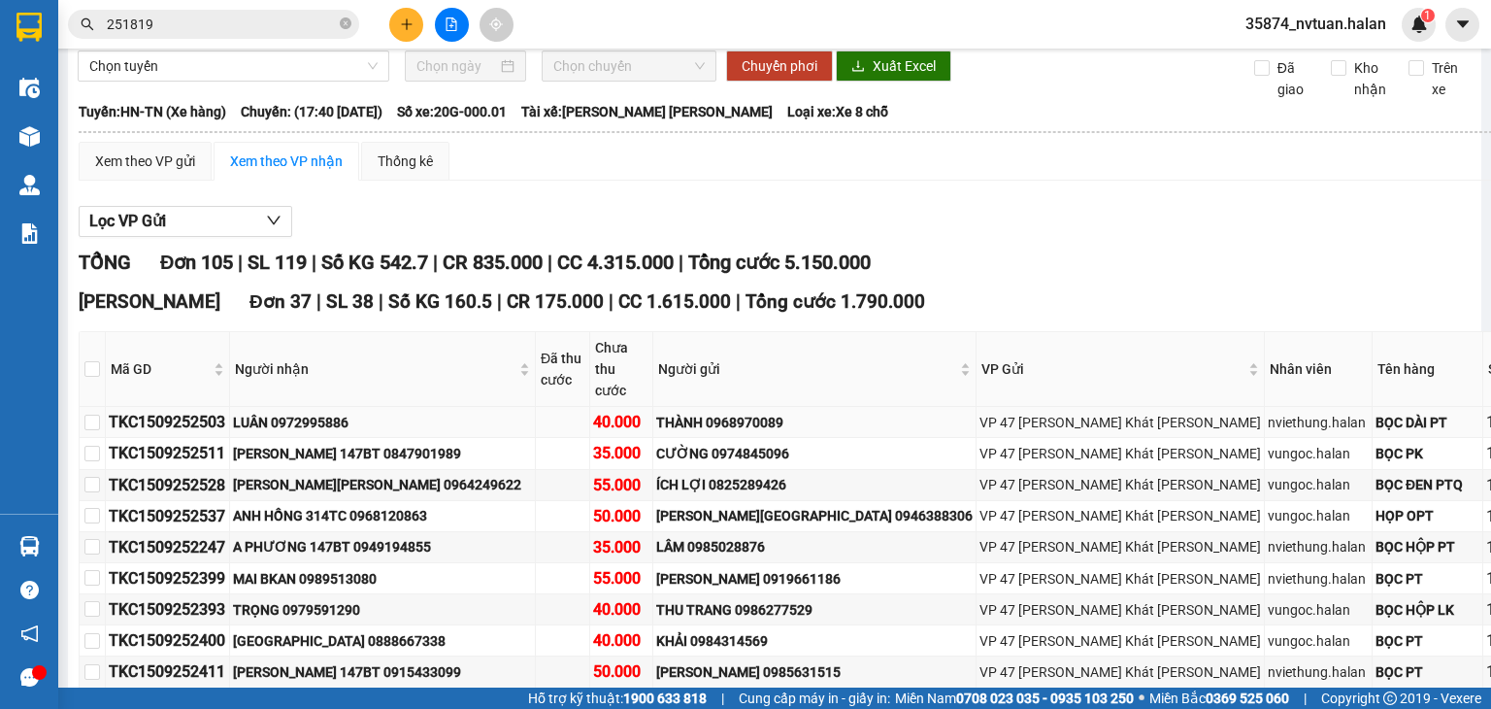
scroll to position [97, 0]
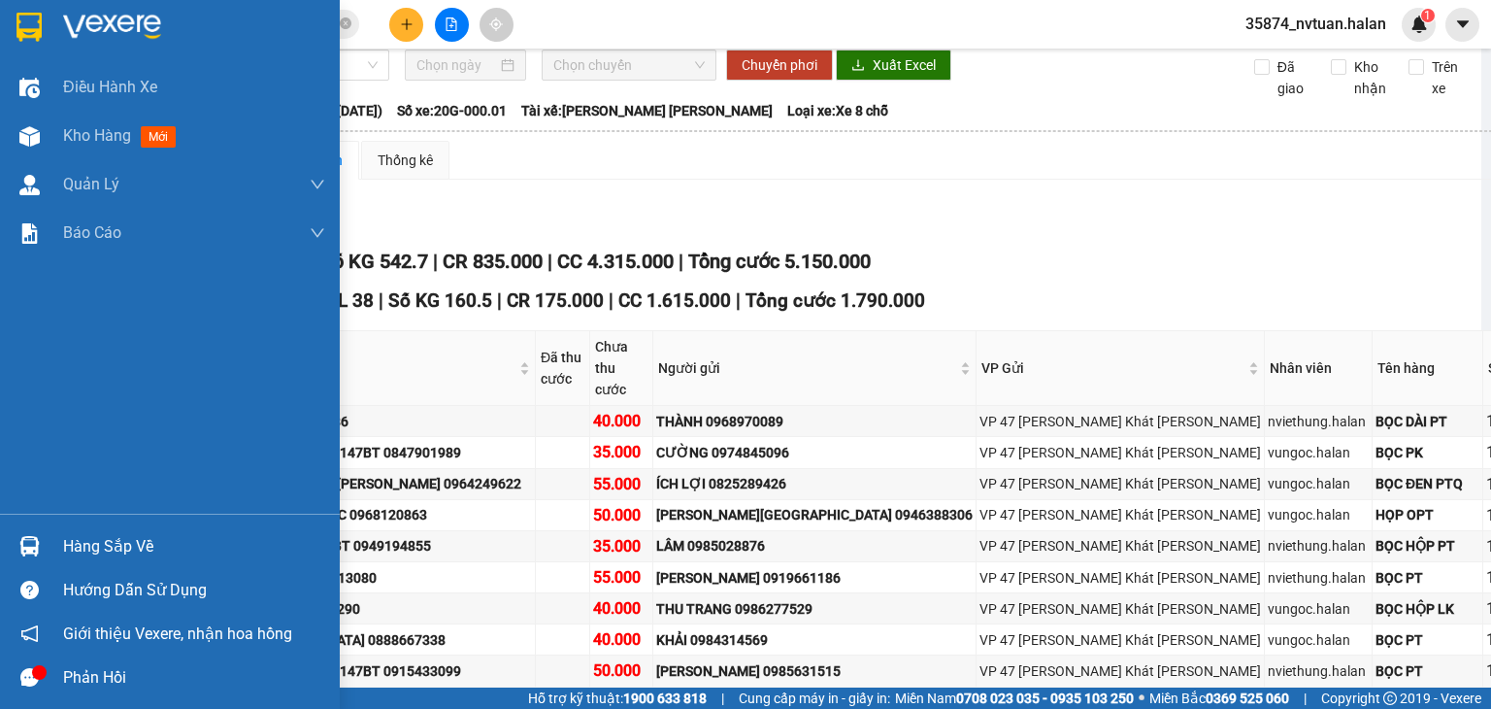
click at [105, 542] on div "Hàng sắp về" at bounding box center [194, 546] width 262 height 29
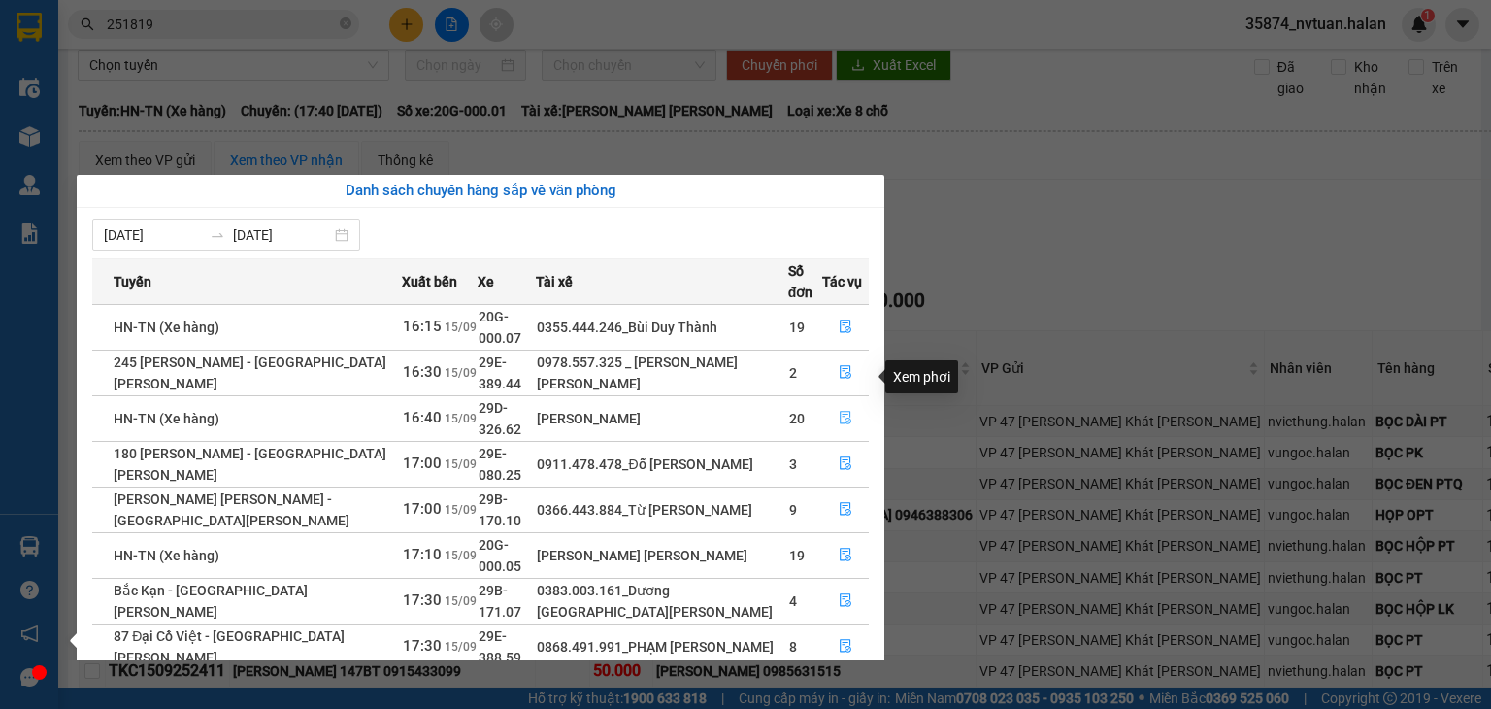
click at [839, 411] on icon "file-done" at bounding box center [846, 418] width 14 height 14
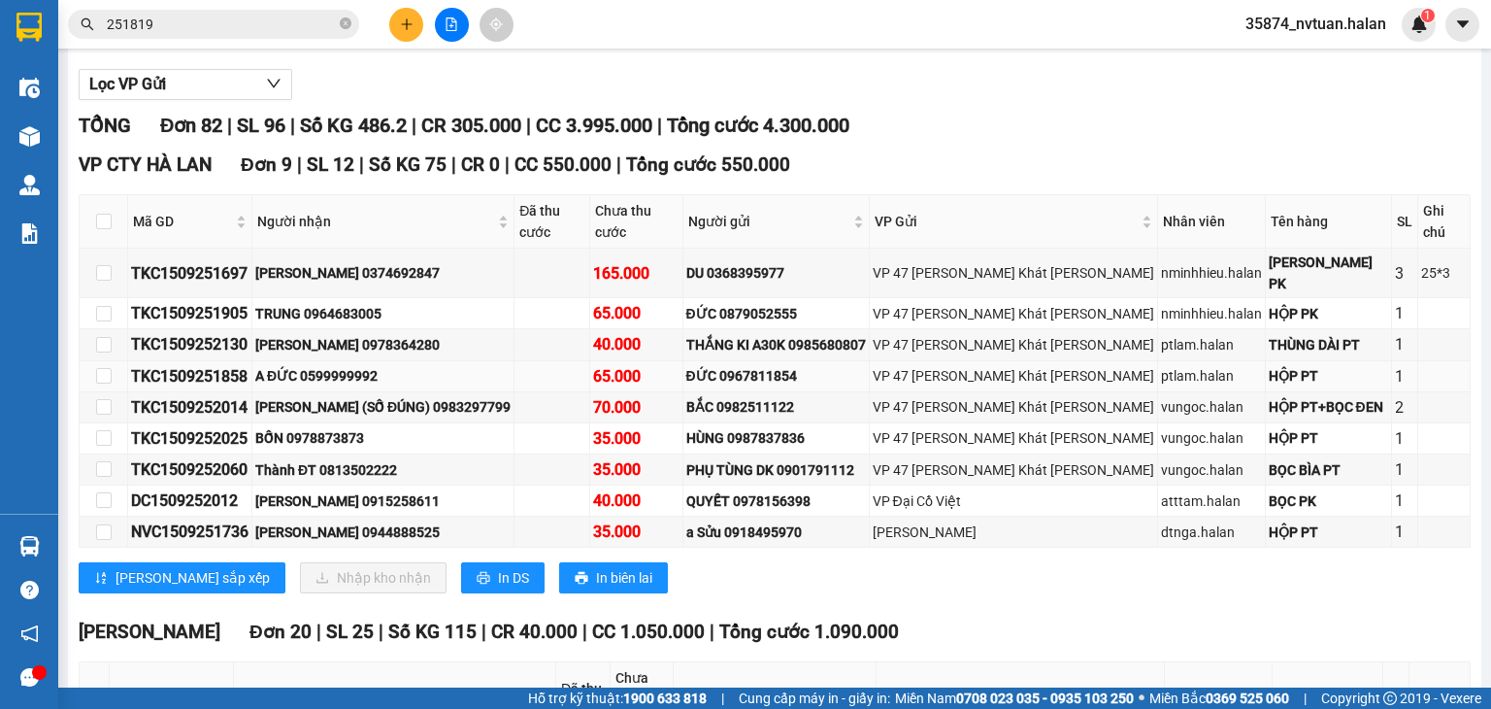
scroll to position [485, 0]
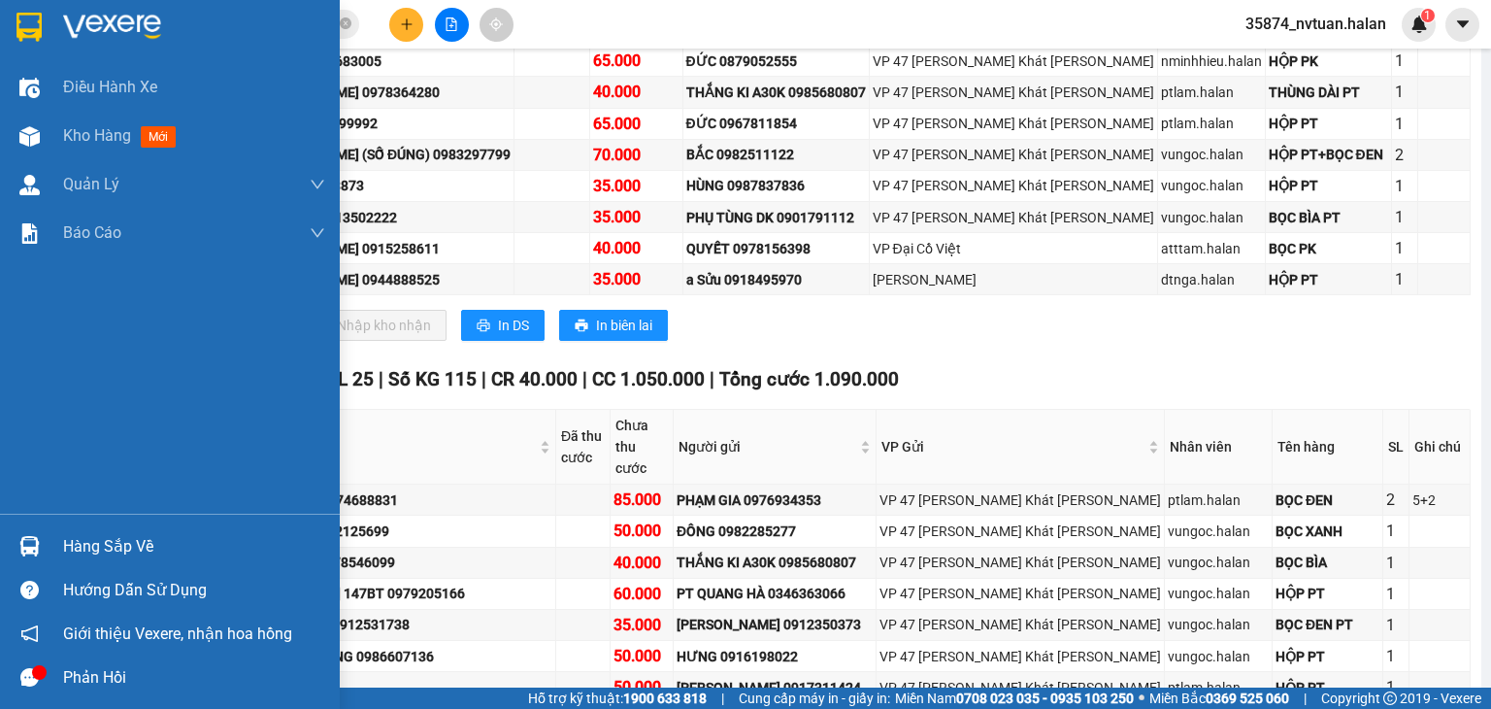
click at [89, 550] on div "Hàng sắp về" at bounding box center [194, 546] width 262 height 29
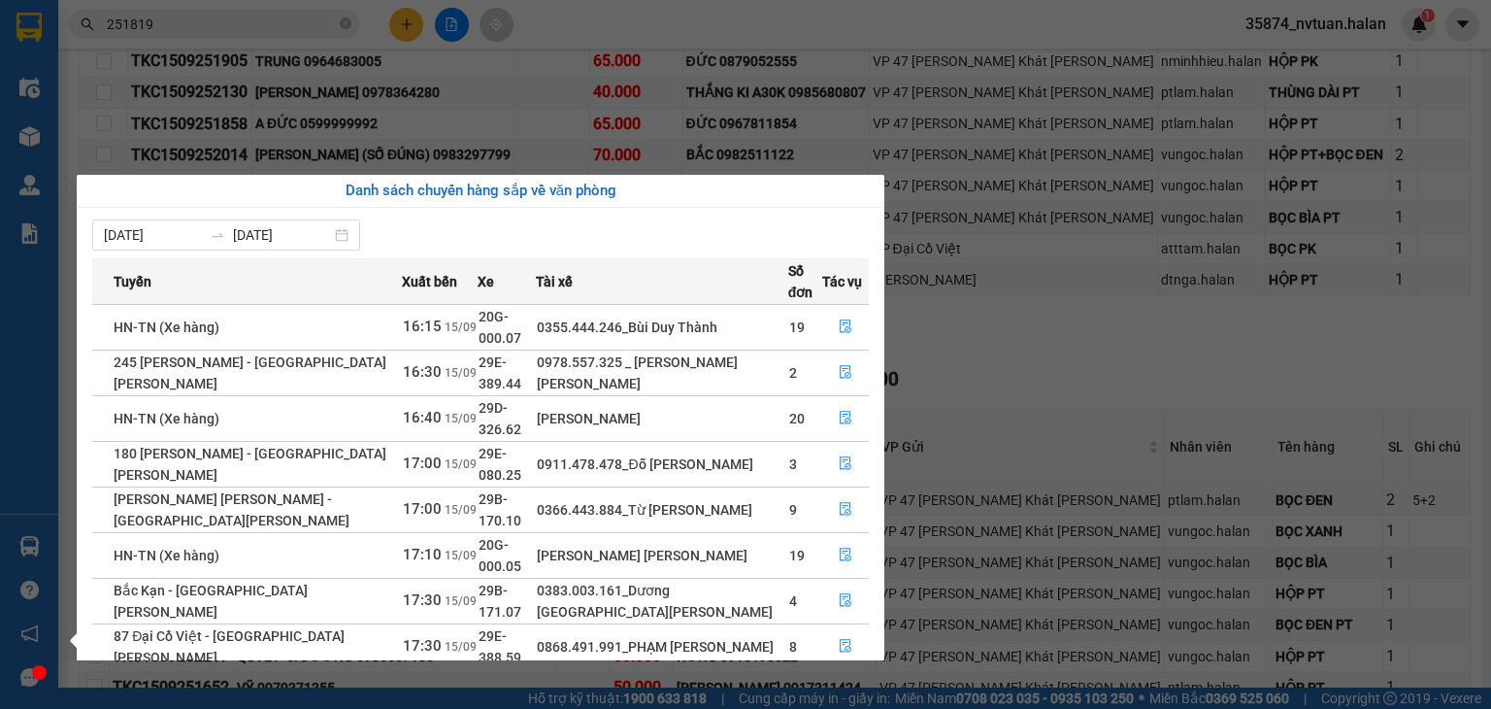
click at [545, 99] on section "Kết quả [PERSON_NAME] ( 206 ) Bộ lọc Mã ĐH Trạng thái Món hàng Thu hộ Tổng [PER…" at bounding box center [745, 354] width 1491 height 709
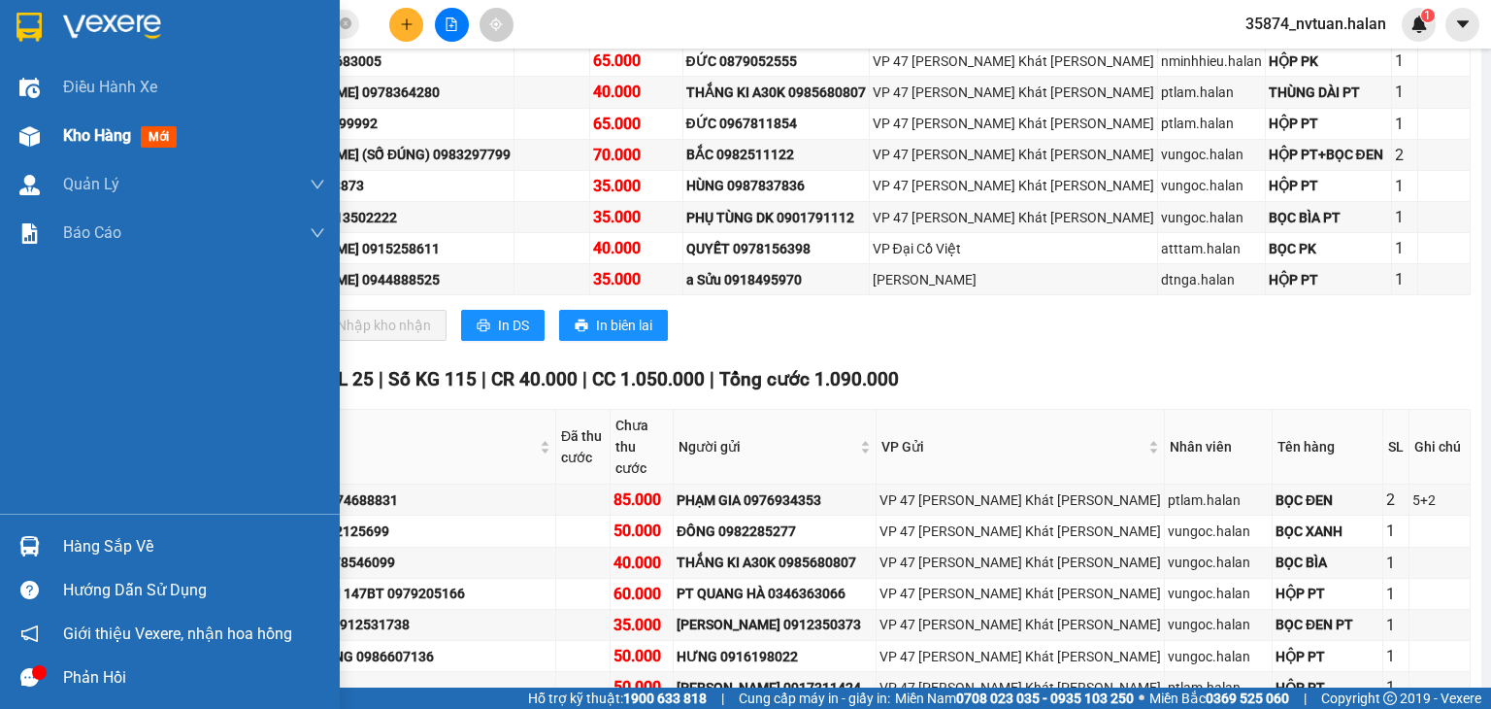
click at [67, 142] on span "Kho hàng" at bounding box center [97, 135] width 68 height 18
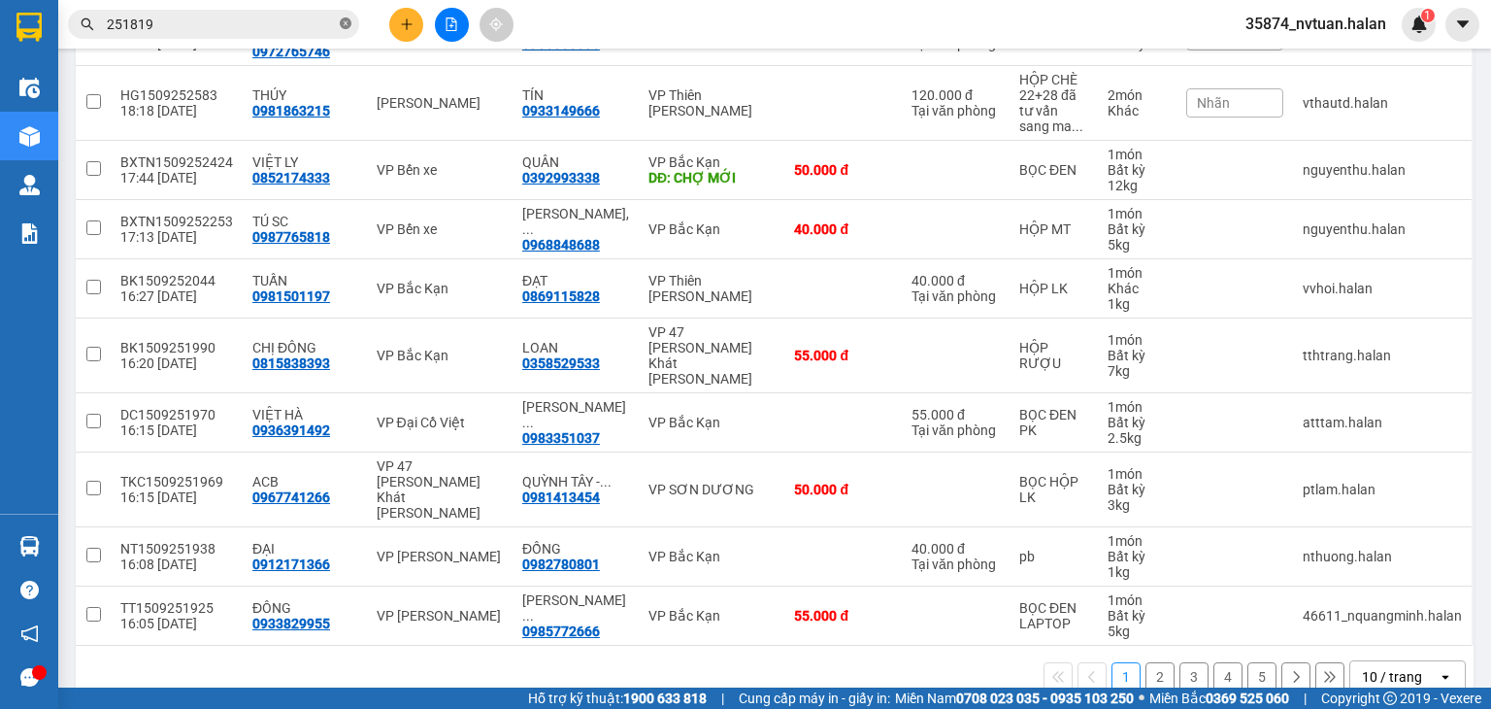
scroll to position [322, 0]
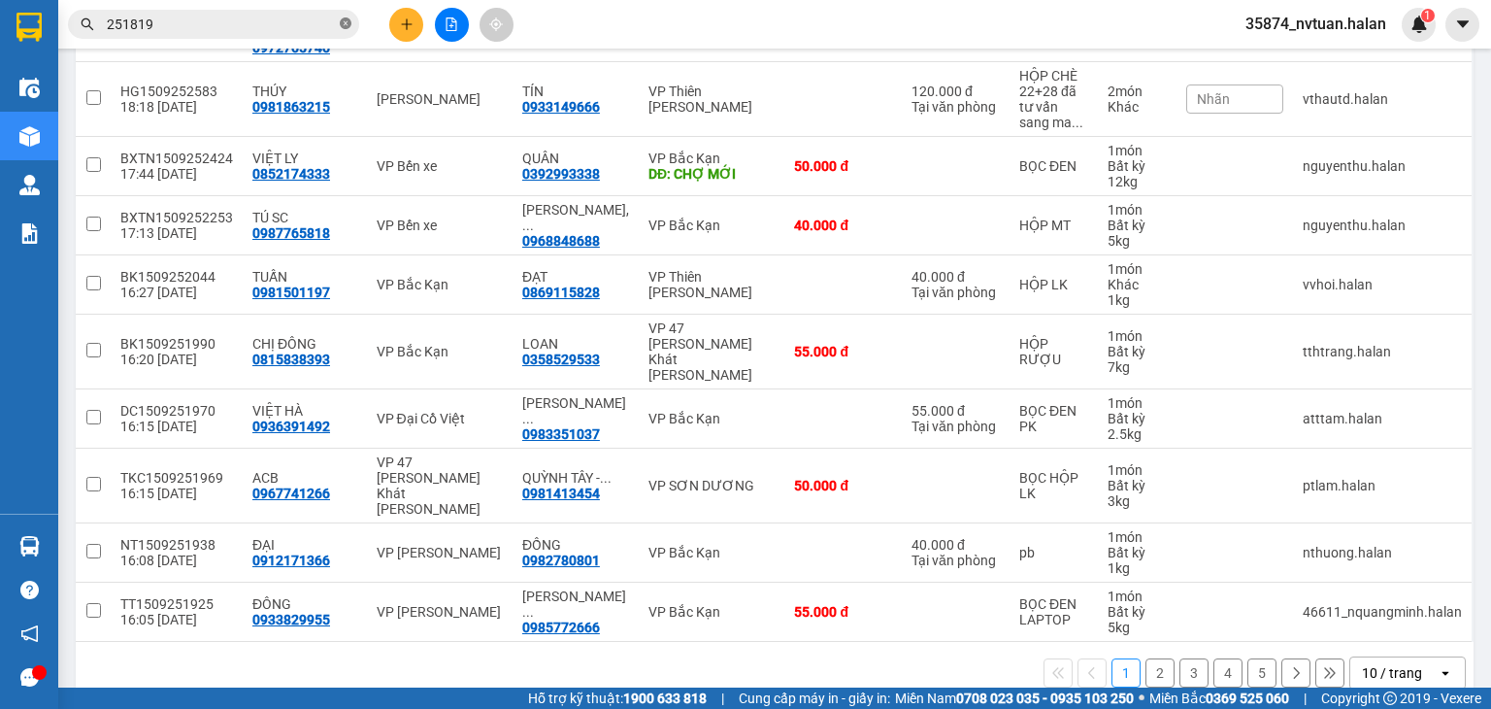
click at [350, 25] on icon "close-circle" at bounding box center [346, 23] width 12 height 12
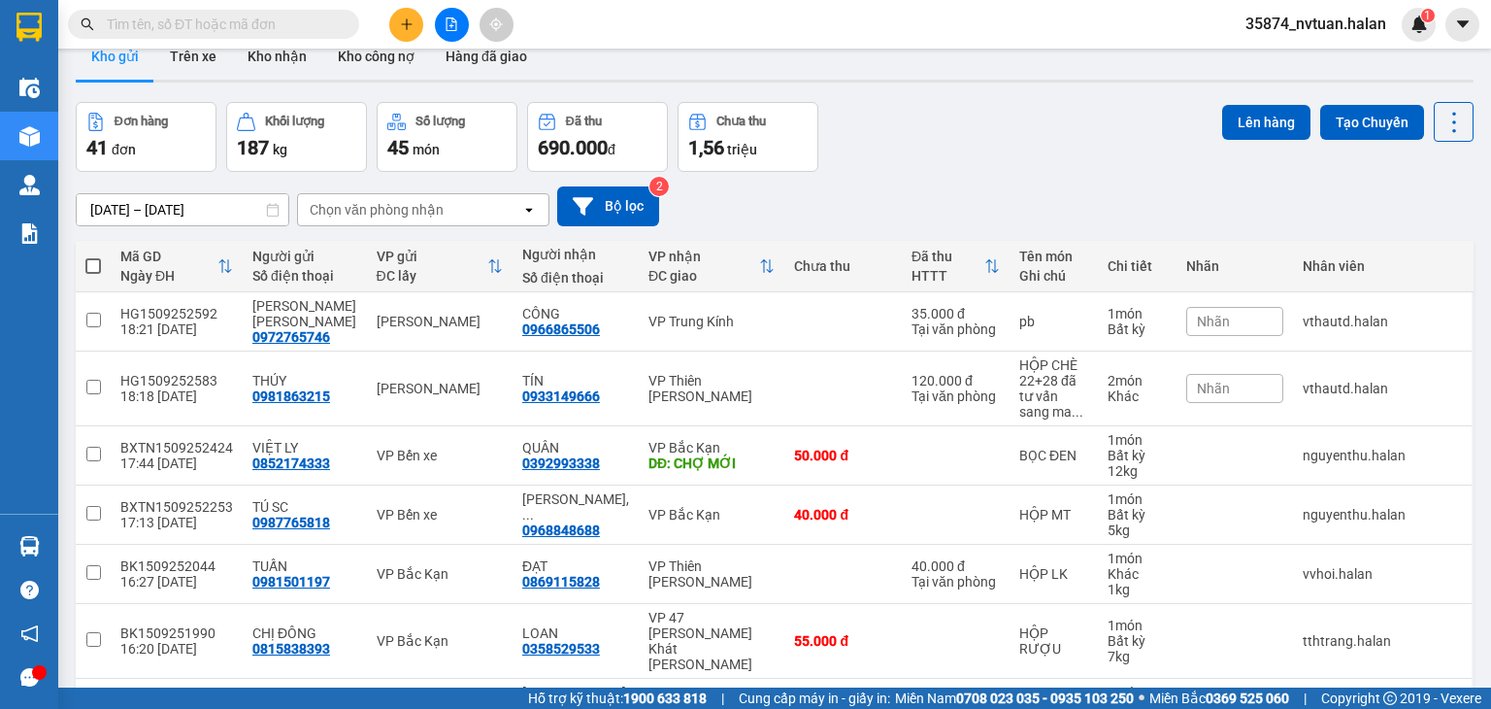
scroll to position [31, 0]
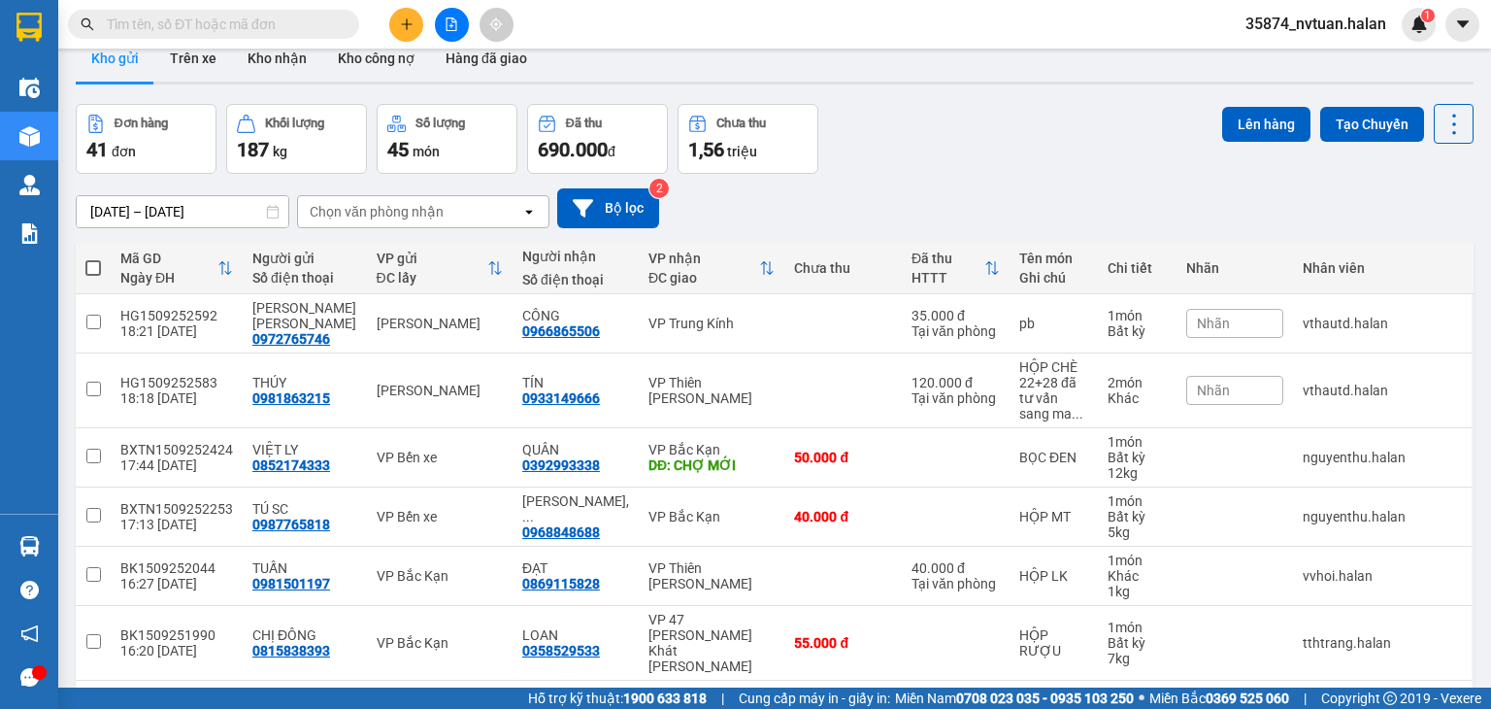
click at [391, 211] on div "Chọn văn phòng nhận" at bounding box center [377, 211] width 134 height 19
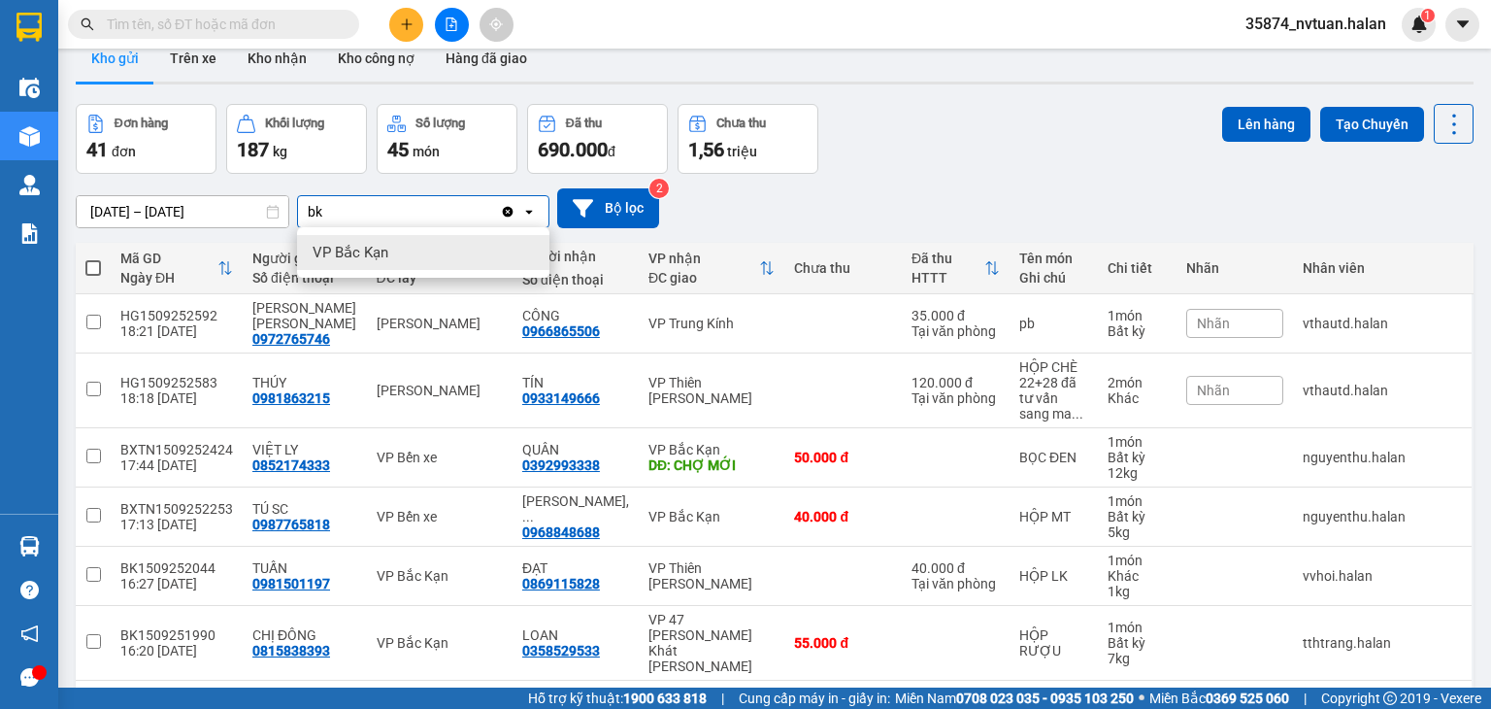
type input "bk"
click at [397, 246] on div "VP Bắc Kạn" at bounding box center [423, 252] width 252 height 35
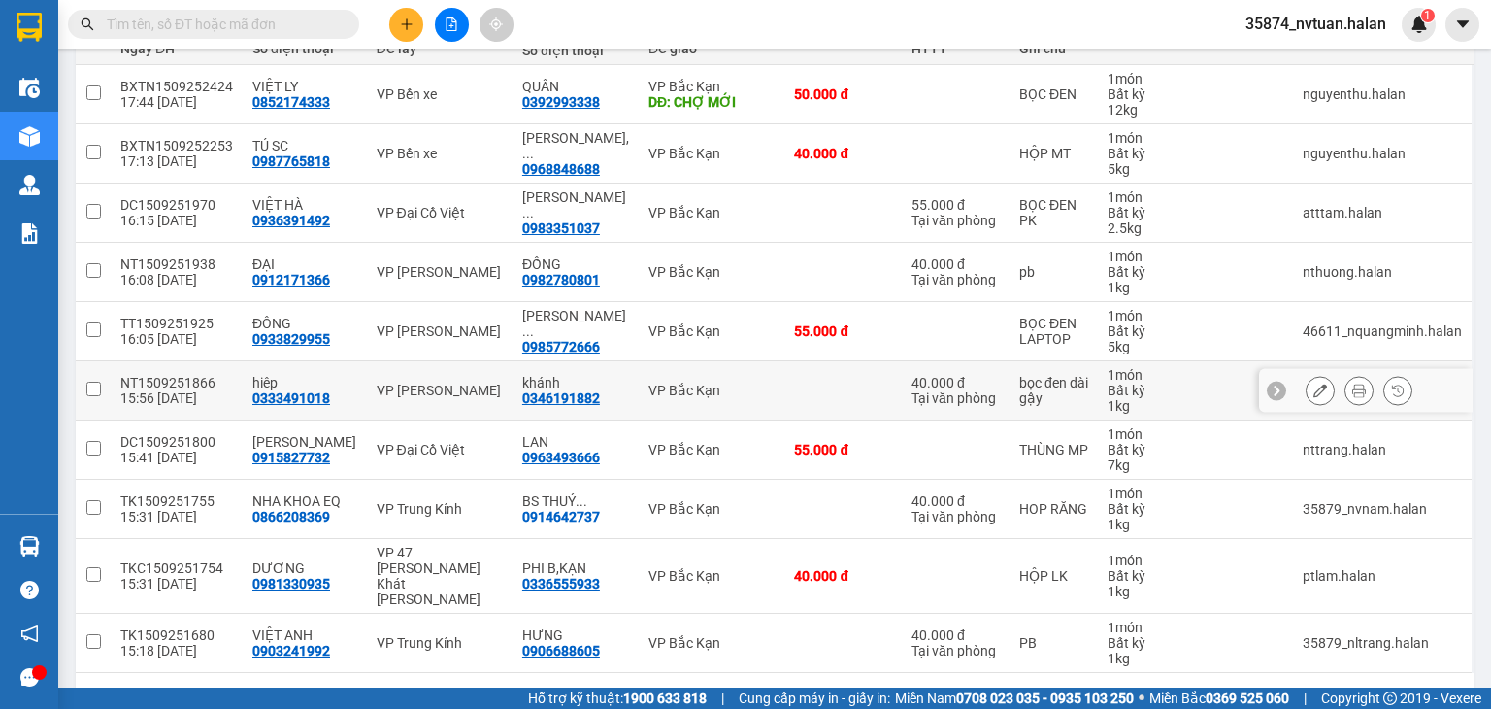
scroll to position [307, 0]
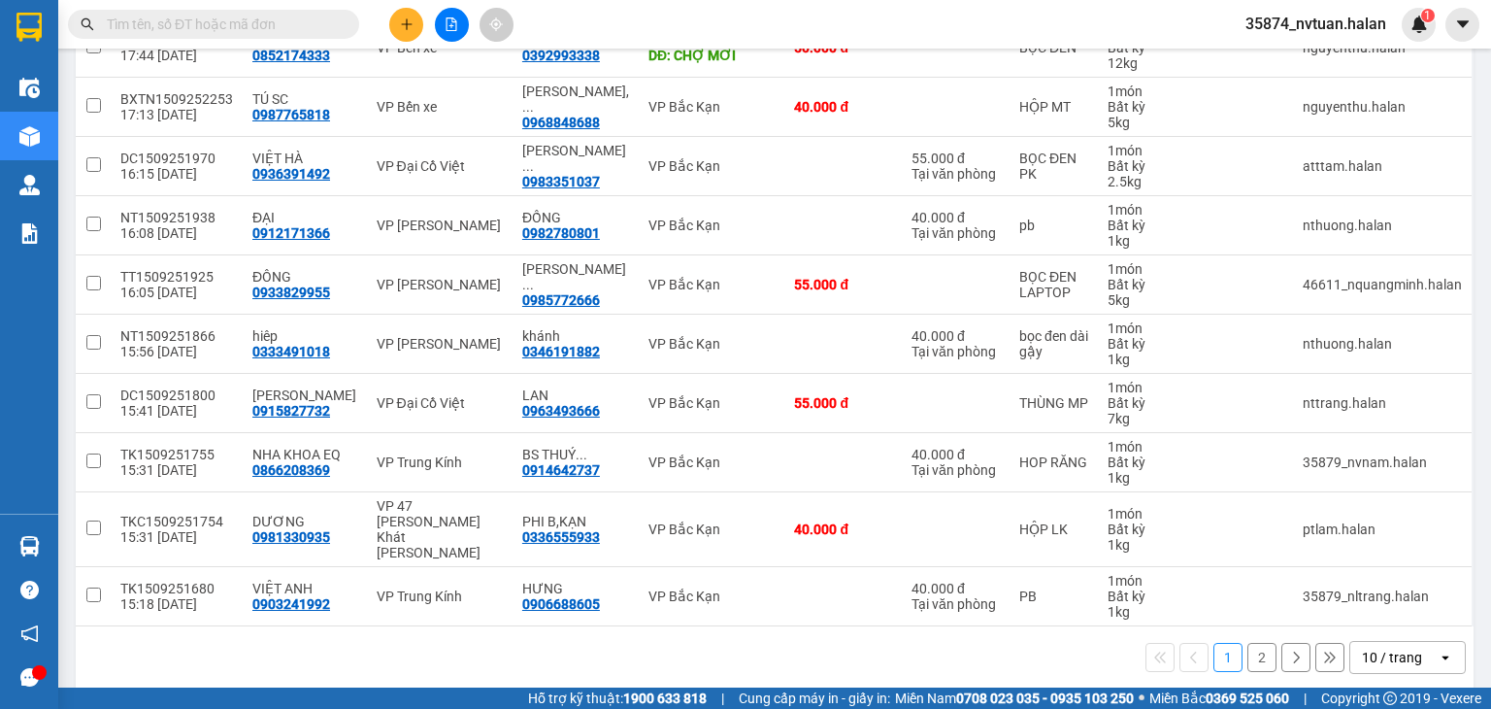
click at [1363, 648] on div "10 / trang" at bounding box center [1392, 657] width 60 height 19
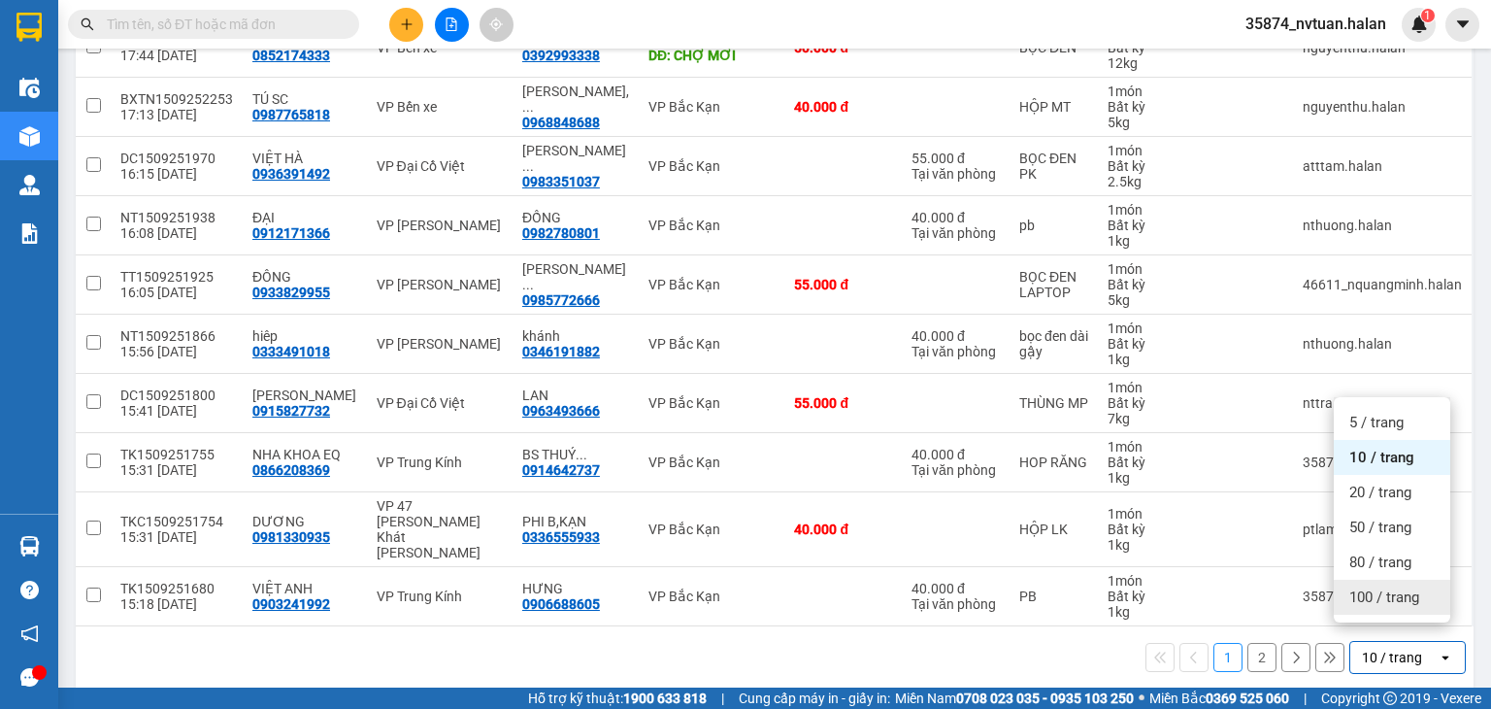
click at [1375, 599] on span "100 / trang" at bounding box center [1385, 596] width 70 height 19
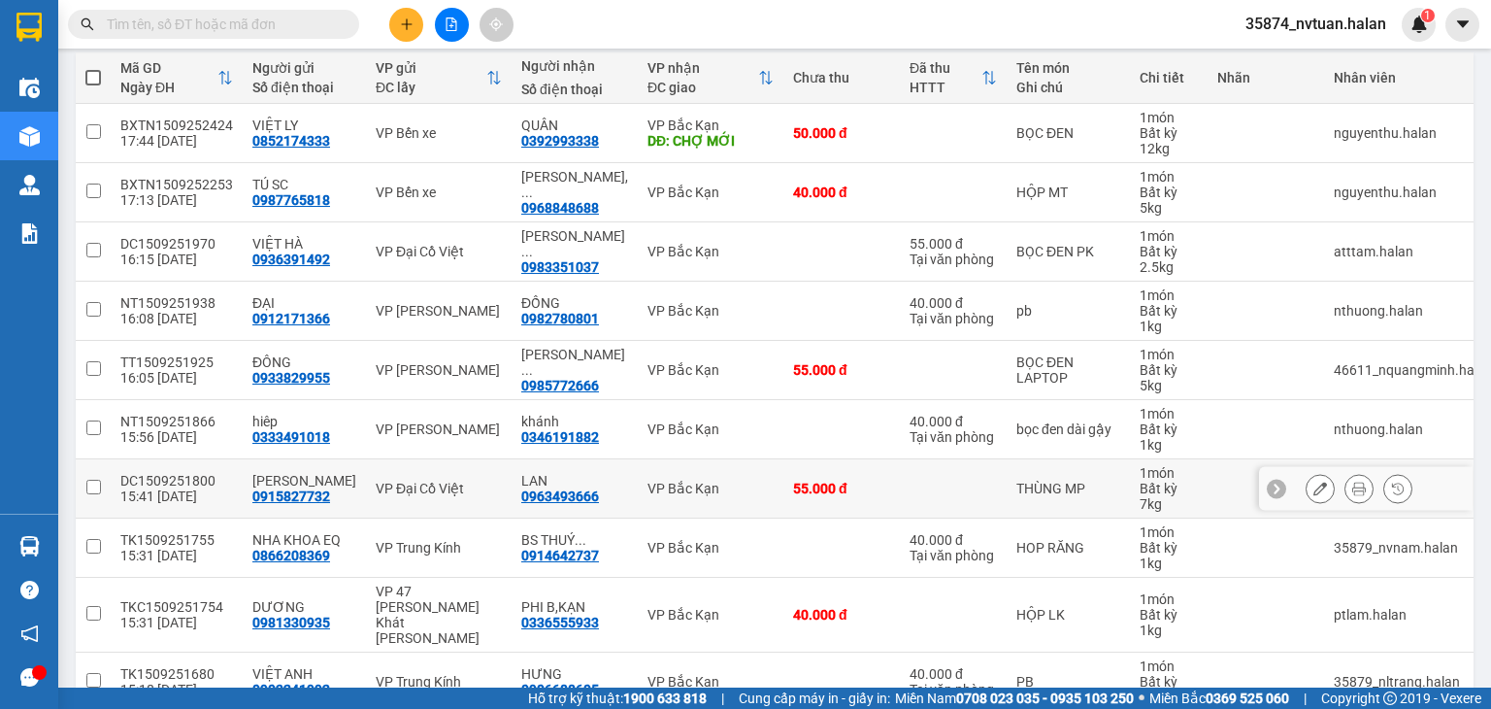
scroll to position [0, 0]
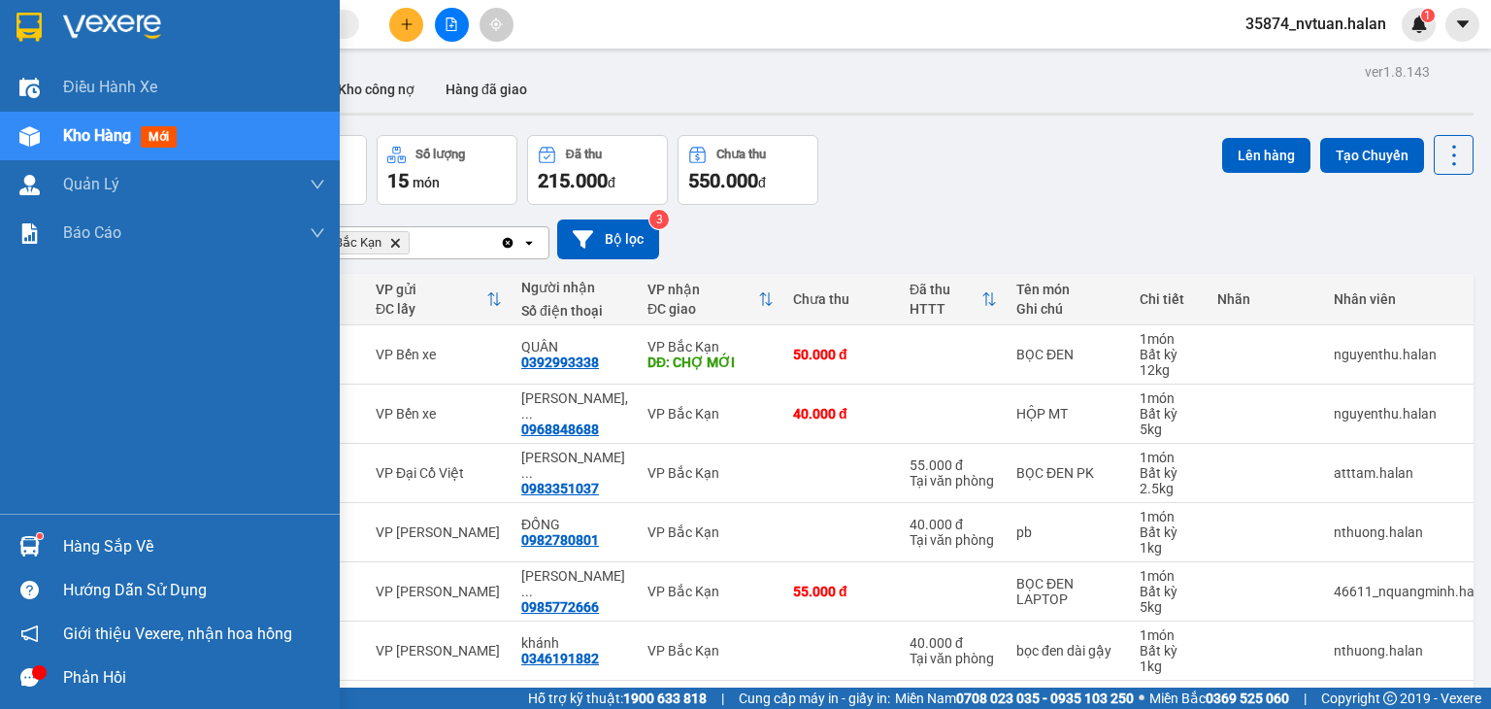
click at [114, 549] on div "Hàng sắp về" at bounding box center [194, 546] width 262 height 29
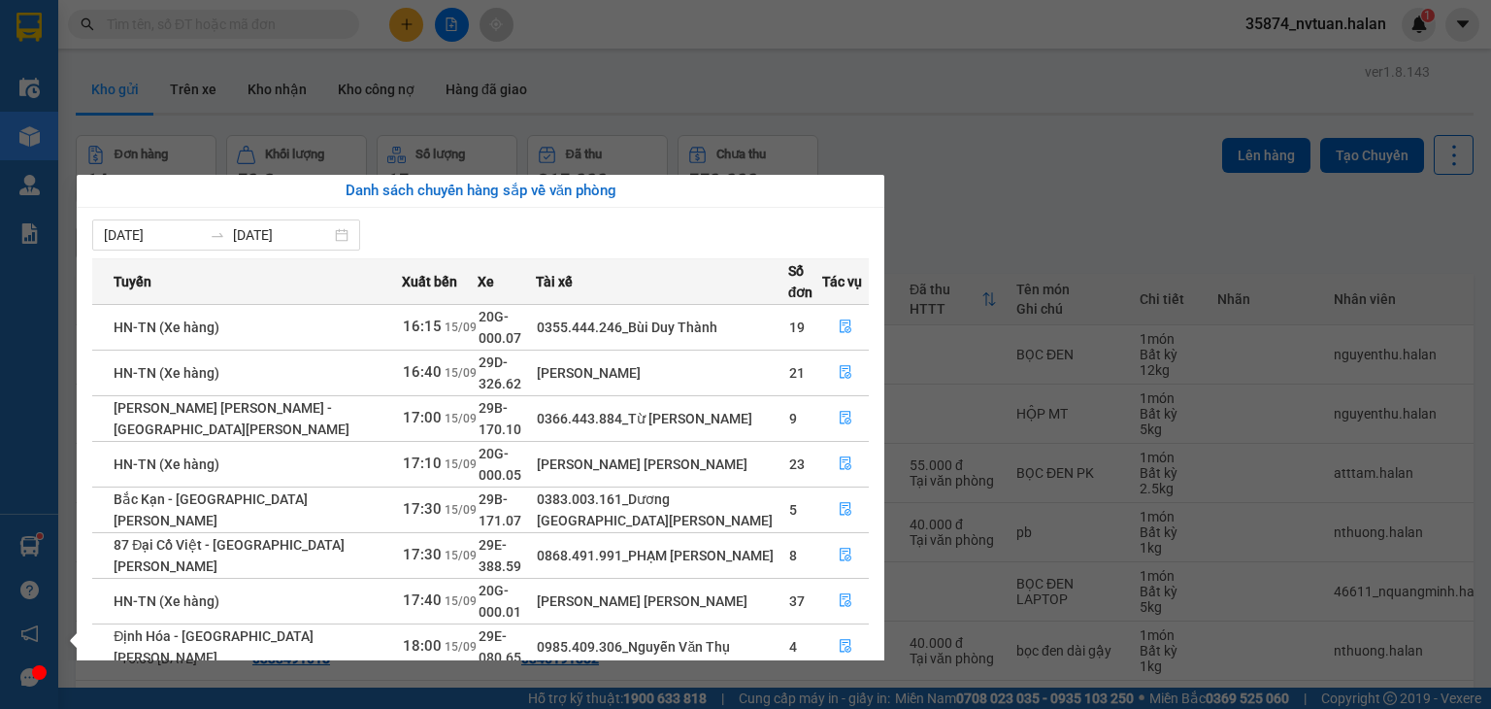
click at [23, 546] on div "Điều [PERSON_NAME] xe Kho hàng mới [PERSON_NAME] [PERSON_NAME] [PERSON_NAME] lý…" at bounding box center [29, 354] width 58 height 709
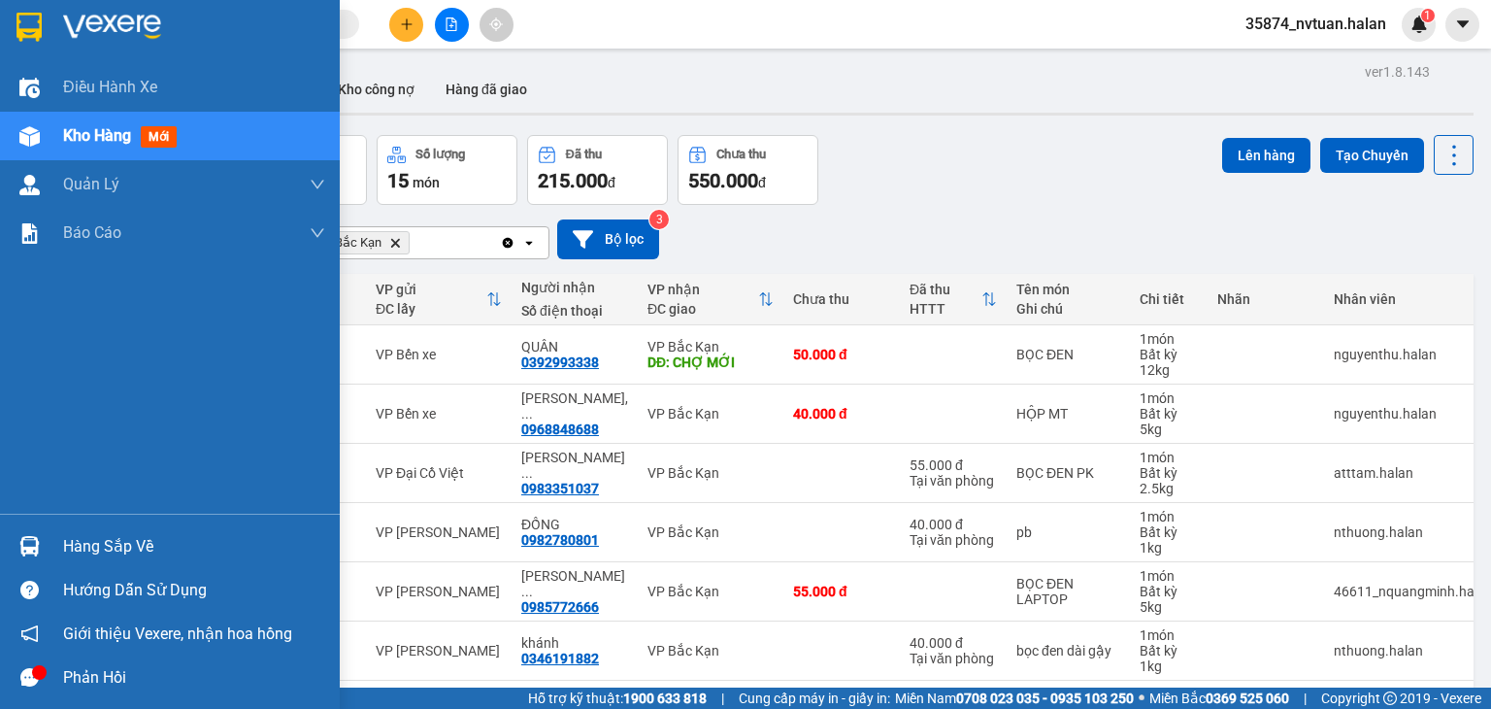
click at [23, 546] on img at bounding box center [29, 546] width 20 height 20
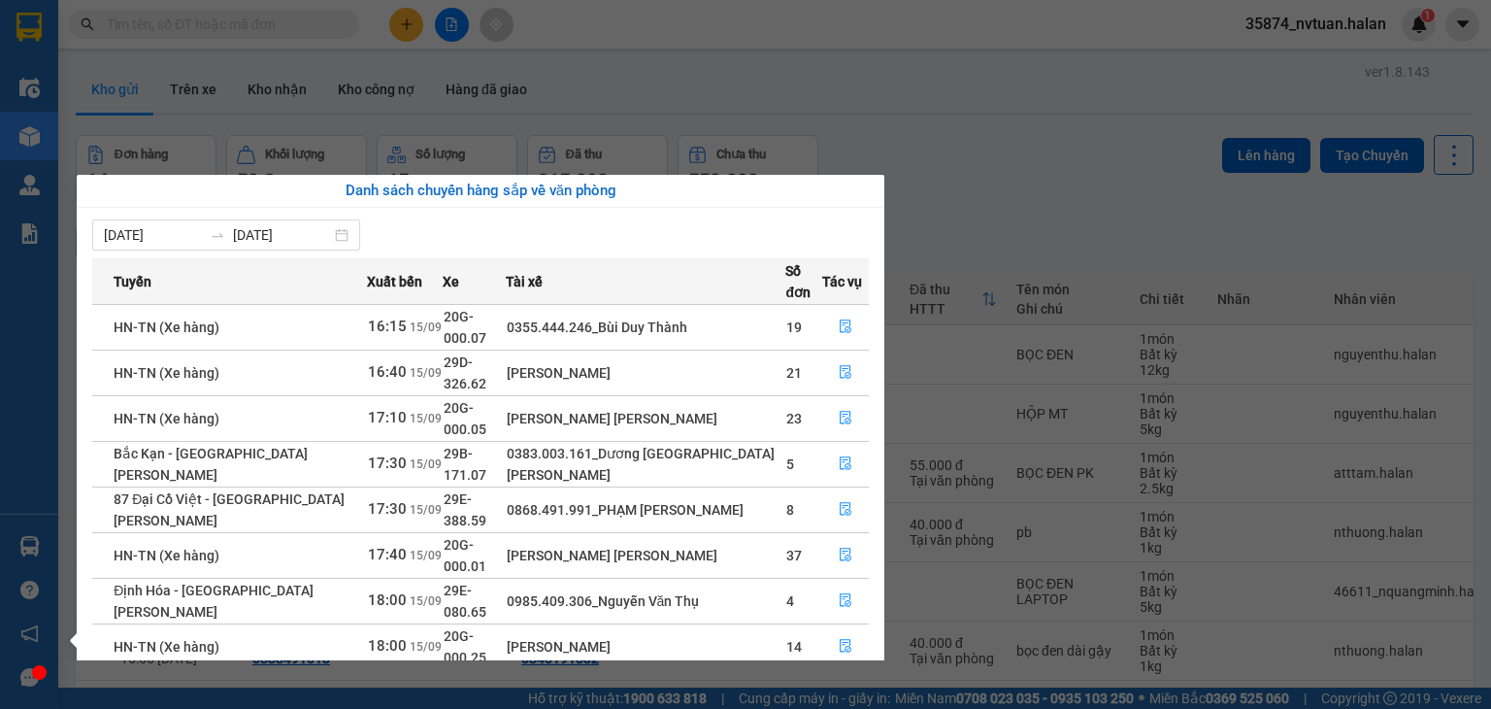
click at [29, 555] on div "Điều [PERSON_NAME] xe Kho hàng mới [PERSON_NAME] [PERSON_NAME] [PERSON_NAME] lý…" at bounding box center [29, 354] width 58 height 709
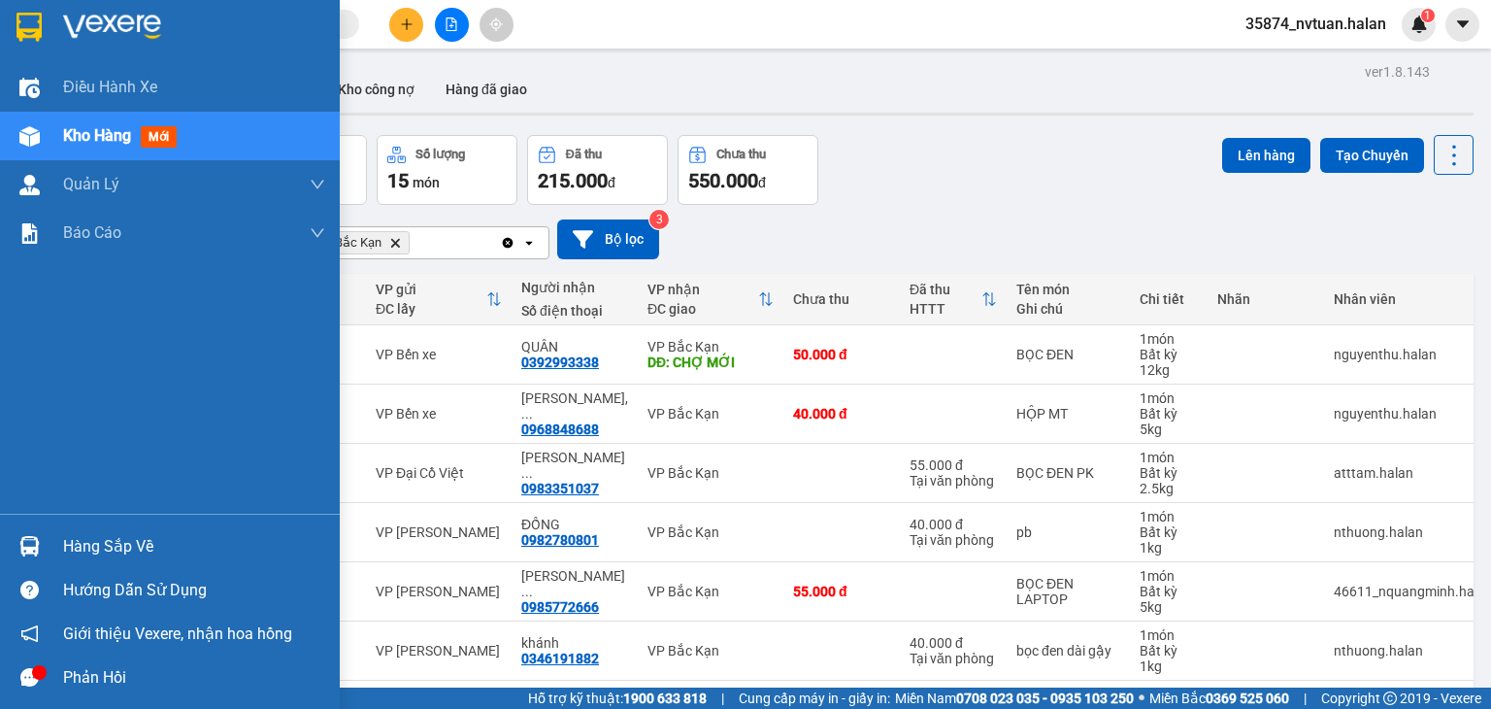
click at [29, 555] on img at bounding box center [29, 546] width 20 height 20
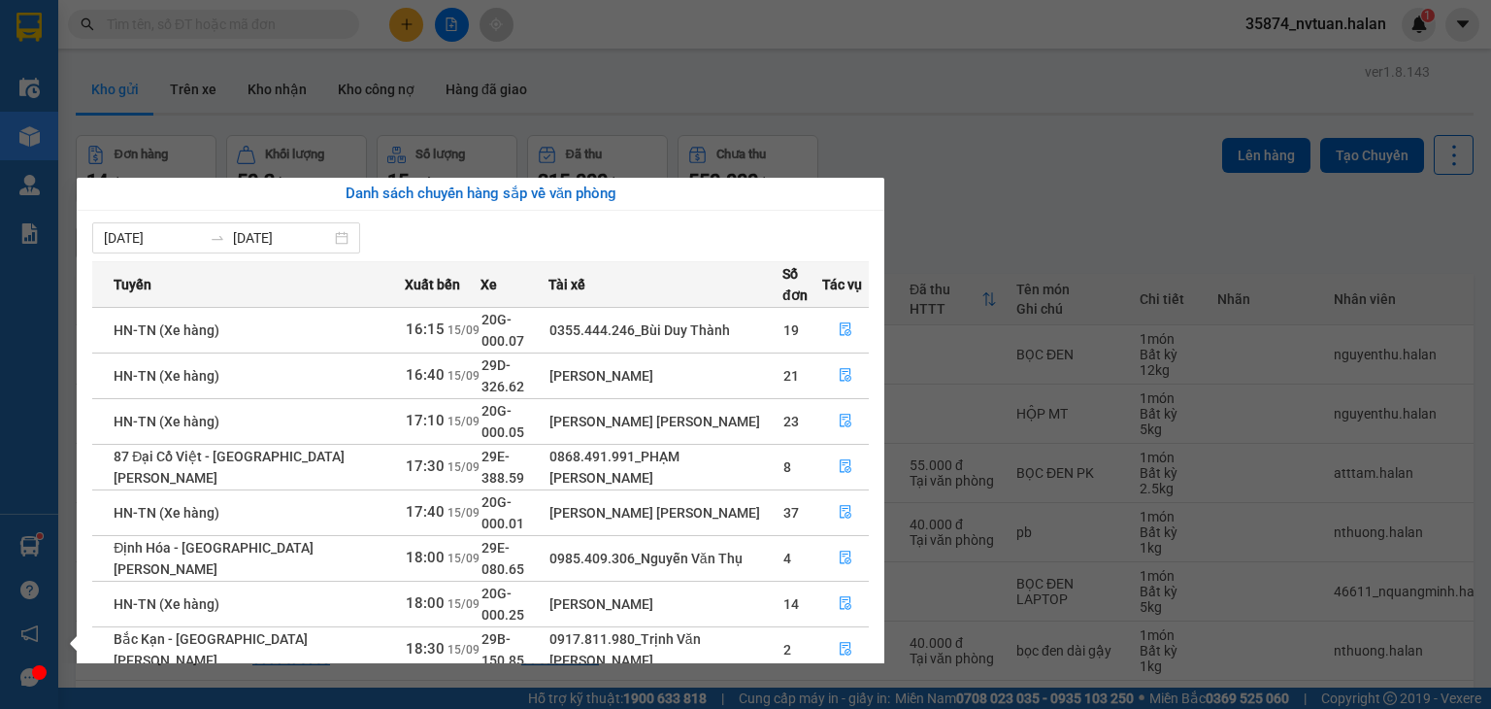
click at [30, 545] on div "Điều [PERSON_NAME] xe Kho hàng mới [PERSON_NAME] [PERSON_NAME] [PERSON_NAME] lý…" at bounding box center [29, 354] width 58 height 709
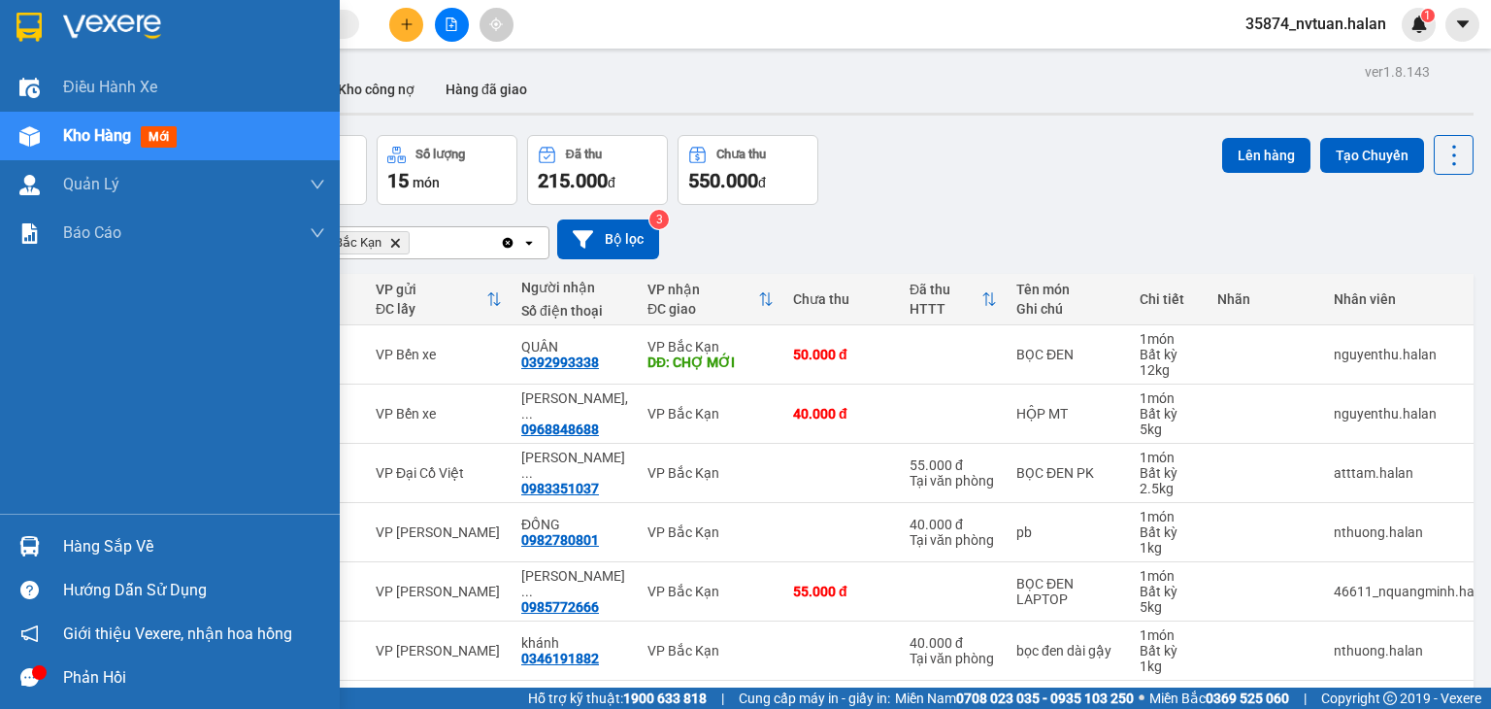
click at [30, 545] on img at bounding box center [29, 546] width 20 height 20
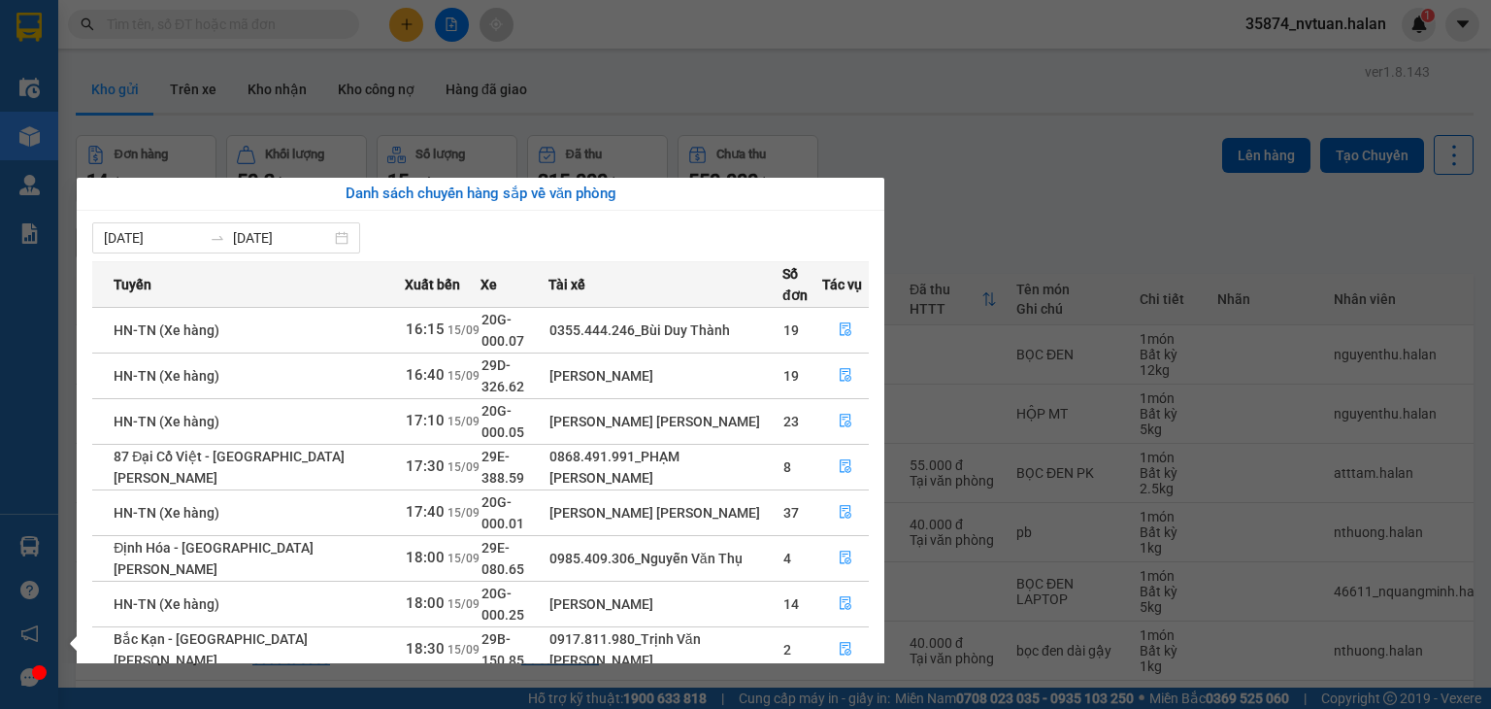
drag, startPoint x: 988, startPoint y: 170, endPoint x: 999, endPoint y: 170, distance: 10.7
click at [998, 170] on section "Kết quả [PERSON_NAME] ( 206 ) Bộ lọc Mã ĐH Trạng thái Món hàng Thu hộ Tổng [PER…" at bounding box center [745, 354] width 1491 height 709
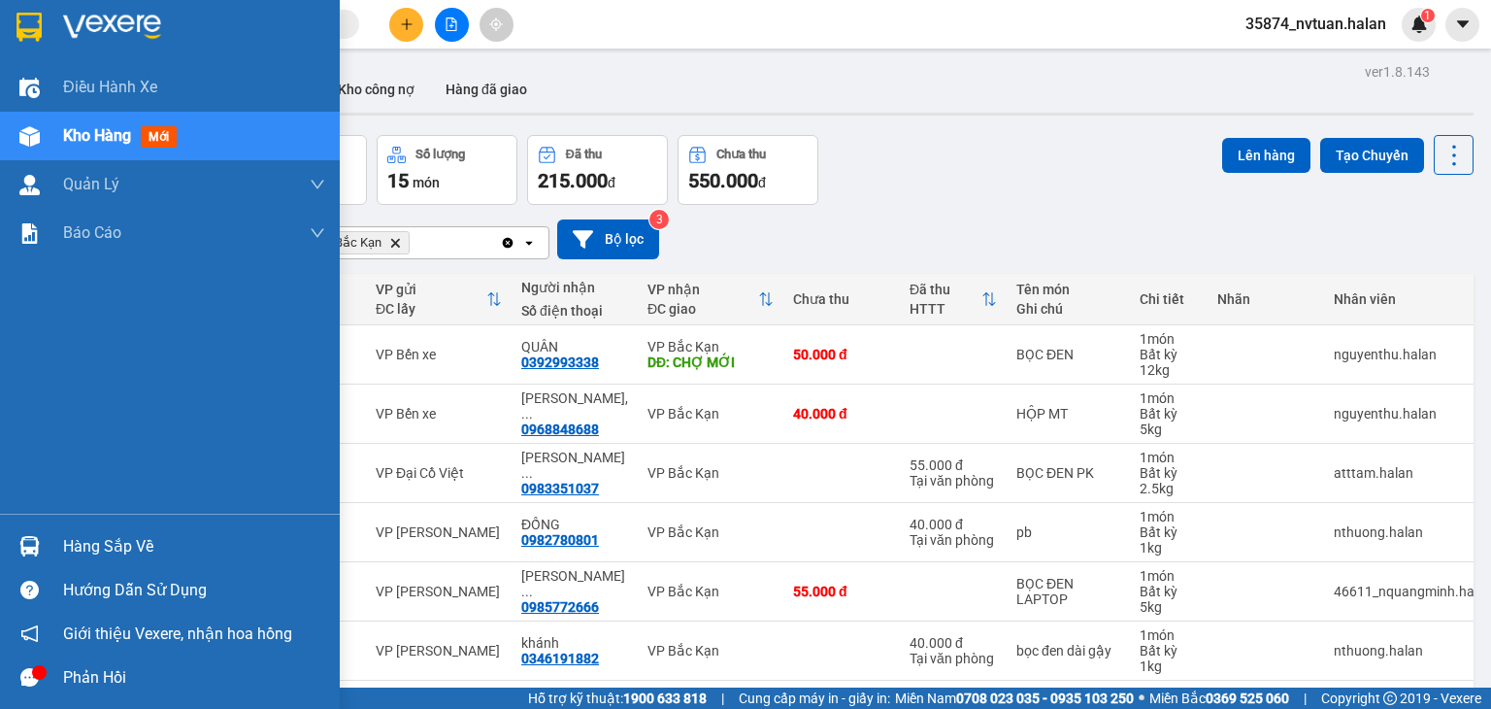
click at [95, 542] on div "Hàng sắp về" at bounding box center [194, 546] width 262 height 29
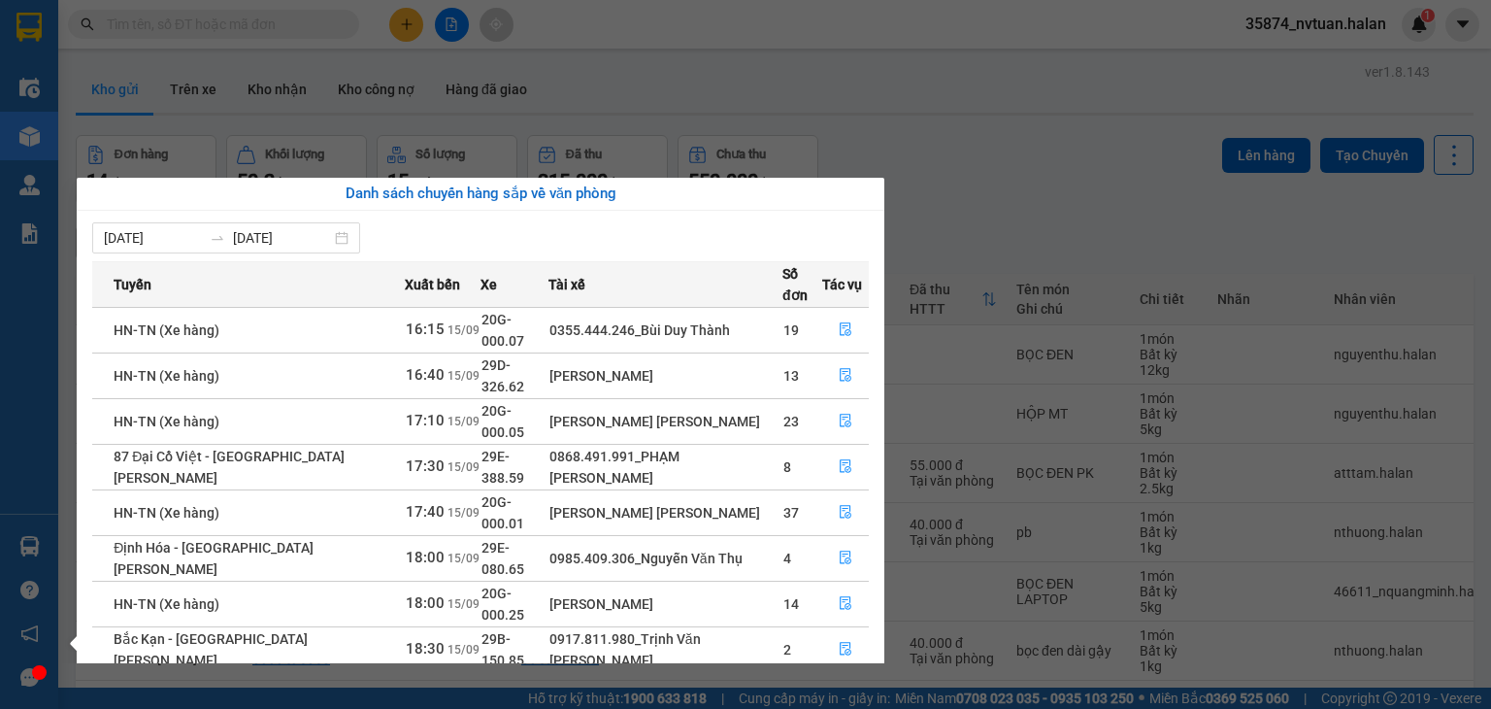
click at [955, 221] on section "Kết quả [PERSON_NAME] ( 206 ) Bộ lọc Mã ĐH Trạng thái Món hàng Thu hộ Tổng [PER…" at bounding box center [745, 354] width 1491 height 709
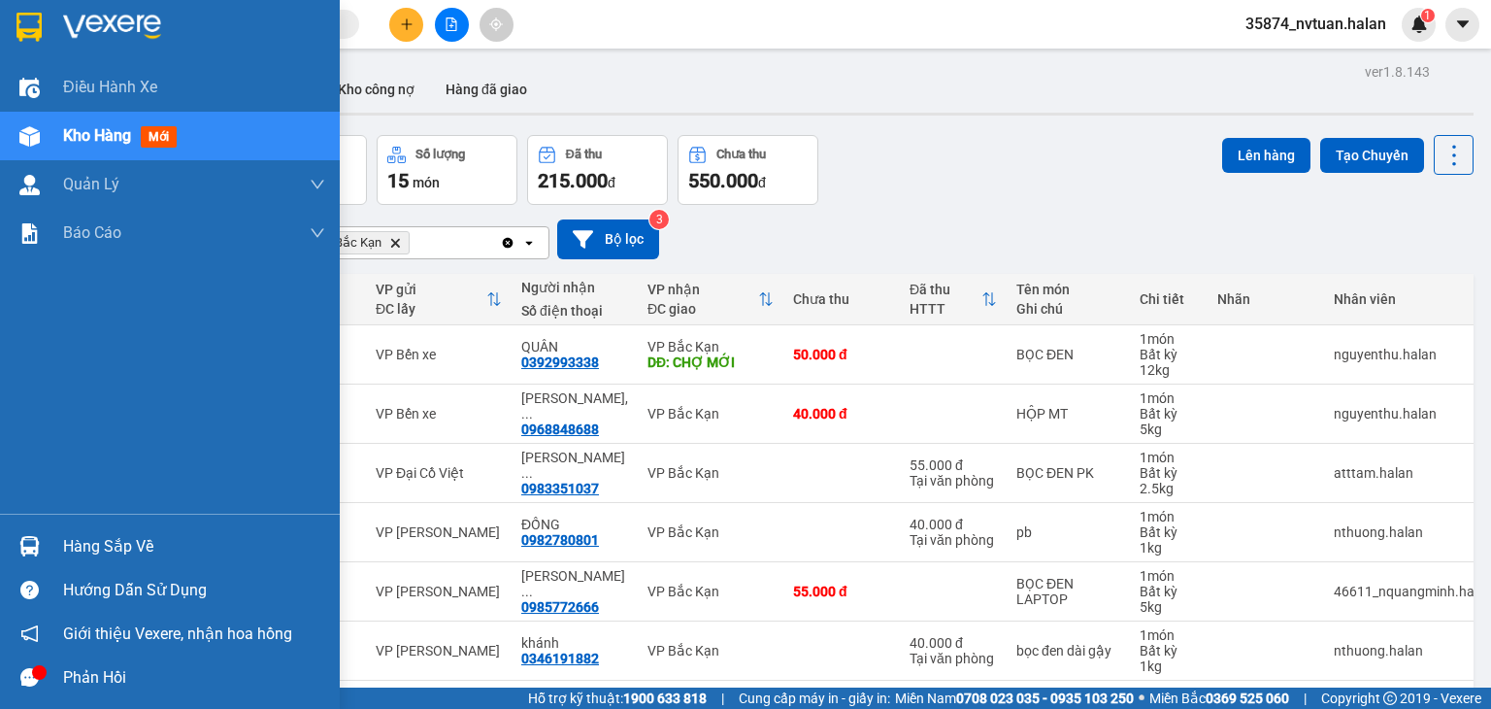
click at [72, 552] on div "Hàng sắp về" at bounding box center [194, 546] width 262 height 29
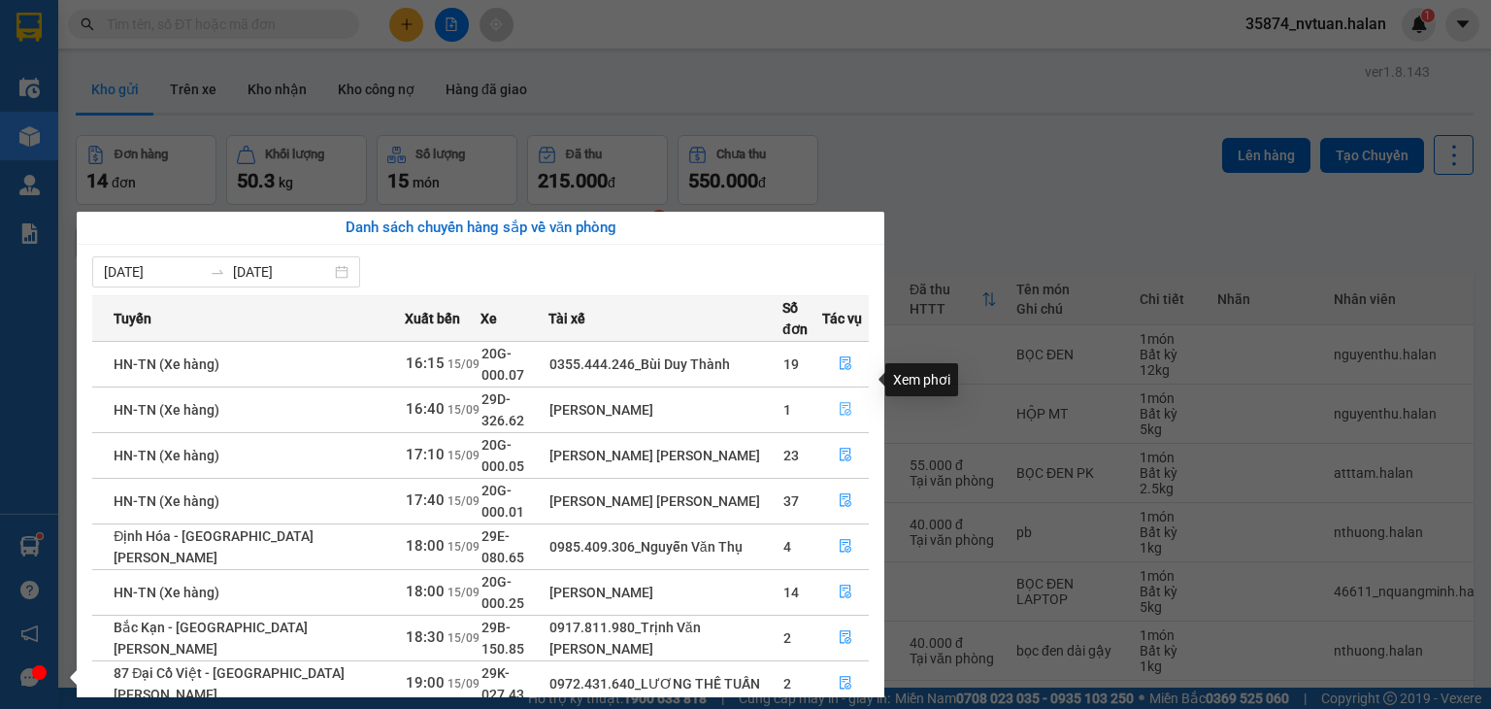
click at [842, 402] on icon "file-done" at bounding box center [846, 409] width 14 height 14
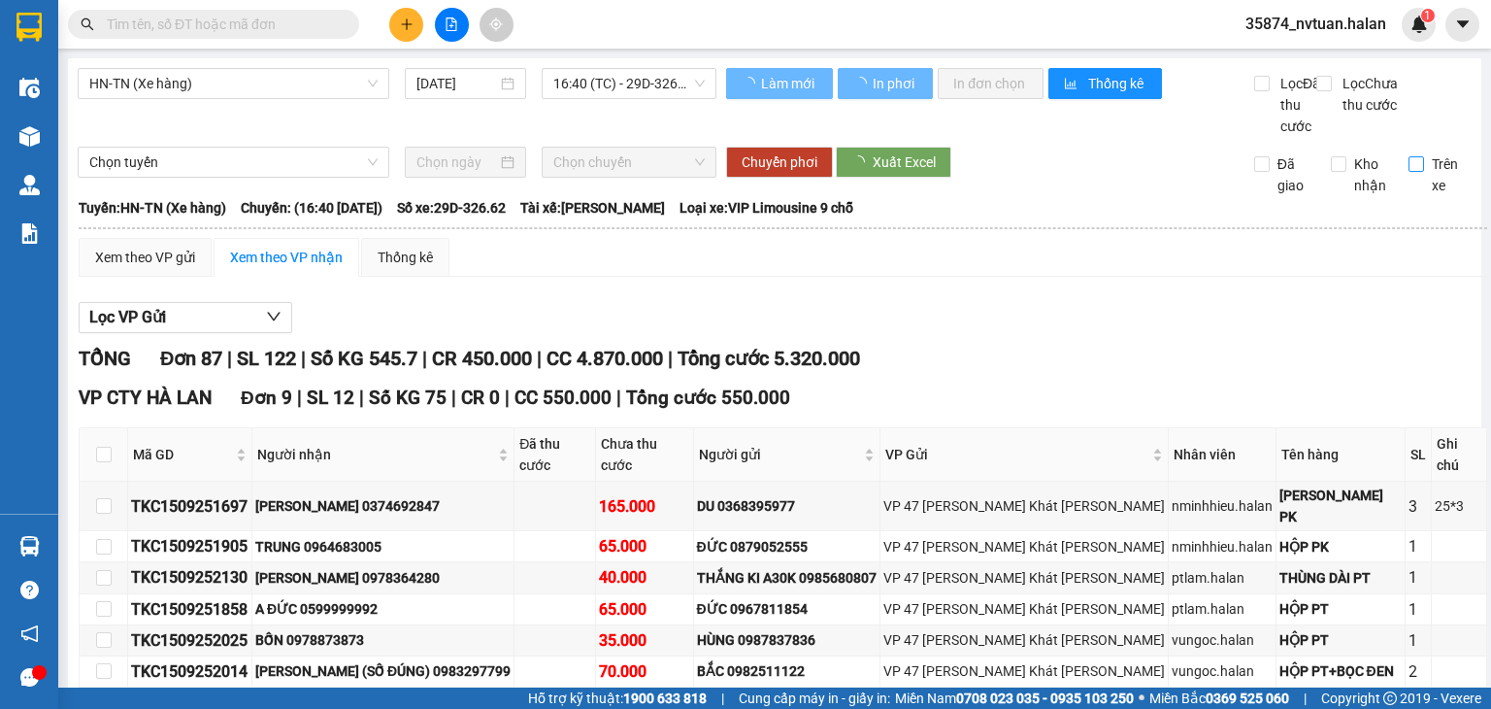
click at [1409, 172] on input "Trên xe" at bounding box center [1417, 164] width 16 height 16
checkbox input "true"
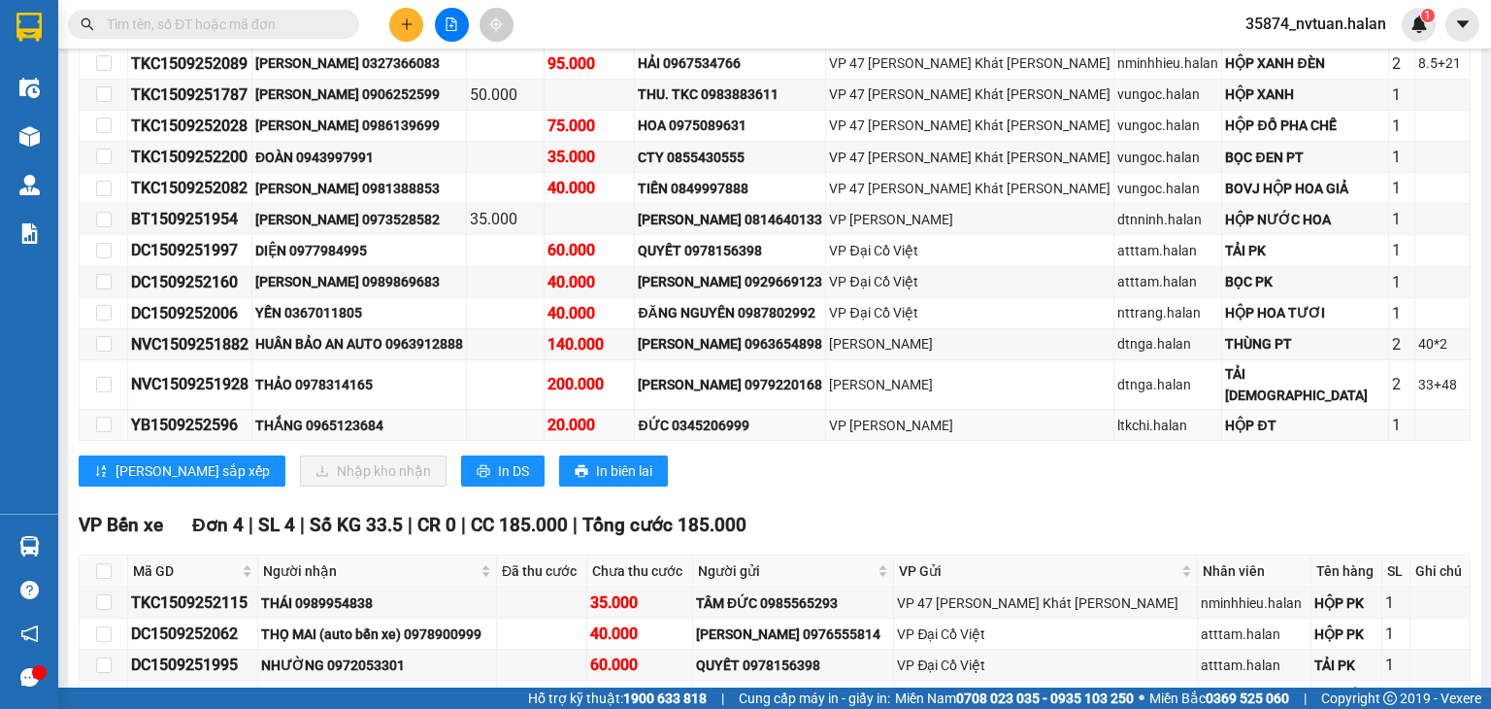
scroll to position [2027, 0]
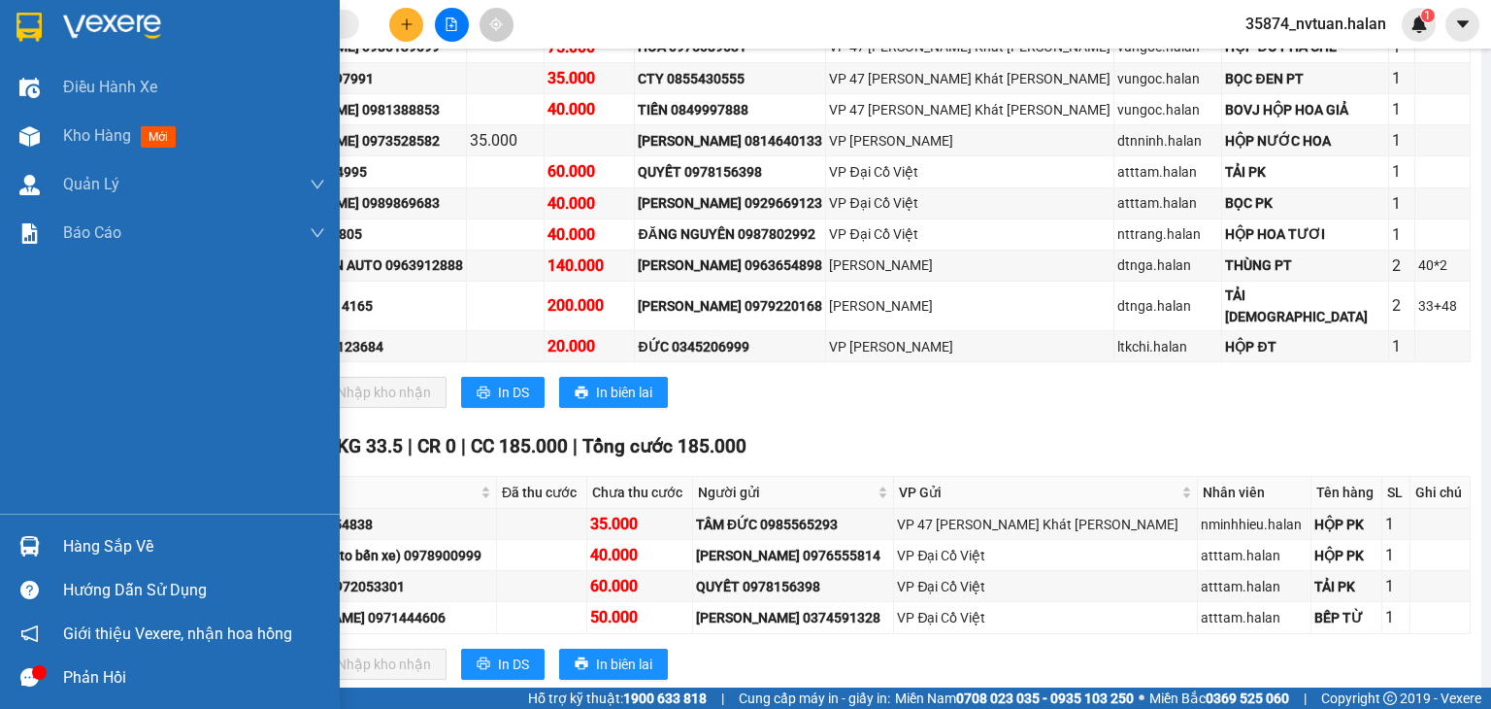
drag, startPoint x: 52, startPoint y: 549, endPoint x: 54, endPoint y: 532, distance: 16.6
click at [54, 549] on div "Hàng sắp về" at bounding box center [170, 546] width 340 height 44
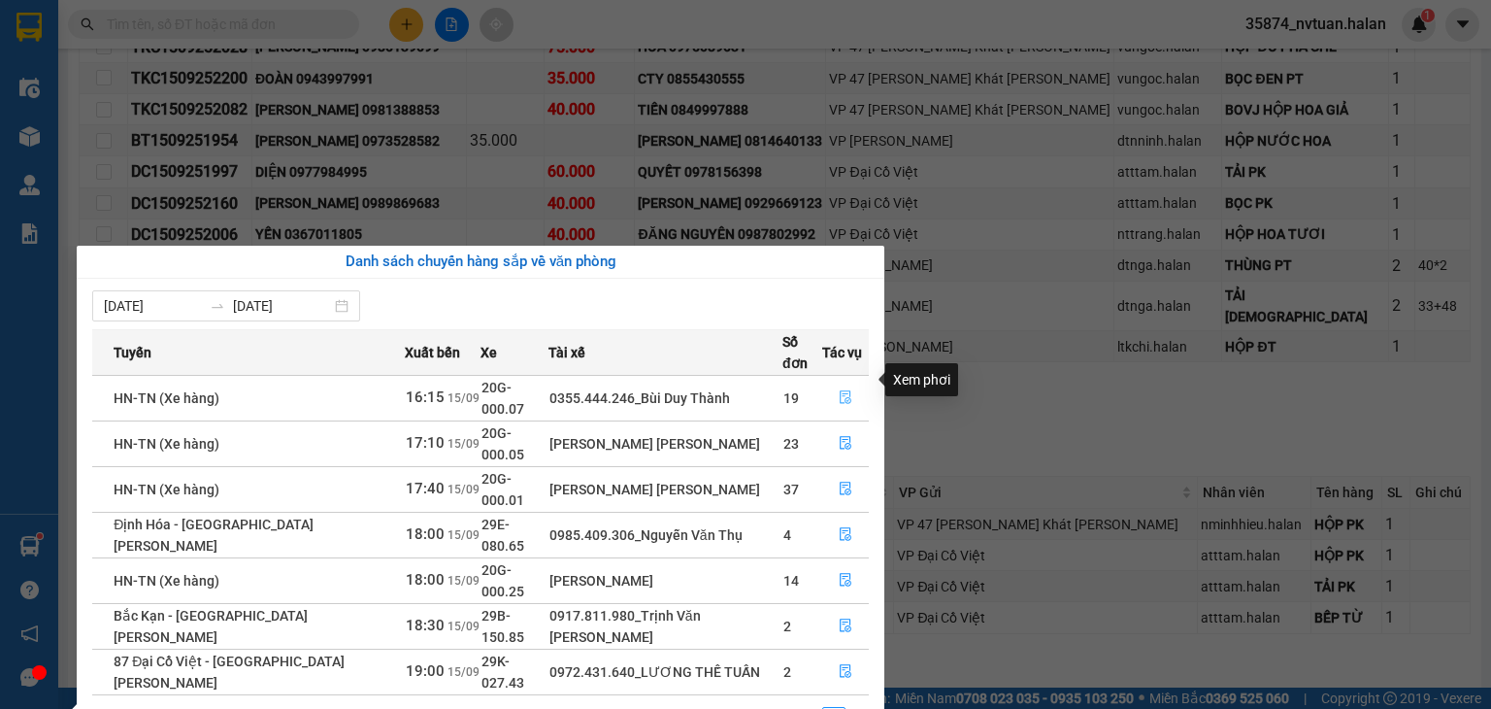
click at [843, 390] on icon "file-done" at bounding box center [846, 397] width 14 height 14
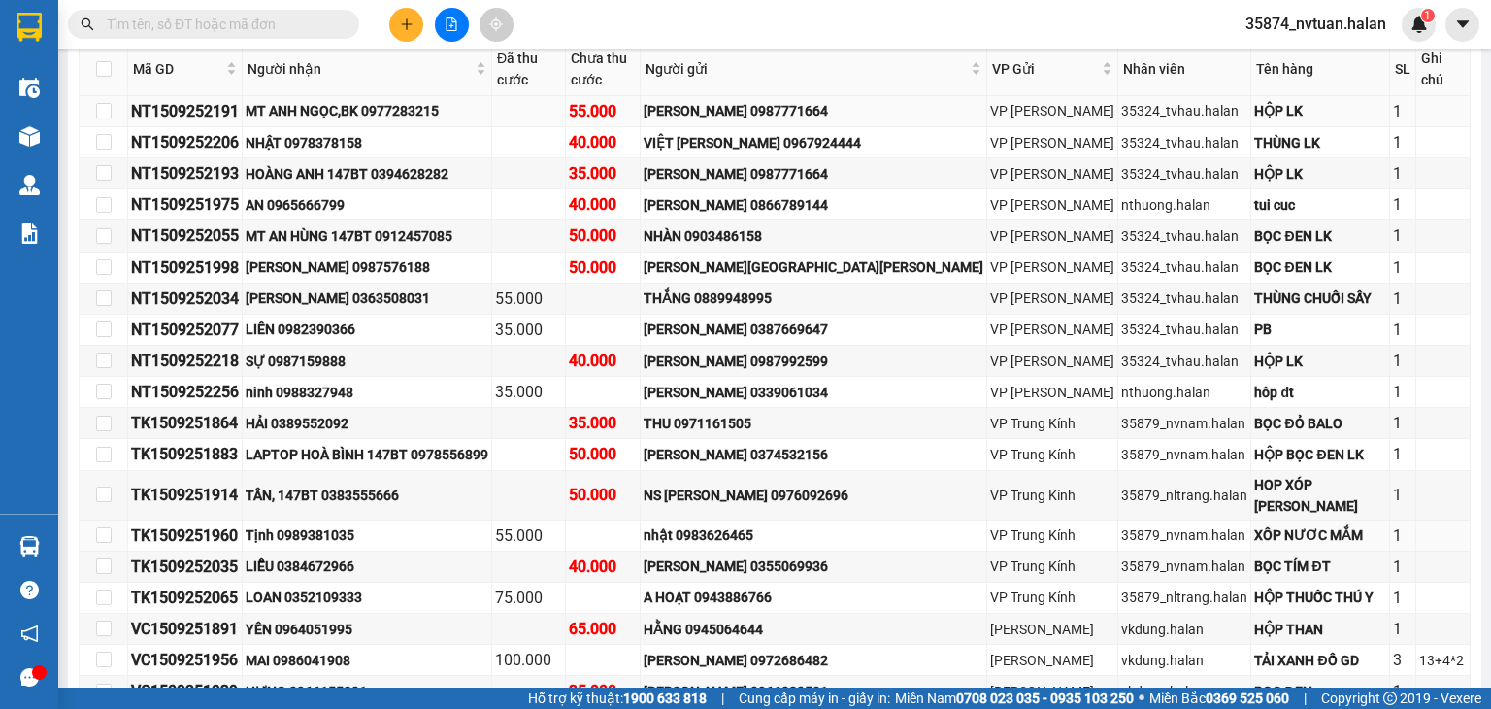
scroll to position [2455, 0]
